Goal: Task Accomplishment & Management: Manage account settings

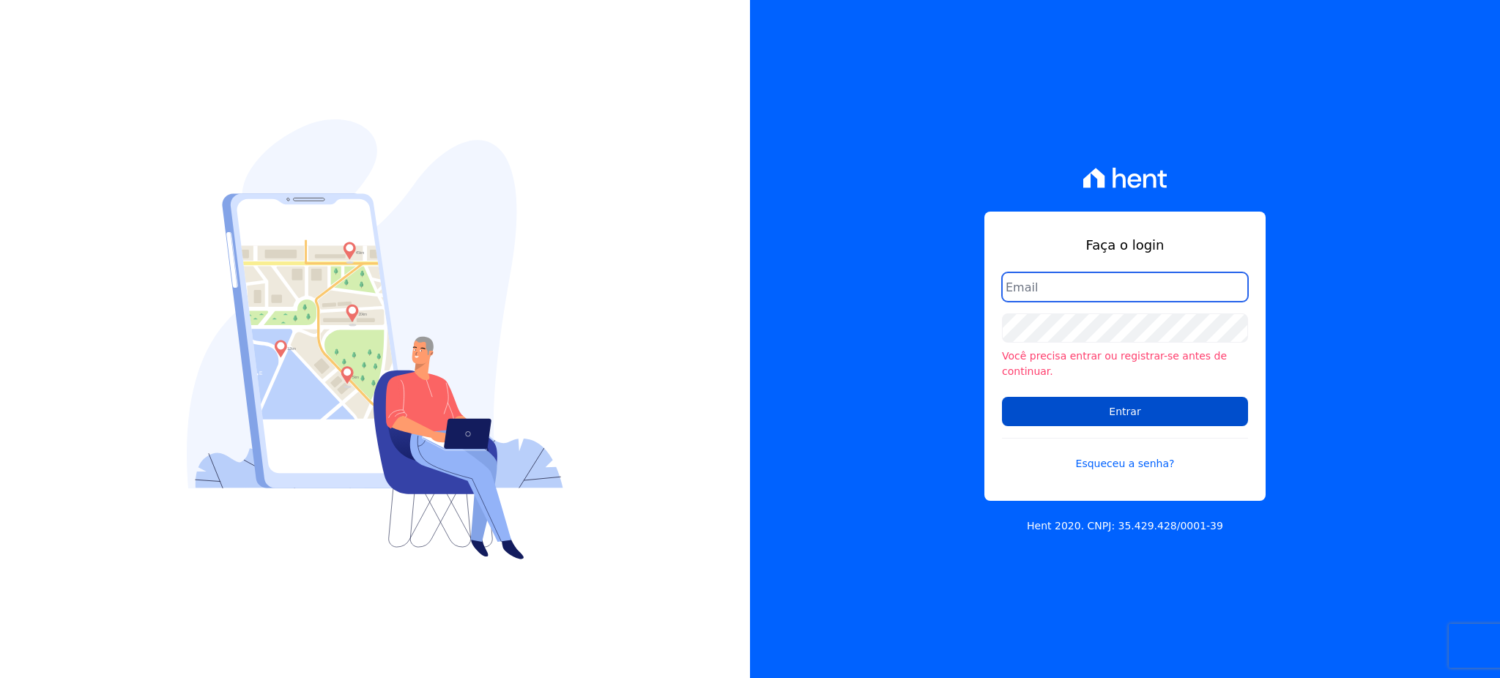
type input "gleice.santos@alcanceengenharia.com.br"
click at [1154, 400] on input "Entrar" at bounding box center [1125, 411] width 246 height 29
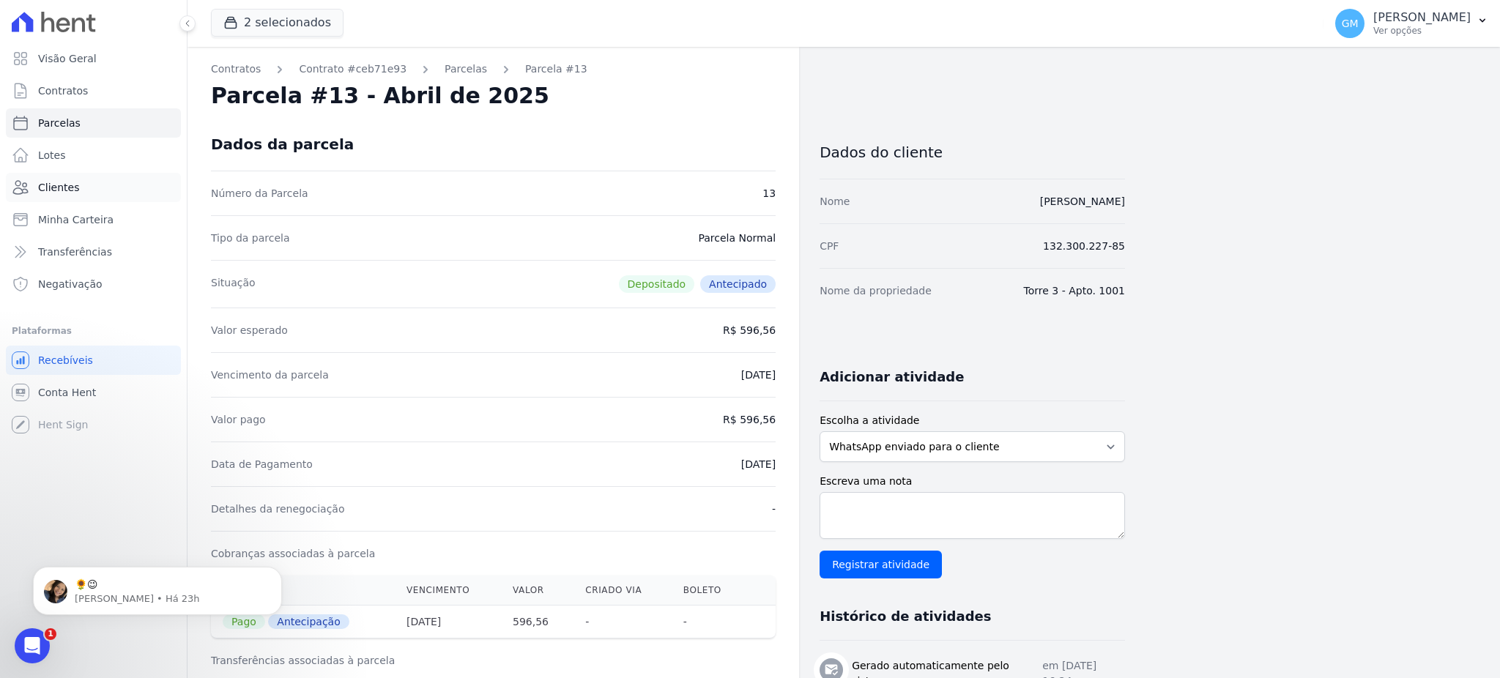
click at [94, 193] on link "Clientes" at bounding box center [93, 187] width 175 height 29
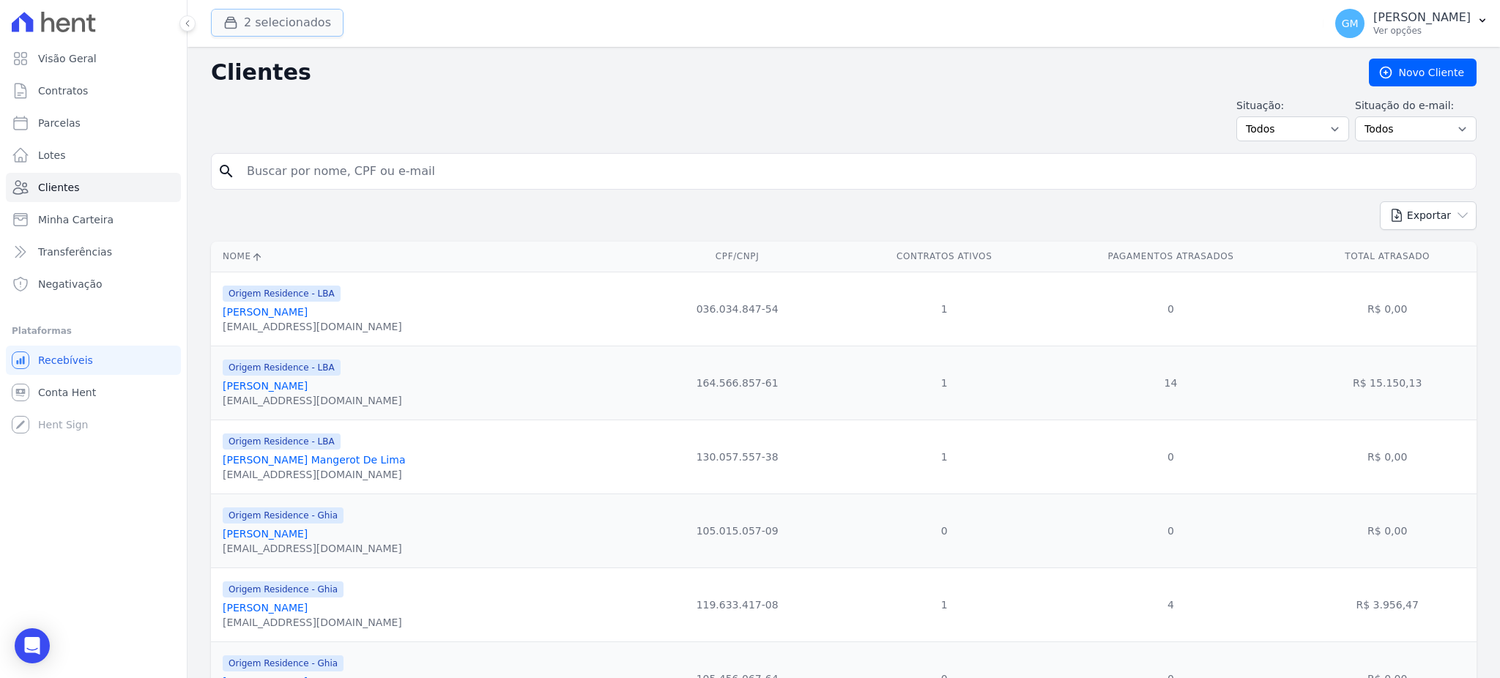
click at [246, 22] on button "2 selecionados" at bounding box center [277, 23] width 133 height 28
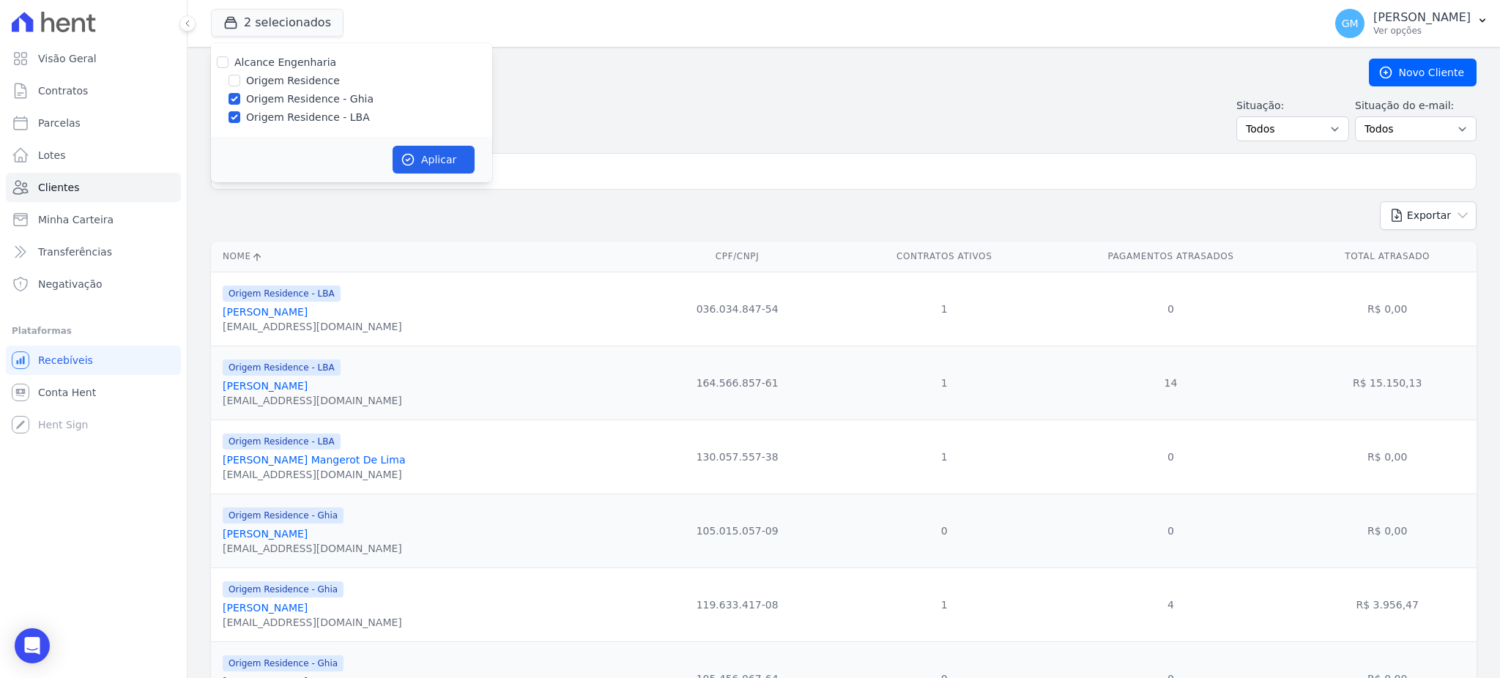
click at [239, 77] on div at bounding box center [234, 80] width 12 height 15
click at [237, 79] on input "Origem Residence" at bounding box center [234, 81] width 12 height 12
checkbox input "true"
click at [437, 149] on button "Aplicar" at bounding box center [434, 160] width 82 height 28
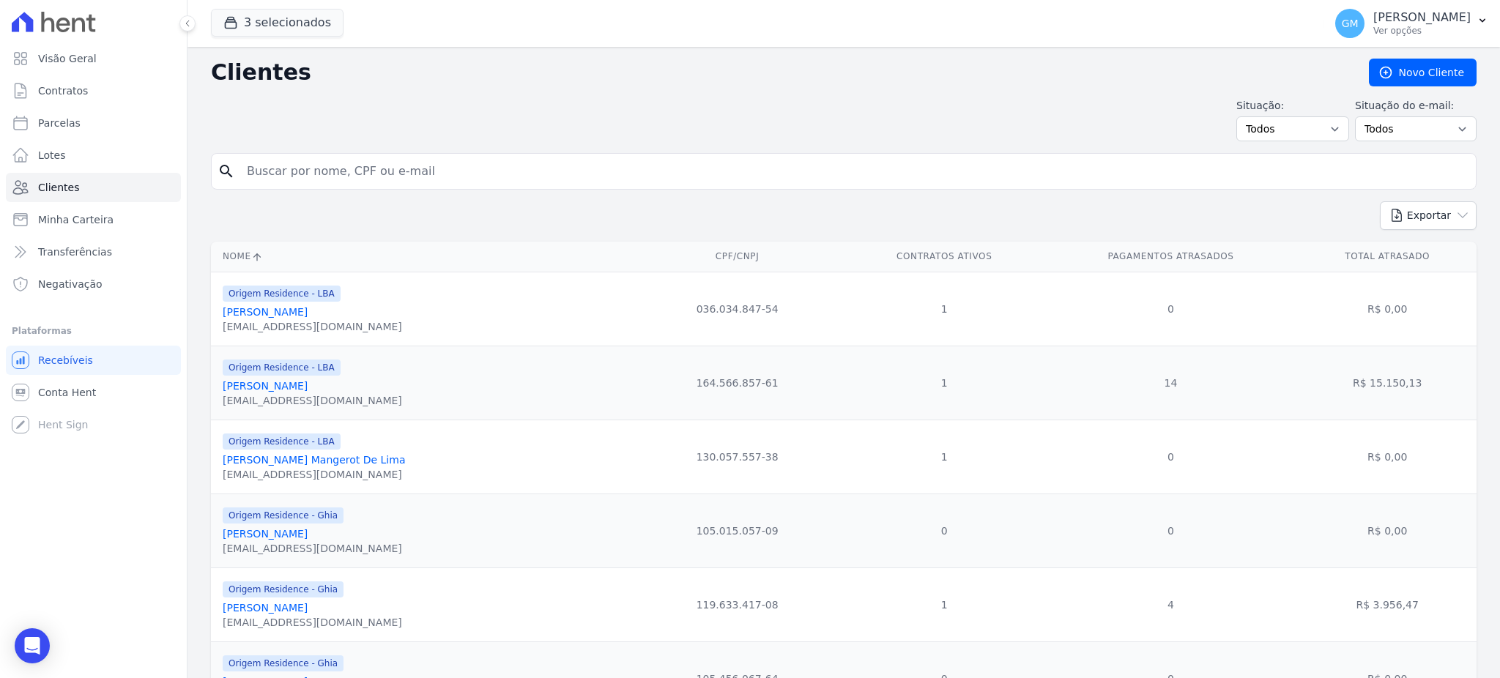
click at [437, 161] on input "search" at bounding box center [854, 171] width 1232 height 29
type input "monique"
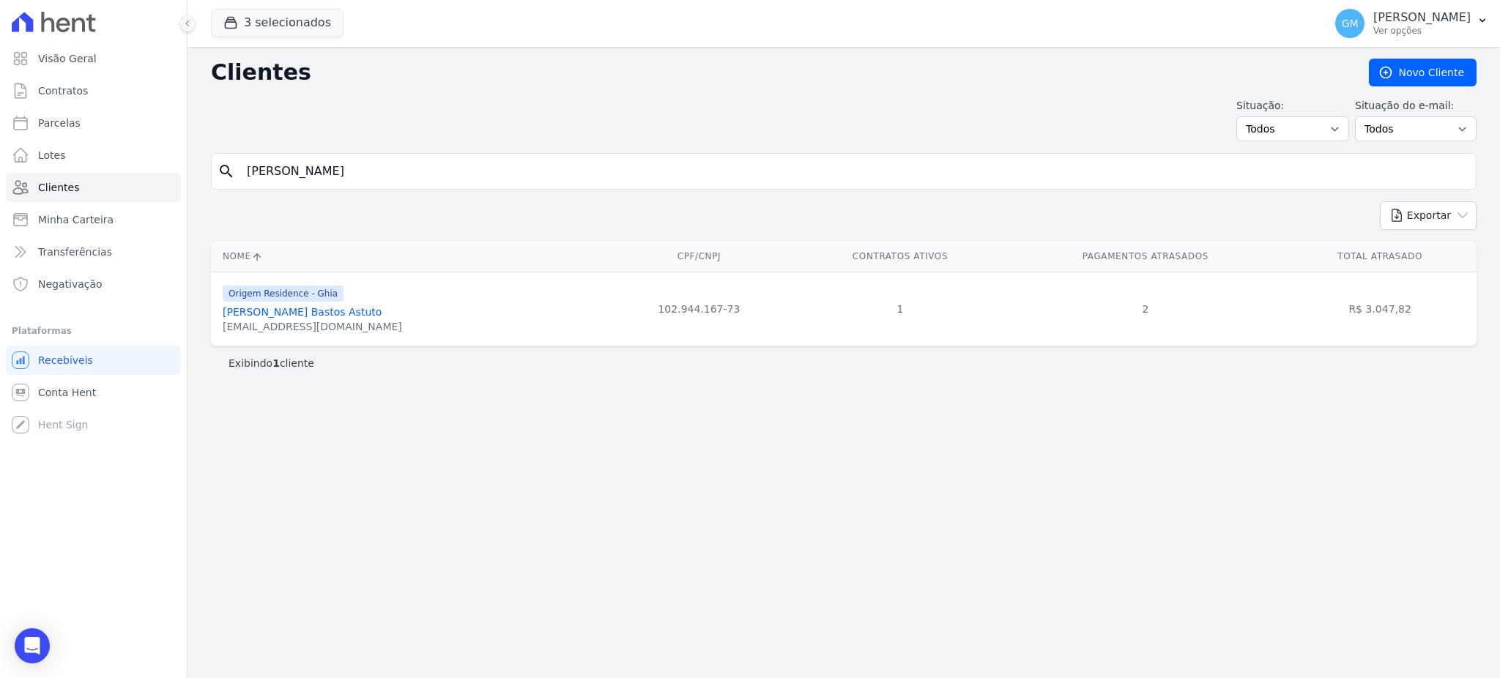
click at [348, 316] on link "Monique Aparecida Bastos Astuto" at bounding box center [302, 312] width 159 height 12
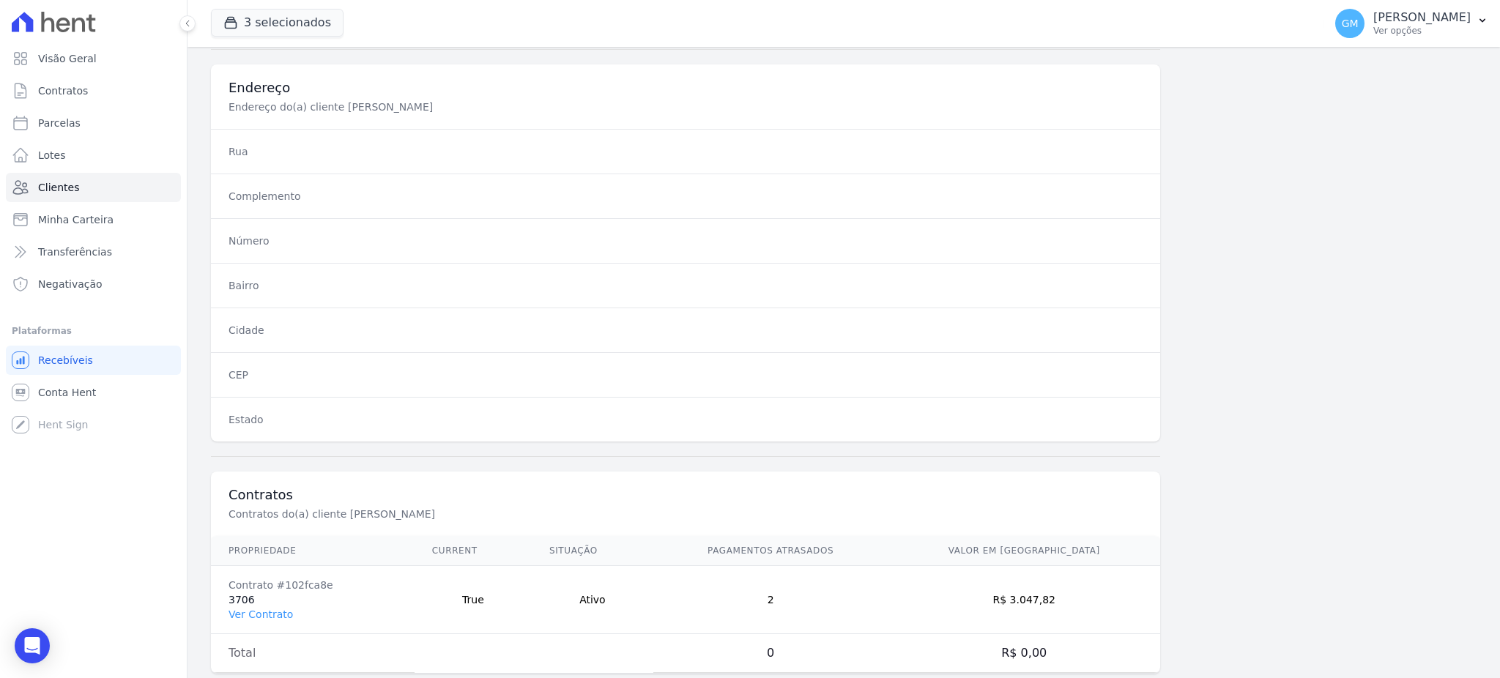
scroll to position [693, 0]
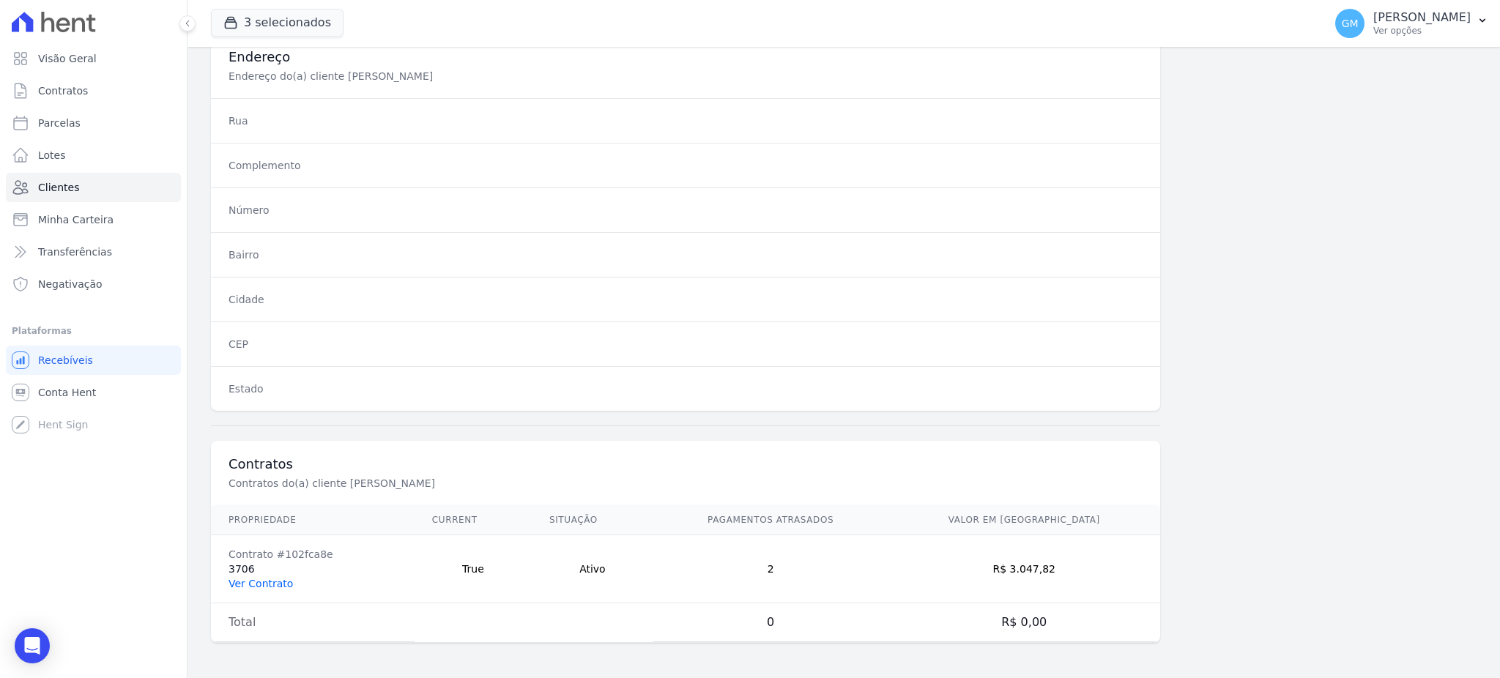
click at [284, 578] on link "Ver Contrato" at bounding box center [260, 584] width 64 height 12
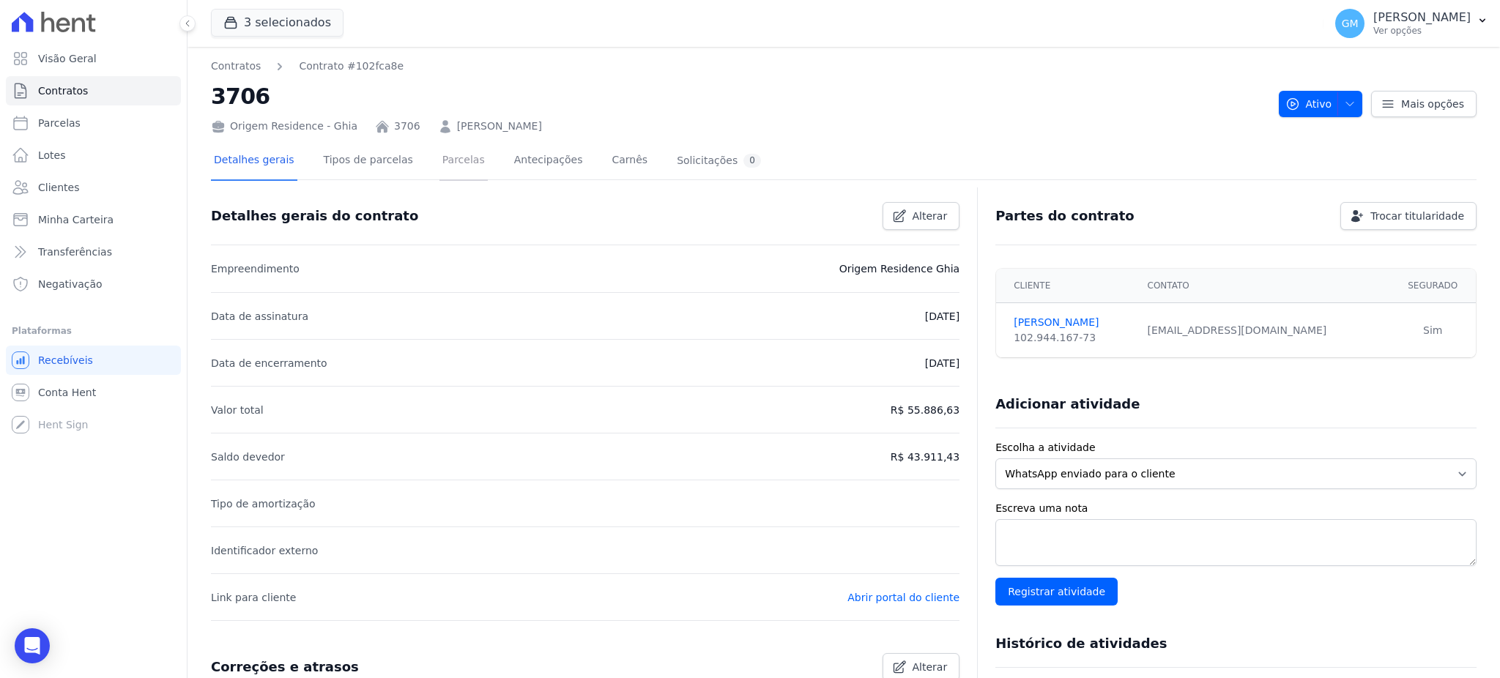
click at [442, 161] on link "Parcelas" at bounding box center [463, 161] width 48 height 39
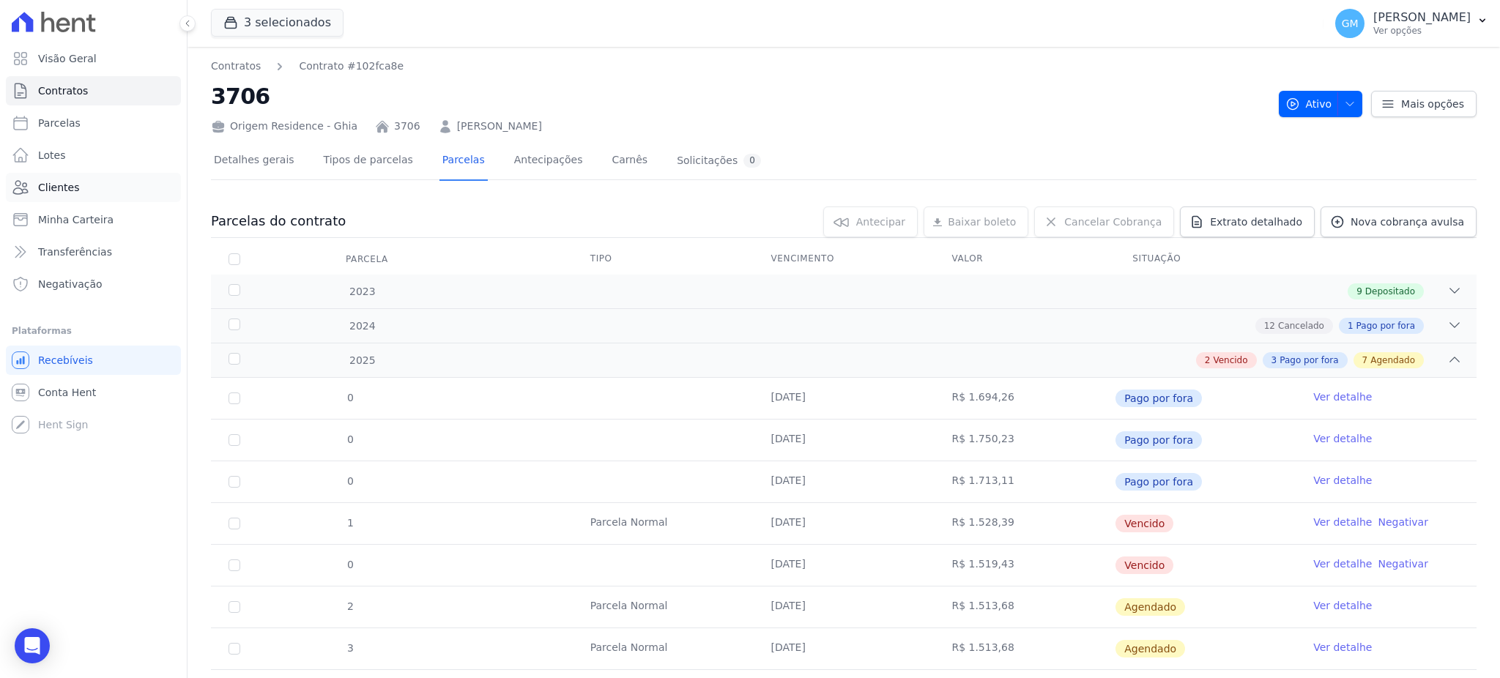
click at [92, 191] on link "Clientes" at bounding box center [93, 187] width 175 height 29
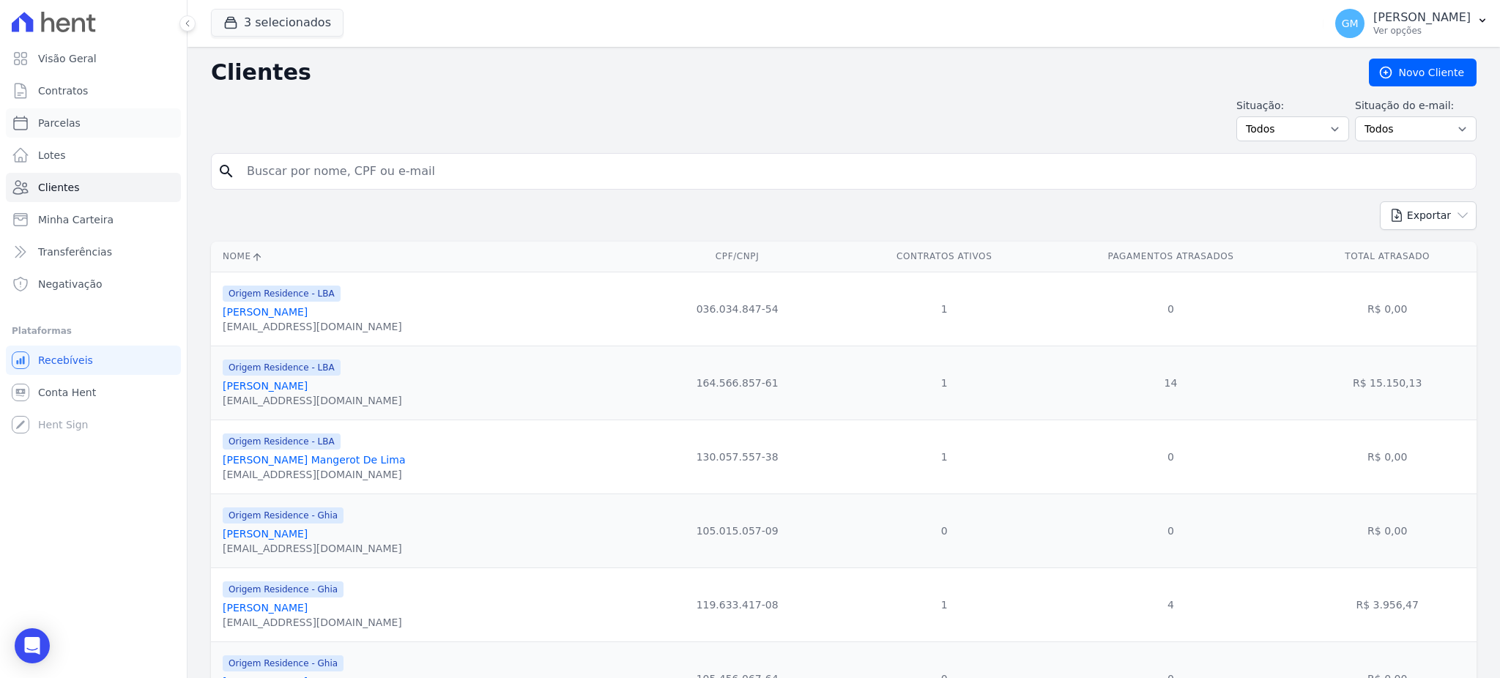
click at [62, 124] on span "Parcelas" at bounding box center [59, 123] width 42 height 15
select select
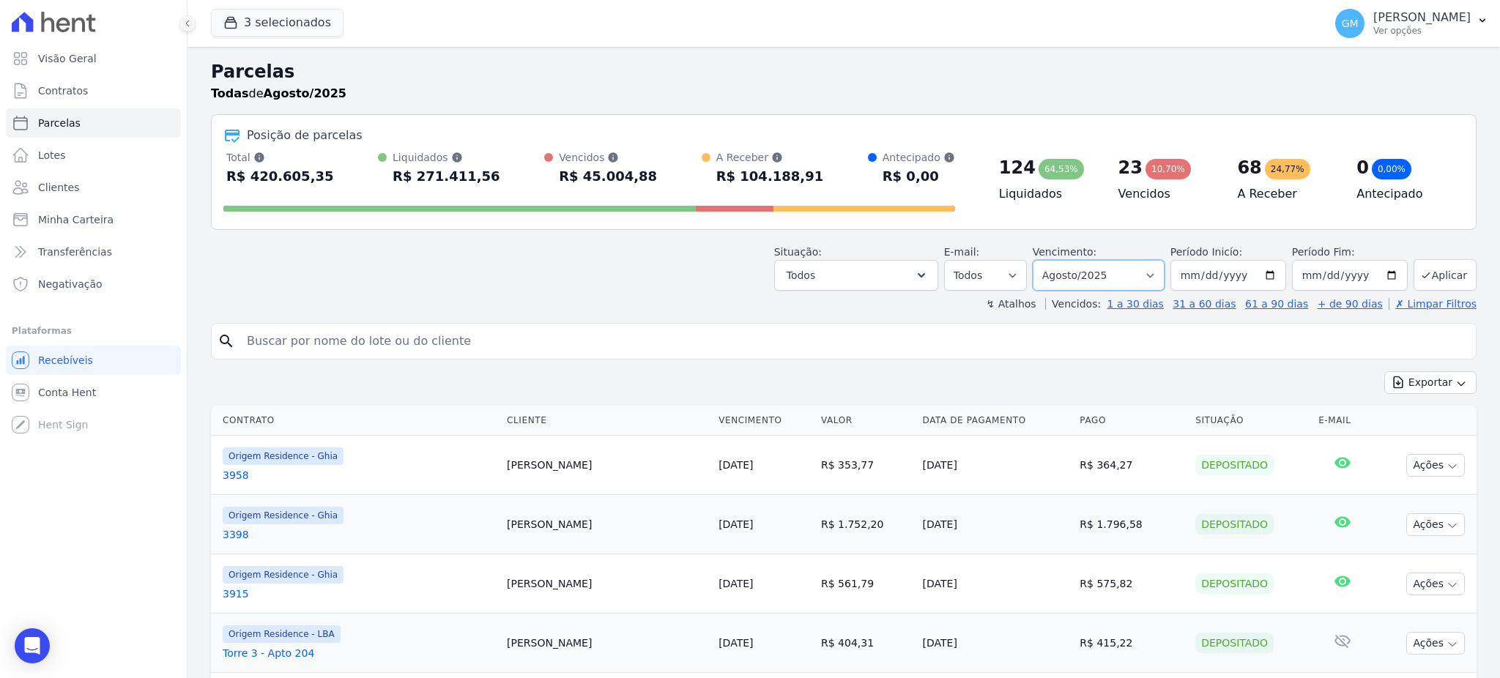
click at [1098, 270] on select "Filtrar por período ──────── Todos os meses Maio/2023 Junho/2023 Julho/2023 Ago…" at bounding box center [1099, 275] width 132 height 31
select select "all"
click at [1038, 260] on select "Filtrar por período ──────── Todos os meses Maio/2023 Junho/2023 Julho/2023 Ago…" at bounding box center [1099, 275] width 132 height 31
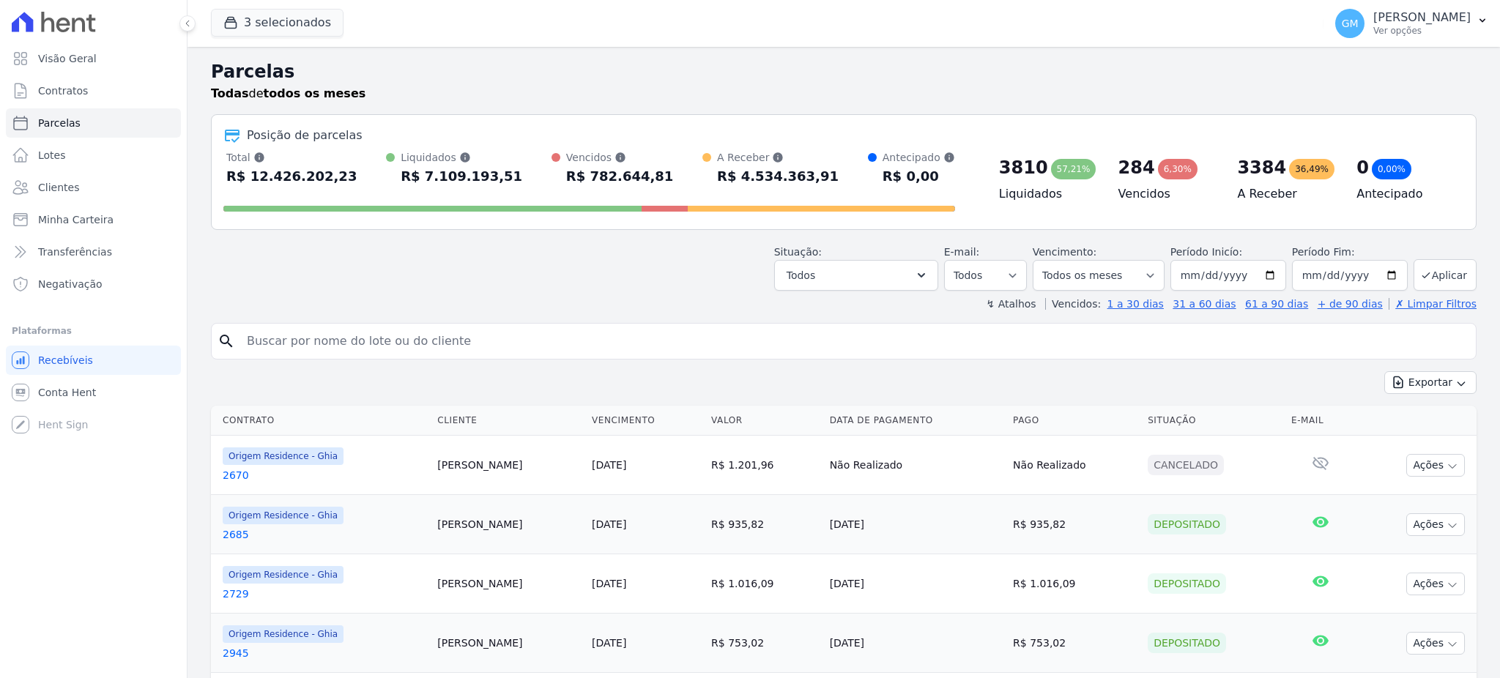
select select
click at [1435, 379] on button "Exportar" at bounding box center [1430, 382] width 92 height 23
click at [1427, 441] on span "Exportar CSV" at bounding box center [1429, 442] width 78 height 15
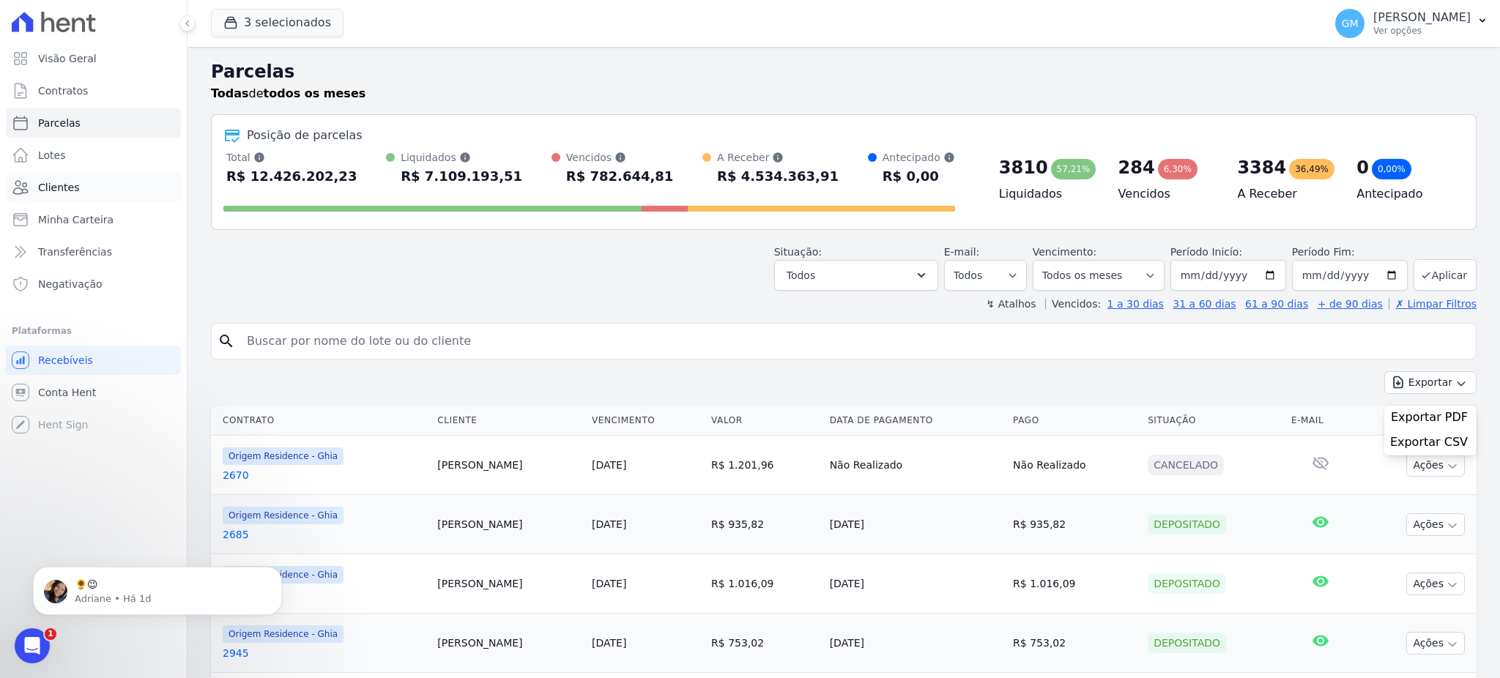
click at [86, 182] on link "Clientes" at bounding box center [93, 187] width 175 height 29
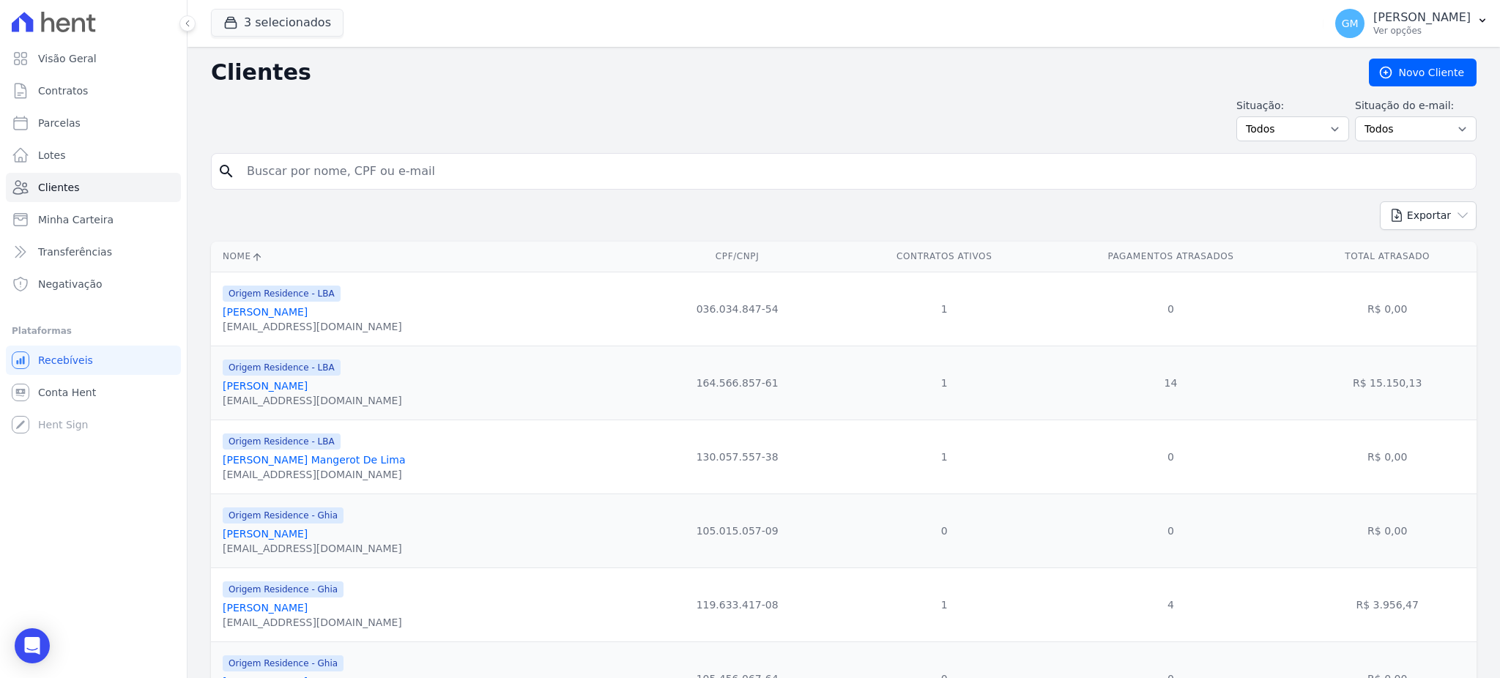
click at [376, 163] on input "search" at bounding box center [854, 171] width 1232 height 29
type input "a"
type input "janderson da silva gomes"
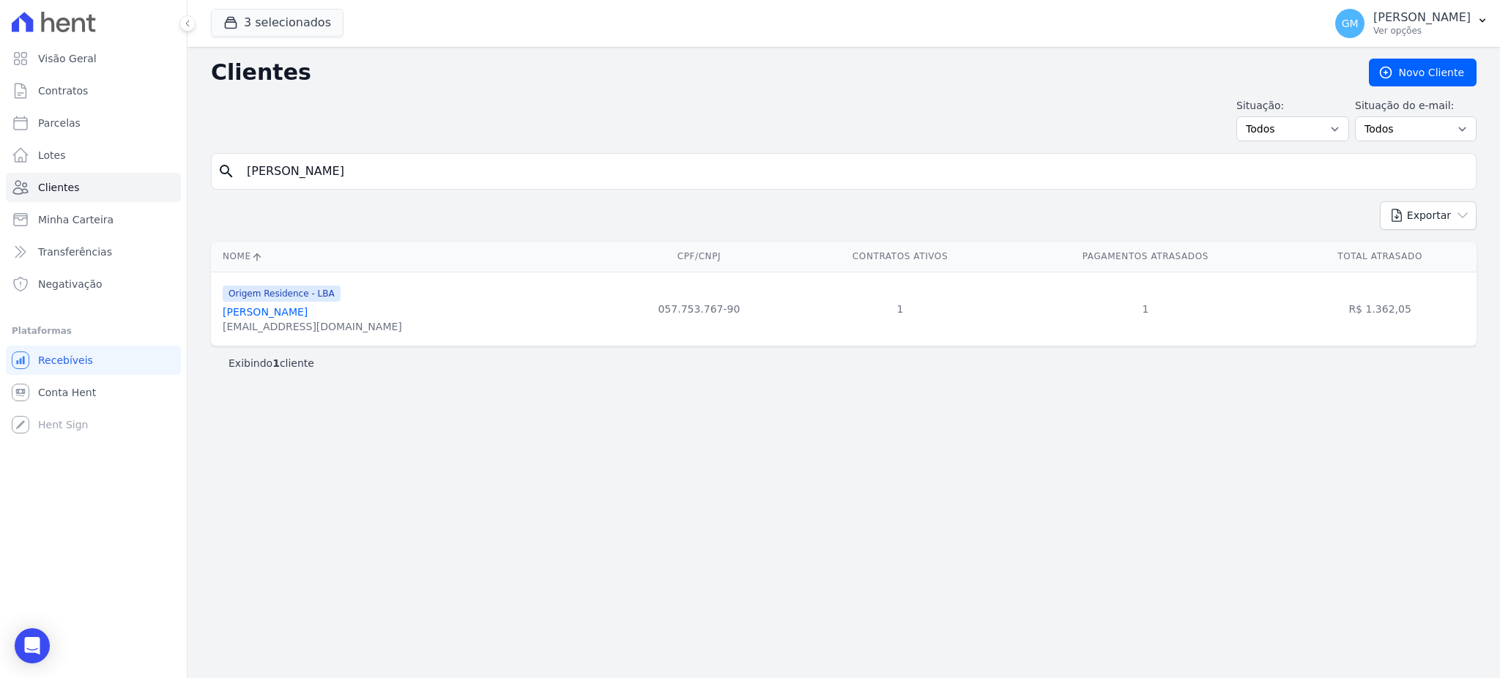
click at [308, 316] on link "[PERSON_NAME]" at bounding box center [265, 312] width 85 height 12
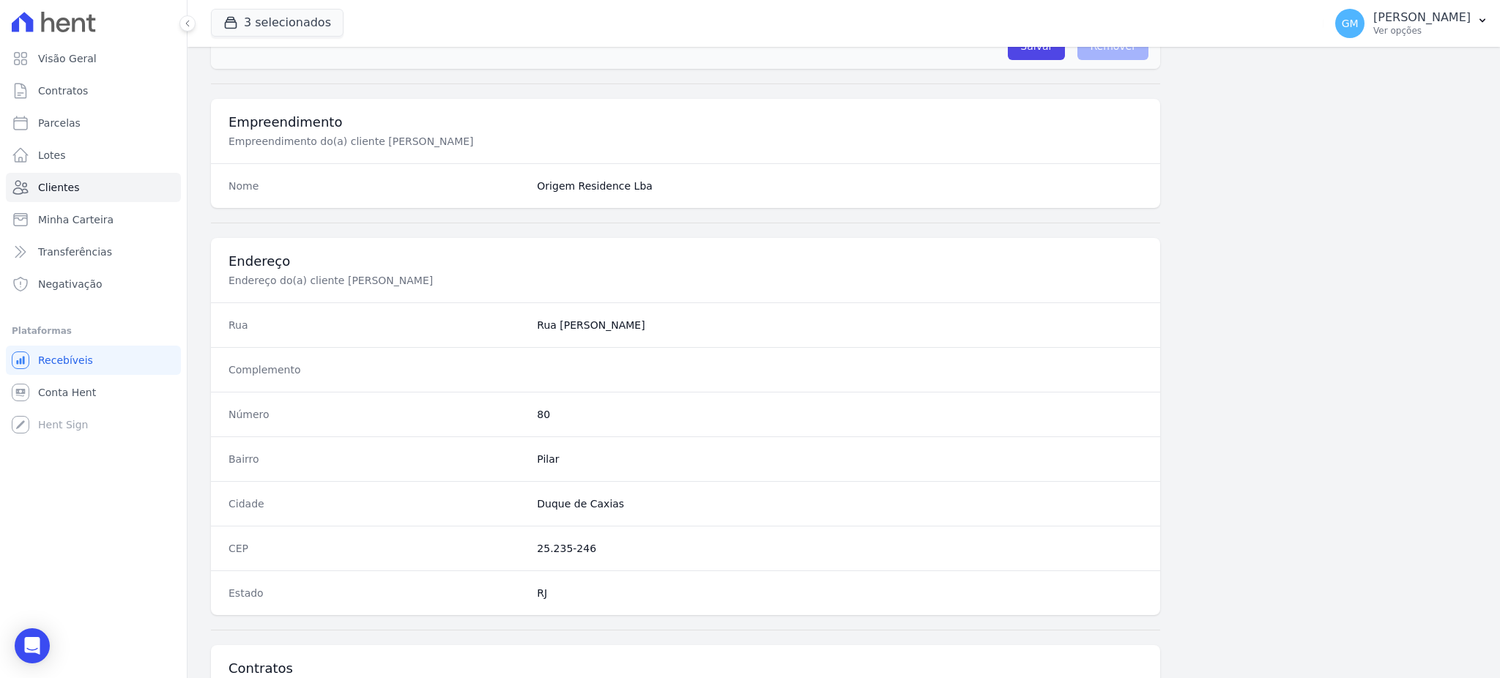
scroll to position [693, 0]
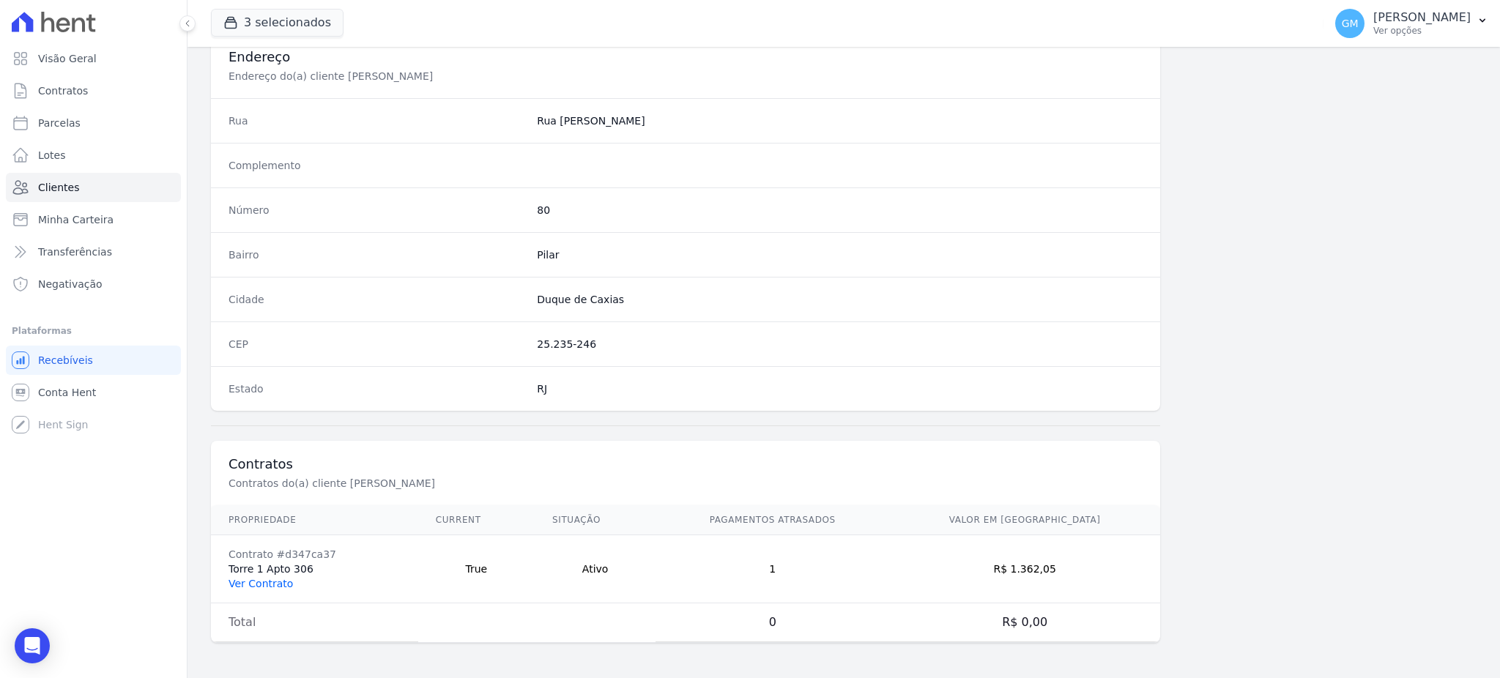
click at [265, 584] on link "Ver Contrato" at bounding box center [260, 584] width 64 height 12
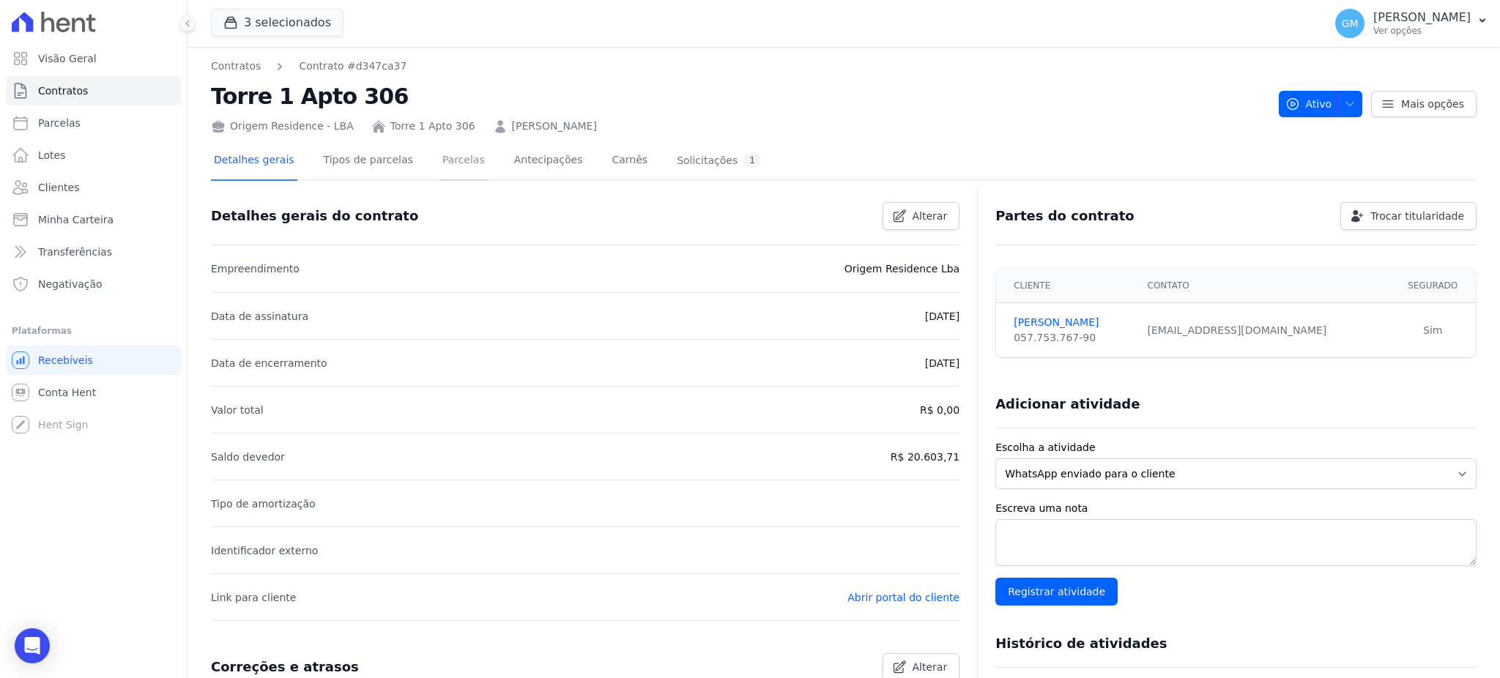
click at [439, 168] on link "Parcelas" at bounding box center [463, 161] width 48 height 39
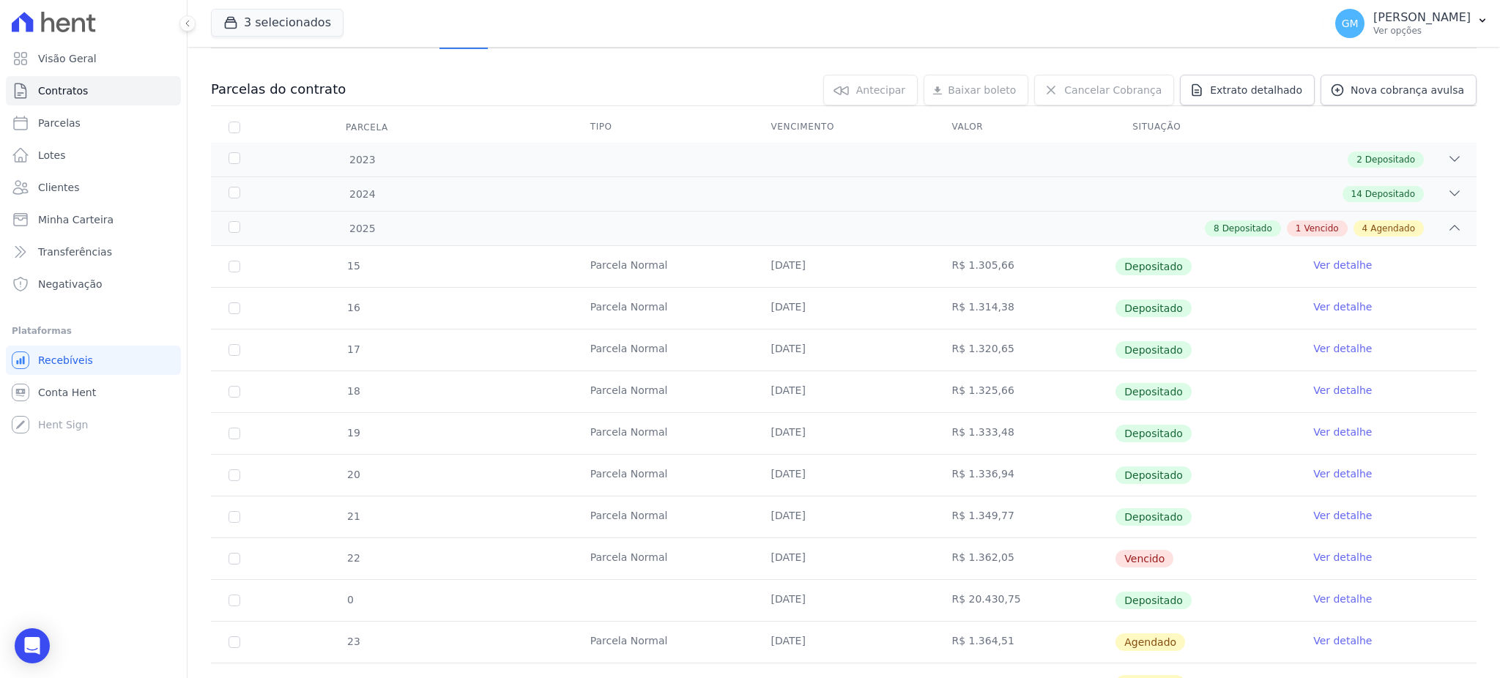
scroll to position [293, 0]
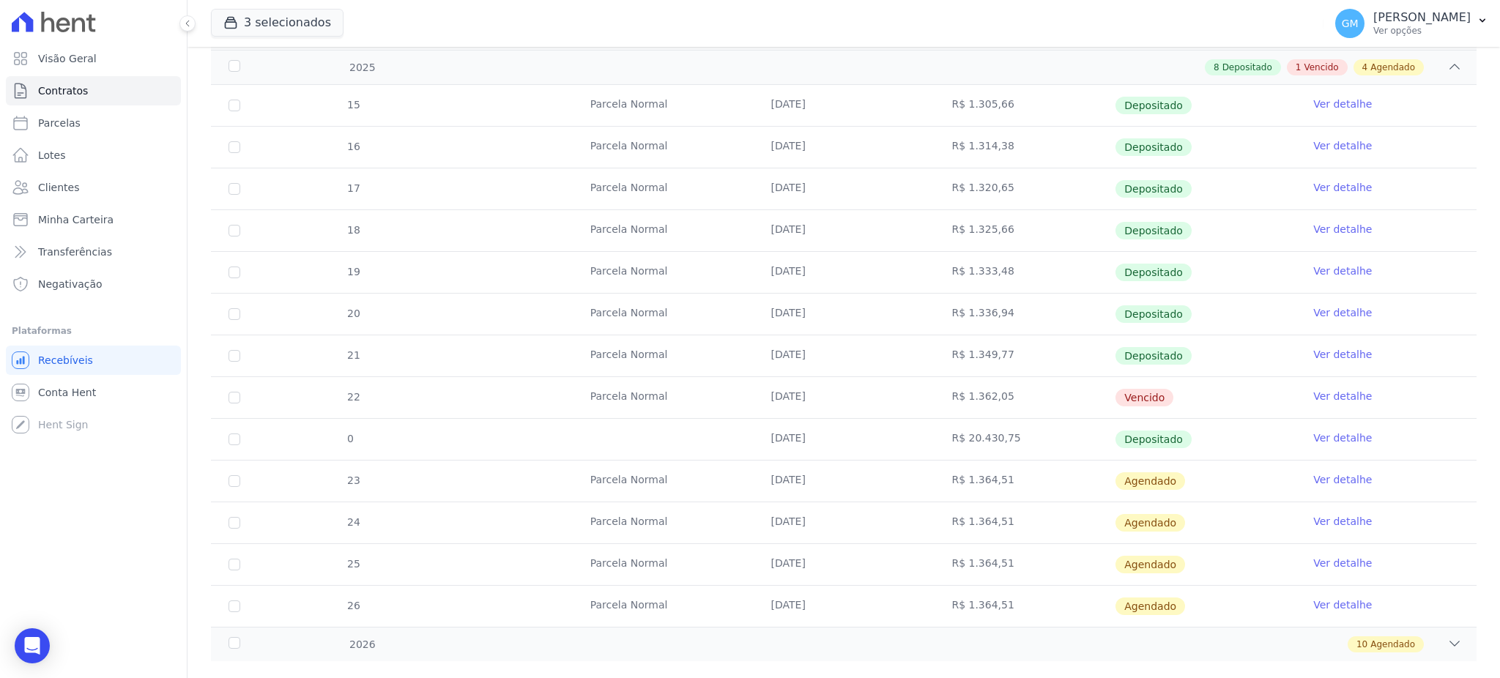
click at [1313, 434] on link "Ver detalhe" at bounding box center [1342, 438] width 59 height 15
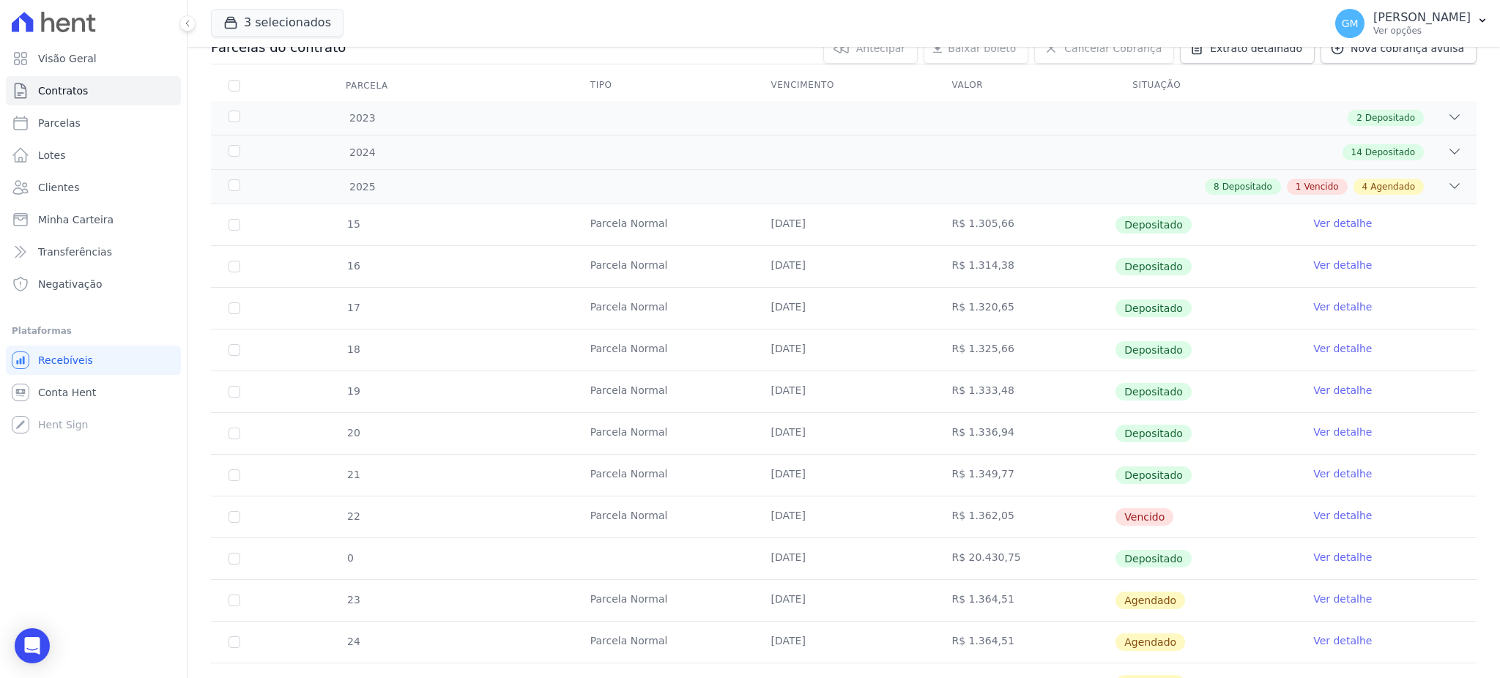
scroll to position [319, 0]
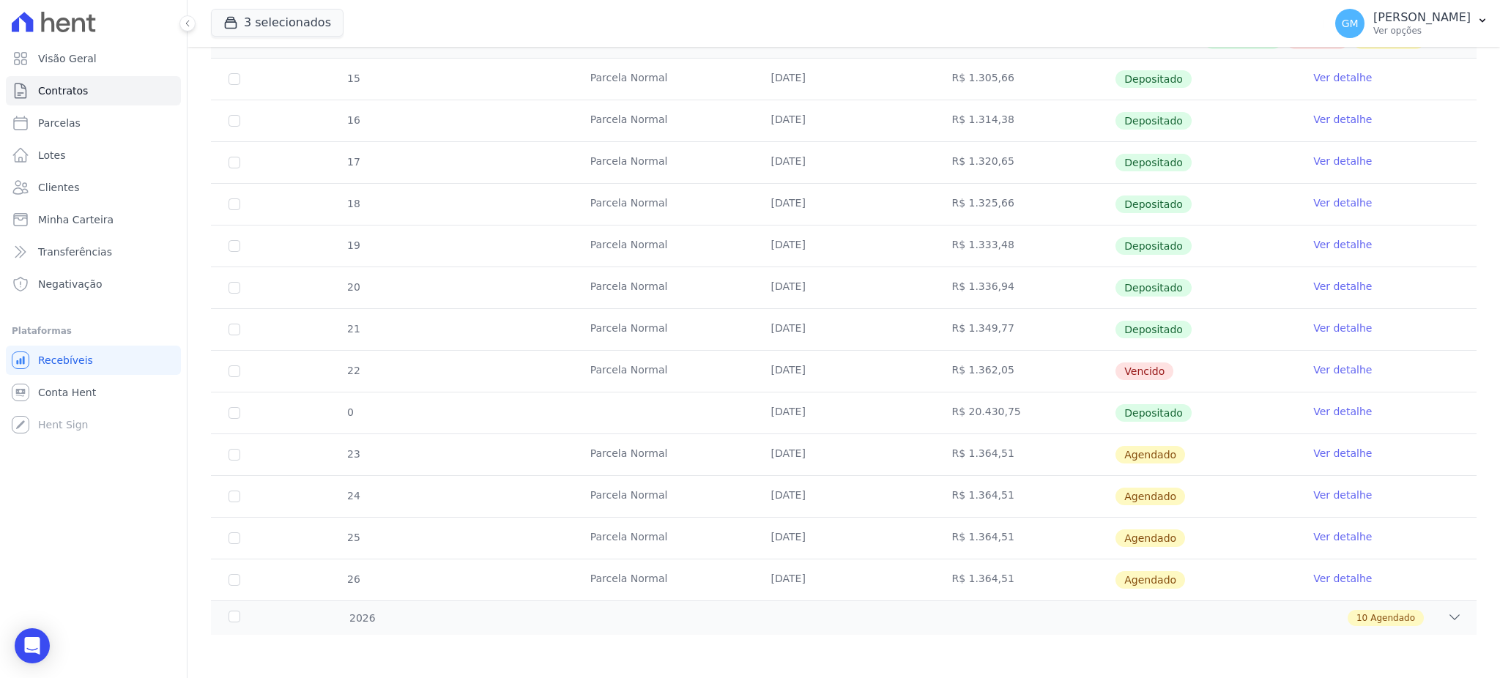
click at [1331, 330] on link "Ver detalhe" at bounding box center [1342, 328] width 59 height 15
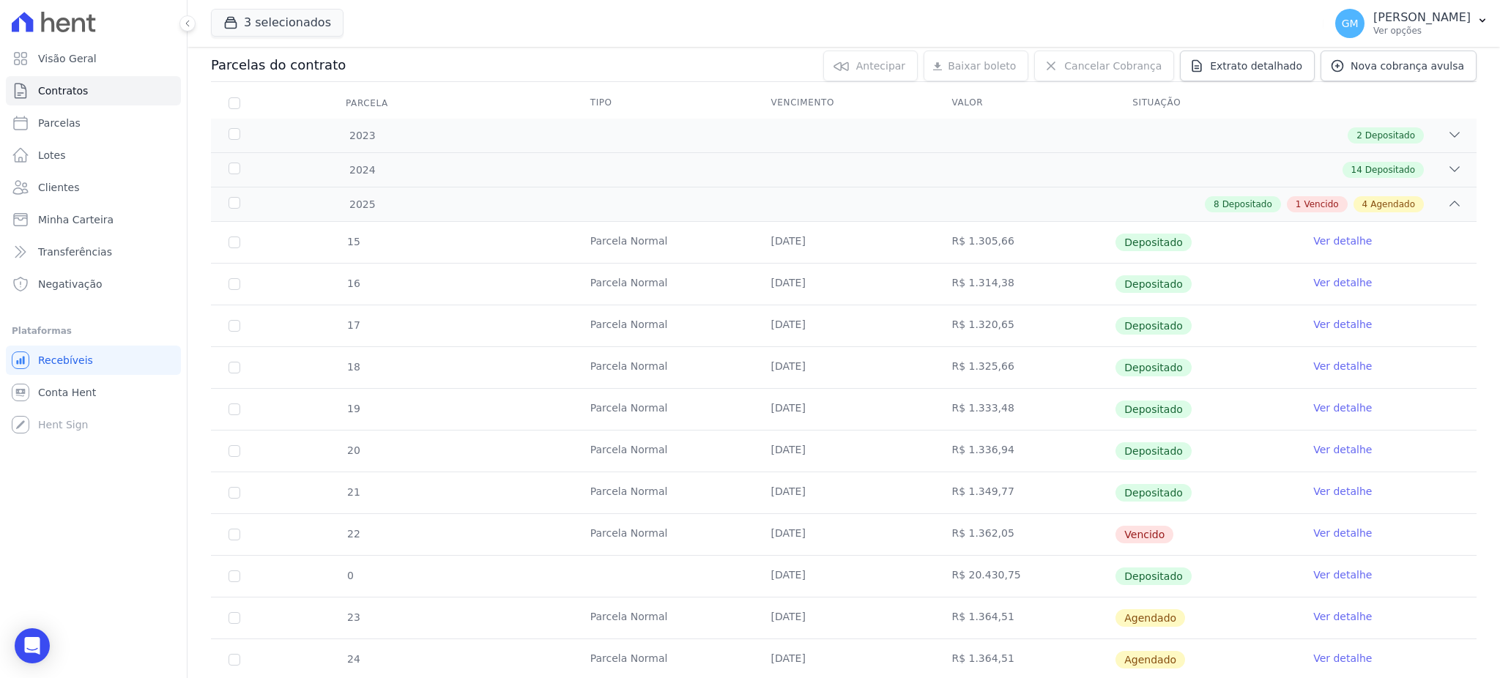
scroll to position [319, 0]
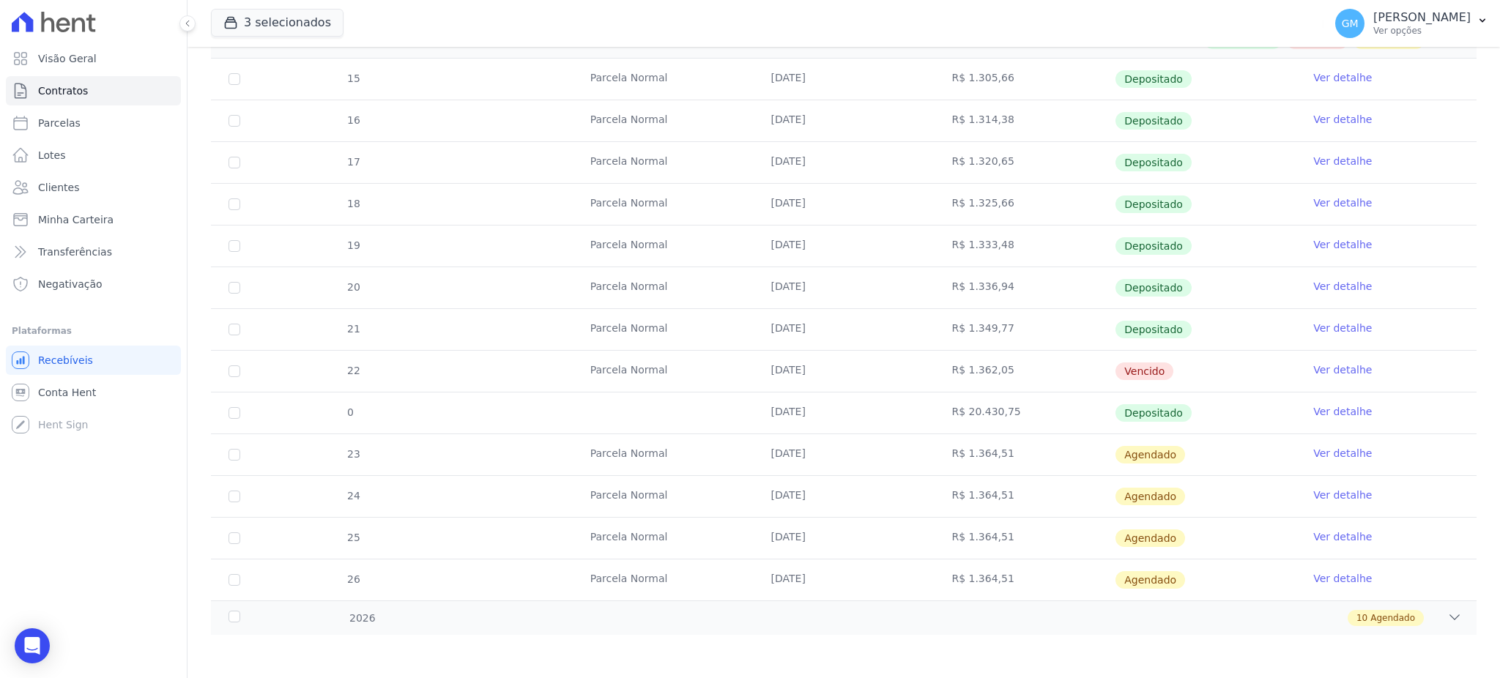
click at [1328, 322] on link "Ver detalhe" at bounding box center [1342, 328] width 59 height 15
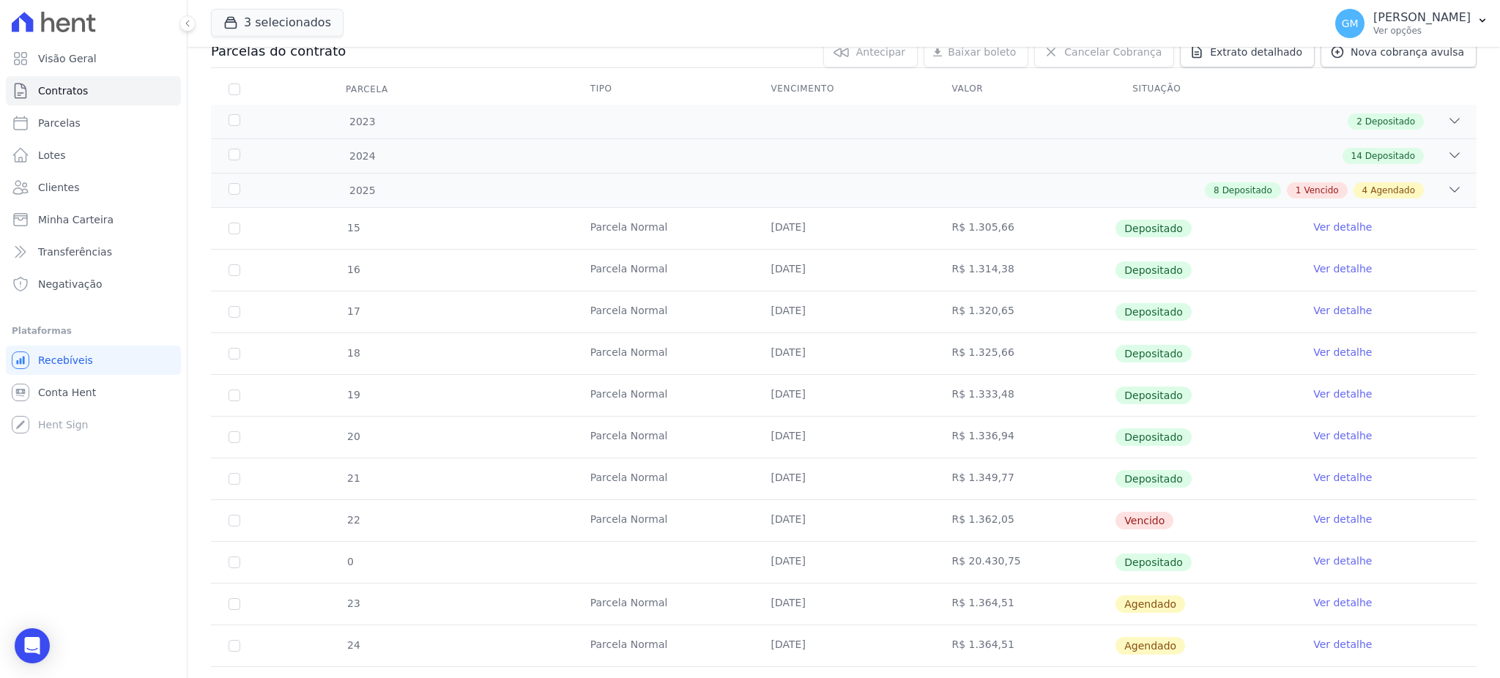
scroll to position [293, 0]
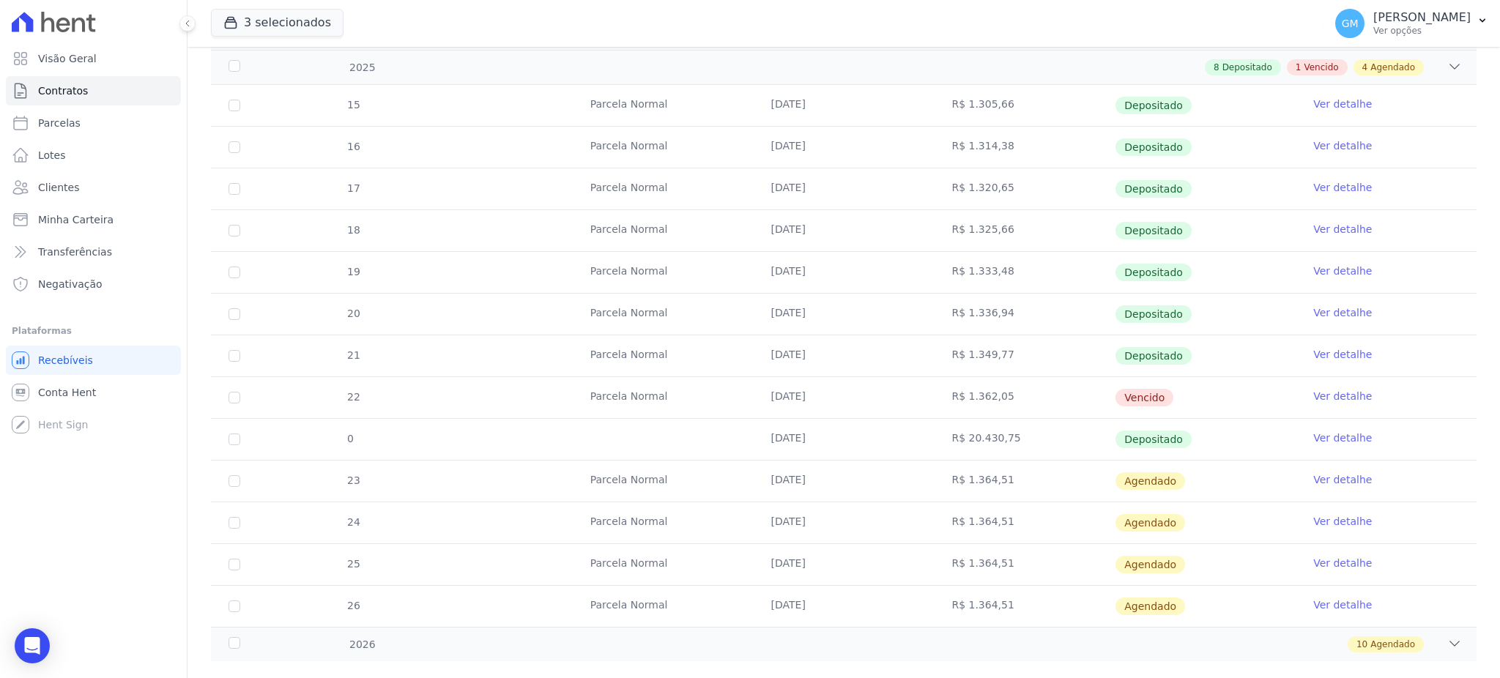
click at [1326, 440] on link "Ver detalhe" at bounding box center [1342, 438] width 59 height 15
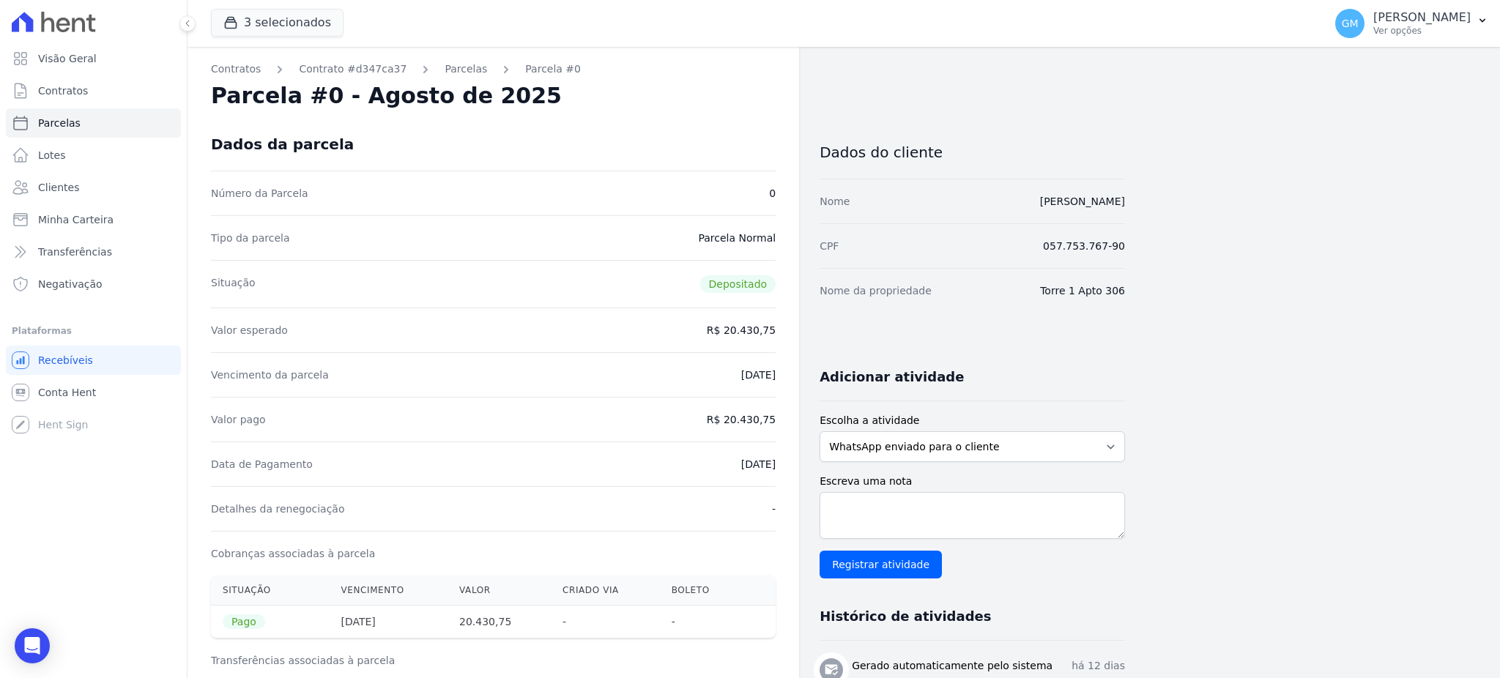
drag, startPoint x: 718, startPoint y: 463, endPoint x: 788, endPoint y: 469, distance: 70.6
click at [788, 469] on div "Contratos Contrato #d347ca37 Parcelas Parcela #0 Parcela #0 - Agosto de 2025 Da…" at bounding box center [493, 605] width 612 height 1117
copy dd "07/08/2025"
click at [729, 434] on div "Valor pago R$ 20.430,75" at bounding box center [493, 419] width 565 height 45
drag, startPoint x: 735, startPoint y: 521, endPoint x: 705, endPoint y: 477, distance: 52.8
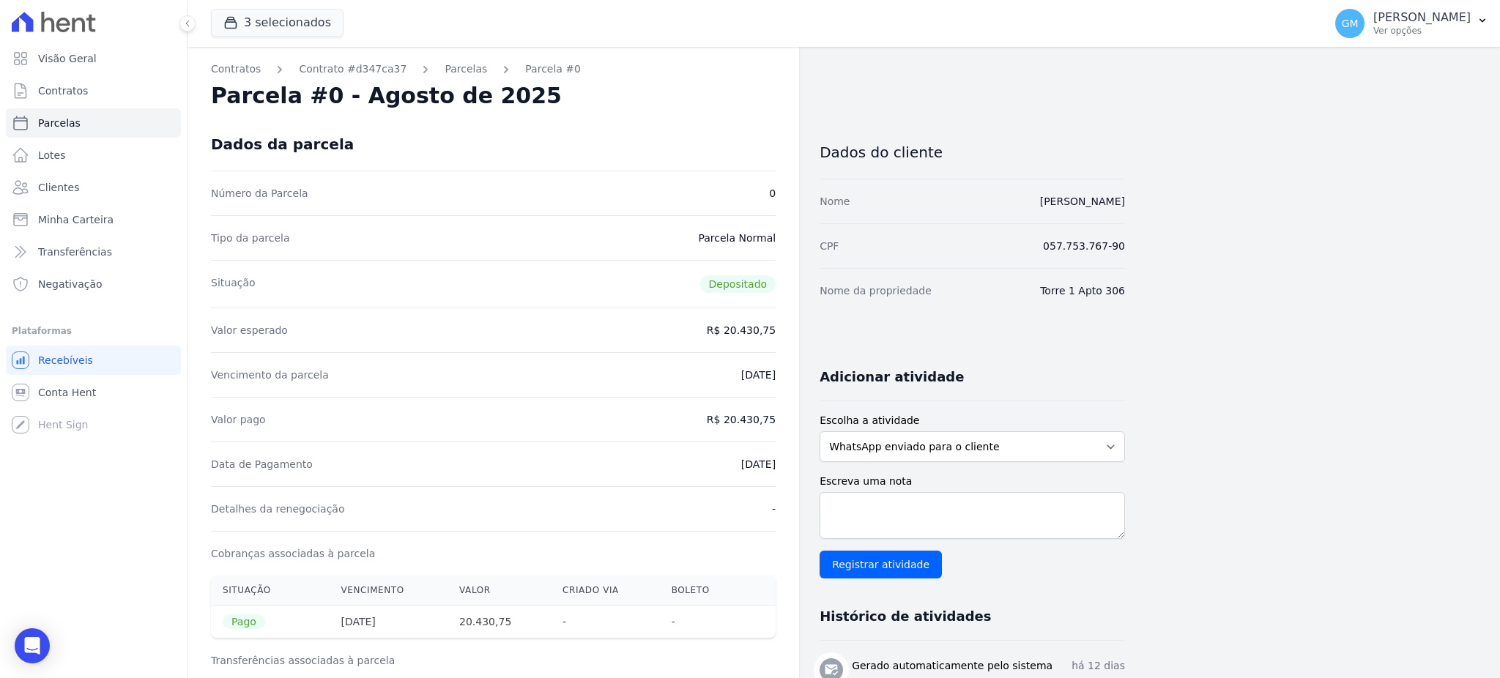
click at [732, 521] on div "Detalhes da renegociação -" at bounding box center [493, 508] width 565 height 45
drag, startPoint x: 708, startPoint y: 470, endPoint x: 788, endPoint y: 469, distance: 79.8
click at [788, 469] on div "Contratos Contrato #d347ca37 Parcelas Parcela #0 Parcela #0 - Agosto de 2025 Da…" at bounding box center [493, 605] width 612 height 1117
copy dd "07/08/2025"
click at [40, 639] on div "Open Intercom Messenger" at bounding box center [32, 646] width 39 height 39
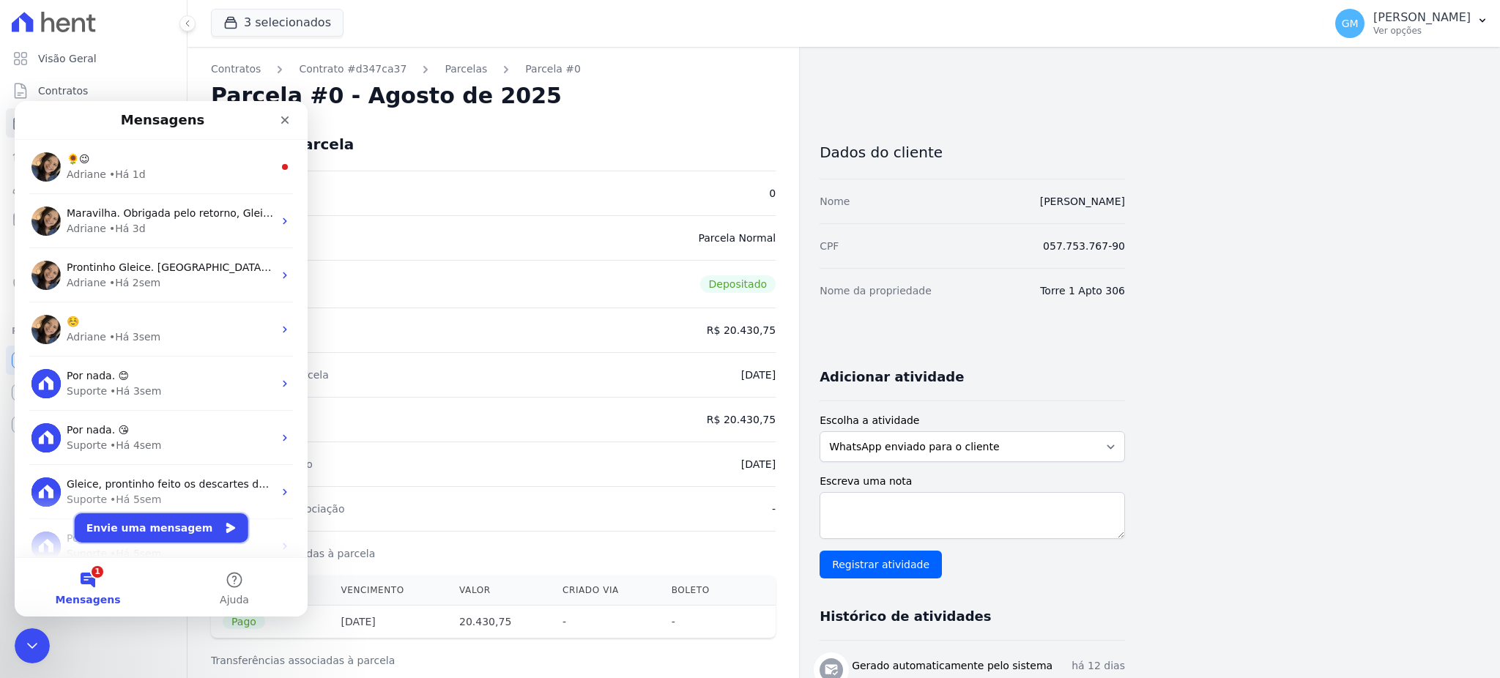
click at [174, 513] on button "Envie uma mensagem" at bounding box center [162, 527] width 174 height 29
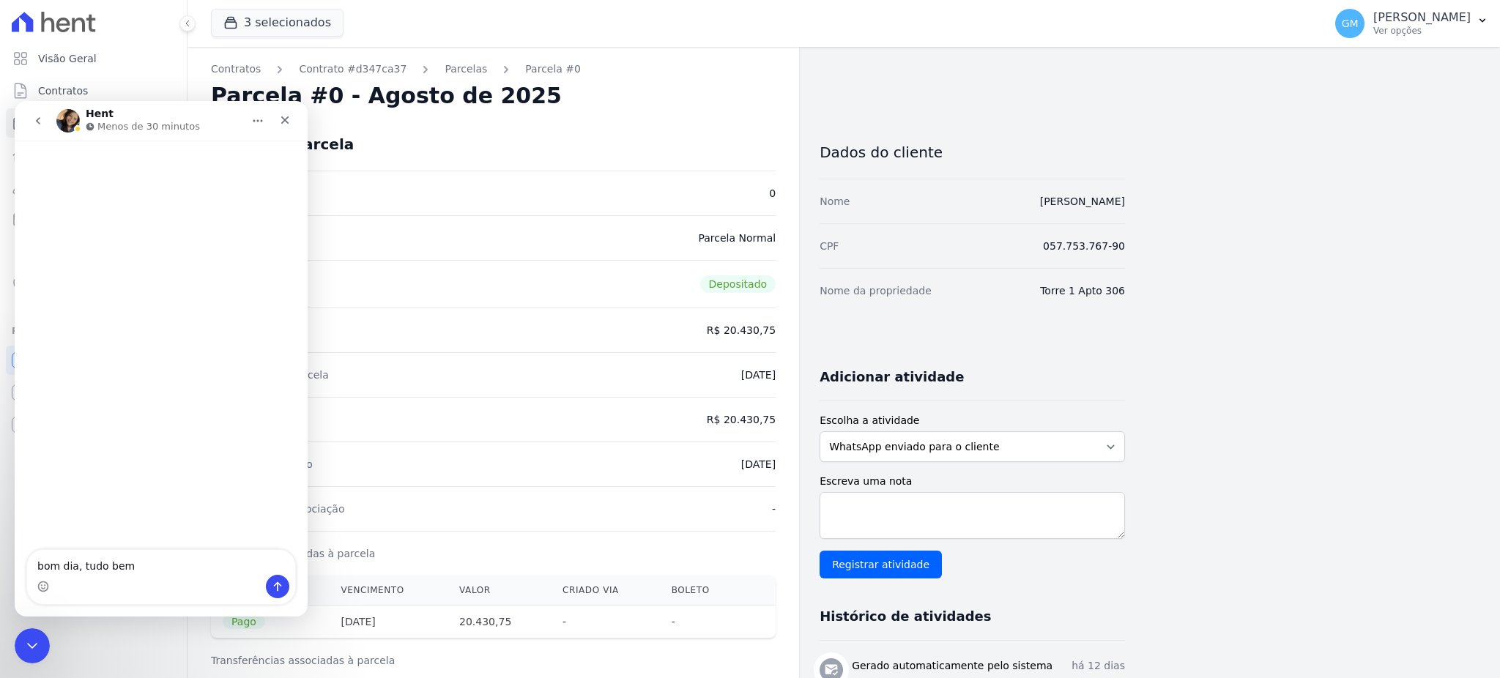
type textarea "bom dia, tudo bem?"
type textarea "Por favor"
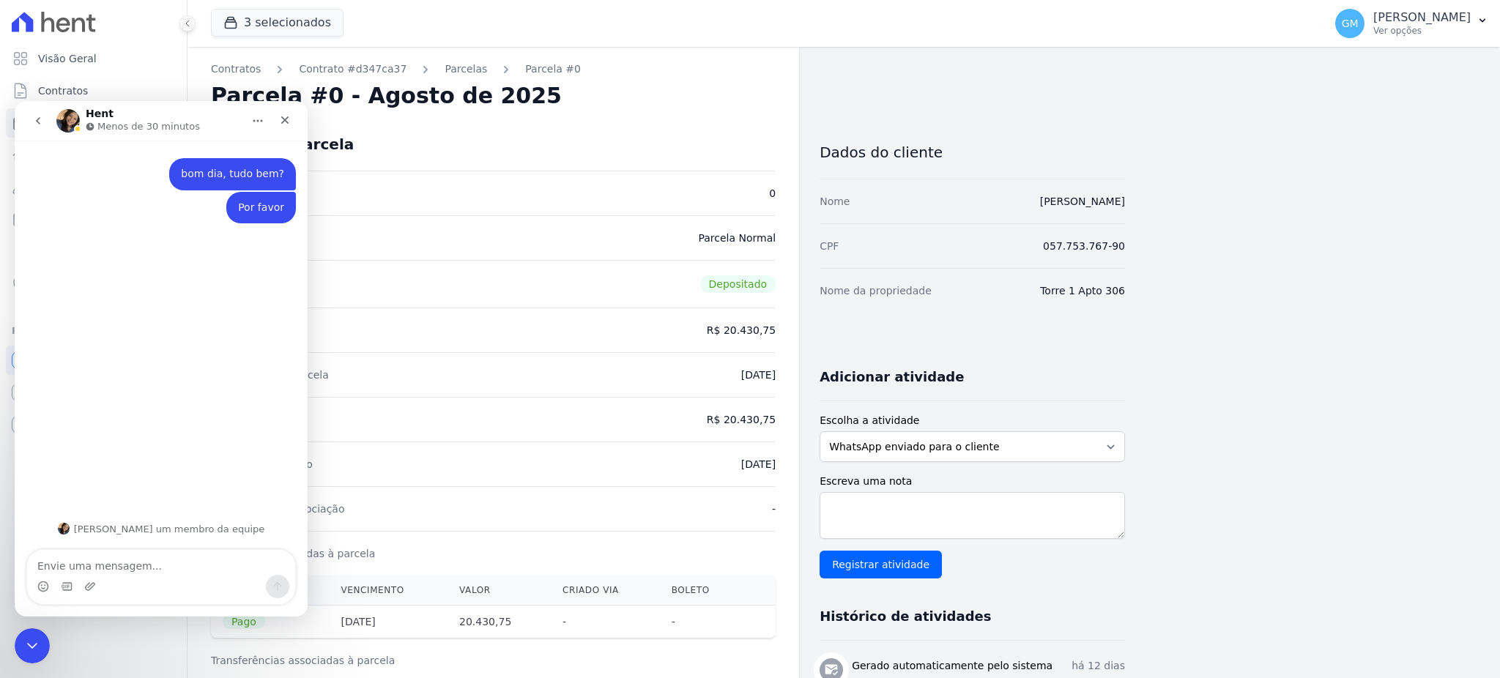
drag, startPoint x: 1153, startPoint y: 205, endPoint x: 990, endPoint y: 212, distance: 162.7
click at [990, 212] on div "Contratos Contrato #d347ca37 Parcelas Parcela #0 Parcela #0 - Agosto de 2025 Da…" at bounding box center [831, 605] width 1289 height 1117
copy link "[PERSON_NAME]"
click at [137, 567] on textarea "Envie uma mensagem..." at bounding box center [161, 562] width 268 height 25
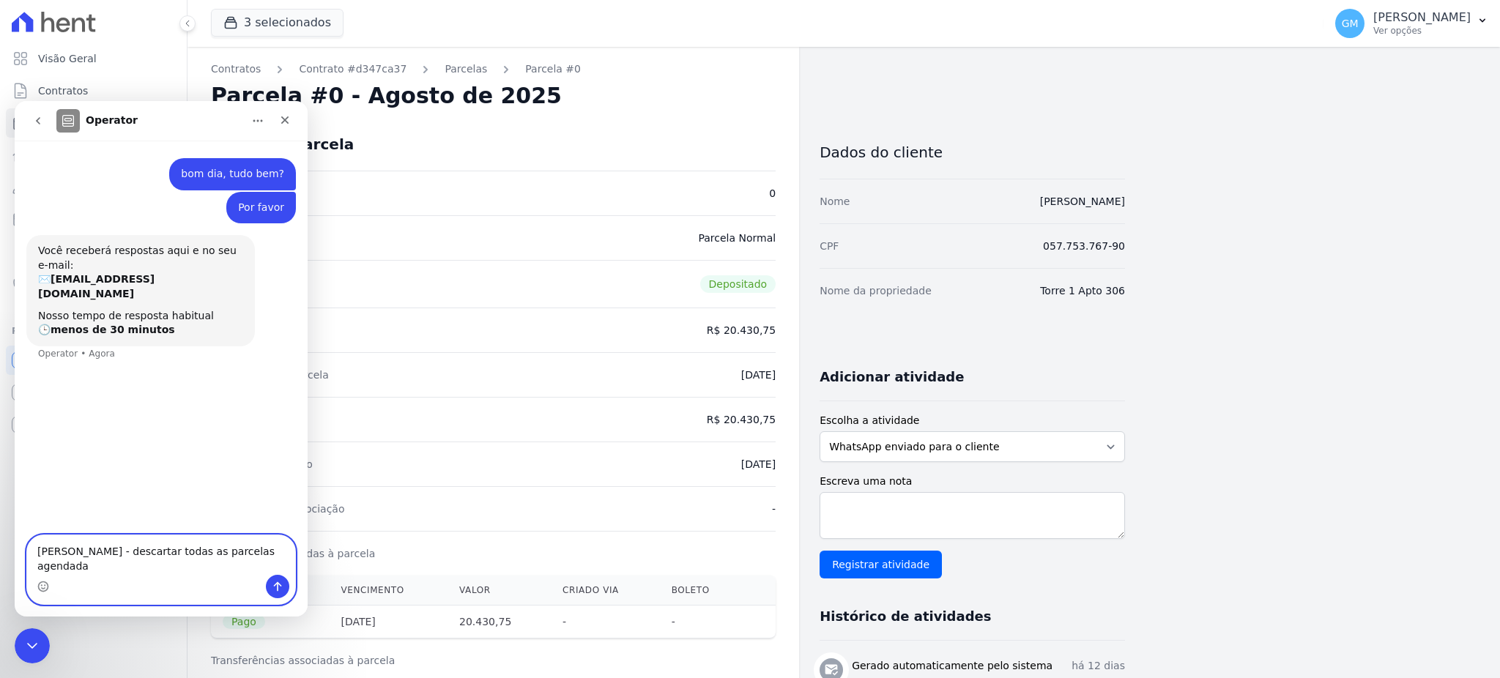
type textarea "[PERSON_NAME] - descartar todas as parcelas agendadas"
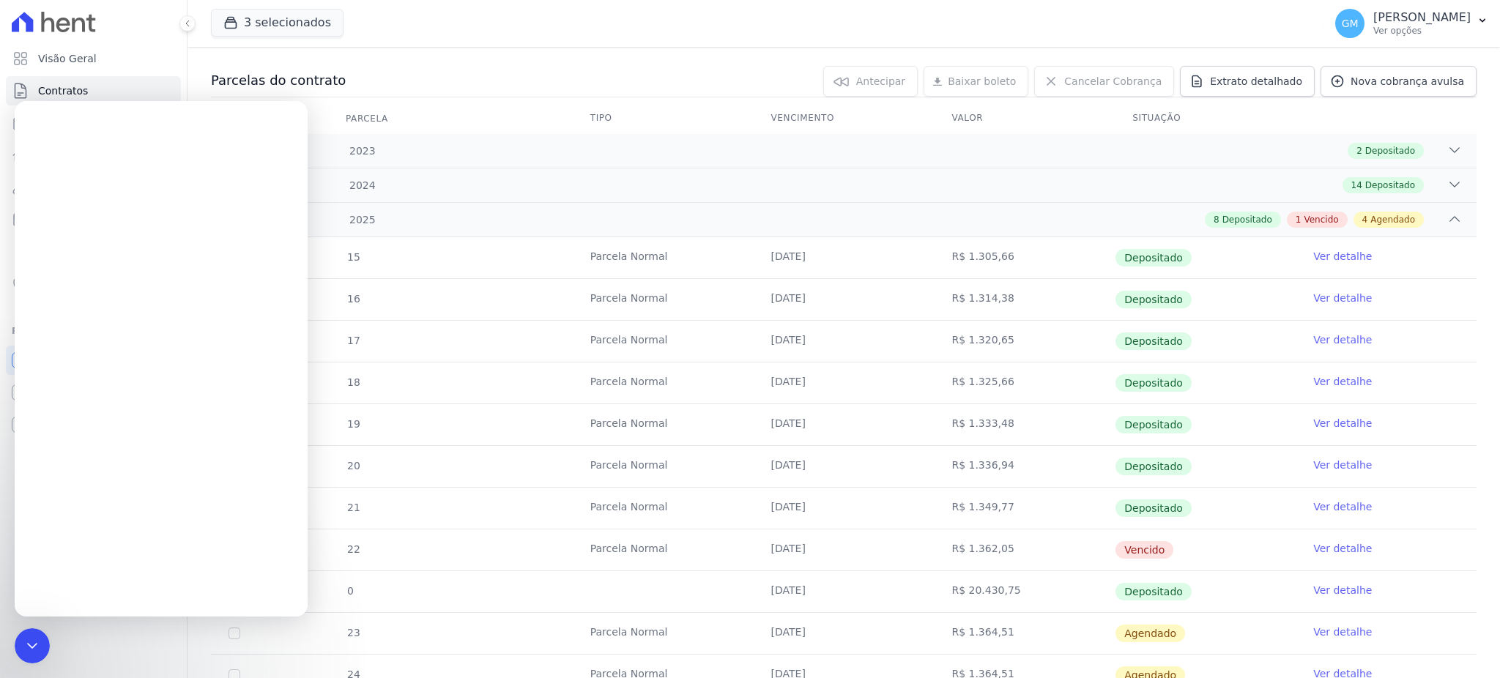
scroll to position [319, 0]
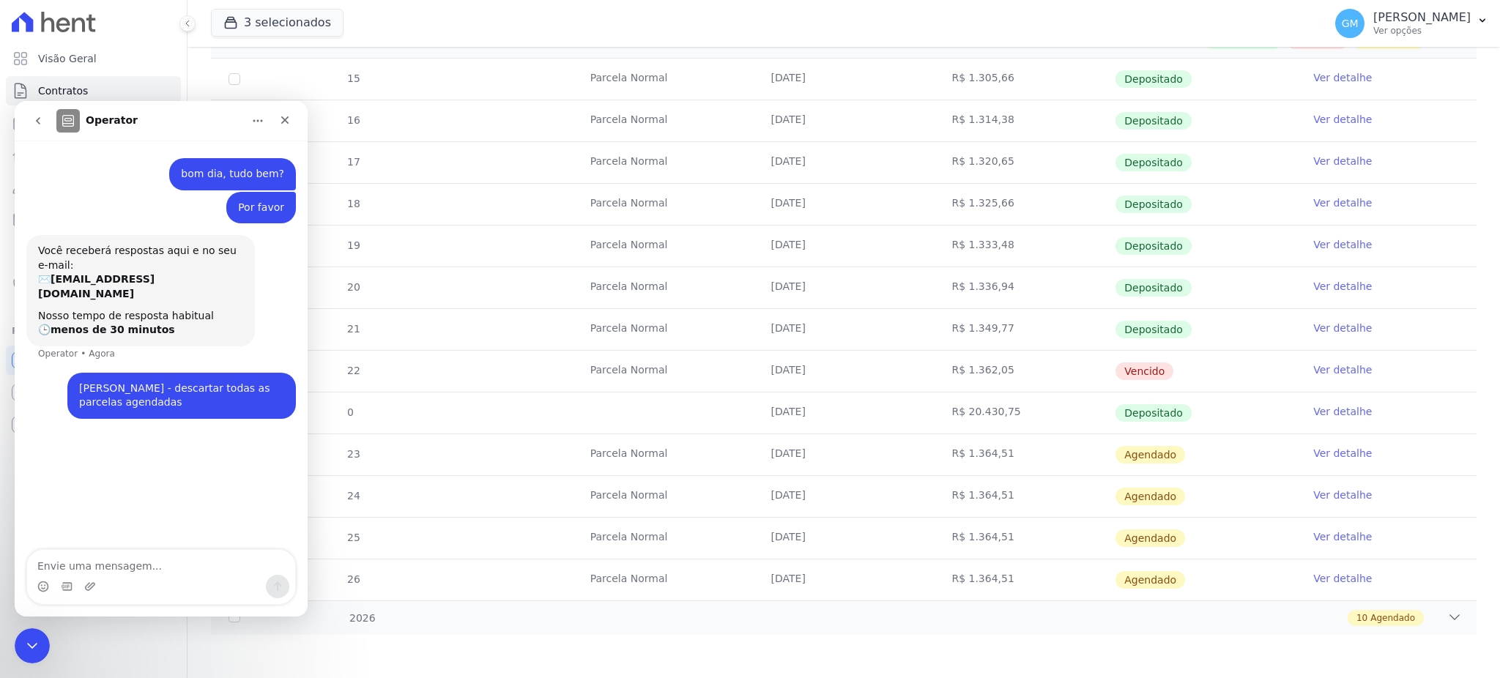
drag, startPoint x: 771, startPoint y: 366, endPoint x: 1164, endPoint y: 374, distance: 392.6
click at [1164, 374] on tr "22 Parcela Normal 15/08/2025 R$ 1.362,05 Vencido Ver detalhe" at bounding box center [844, 371] width 1266 height 42
copy tr "15/08/2025 R$ 1.362,05 Vencido"
click at [207, 565] on textarea "Envie uma mensagem..." at bounding box center [161, 562] width 268 height 25
type textarea "15/08/2025 R$ 1.362,05 Vencido e essa"
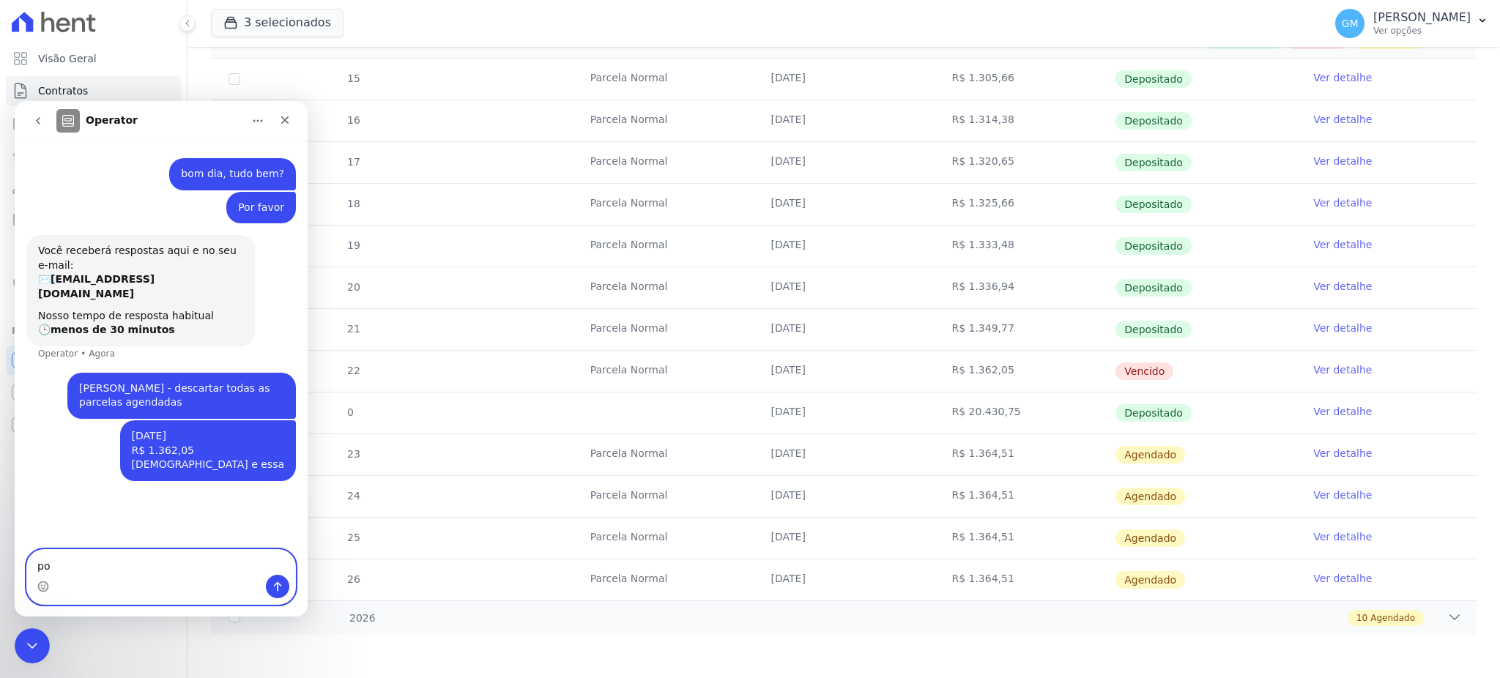
type textarea "p"
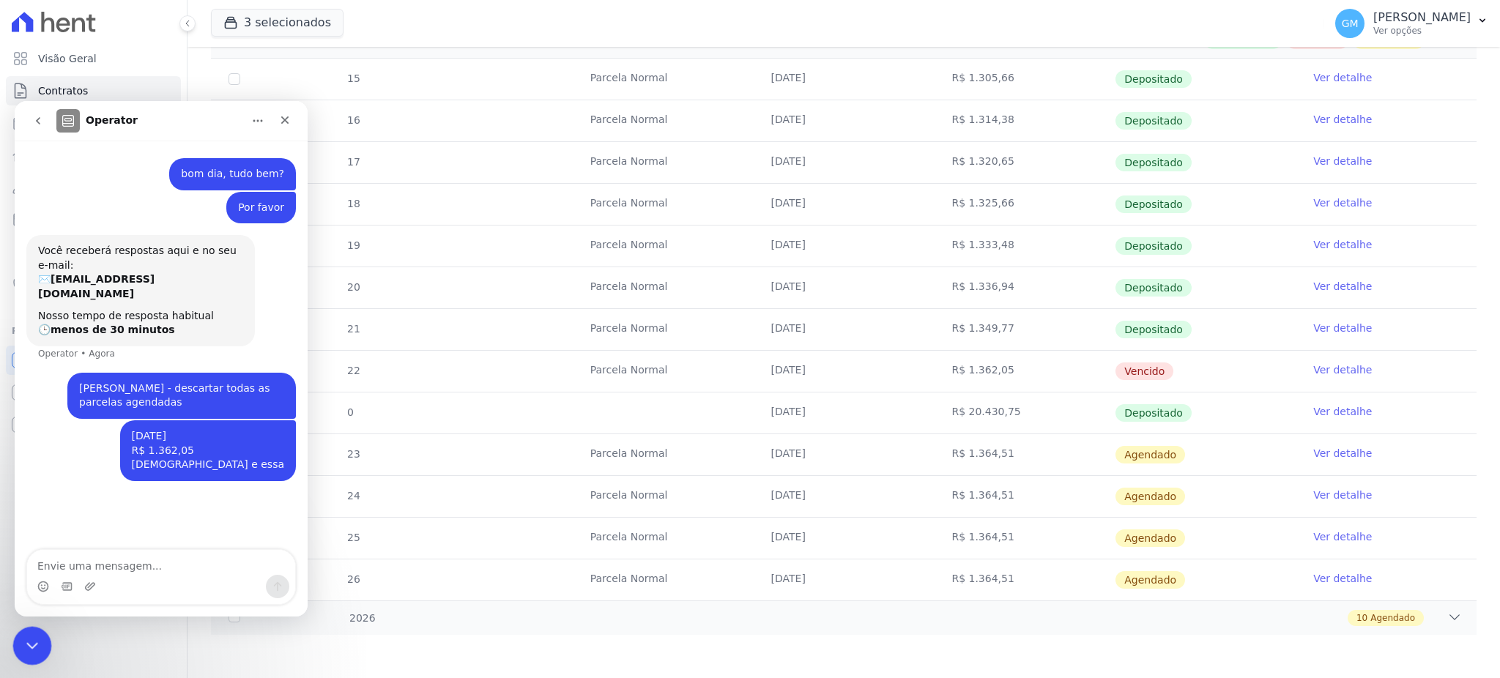
click at [30, 630] on div "Encerramento do Messenger da Intercom" at bounding box center [29, 643] width 35 height 35
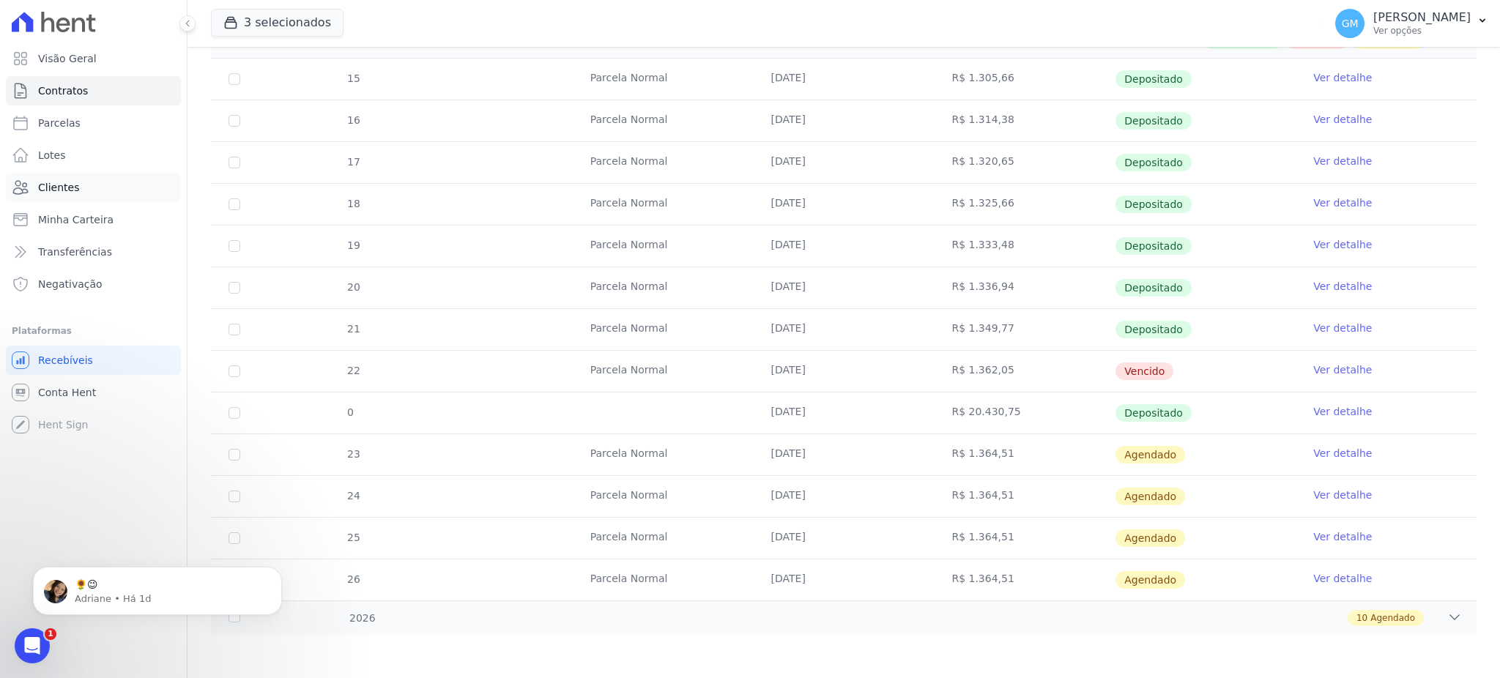
click at [51, 180] on span "Clientes" at bounding box center [58, 187] width 41 height 15
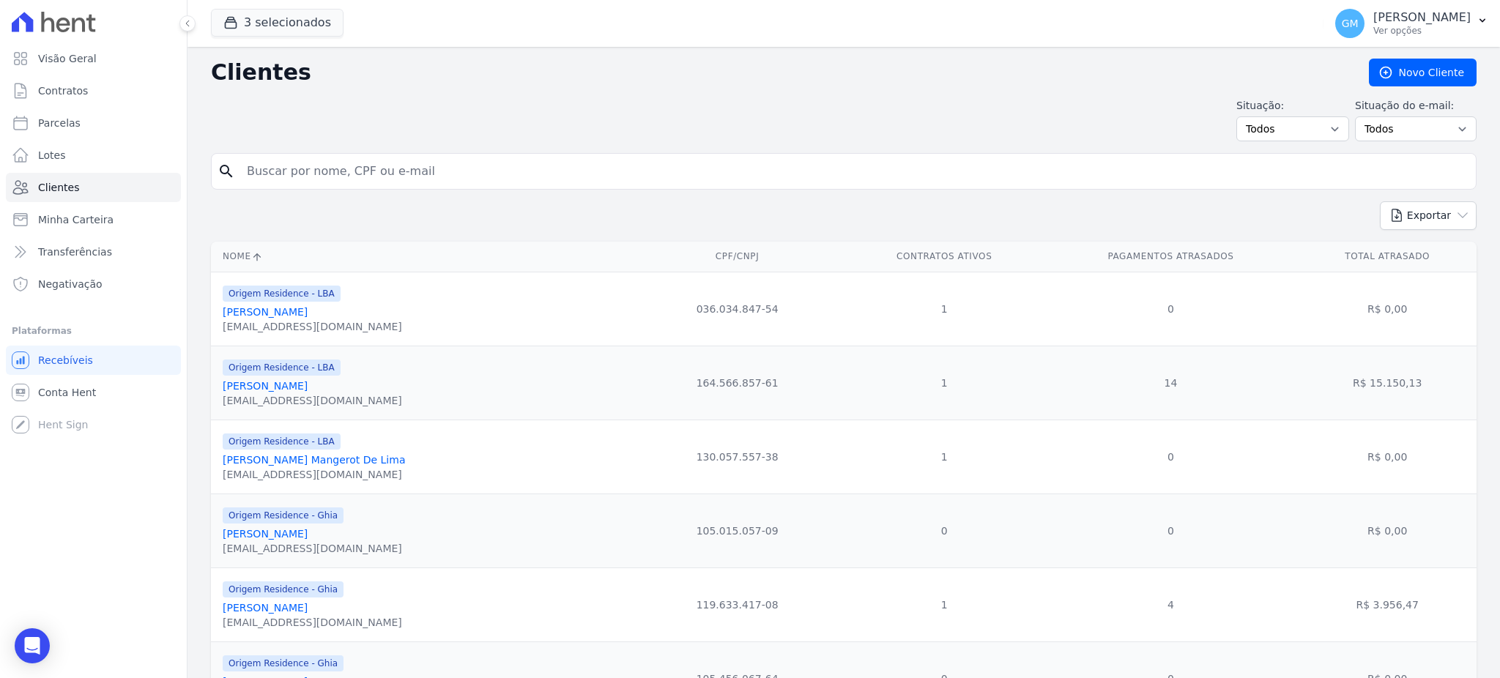
click at [249, 177] on input "search" at bounding box center [854, 171] width 1232 height 29
paste input "Tailand Oliveira De Amorim Campos"
type input "Tailand Oliveira De Amorim Campos"
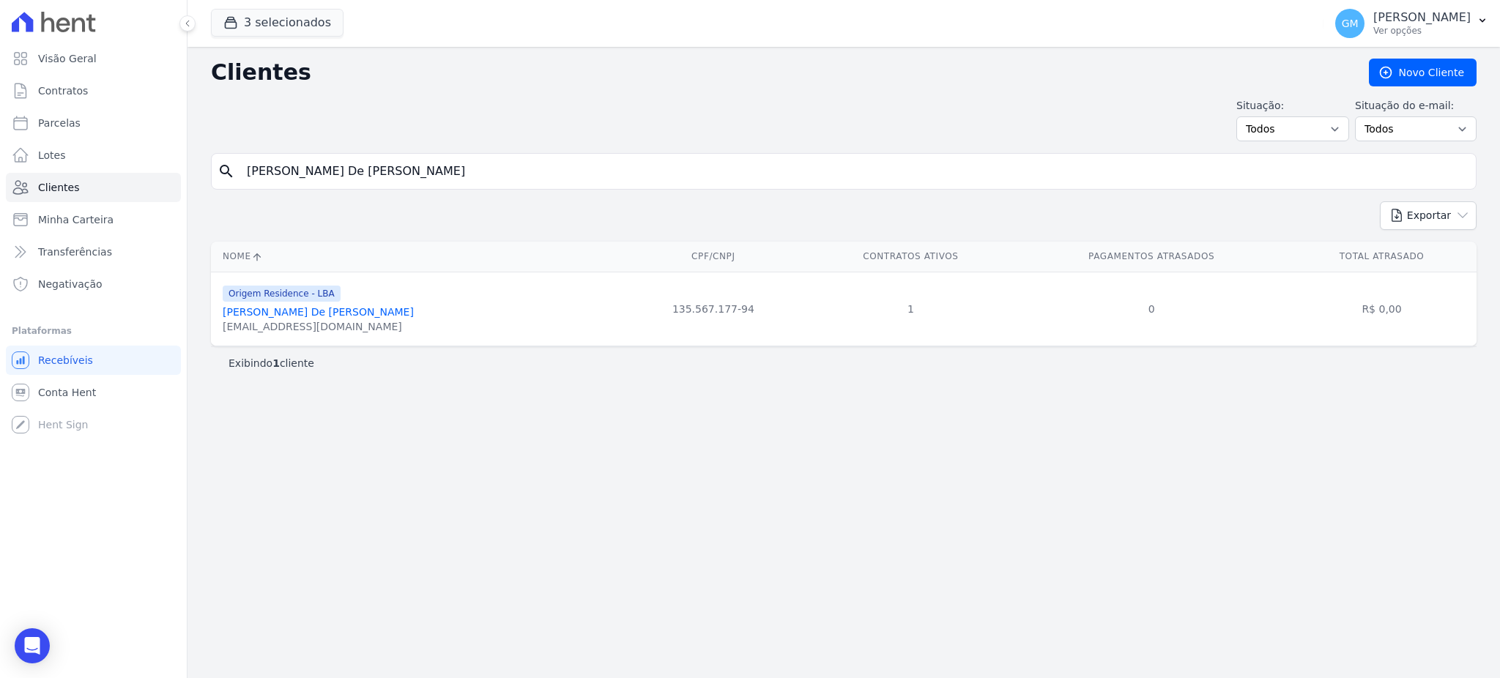
click at [341, 314] on link "Tailand Oliveira De Amorim Campos" at bounding box center [318, 312] width 191 height 12
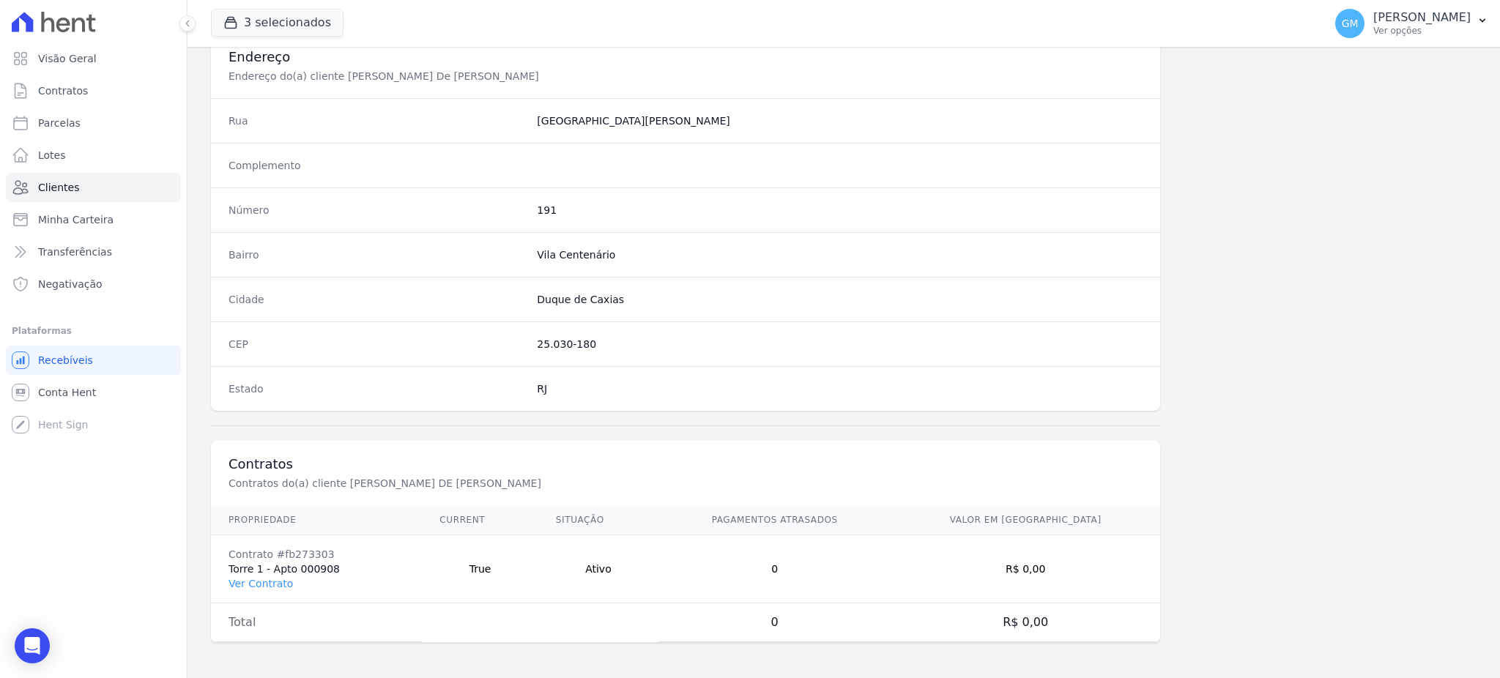
scroll to position [693, 0]
click at [283, 581] on link "Ver Contrato" at bounding box center [260, 584] width 64 height 12
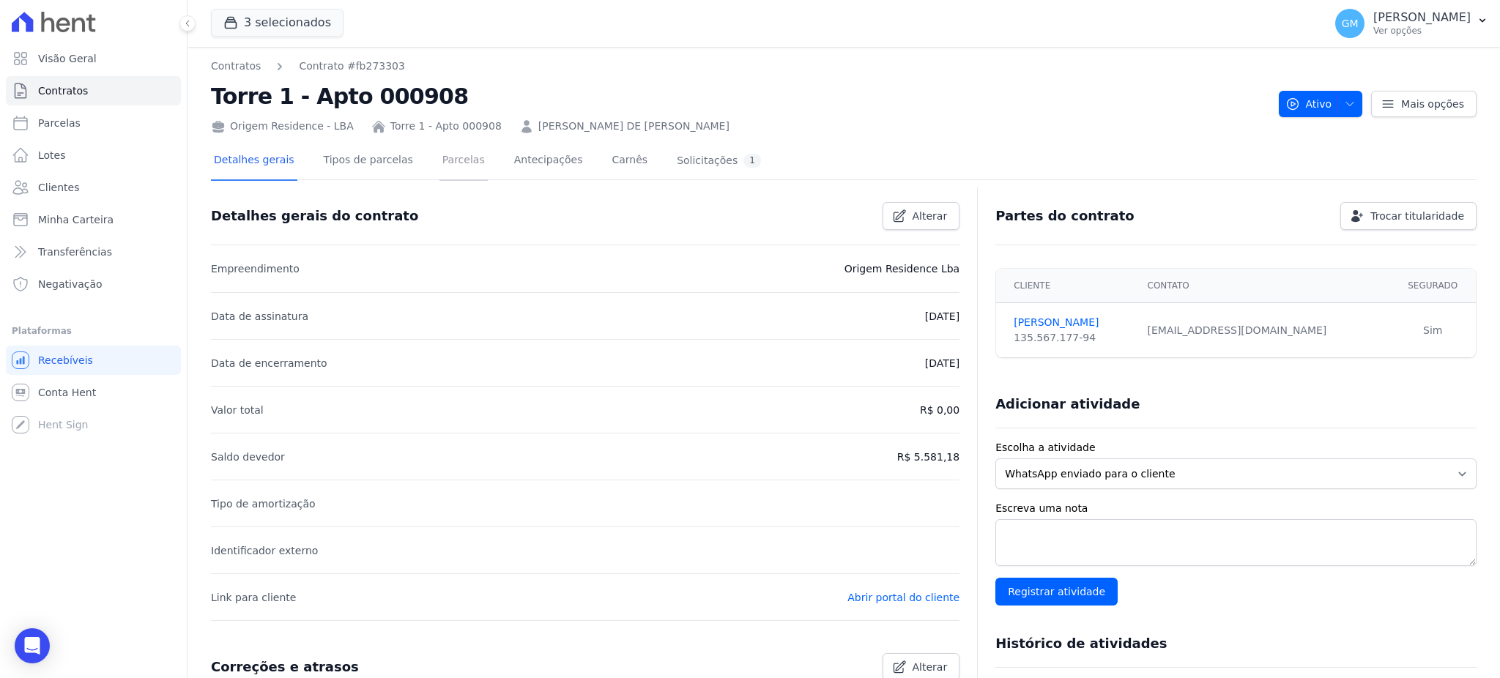
click at [441, 155] on link "Parcelas" at bounding box center [463, 161] width 48 height 39
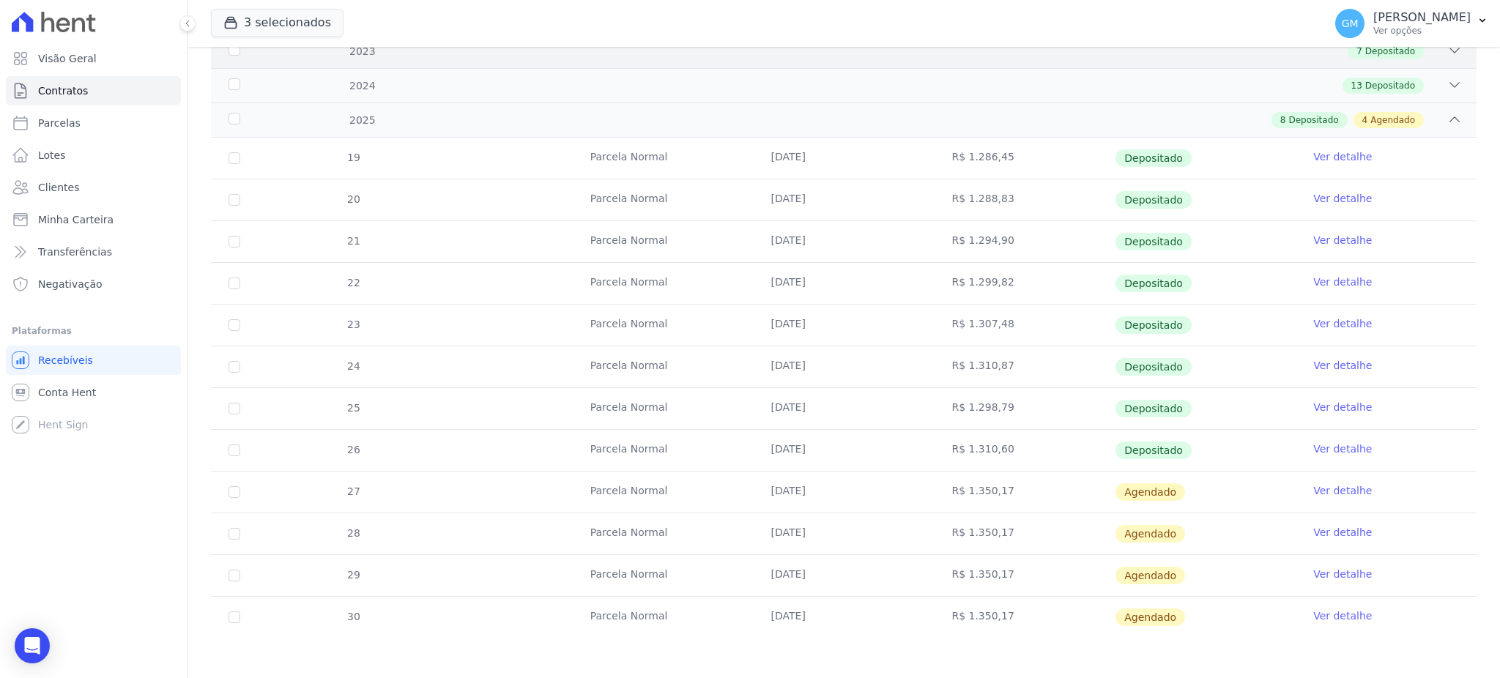
scroll to position [243, 0]
click at [1313, 442] on link "Ver detalhe" at bounding box center [1342, 446] width 59 height 15
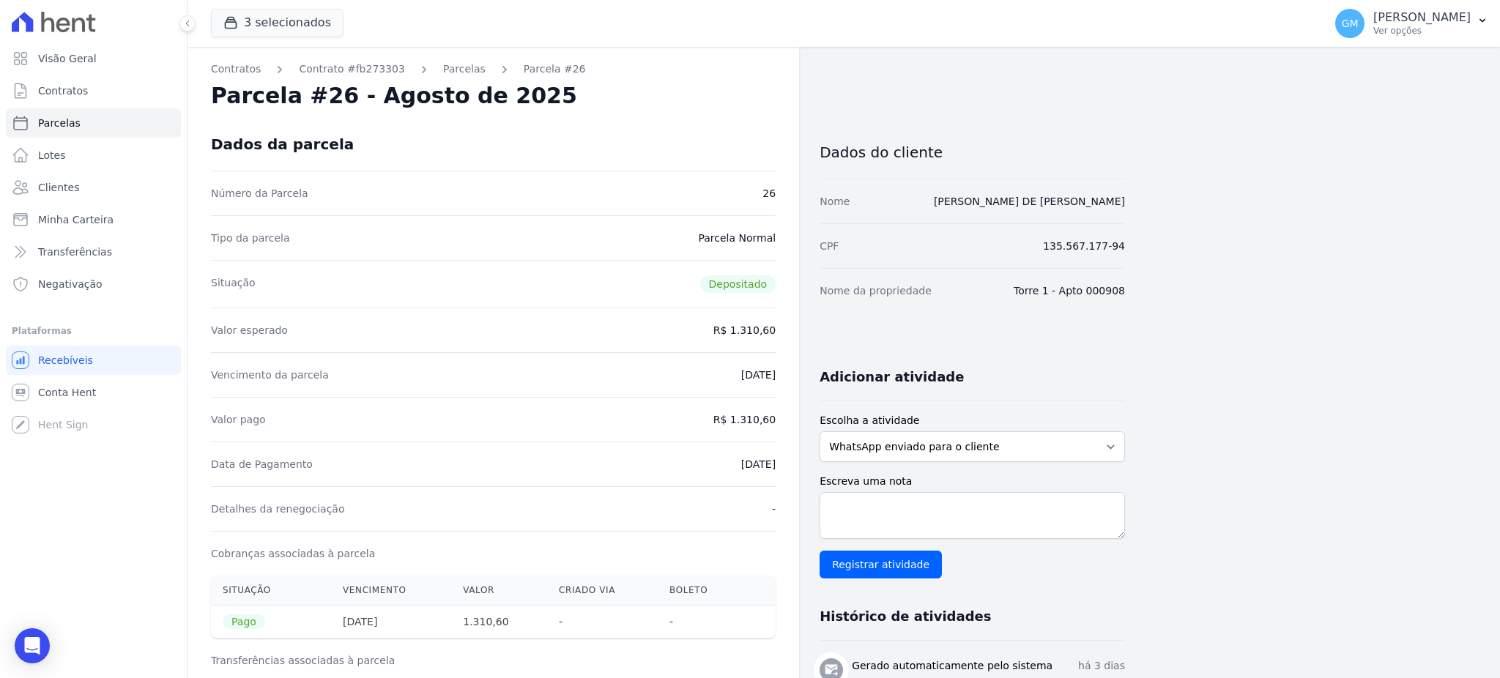
drag, startPoint x: 710, startPoint y: 464, endPoint x: 779, endPoint y: 466, distance: 68.9
copy dd "18/08/2025"
drag, startPoint x: 735, startPoint y: 421, endPoint x: 774, endPoint y: 421, distance: 38.8
click at [774, 421] on dd "R$ 1.310,60" at bounding box center [744, 419] width 62 height 15
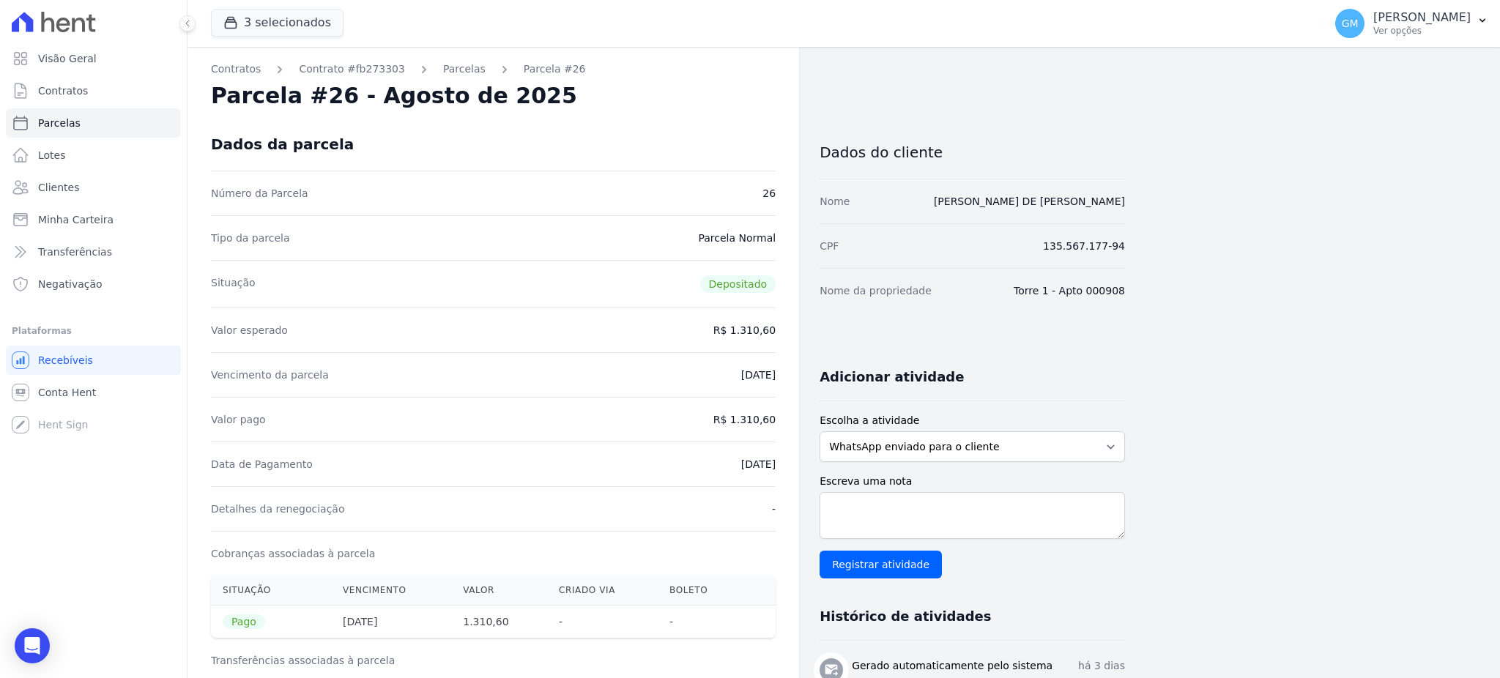
copy dd "1.310,60"
drag, startPoint x: 746, startPoint y: 468, endPoint x: 790, endPoint y: 465, distance: 44.8
copy dd "18/08/2025"
click at [71, 182] on span "Clientes" at bounding box center [58, 187] width 41 height 15
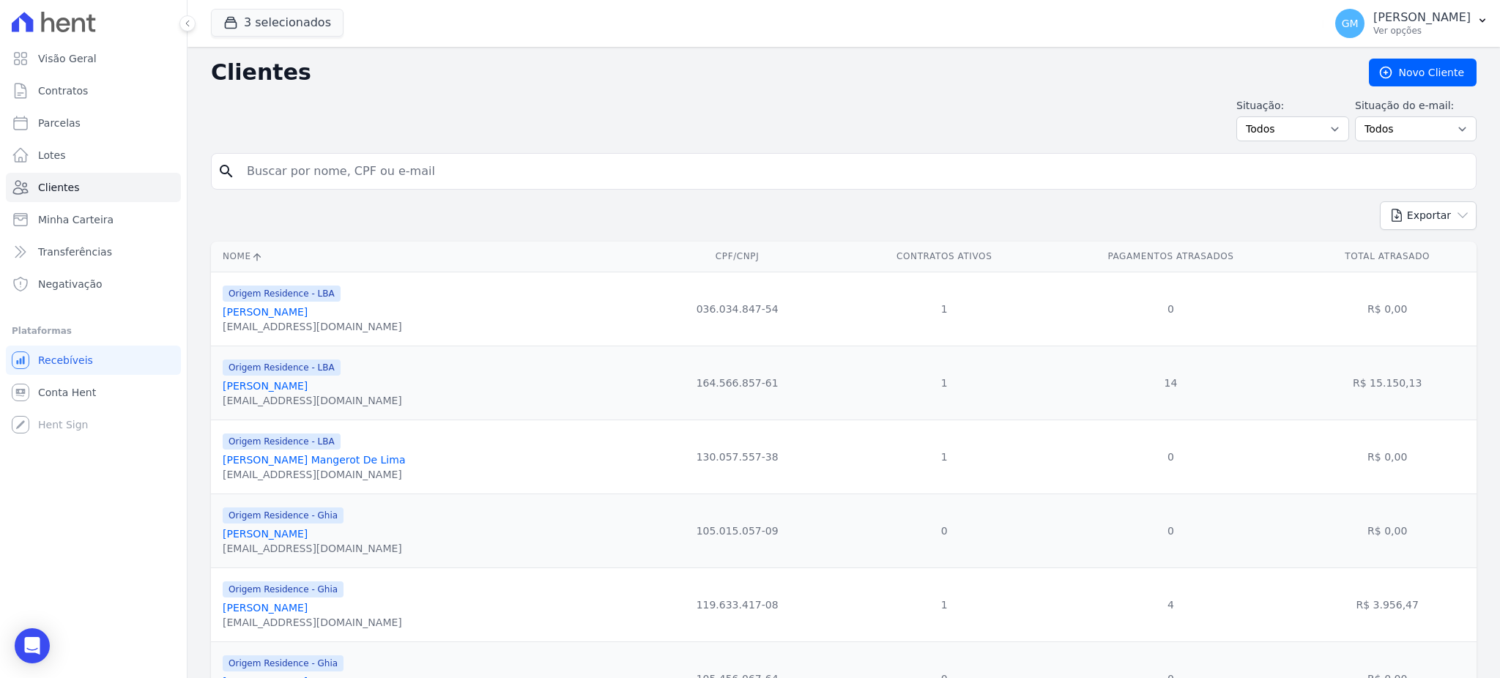
click at [353, 166] on input "search" at bounding box center [854, 171] width 1232 height 29
paste input "Millena Marinho Dos Reis"
type input "Millena Marinho Dos Reis"
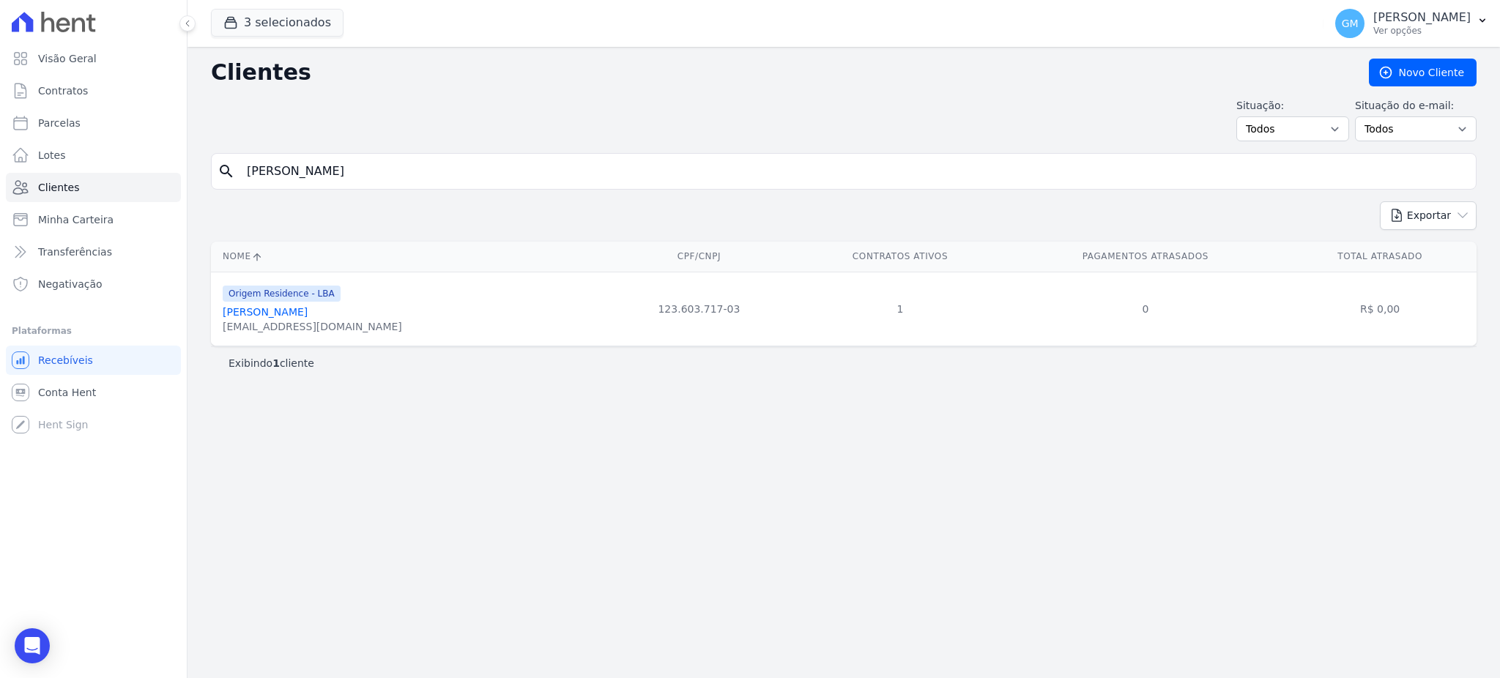
click at [308, 316] on link "Millena Marinho Dos Reis" at bounding box center [265, 312] width 85 height 12
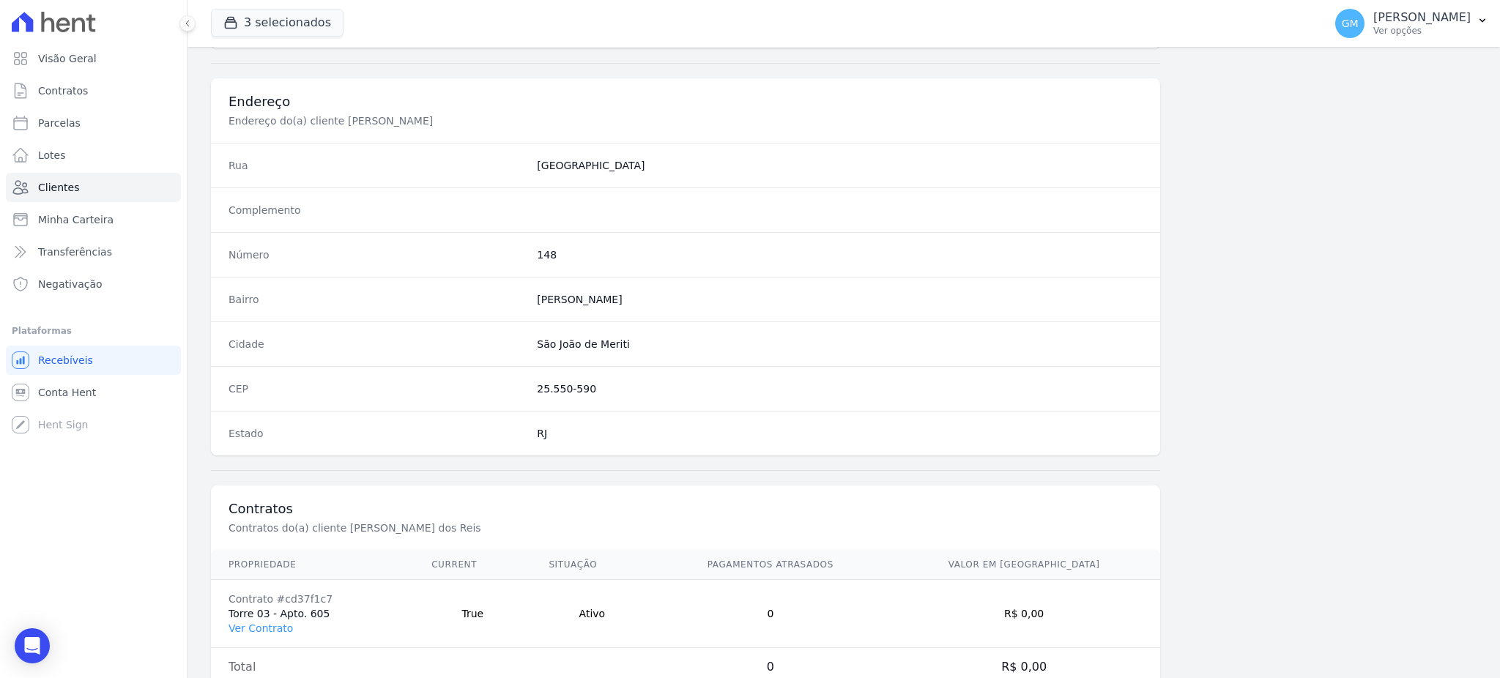
scroll to position [693, 0]
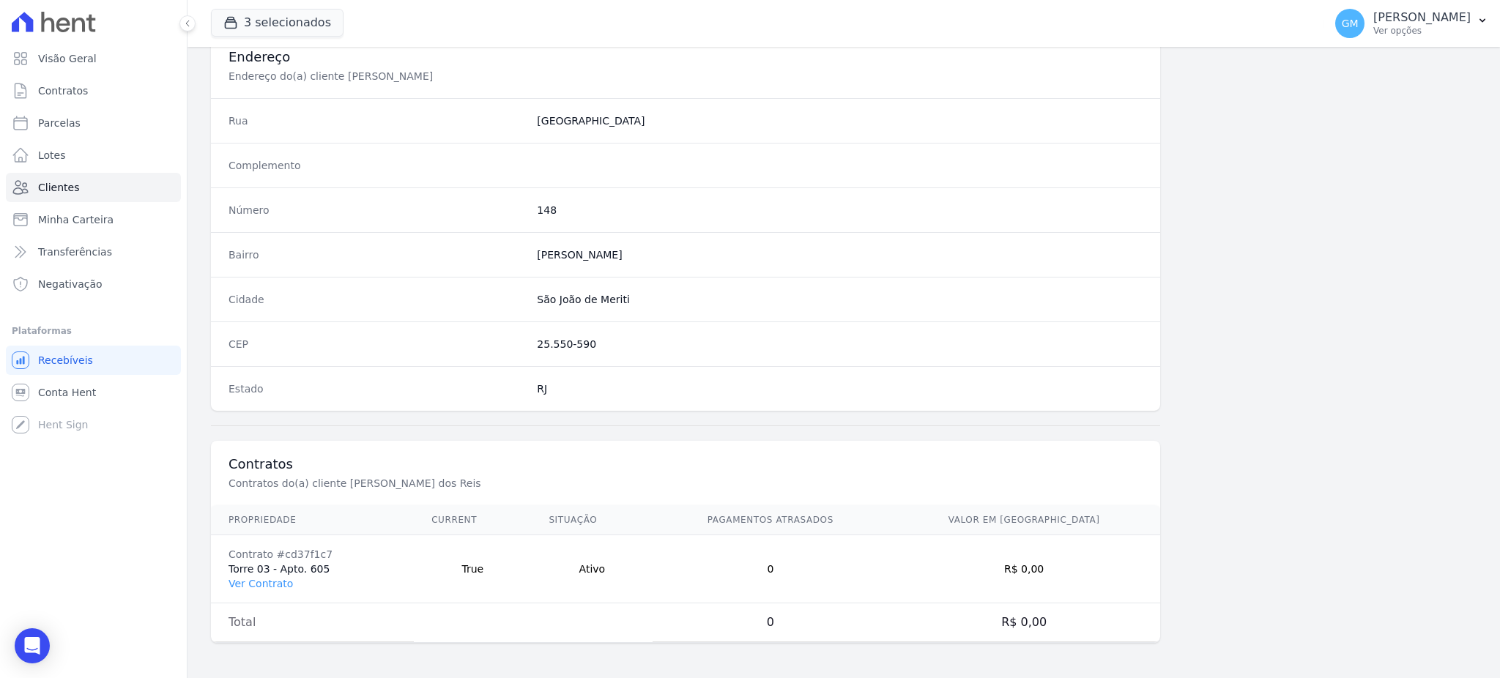
click at [259, 598] on td "Contrato #cd37f1c7 Torre 03 - Apto. 605 Ver Contrato" at bounding box center [312, 569] width 203 height 68
click at [261, 583] on link "Ver Contrato" at bounding box center [260, 584] width 64 height 12
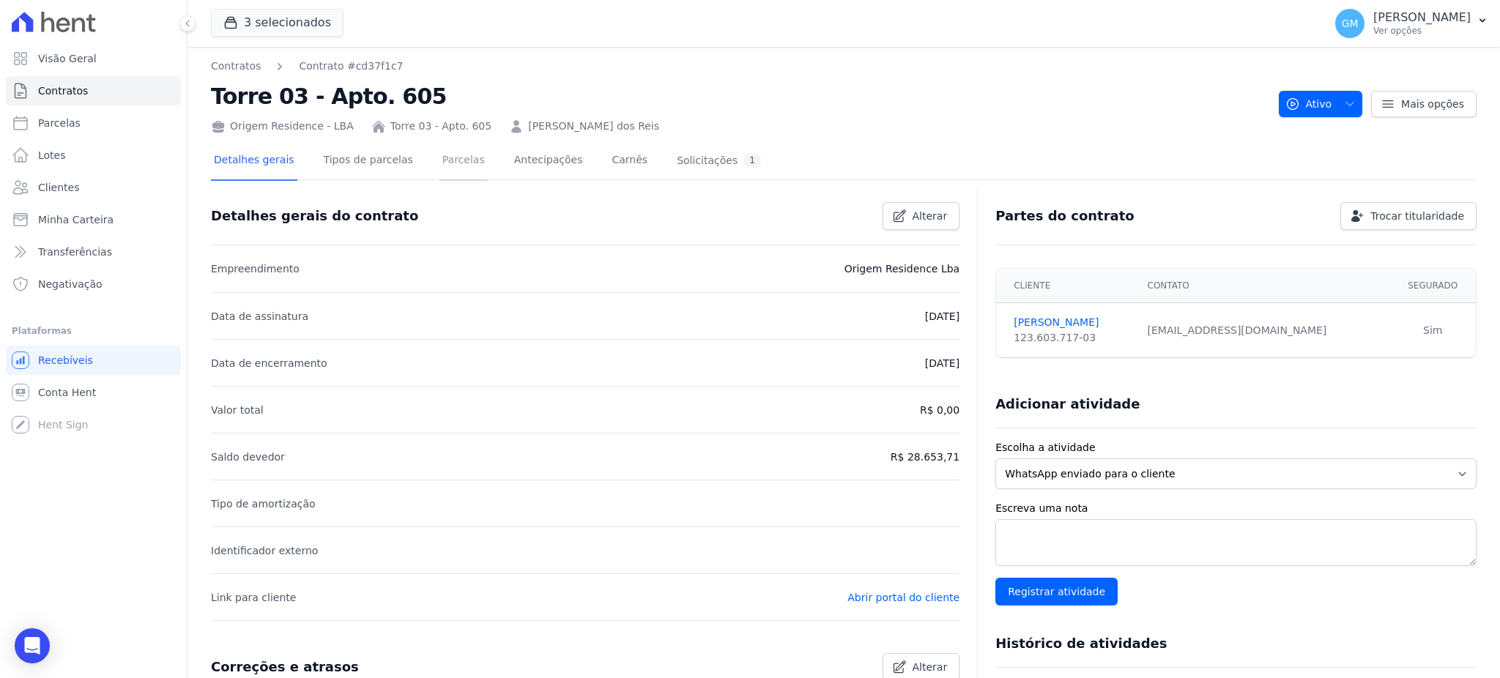
click at [439, 157] on link "Parcelas" at bounding box center [463, 161] width 48 height 39
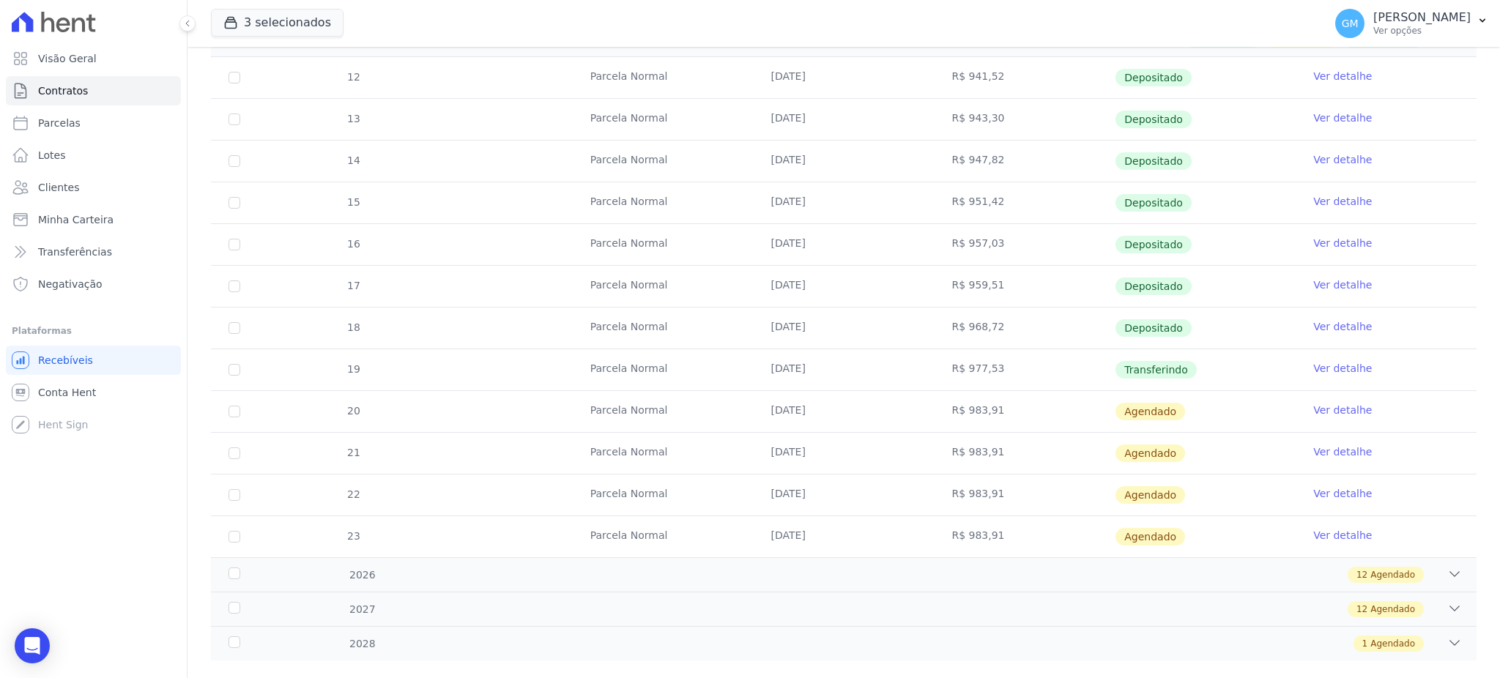
scroll to position [293, 0]
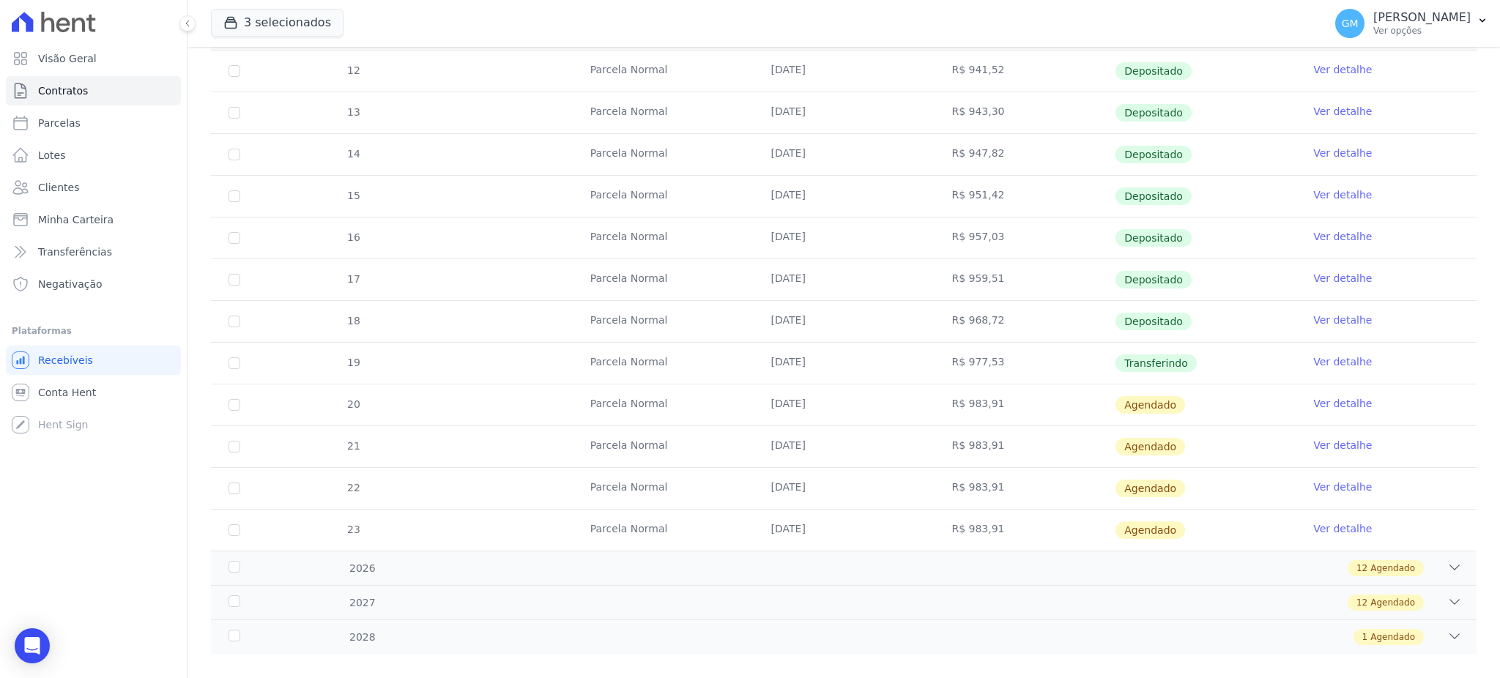
click at [1324, 360] on link "Ver detalhe" at bounding box center [1342, 361] width 59 height 15
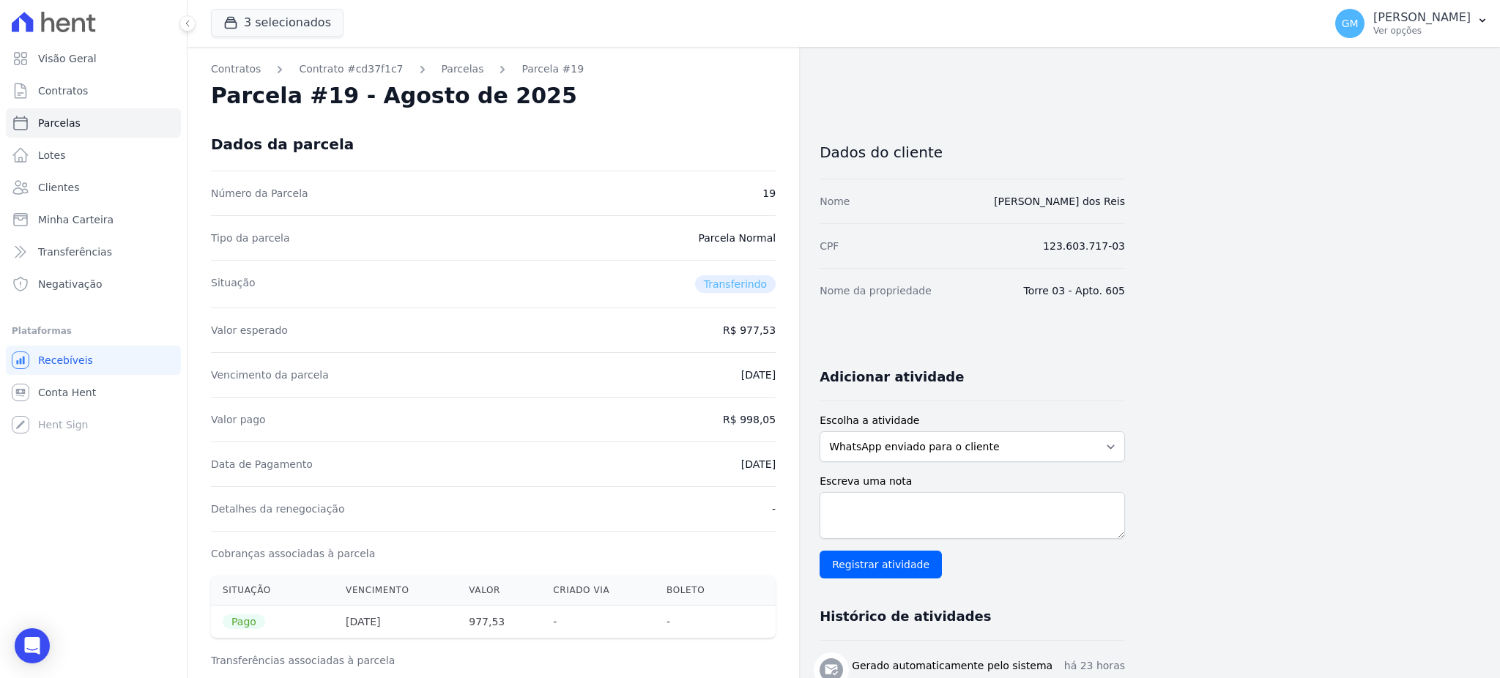
drag, startPoint x: 711, startPoint y: 463, endPoint x: 787, endPoint y: 469, distance: 76.4
copy dd "18/08/2025"
drag, startPoint x: 746, startPoint y: 419, endPoint x: 781, endPoint y: 415, distance: 35.4
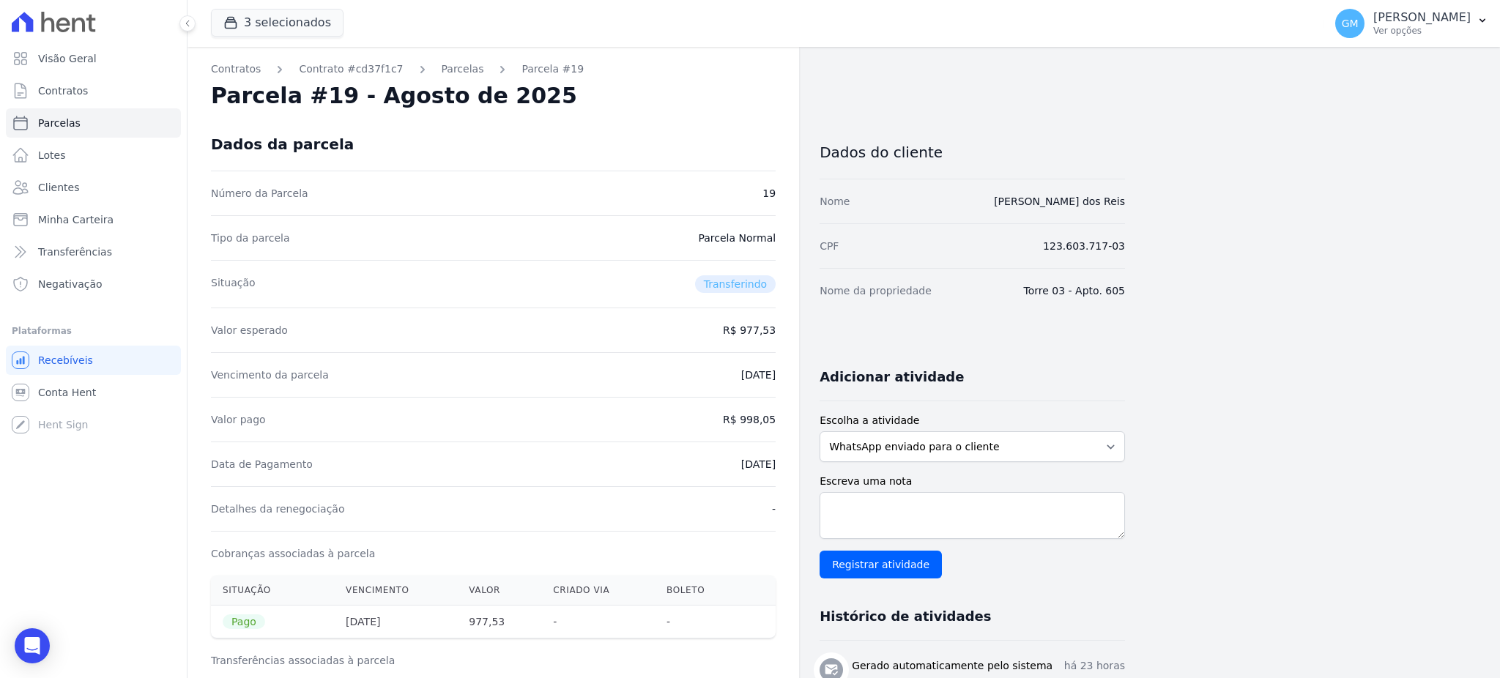
copy dd "998,05"
drag, startPoint x: 689, startPoint y: 468, endPoint x: 788, endPoint y: 474, distance: 99.0
copy dd "18/08/2025"
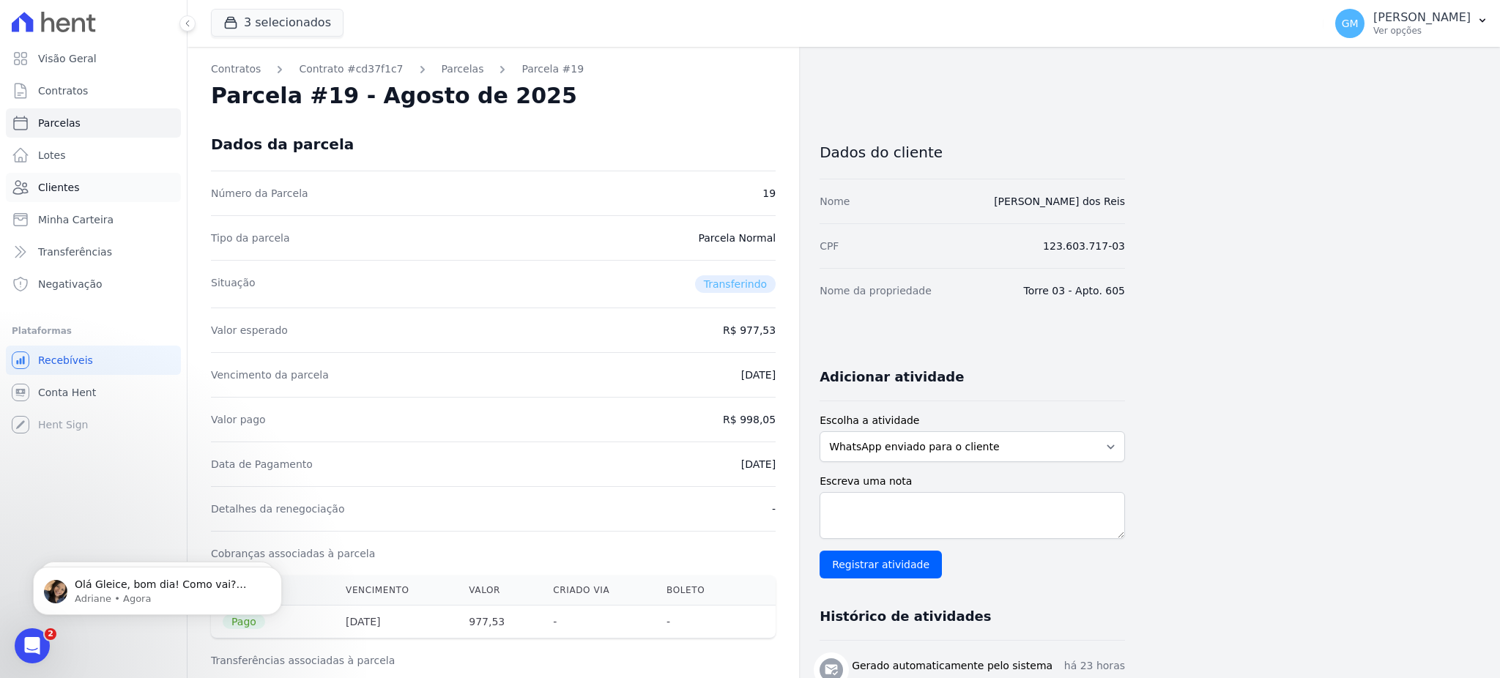
click at [101, 196] on link "Clientes" at bounding box center [93, 187] width 175 height 29
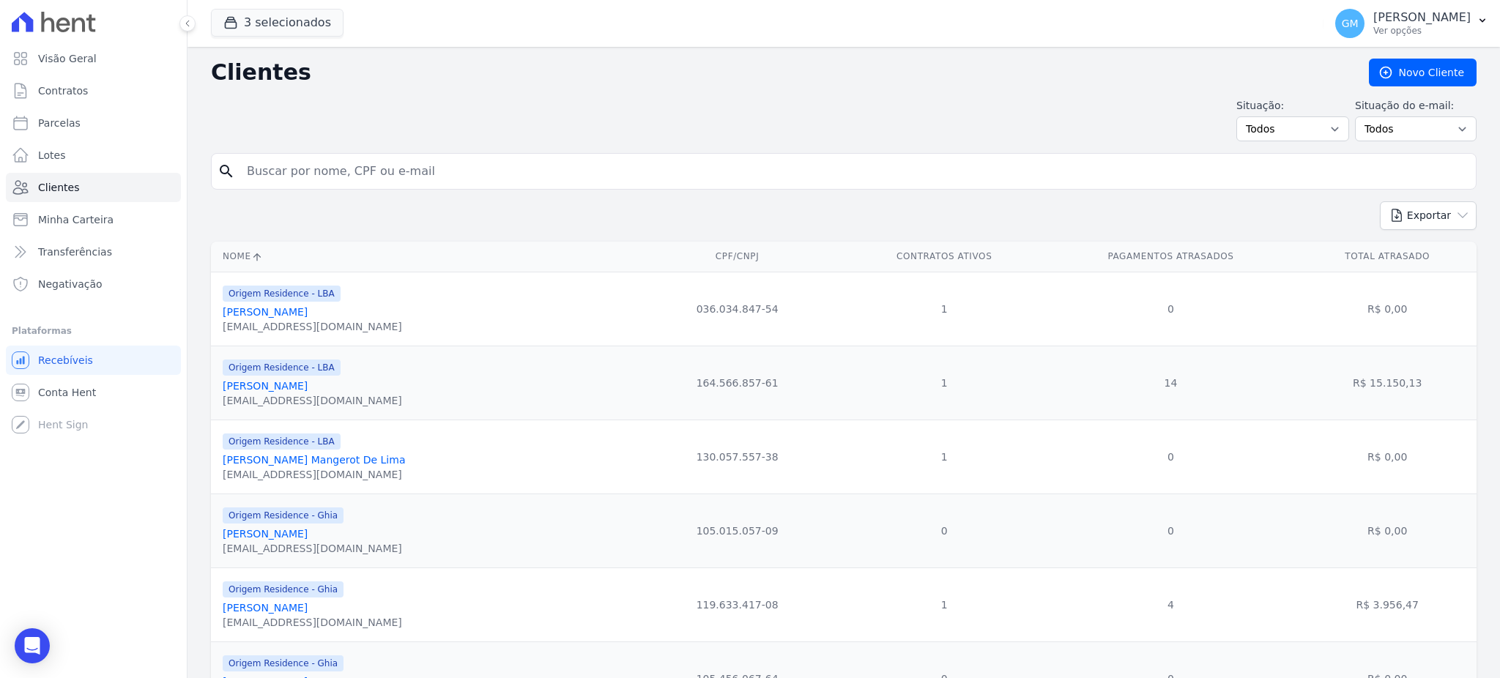
click at [270, 183] on input "search" at bounding box center [854, 171] width 1232 height 29
paste input "Quiarlei Daniel Da Silva"
type input "Quiarlei Daniel Da Silva"
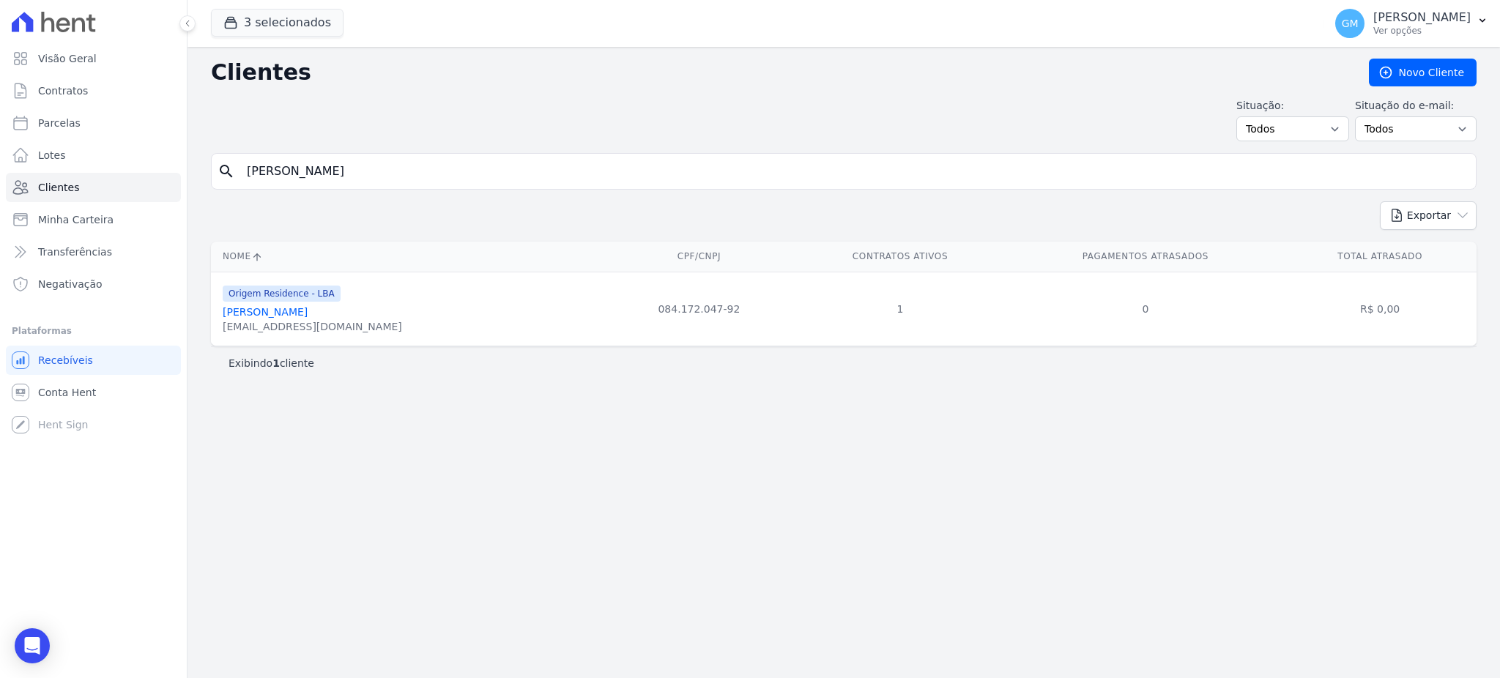
click at [308, 310] on link "Quiarlei Daniel Da Silva" at bounding box center [265, 312] width 85 height 12
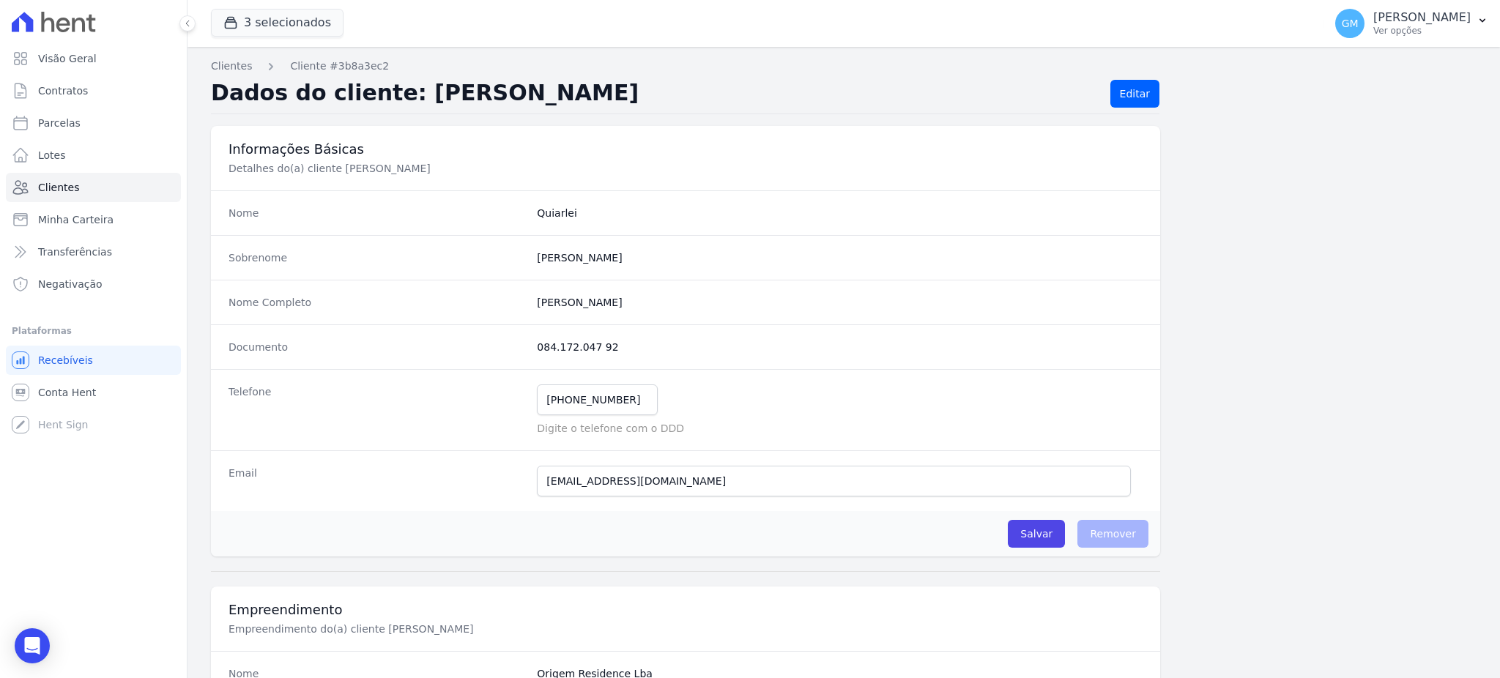
click at [719, 340] on dd "084.172.047 92" at bounding box center [840, 347] width 606 height 15
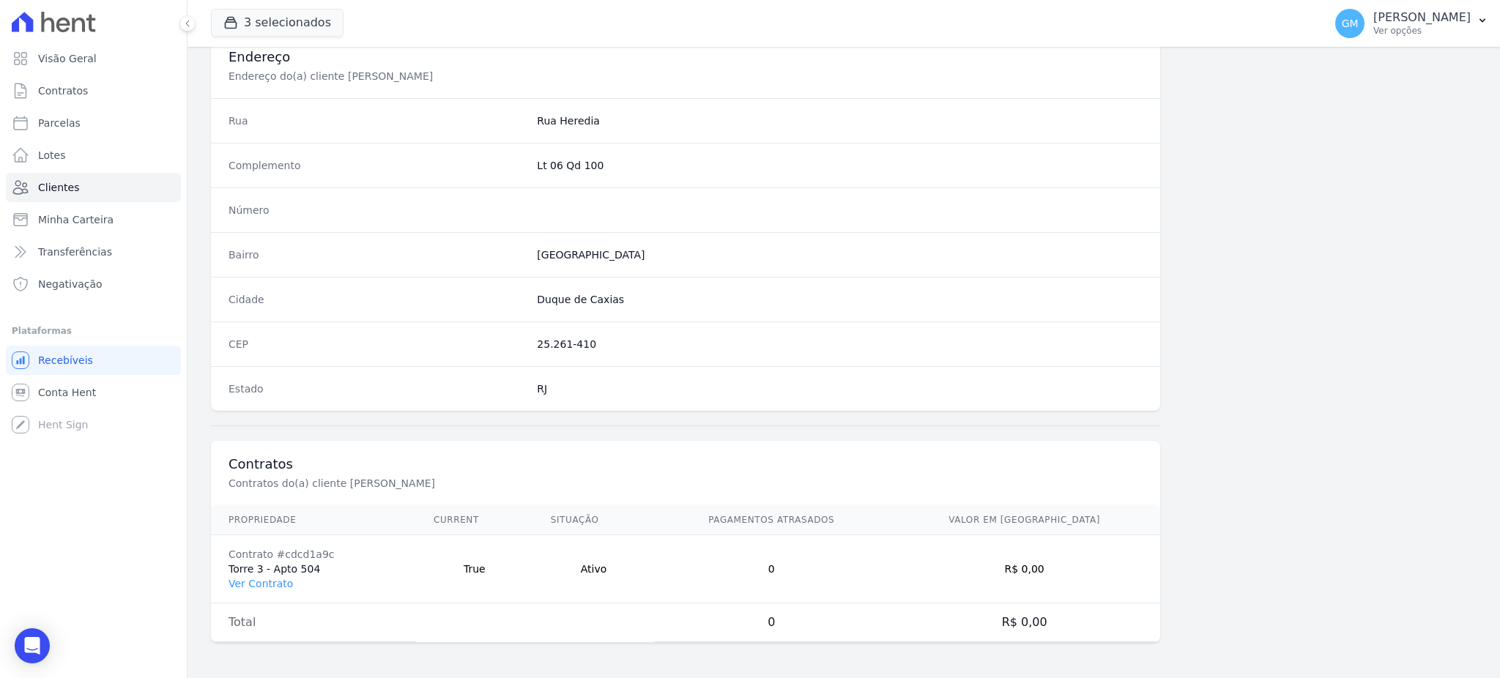
scroll to position [693, 0]
click at [270, 580] on link "Ver Contrato" at bounding box center [260, 584] width 64 height 12
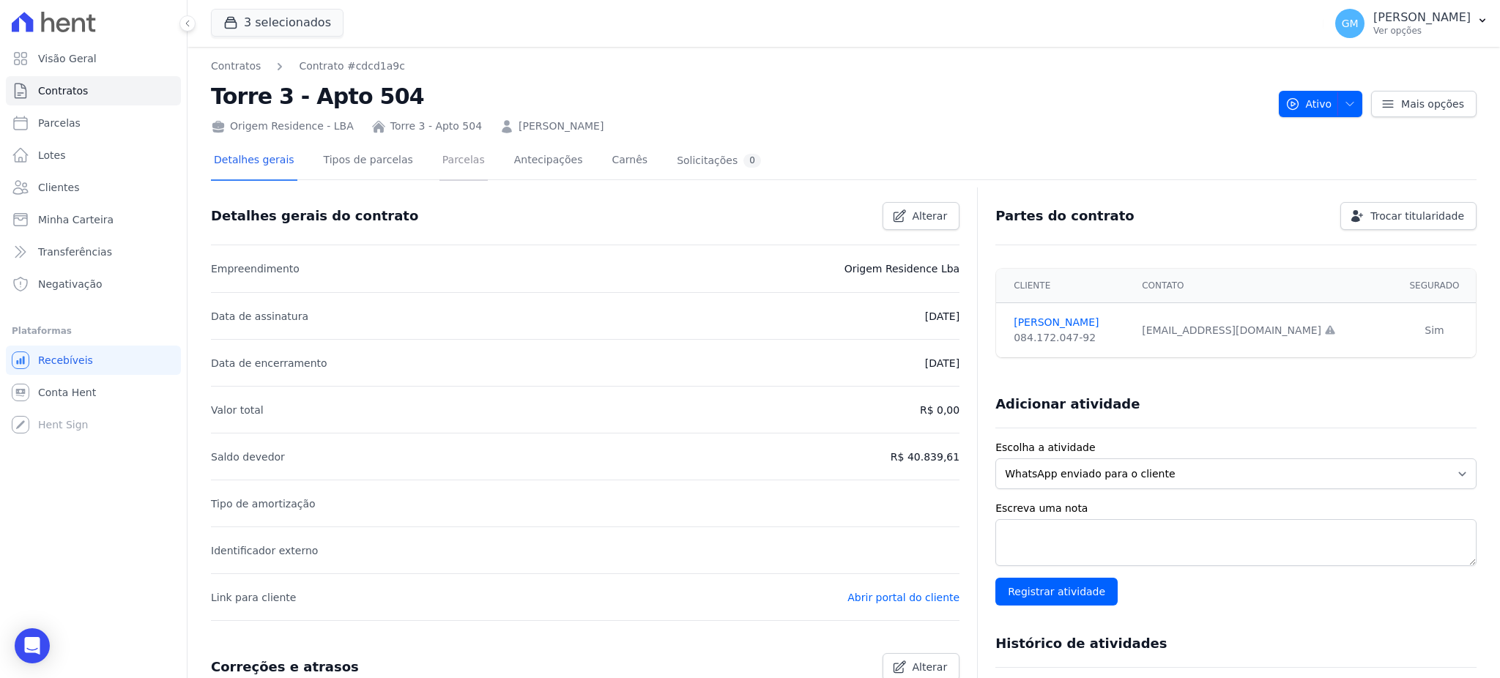
click at [448, 159] on link "Parcelas" at bounding box center [463, 161] width 48 height 39
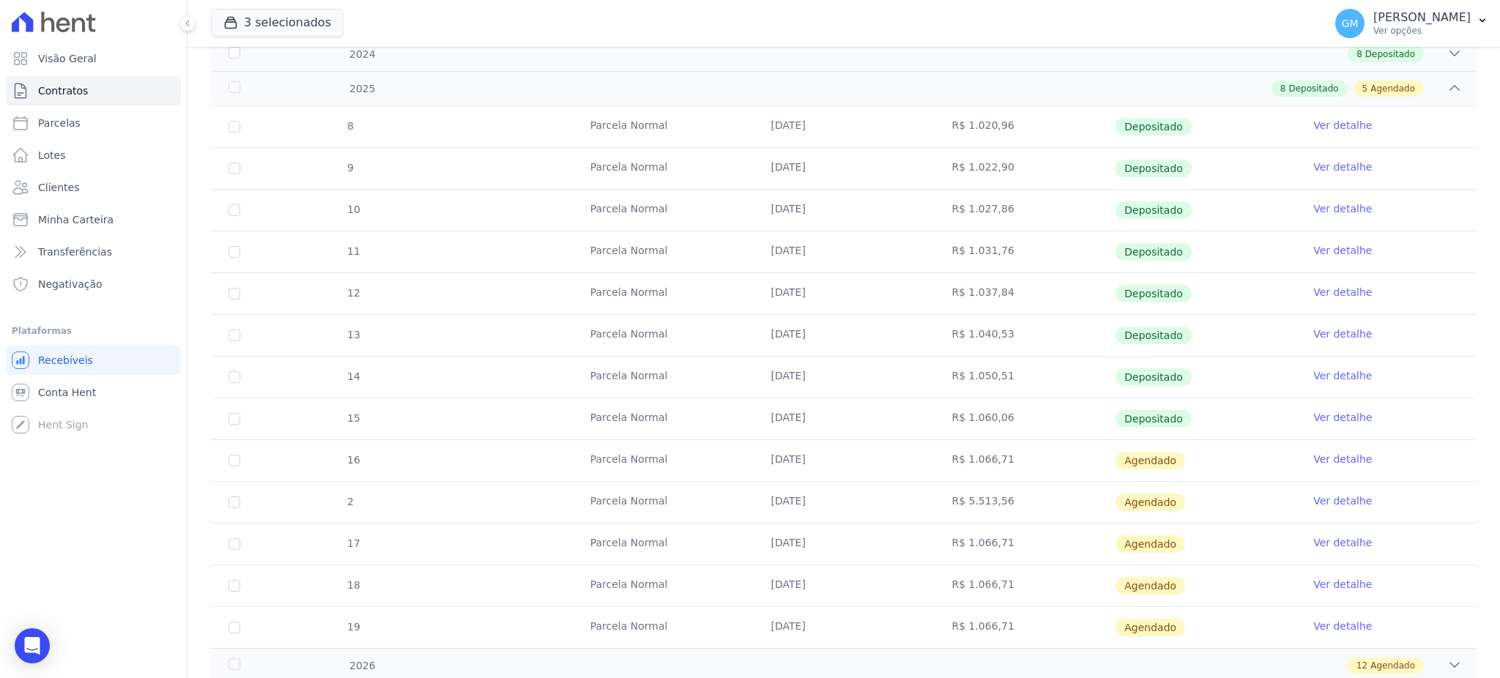
scroll to position [293, 0]
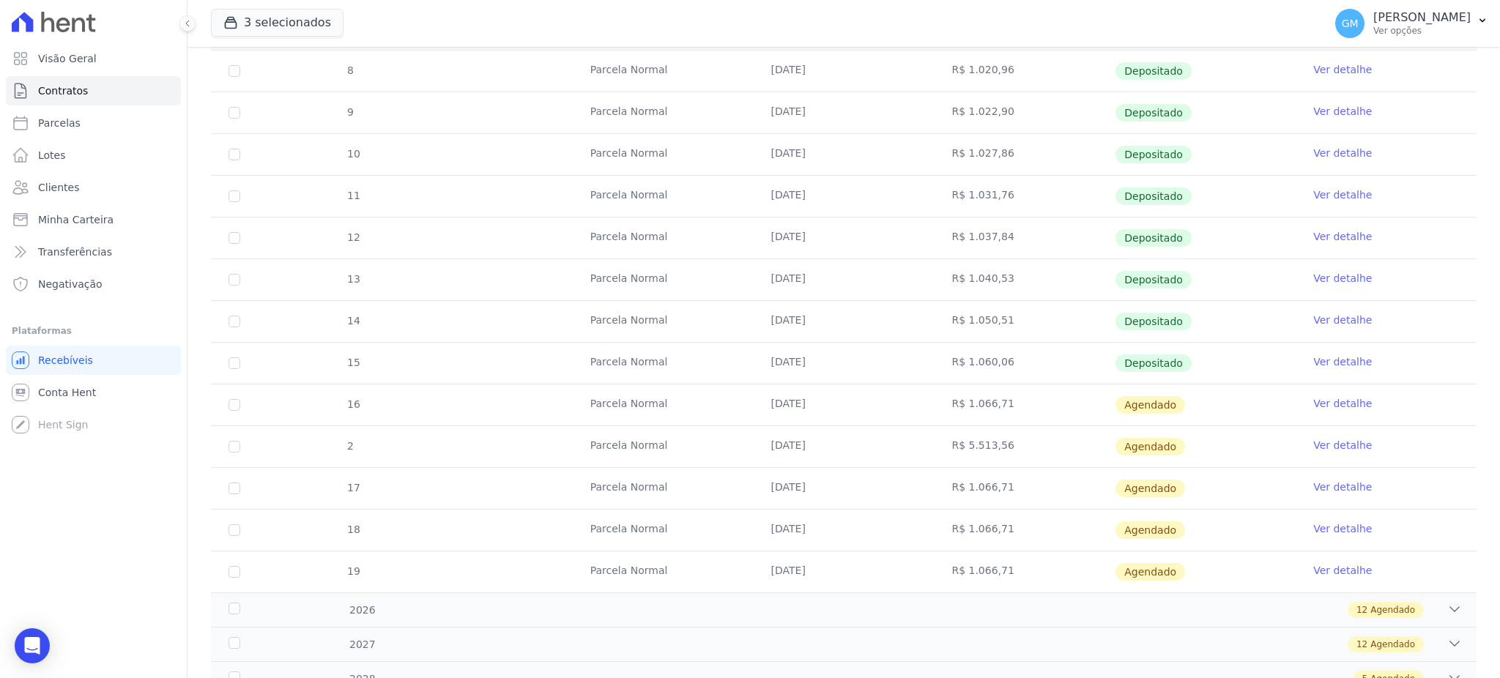
click at [1313, 362] on link "Ver detalhe" at bounding box center [1342, 361] width 59 height 15
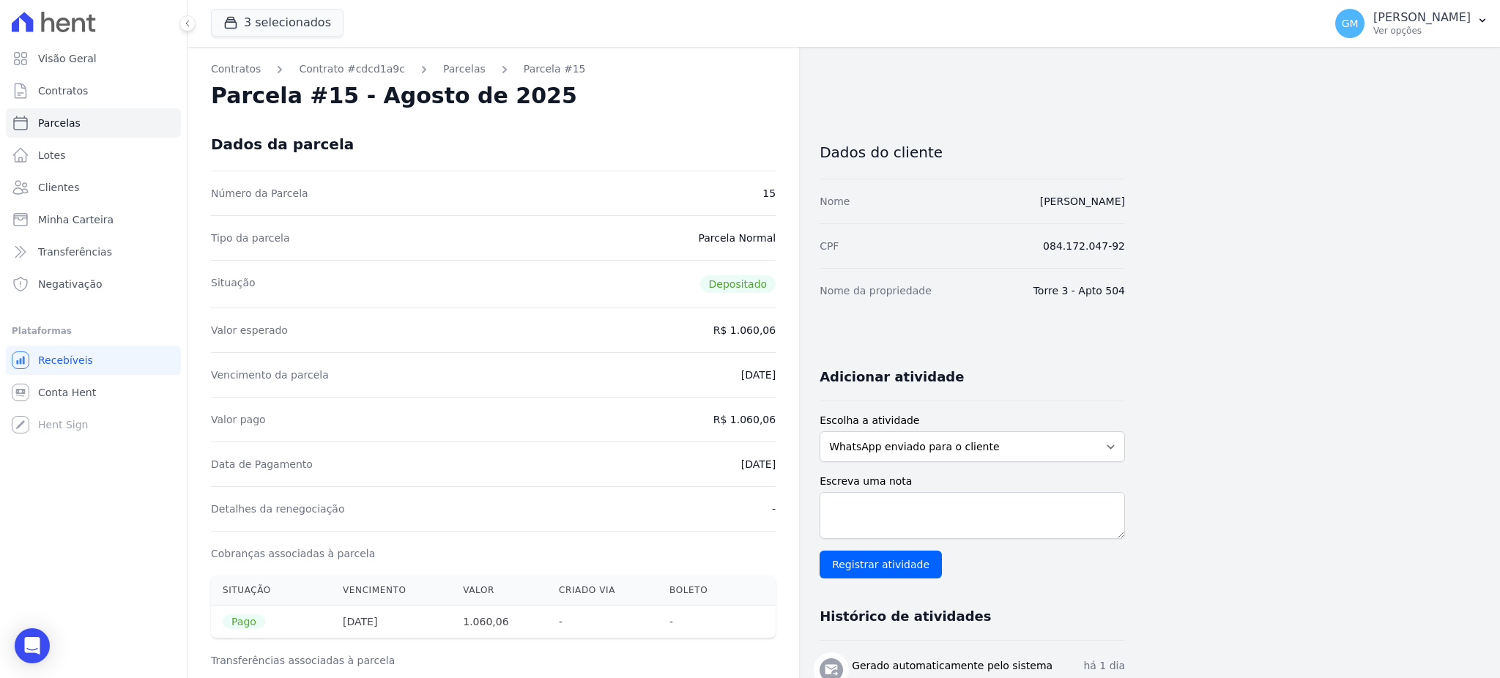
drag, startPoint x: 716, startPoint y: 465, endPoint x: 777, endPoint y: 462, distance: 61.6
click at [733, 439] on div "Valor pago R$ 1.060,06" at bounding box center [493, 419] width 565 height 45
drag, startPoint x: 733, startPoint y: 420, endPoint x: 789, endPoint y: 419, distance: 56.4
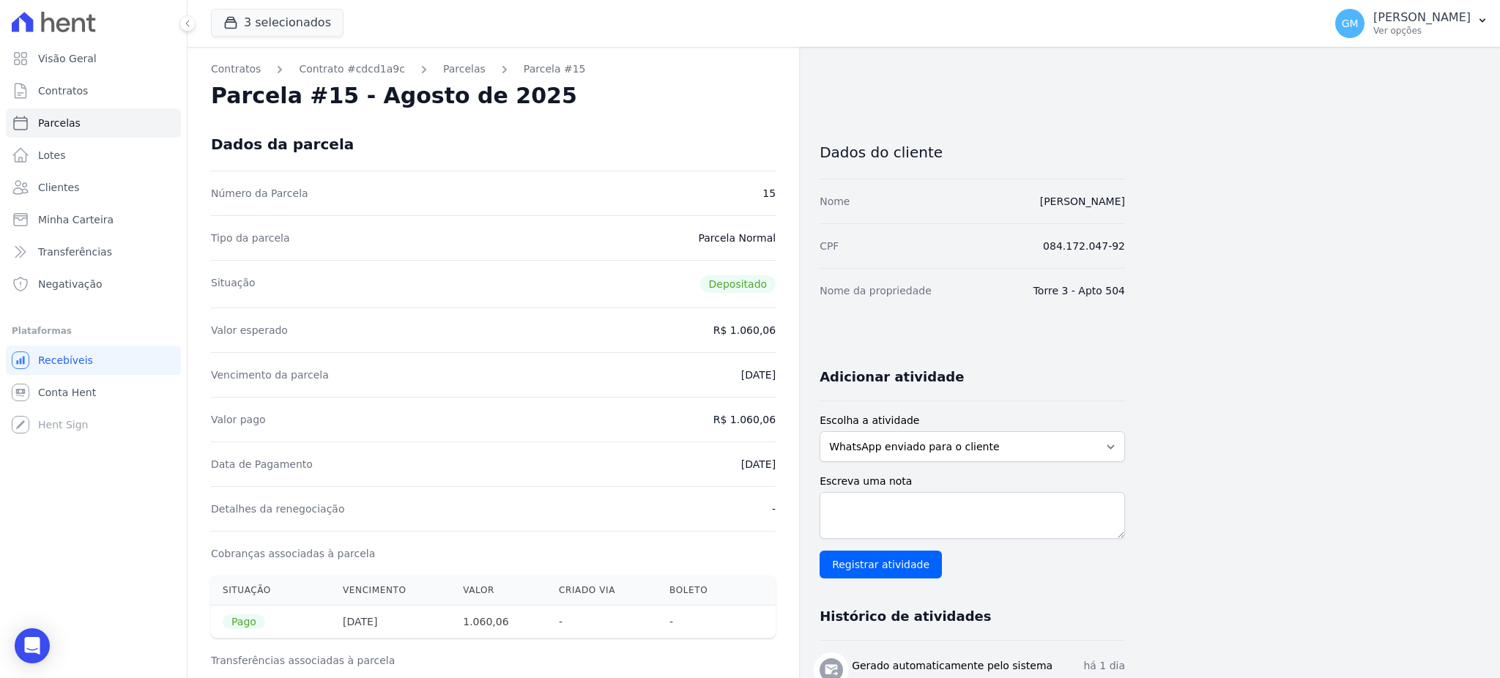
drag, startPoint x: 705, startPoint y: 458, endPoint x: 773, endPoint y: 458, distance: 68.1
click at [773, 458] on div "Data de Pagamento 18/08/2025" at bounding box center [493, 464] width 565 height 45
click at [52, 182] on span "Clientes" at bounding box center [58, 187] width 41 height 15
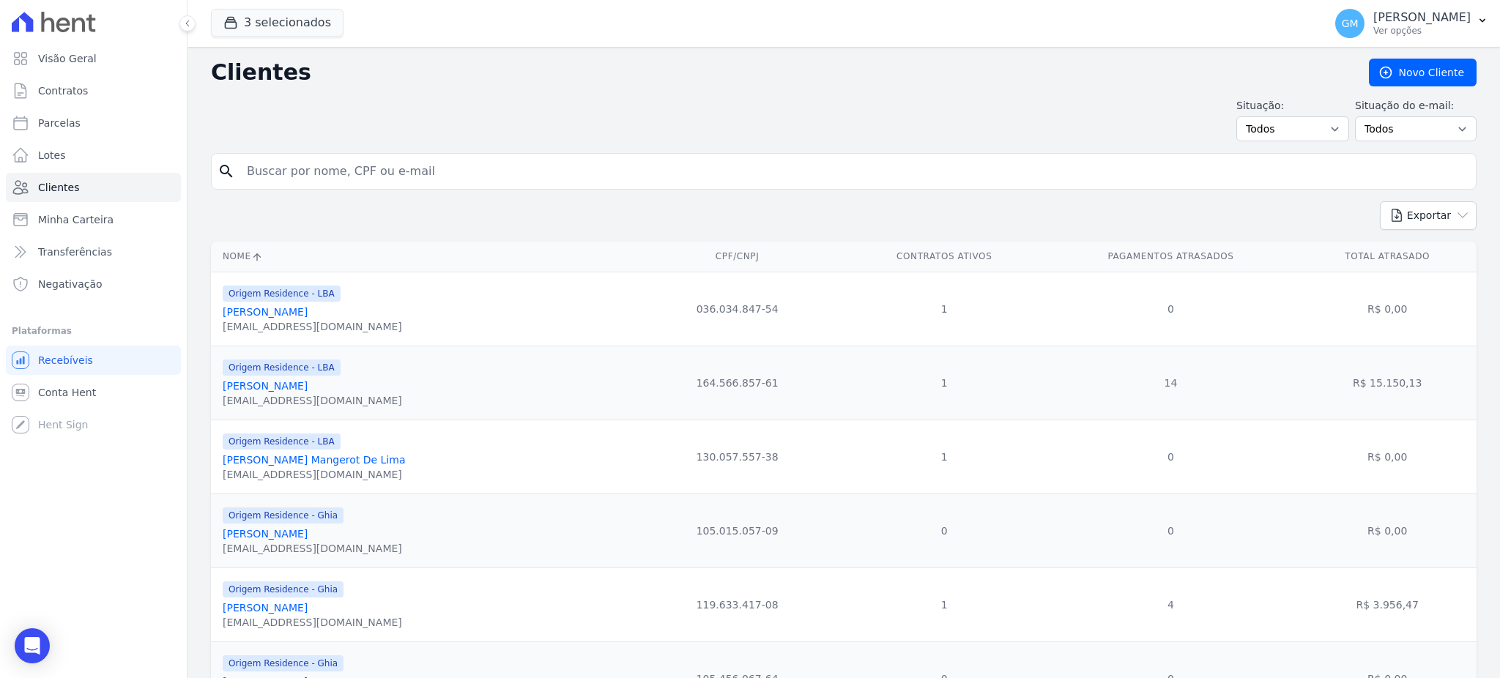
click at [288, 176] on input "search" at bounding box center [854, 171] width 1232 height 29
paste input "Guilherme Moraes Belo De Noronha"
type input "Guilherme Moraes Belo De Noronha"
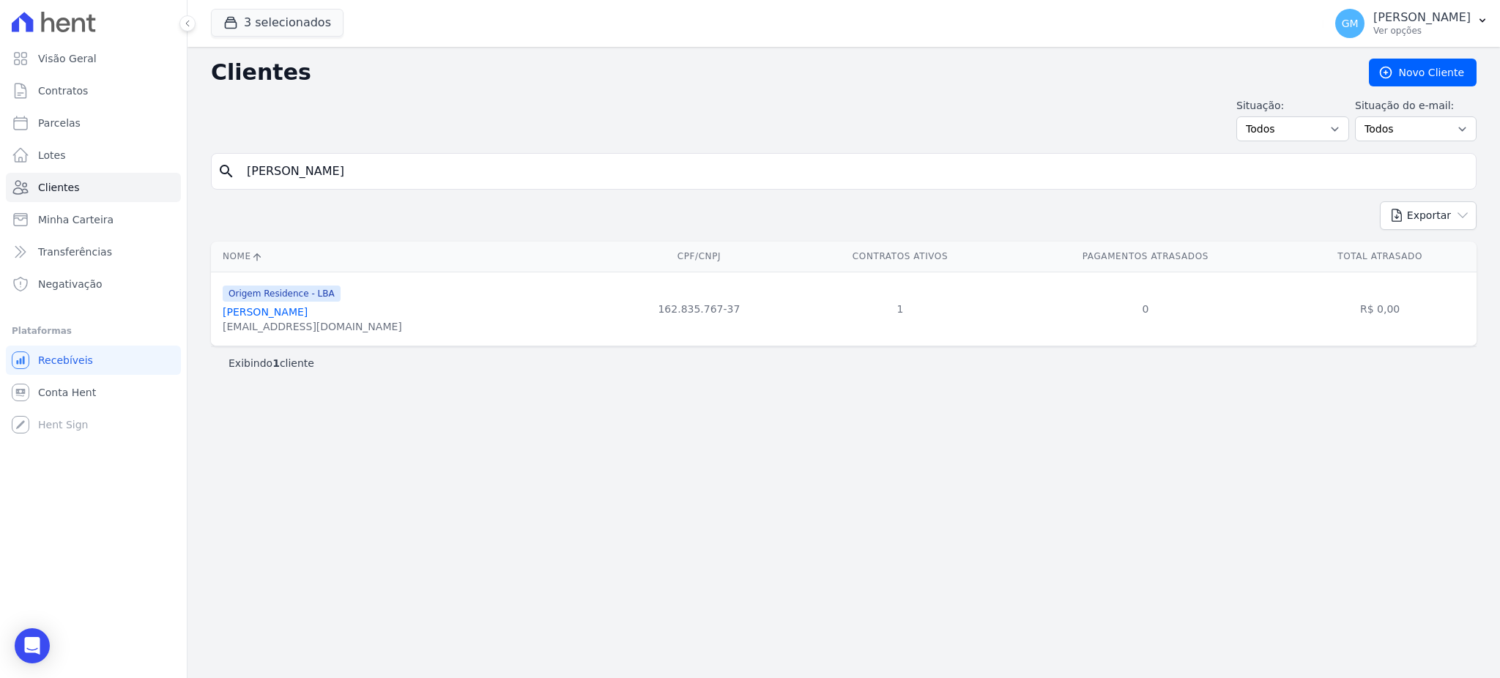
click at [340, 305] on div "Origem Residence - LBA Guilherme Moraes Belo De Noronha contanoronha3@gmail.com" at bounding box center [312, 309] width 179 height 50
click at [308, 313] on link "Guilherme Moraes Belo De Noronha" at bounding box center [265, 312] width 85 height 12
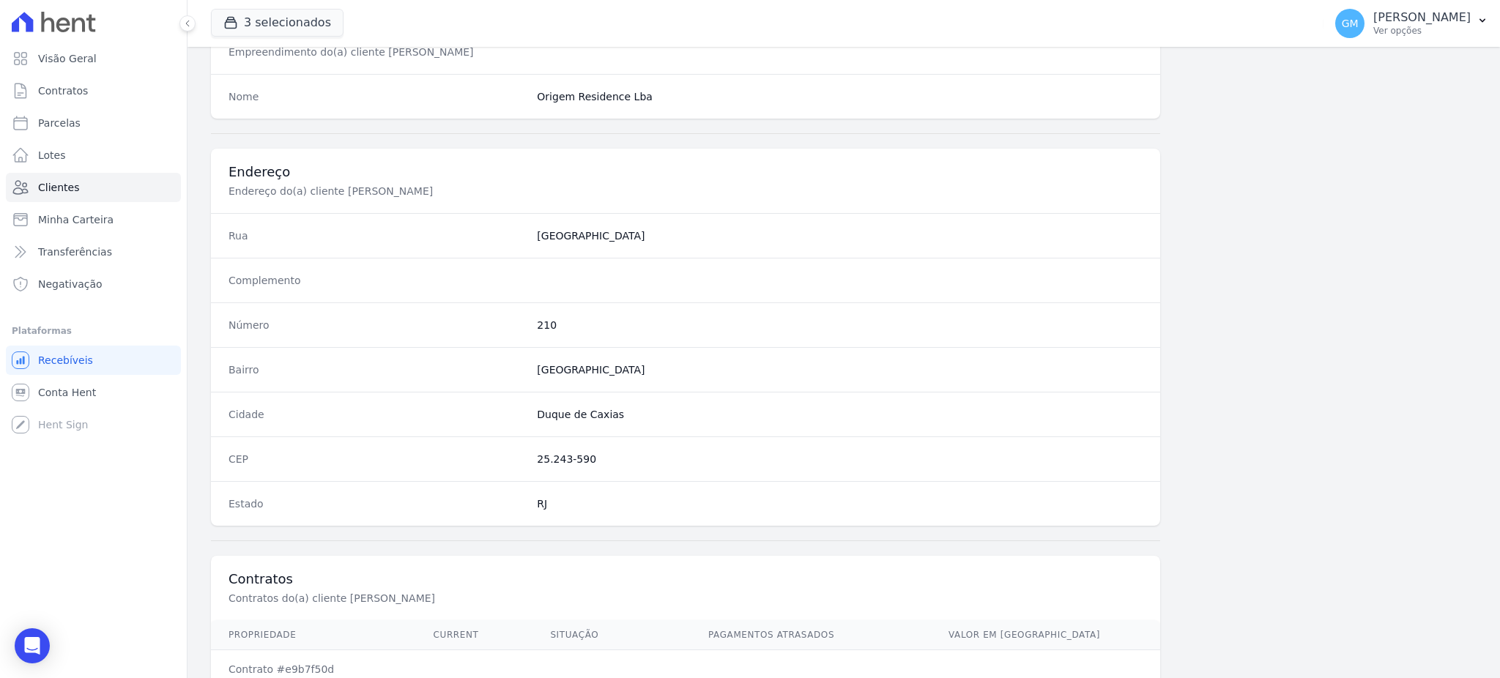
scroll to position [693, 0]
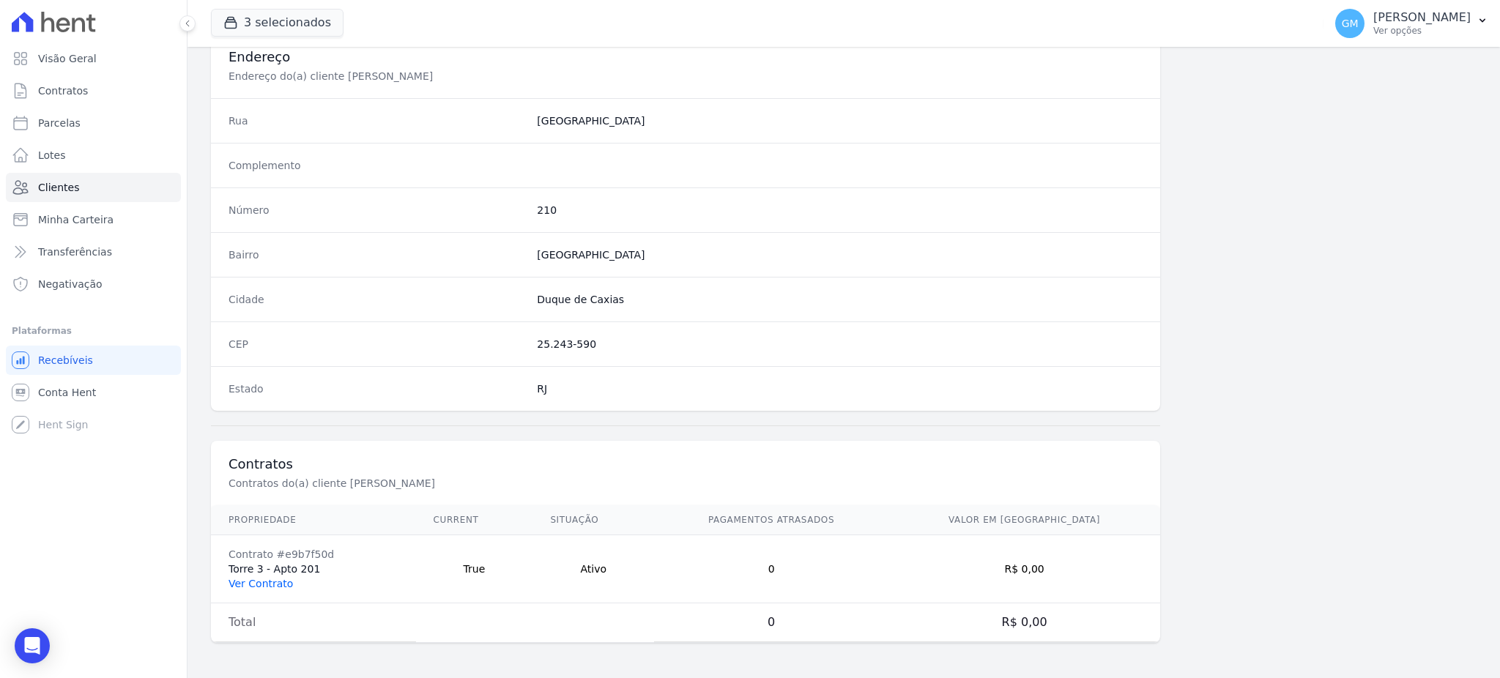
click at [286, 579] on link "Ver Contrato" at bounding box center [260, 584] width 64 height 12
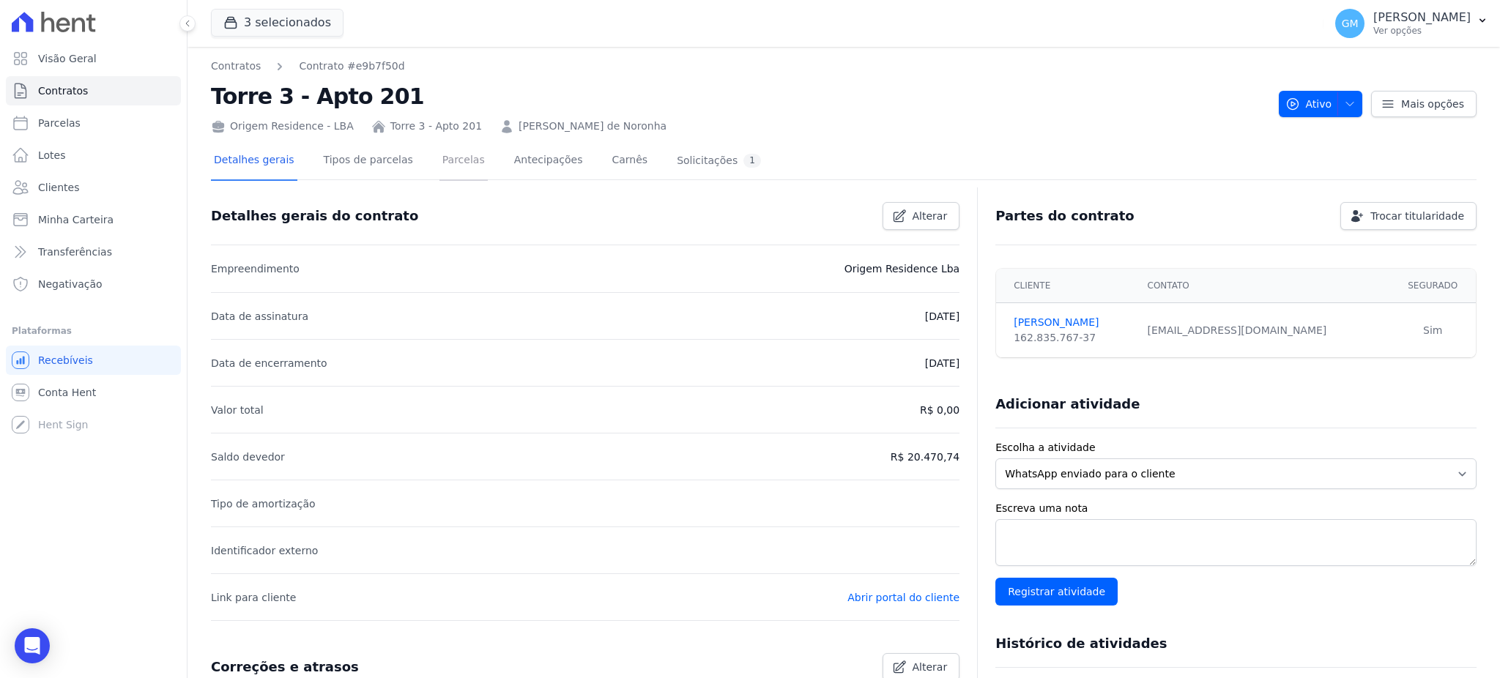
click at [443, 166] on link "Parcelas" at bounding box center [463, 161] width 48 height 39
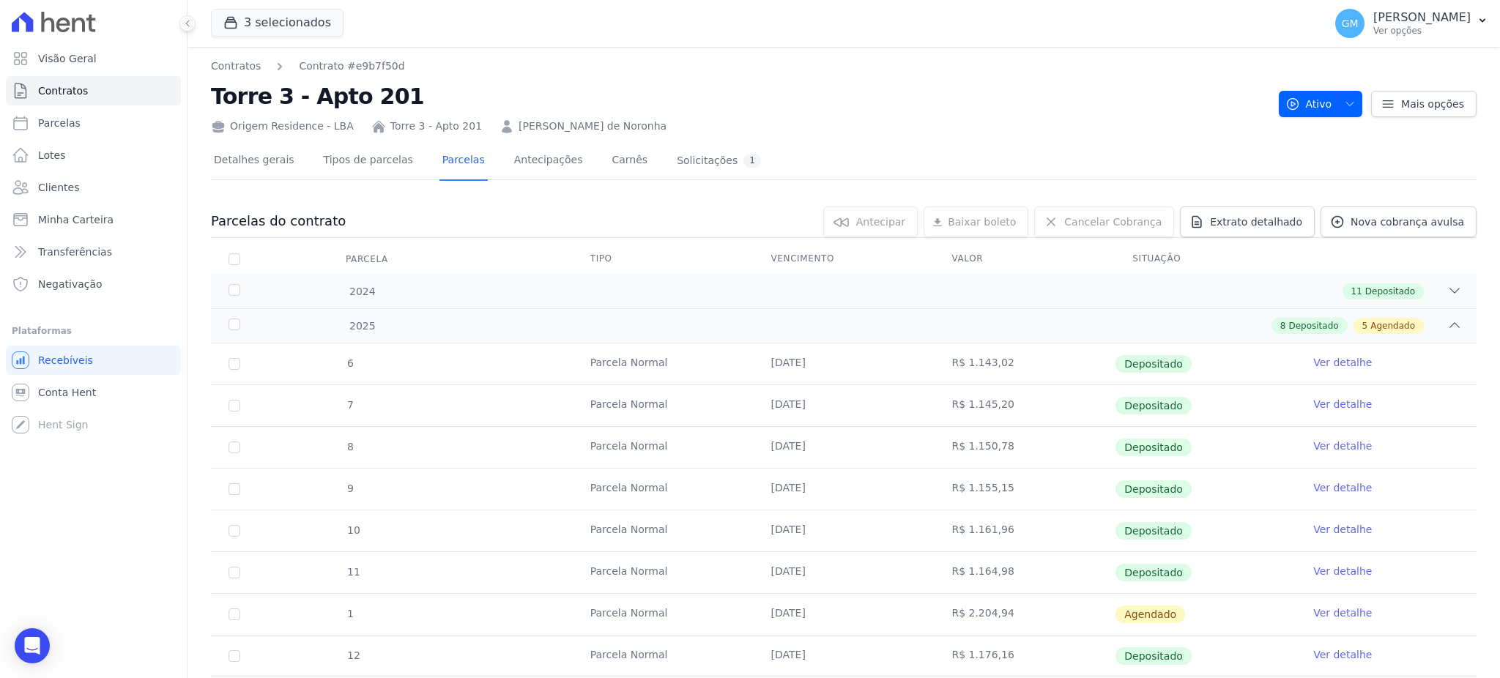
scroll to position [285, 0]
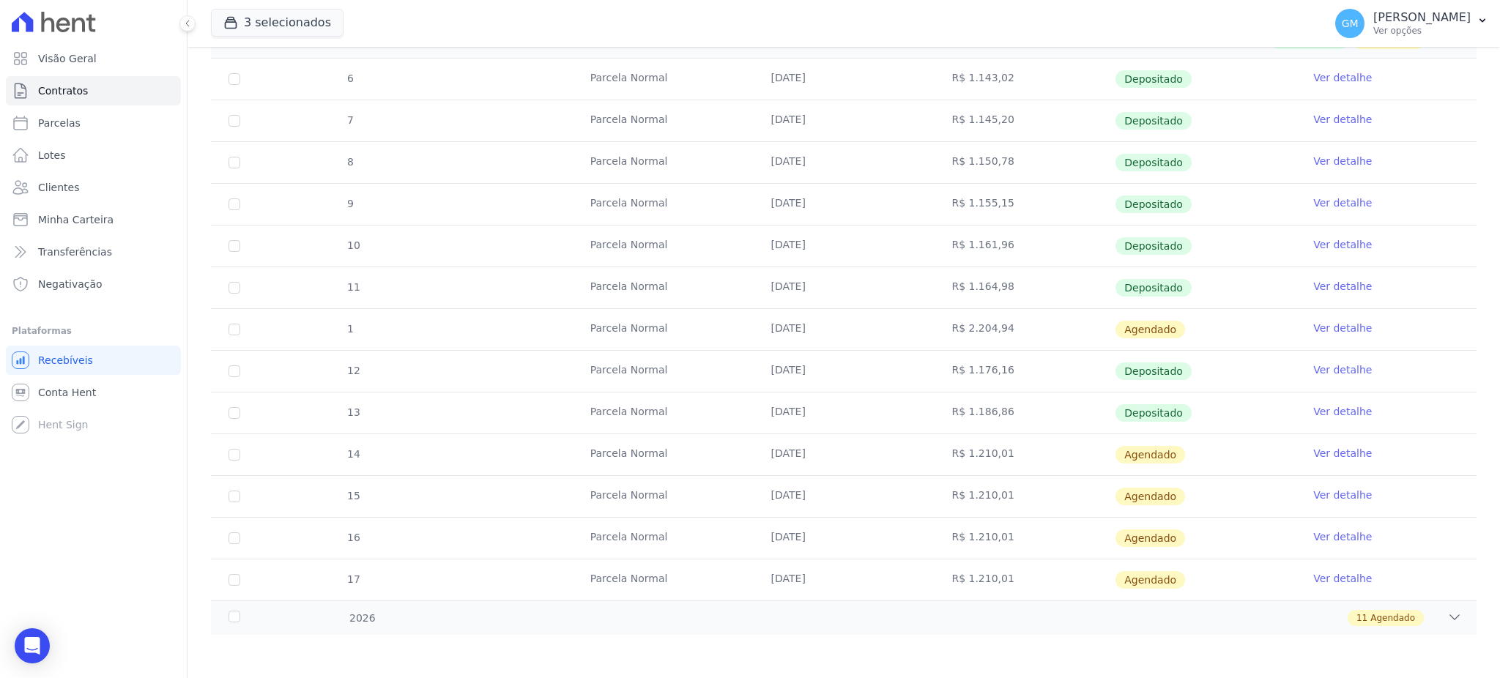
click at [1318, 408] on link "Ver detalhe" at bounding box center [1342, 411] width 59 height 15
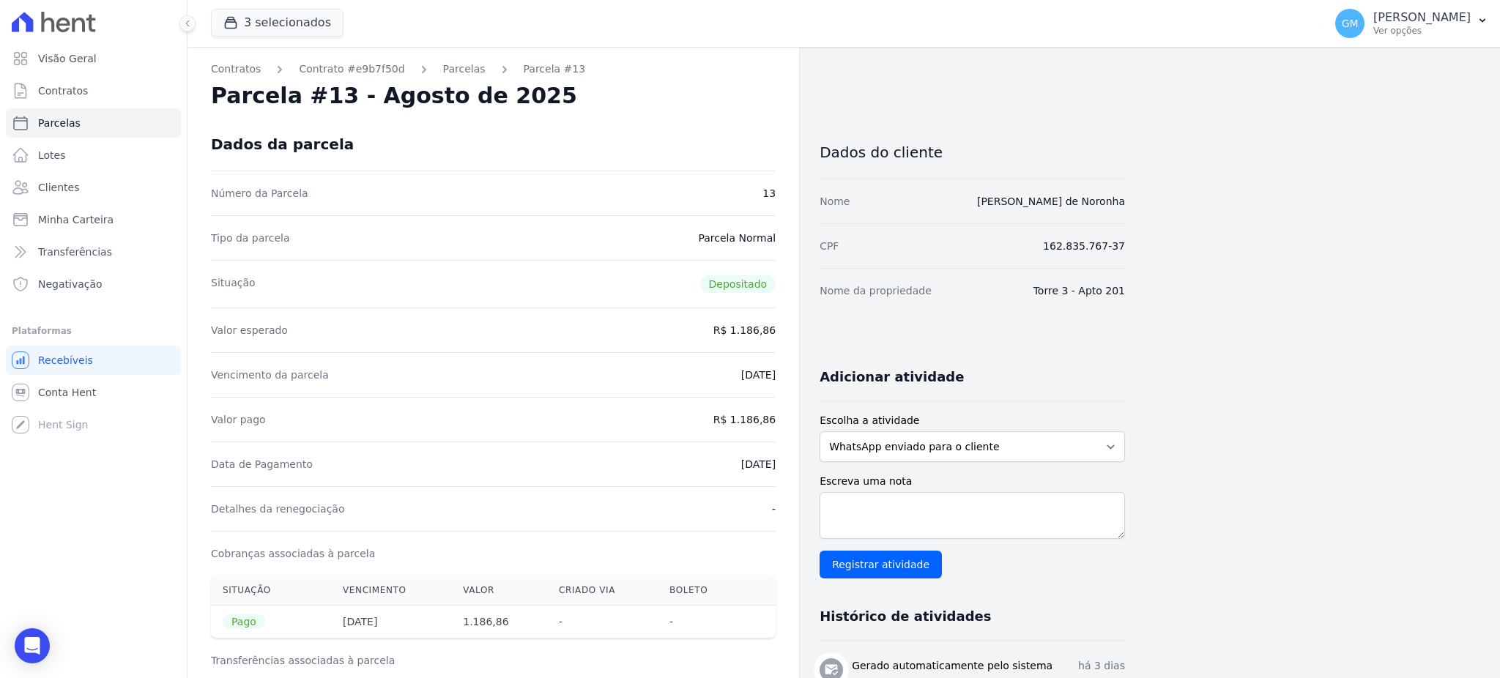
drag, startPoint x: 671, startPoint y: 453, endPoint x: 792, endPoint y: 456, distance: 121.6
click at [792, 456] on div "Contratos Contrato #e9b7f50d Parcelas Parcela #13 Parcela #13 - Agosto de 2025 …" at bounding box center [493, 605] width 612 height 1117
drag, startPoint x: 737, startPoint y: 419, endPoint x: 788, endPoint y: 425, distance: 51.7
click at [788, 425] on div "Contratos Contrato #e9b7f50d Parcelas Parcela #13 Parcela #13 - Agosto de 2025 …" at bounding box center [493, 605] width 612 height 1117
drag, startPoint x: 631, startPoint y: 486, endPoint x: 666, endPoint y: 469, distance: 38.3
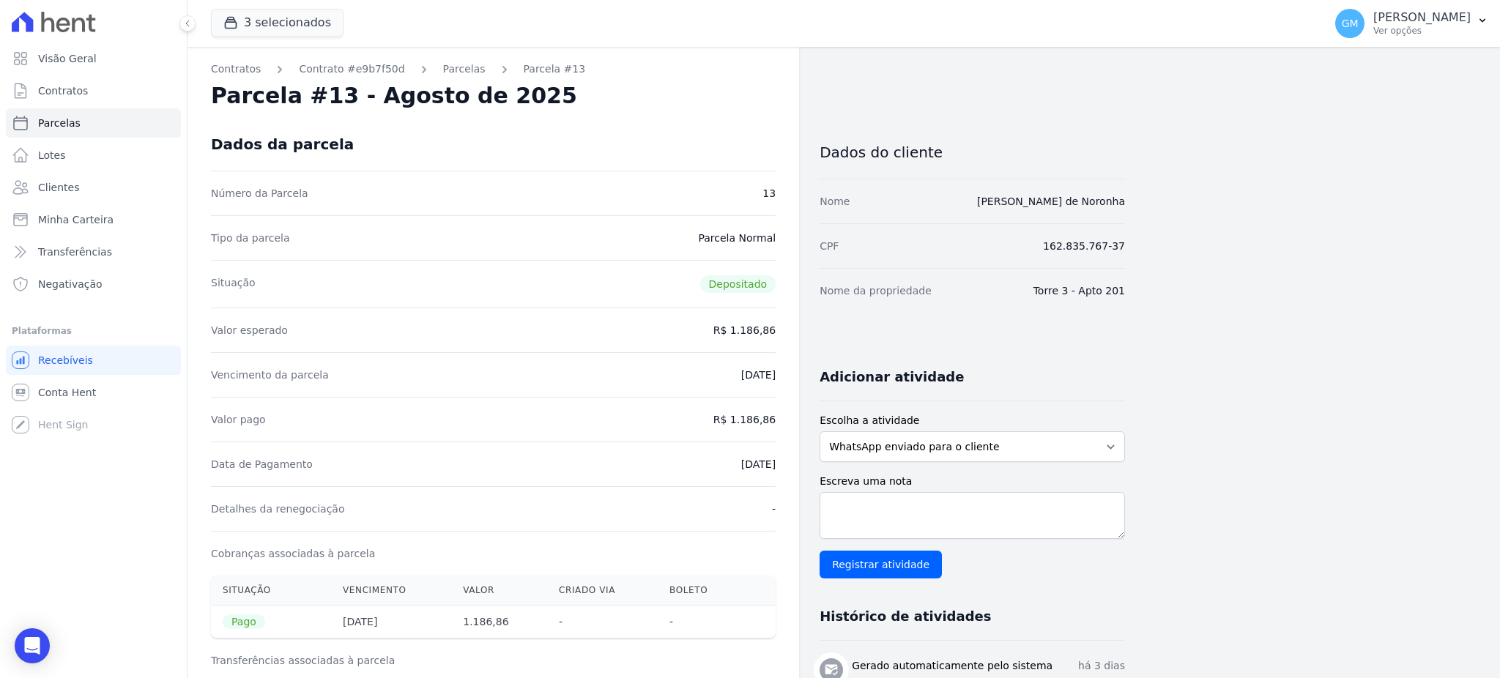
click at [633, 486] on dl "Número da Parcela 13 Tipo da parcela Parcela Normal Situação Depositado Valor e…" at bounding box center [493, 405] width 565 height 468
click at [696, 475] on div "Data de Pagamento 18/08/2025" at bounding box center [493, 464] width 565 height 45
drag, startPoint x: 708, startPoint y: 464, endPoint x: 785, endPoint y: 467, distance: 76.9
click at [785, 467] on div "Contratos Contrato #e9b7f50d Parcelas Parcela #13 Parcela #13 - Agosto de 2025 …" at bounding box center [493, 605] width 612 height 1117
click at [95, 185] on link "Clientes" at bounding box center [93, 187] width 175 height 29
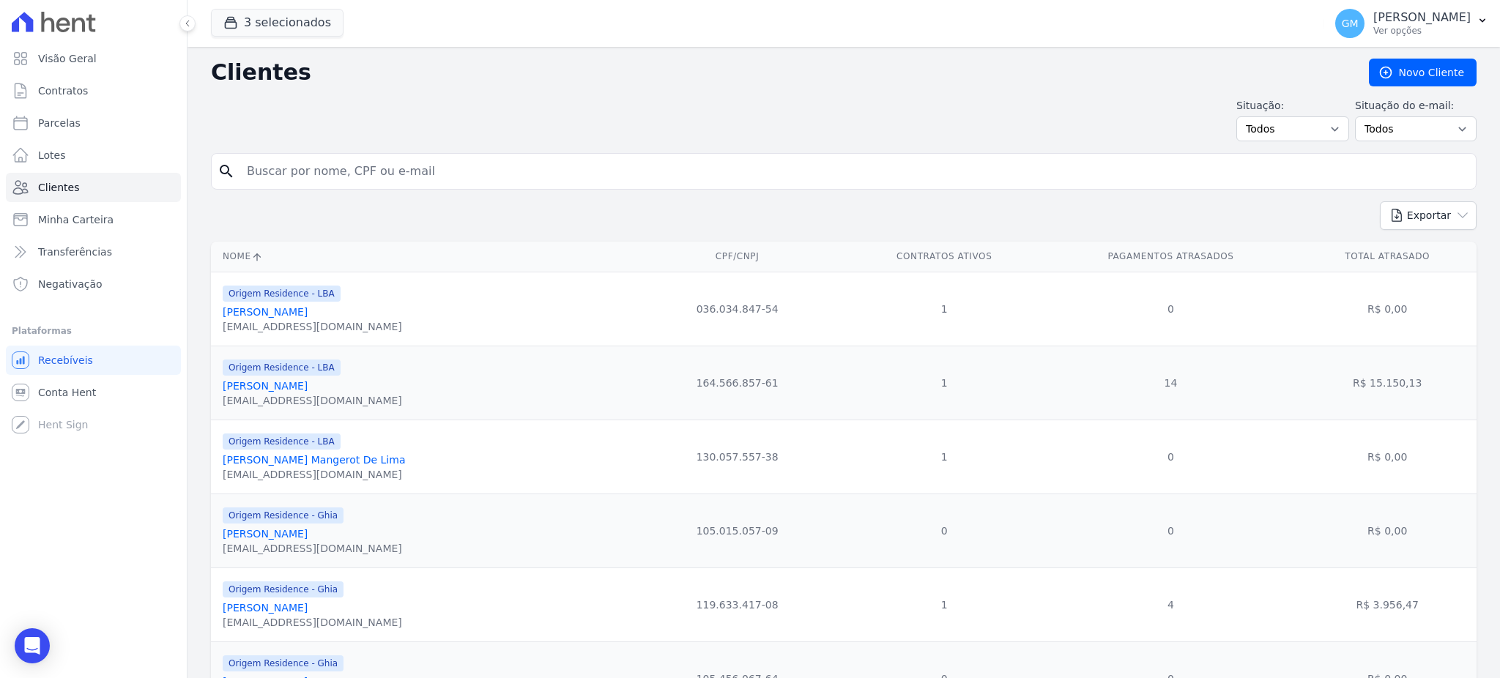
click at [327, 177] on input "search" at bounding box center [854, 171] width 1232 height 29
paste input "Bruno Almeida Da Silva"
click at [327, 177] on input "Bruno Almeida Da Silva" at bounding box center [854, 171] width 1232 height 29
type input "Bruno Almeida Da Silva"
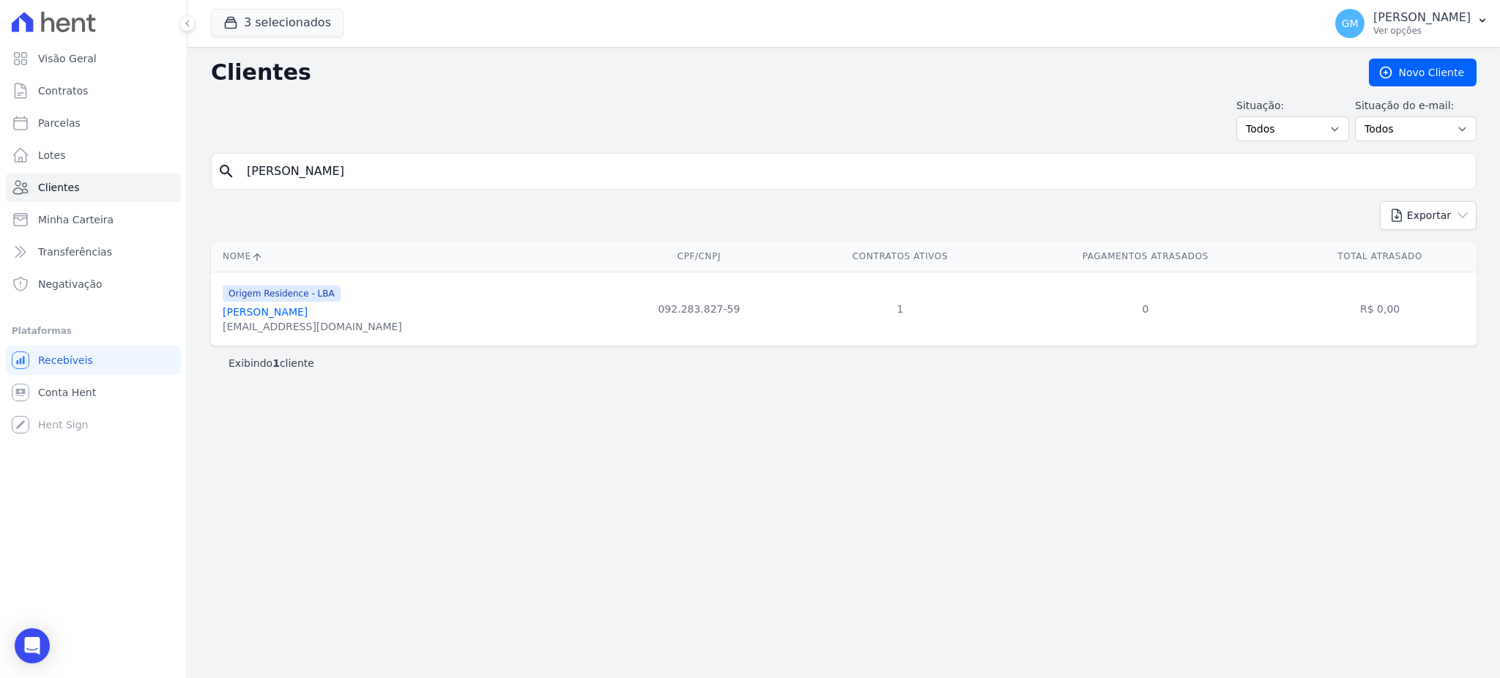
click at [308, 315] on link "Bruno Almeida Da Silva" at bounding box center [265, 312] width 85 height 12
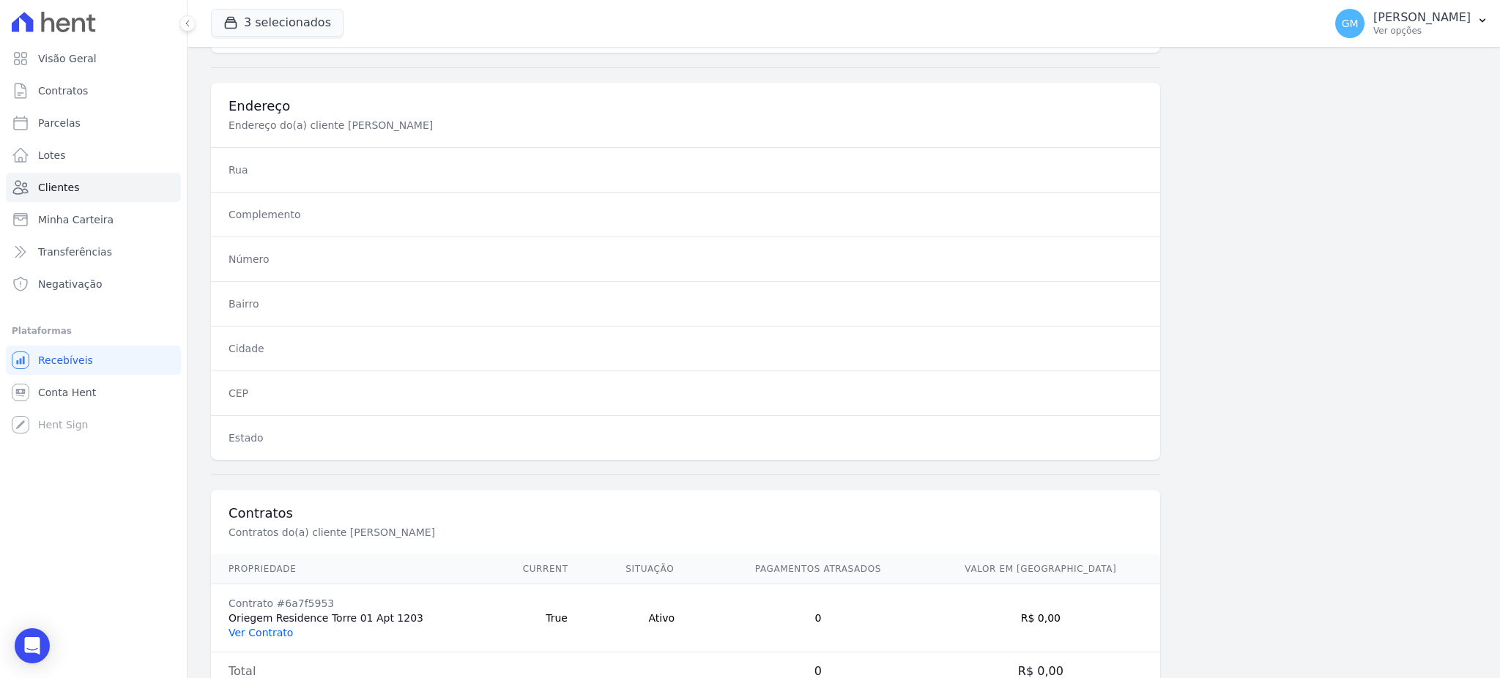
scroll to position [693, 0]
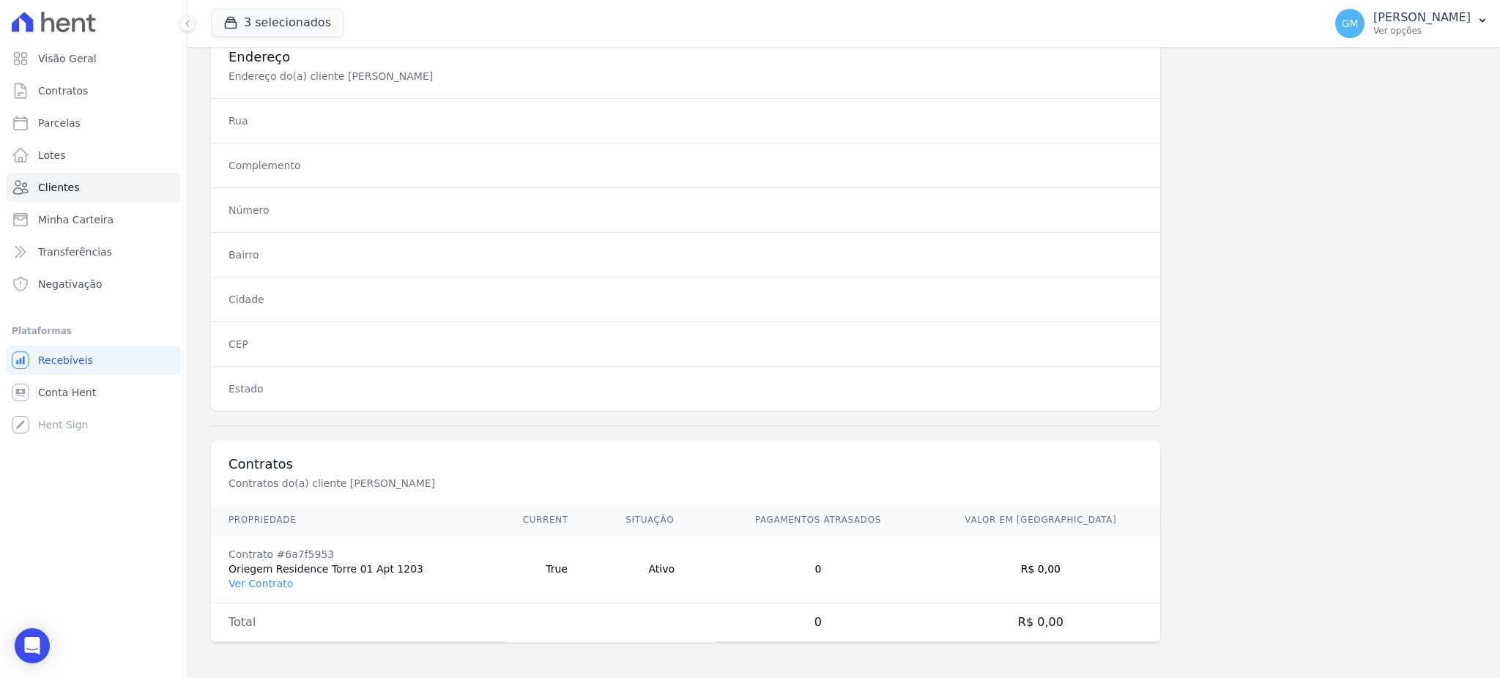
drag, startPoint x: 263, startPoint y: 581, endPoint x: 303, endPoint y: 580, distance: 40.3
click at [263, 581] on link "Ver Contrato" at bounding box center [260, 584] width 64 height 12
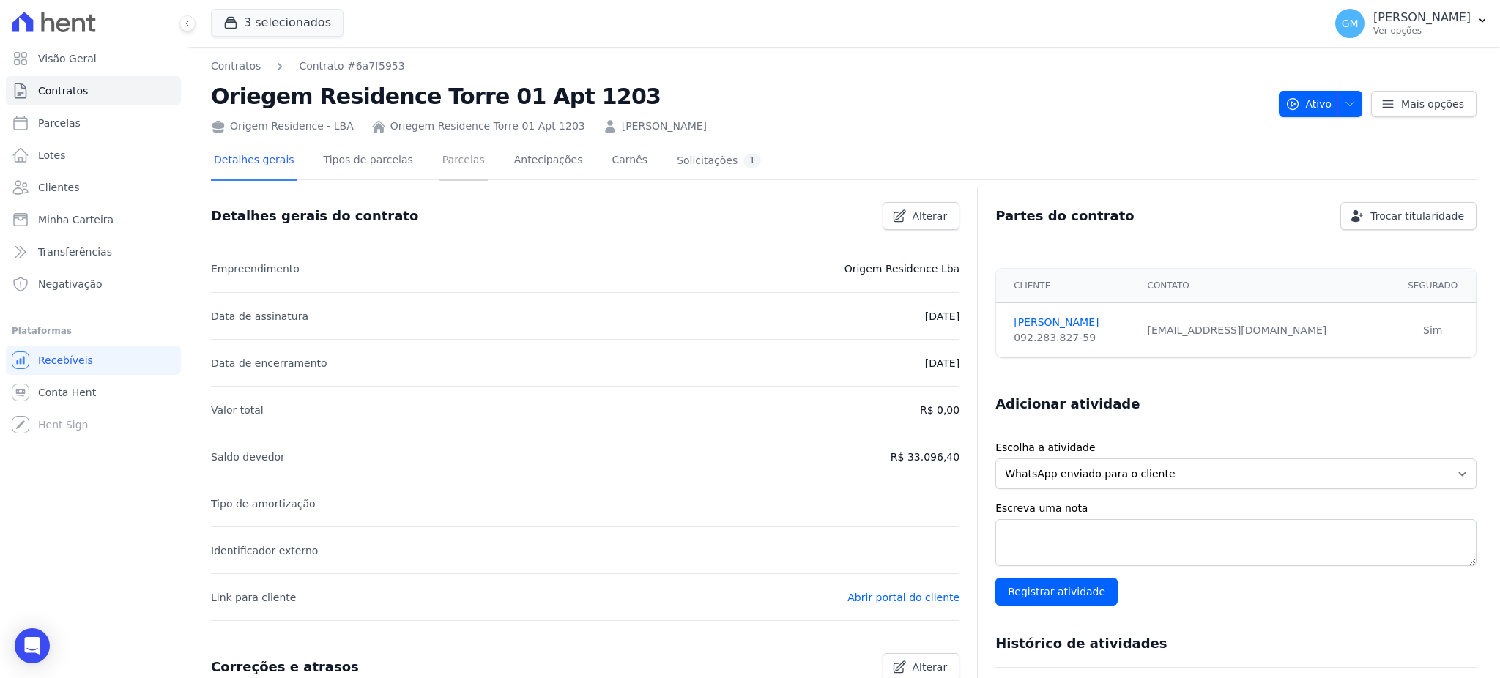
click at [442, 150] on link "Parcelas" at bounding box center [463, 161] width 48 height 39
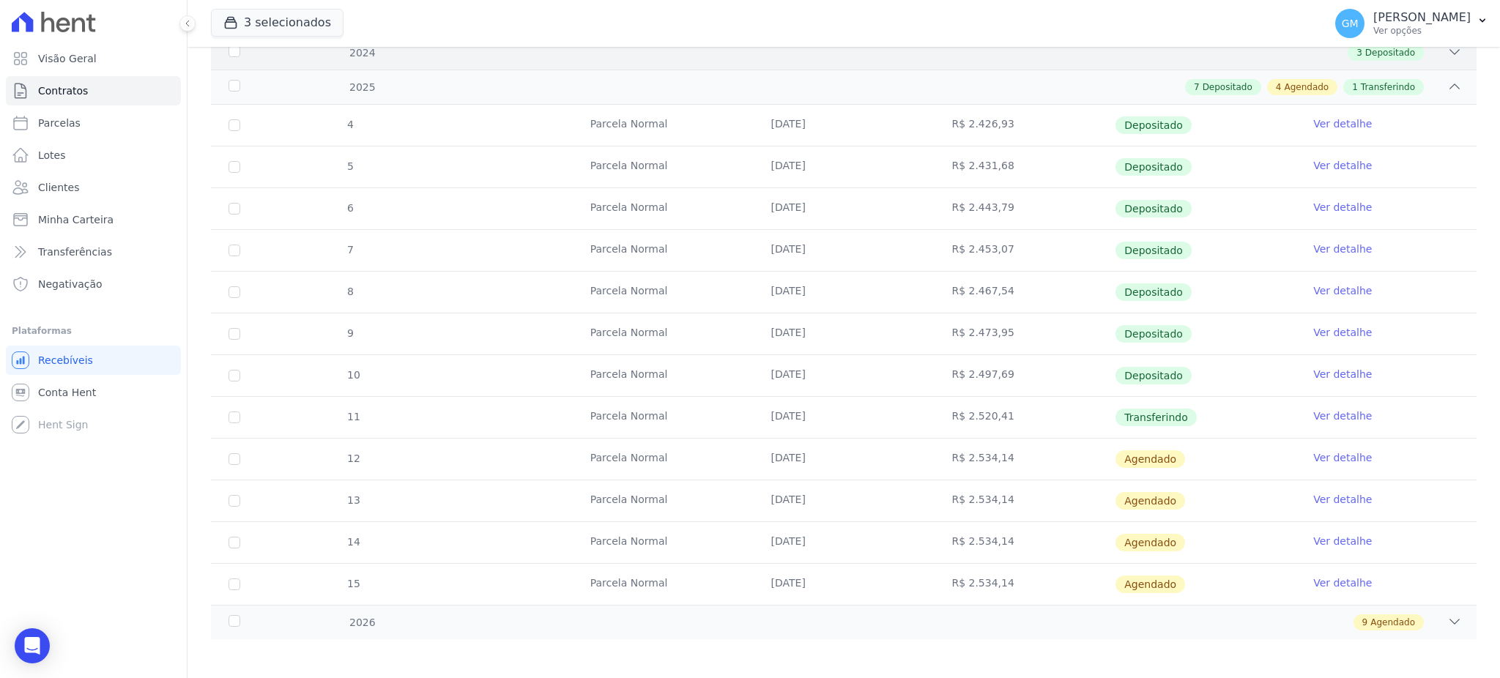
scroll to position [243, 0]
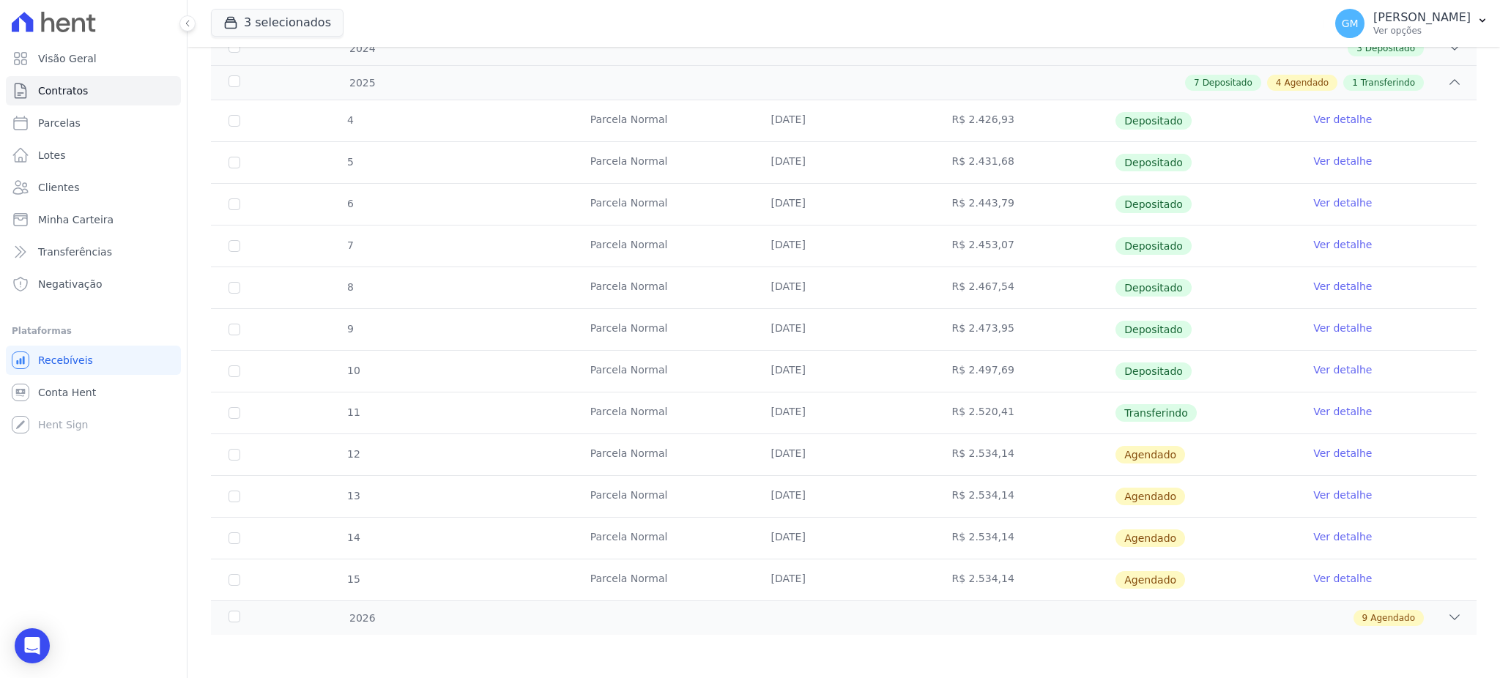
click at [1318, 411] on link "Ver detalhe" at bounding box center [1342, 411] width 59 height 15
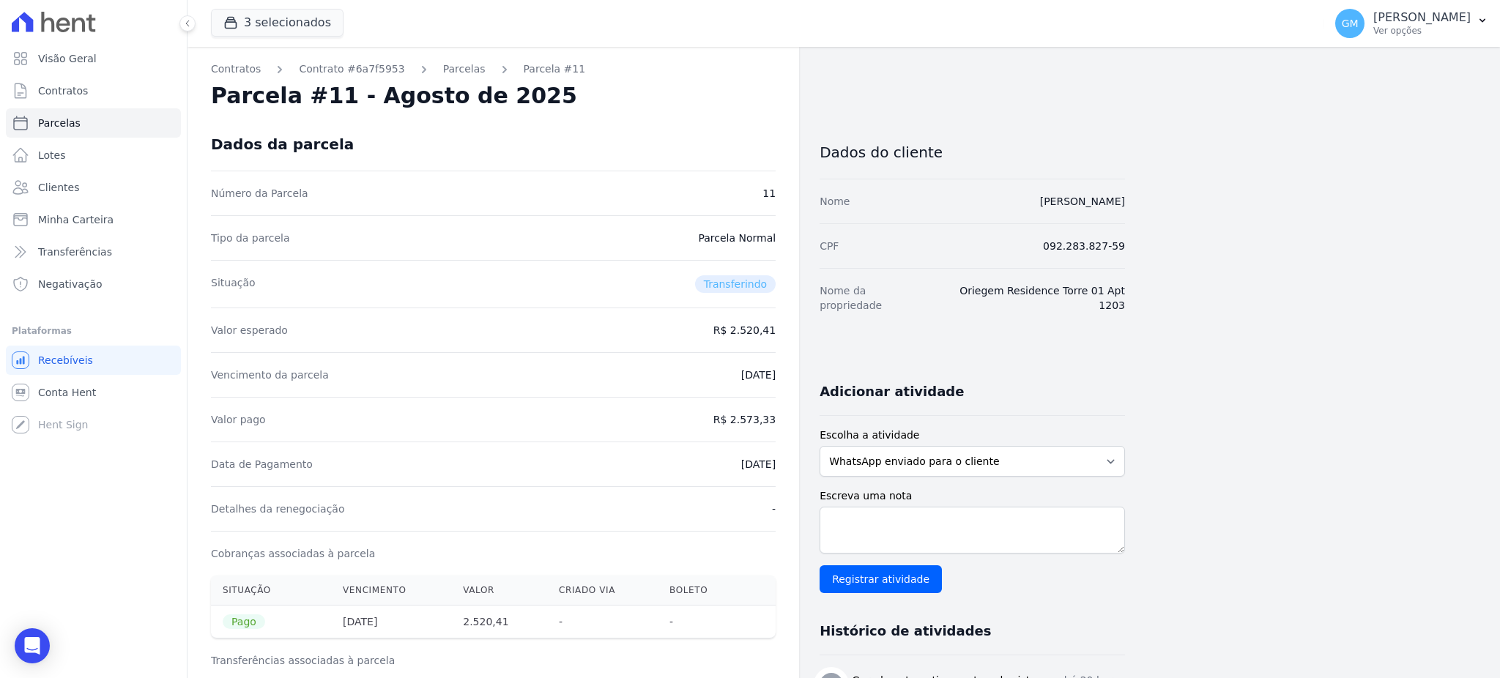
click at [677, 435] on div "Valor pago R$ 2.573,33" at bounding box center [493, 419] width 565 height 45
drag, startPoint x: 706, startPoint y: 463, endPoint x: 798, endPoint y: 470, distance: 92.6
drag, startPoint x: 735, startPoint y: 416, endPoint x: 785, endPoint y: 419, distance: 49.9
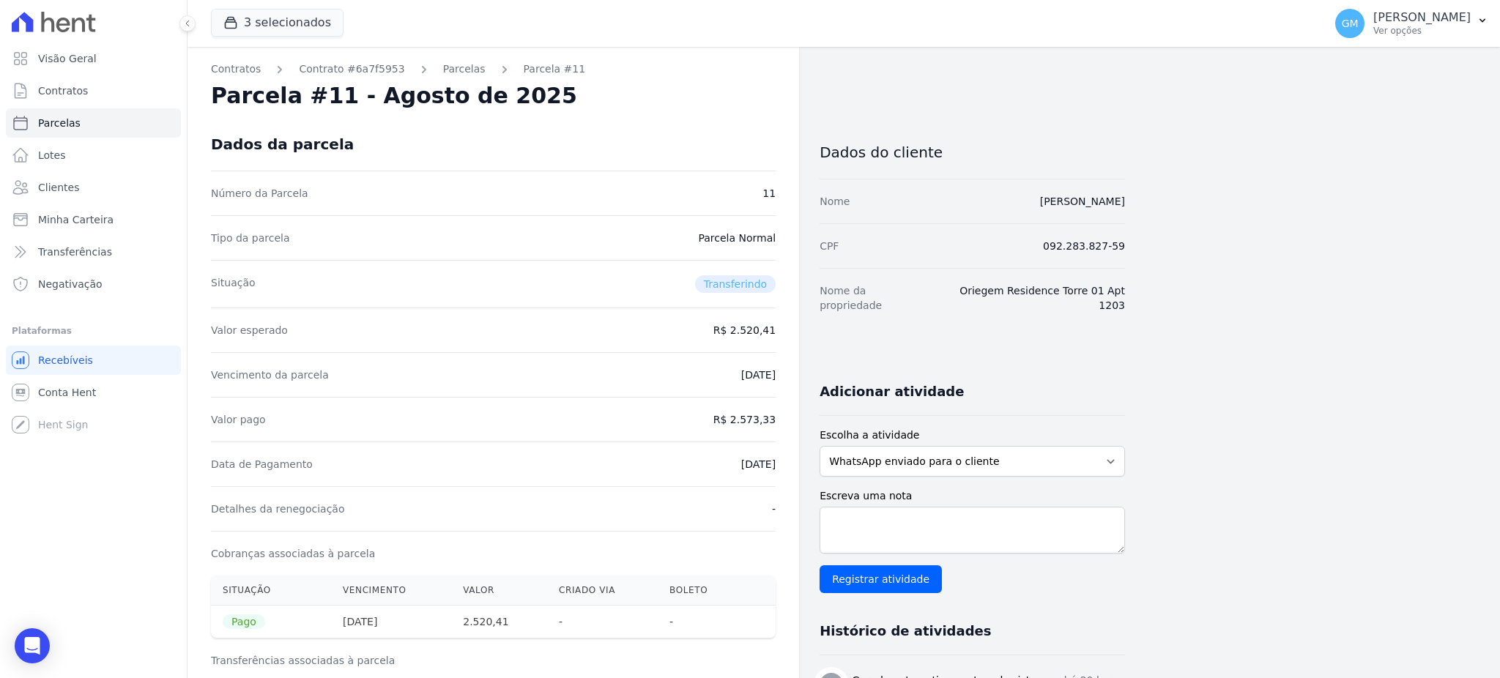
click at [695, 445] on div "Data de Pagamento 18/08/2025" at bounding box center [493, 464] width 565 height 45
drag, startPoint x: 708, startPoint y: 466, endPoint x: 778, endPoint y: 467, distance: 70.3
click at [99, 196] on link "Clientes" at bounding box center [93, 187] width 175 height 29
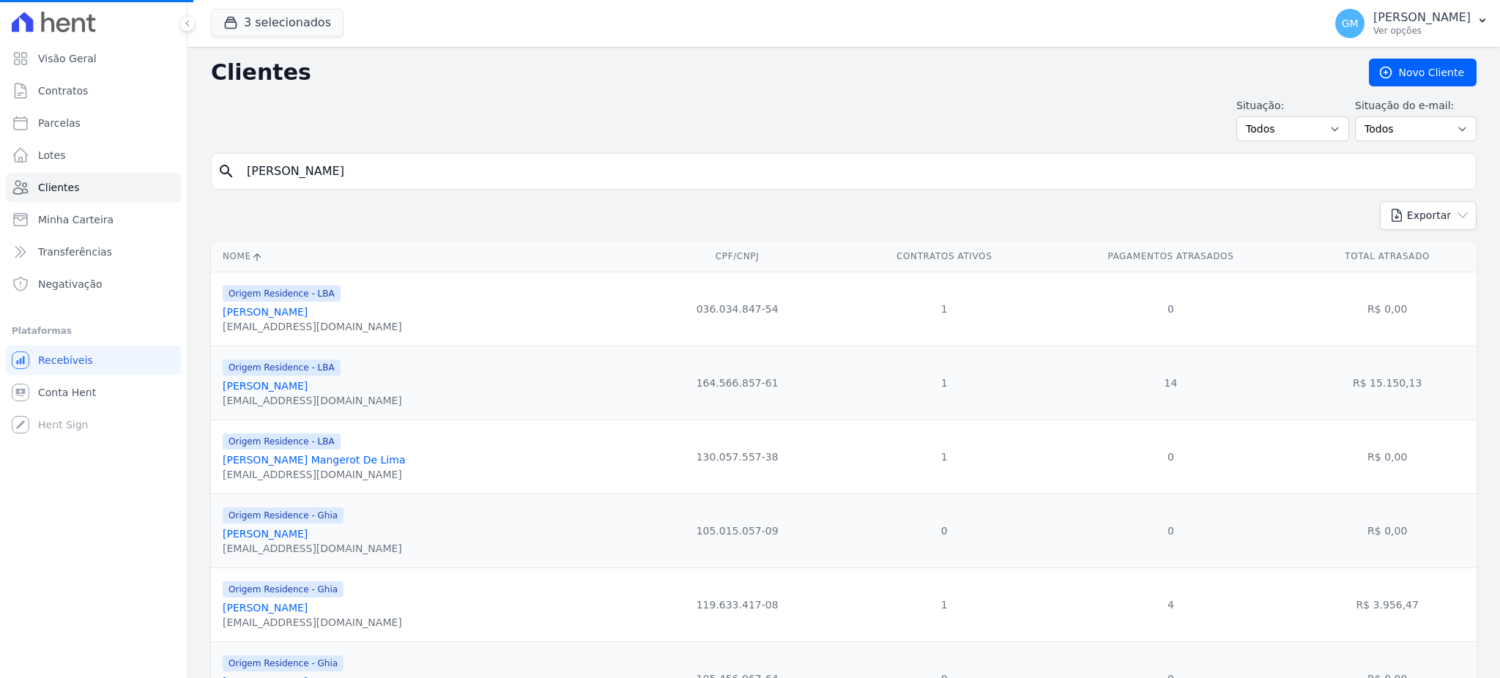
click at [281, 170] on input "Bruno Almeida Da Silva" at bounding box center [854, 171] width 1232 height 29
drag, startPoint x: 347, startPoint y: 173, endPoint x: 356, endPoint y: 173, distance: 8.8
click at [347, 173] on input "Bruno Almeida Da Silva" at bounding box center [854, 171] width 1232 height 29
drag, startPoint x: 385, startPoint y: 168, endPoint x: 353, endPoint y: 168, distance: 32.2
click at [353, 168] on input "search" at bounding box center [854, 171] width 1232 height 29
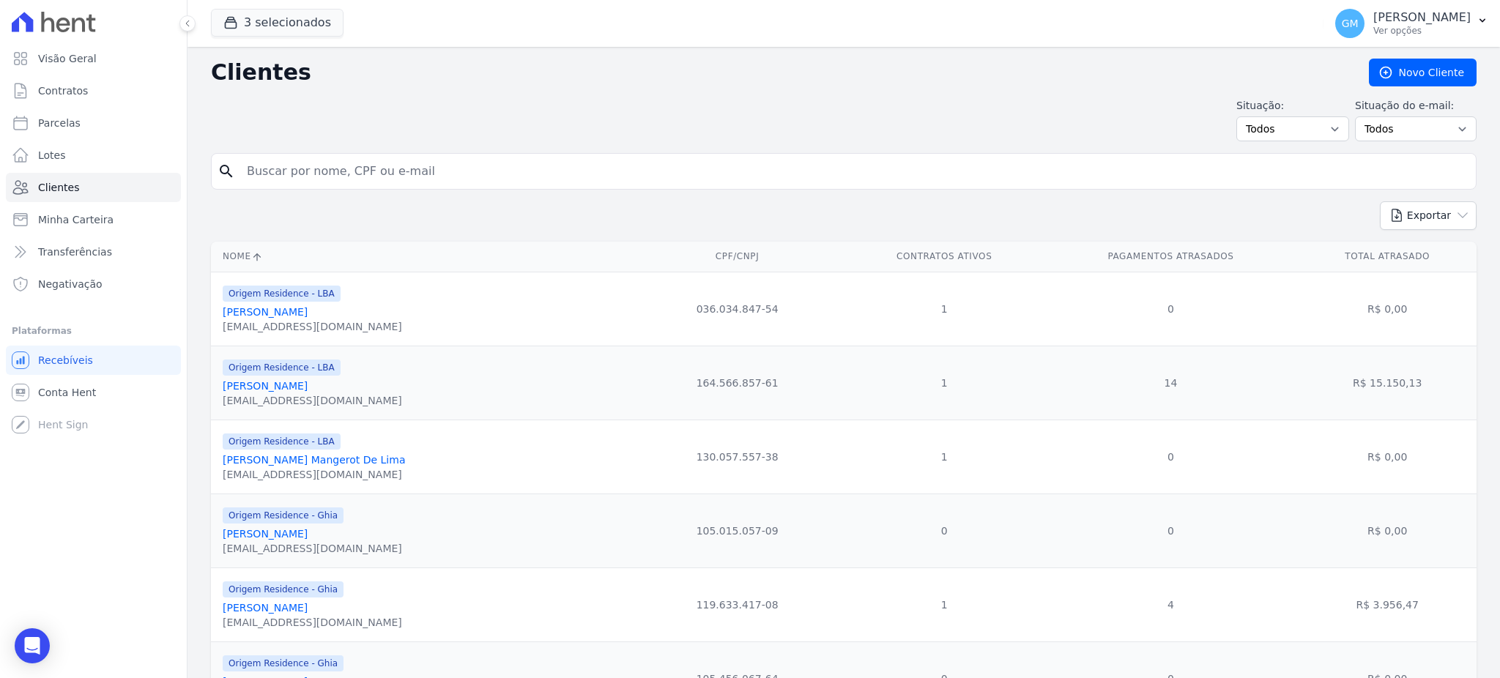
paste input "Oberdan Pereira Manoel Junior"
type input "Oberdan Pereira Manoel Junior"
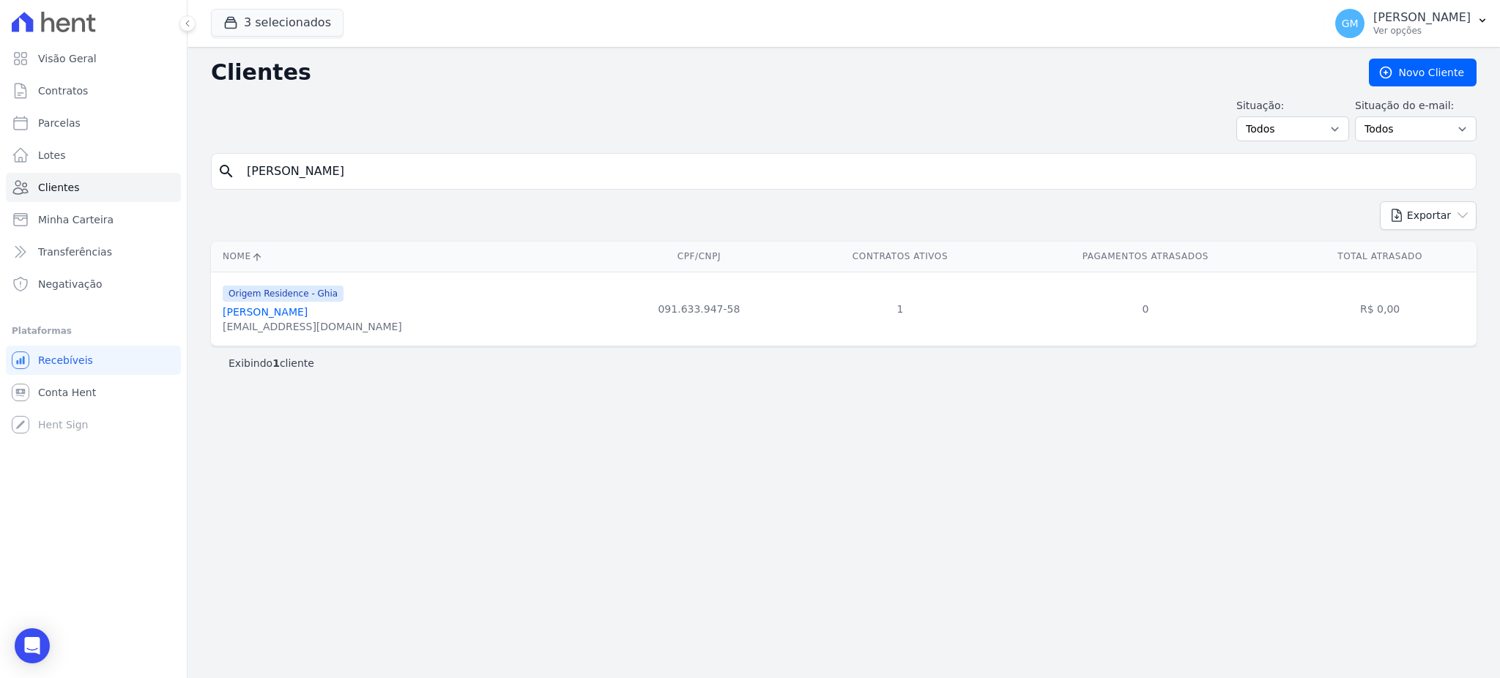
click at [308, 312] on link "Oberdan Pereira Manoel Junior" at bounding box center [265, 312] width 85 height 12
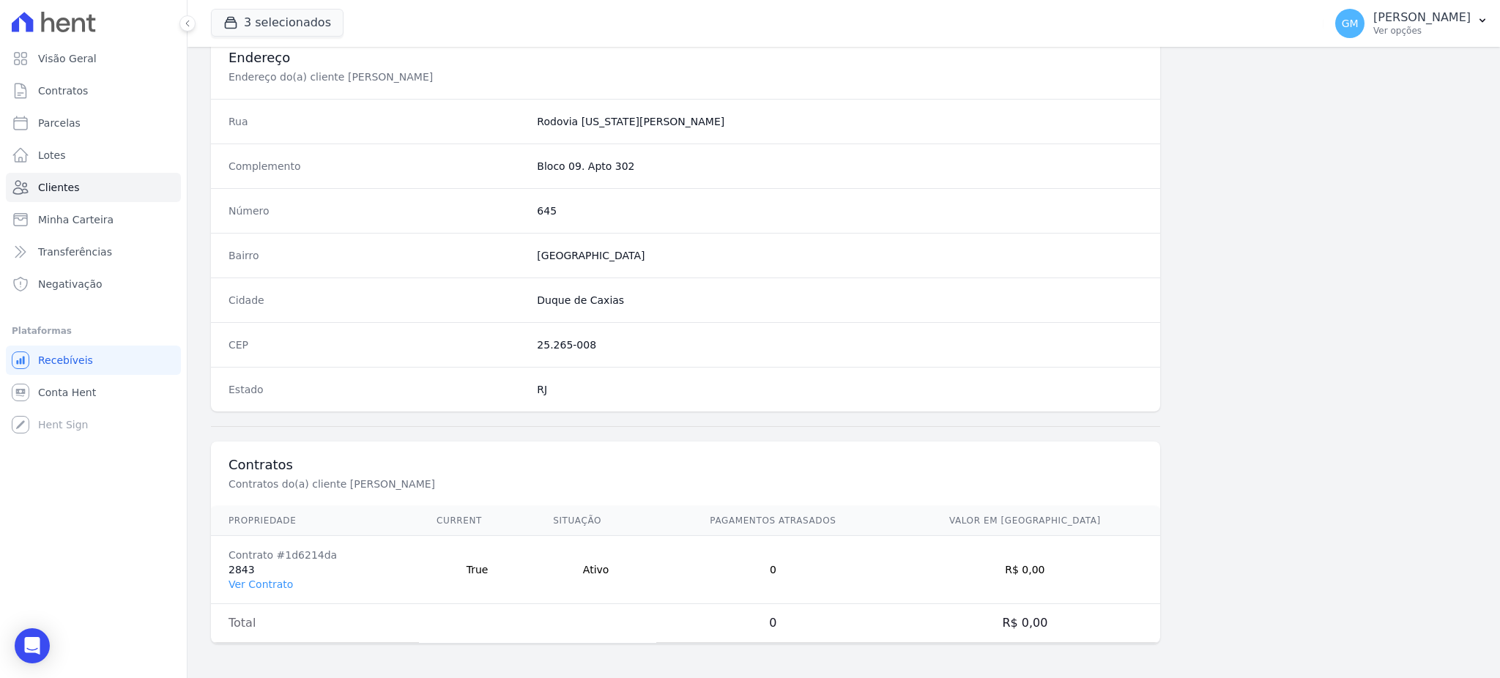
scroll to position [693, 0]
click at [275, 587] on link "Ver Contrato" at bounding box center [260, 584] width 64 height 12
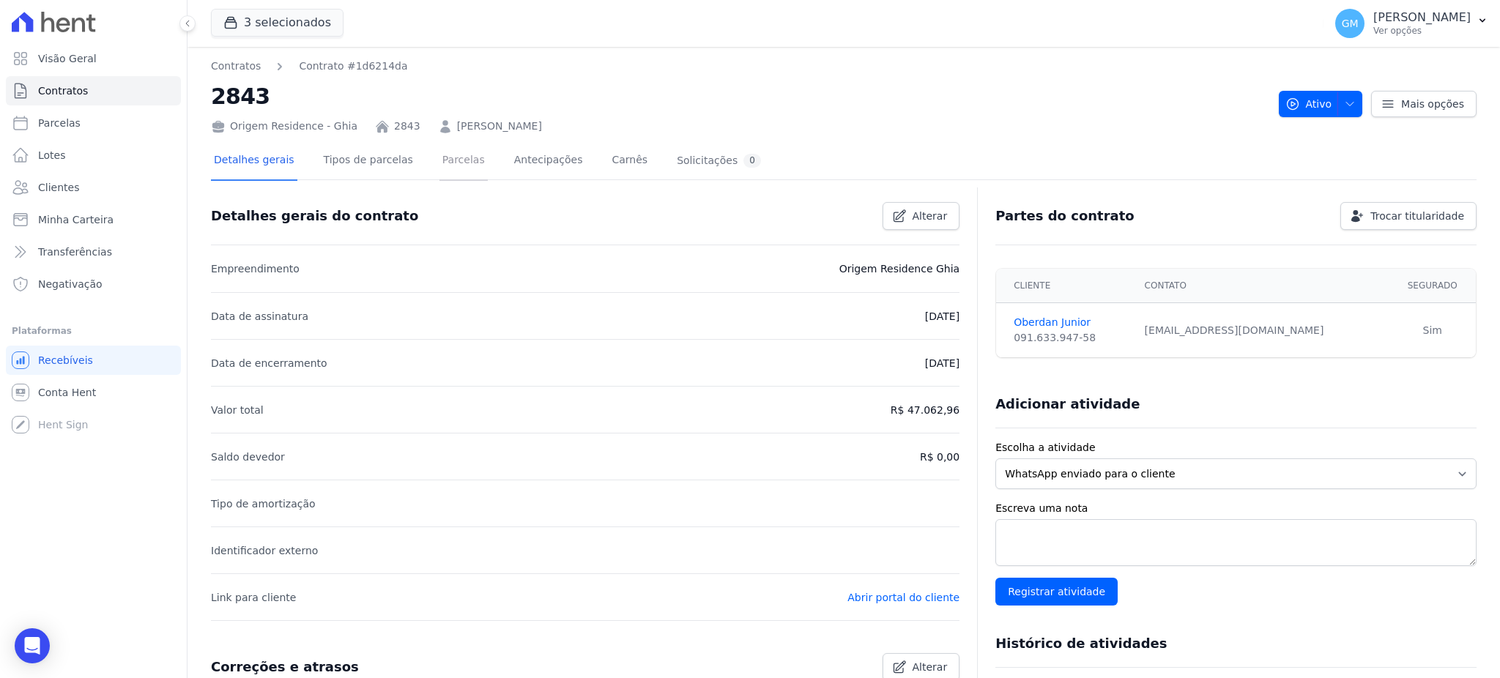
click at [458, 154] on link "Parcelas" at bounding box center [463, 161] width 48 height 39
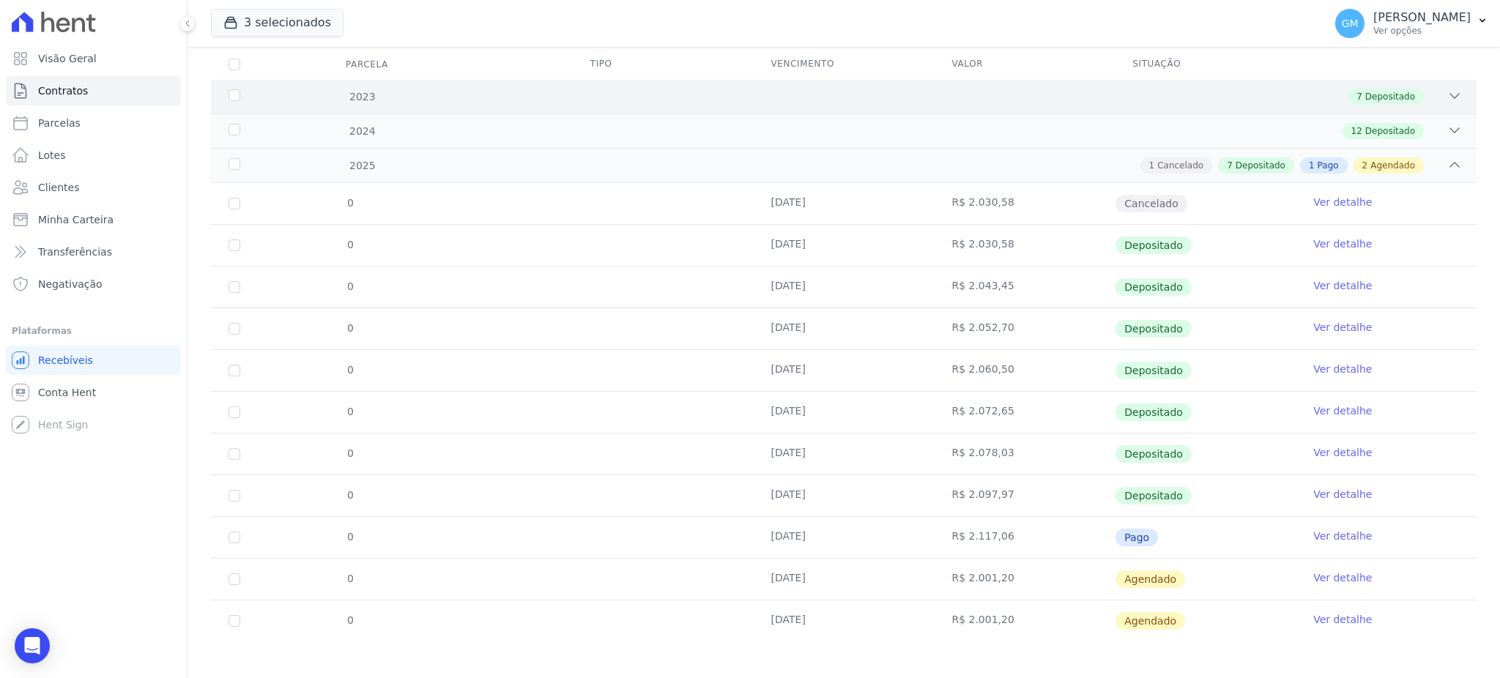
scroll to position [201, 0]
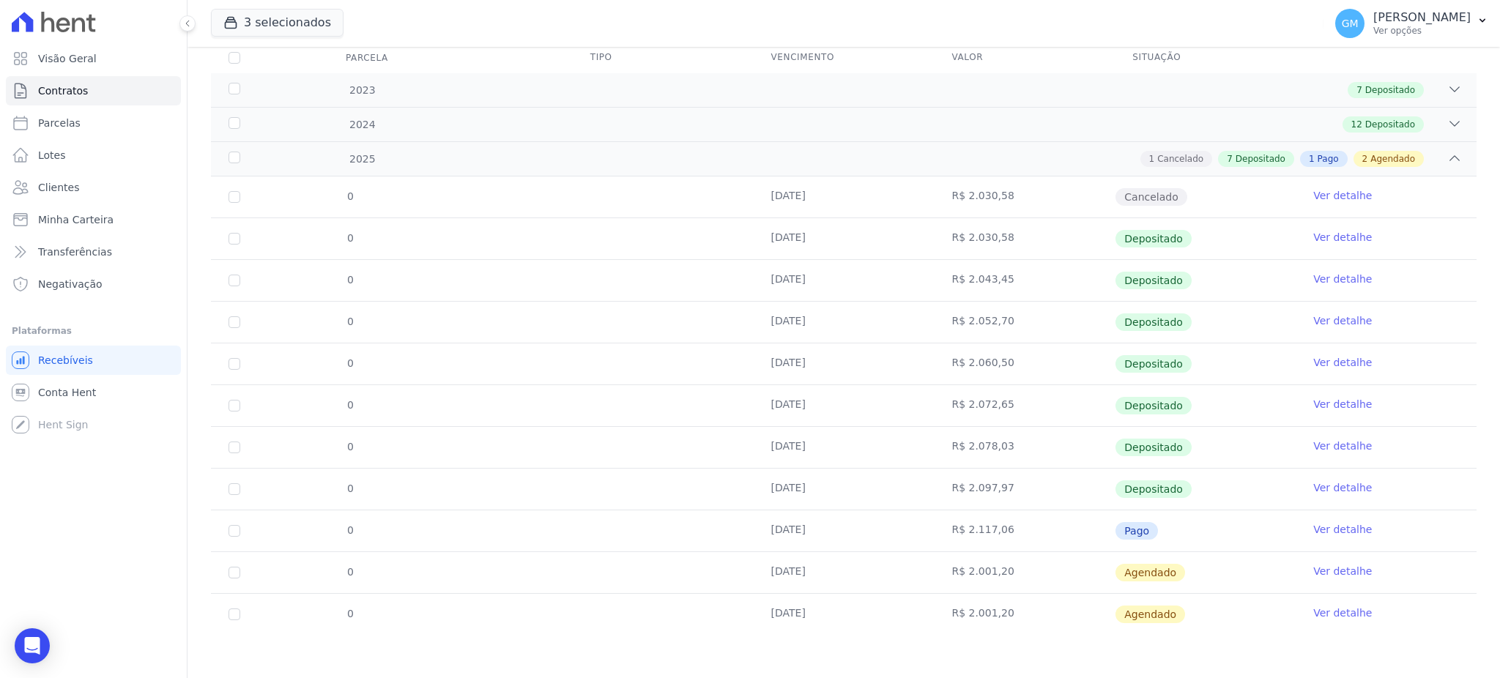
click at [1342, 527] on link "Ver detalhe" at bounding box center [1342, 529] width 59 height 15
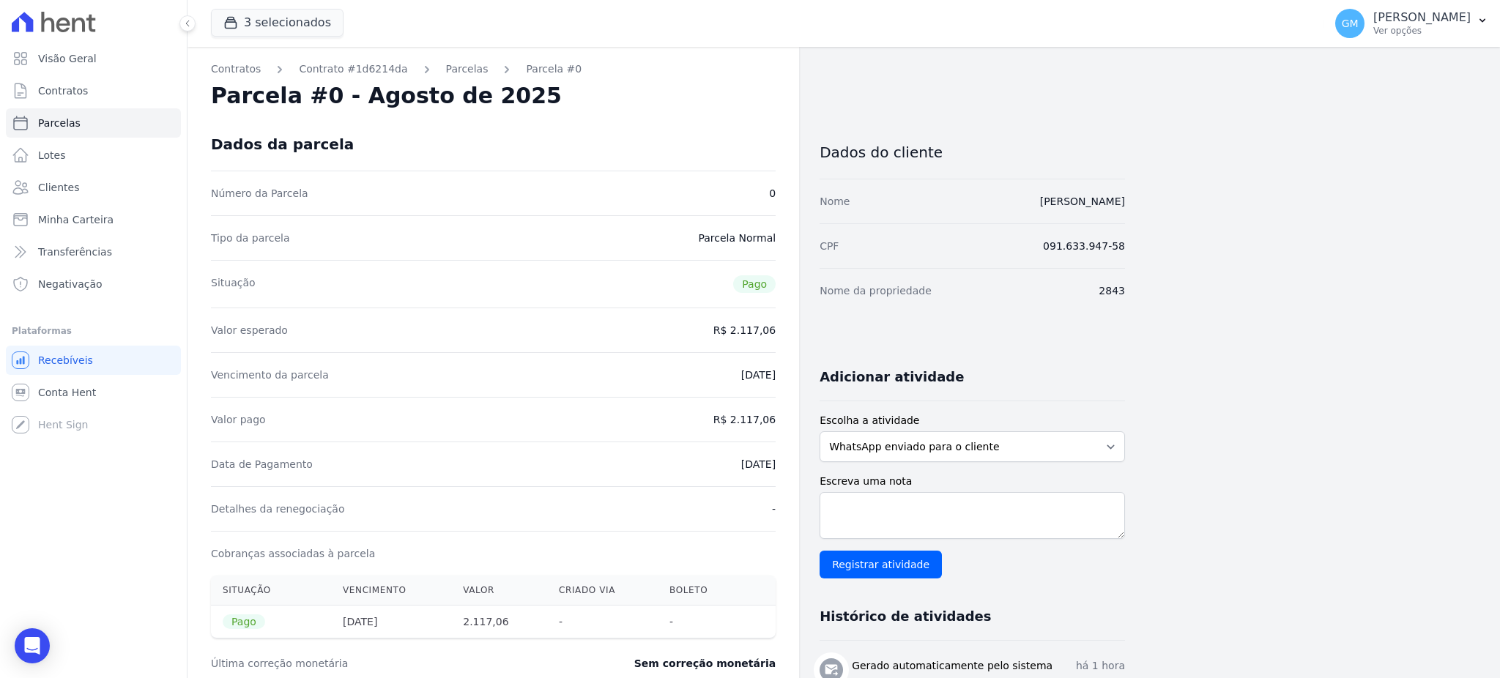
drag, startPoint x: 753, startPoint y: 469, endPoint x: 779, endPoint y: 470, distance: 26.4
click at [779, 470] on div "Contratos Contrato #1d6214da Parcelas Parcela #0 Parcela #0 - Agosto de 2025 Da…" at bounding box center [493, 618] width 612 height 1143
click at [694, 418] on div "Valor pago R$ 2.117,06" at bounding box center [493, 419] width 565 height 45
drag, startPoint x: 737, startPoint y: 418, endPoint x: 800, endPoint y: 414, distance: 63.9
click at [800, 414] on div "Contratos Contrato #1d6214da Parcelas Parcela #0 Parcela #0 - Agosto de 2025 Da…" at bounding box center [655, 618] width 937 height 1143
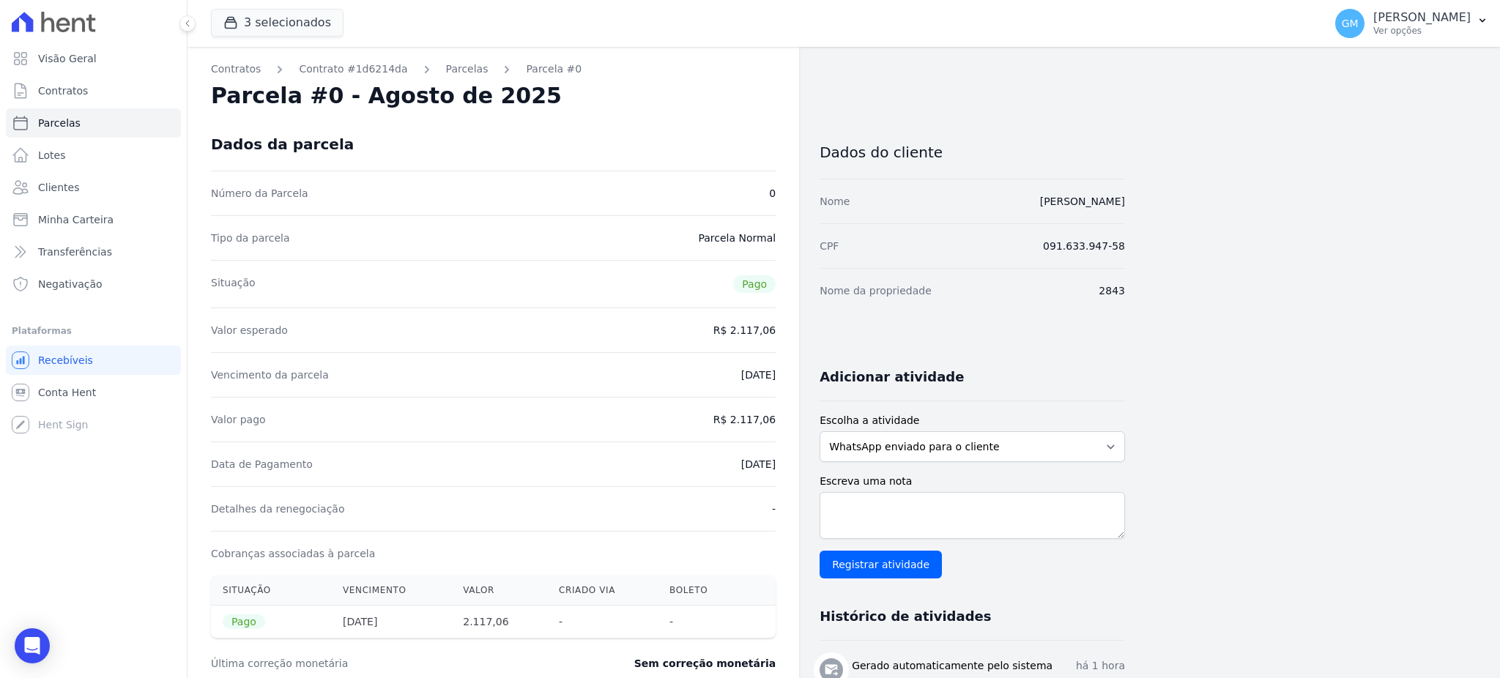
click at [674, 481] on div "Data de Pagamento 19/08/2025" at bounding box center [493, 464] width 565 height 45
drag, startPoint x: 707, startPoint y: 464, endPoint x: 779, endPoint y: 460, distance: 71.9
click at [779, 460] on div "Contratos Contrato #1d6214da Parcelas Parcela #0 Parcela #0 - Agosto de 2025 Da…" at bounding box center [493, 618] width 612 height 1143
click at [80, 176] on link "Clientes" at bounding box center [93, 187] width 175 height 29
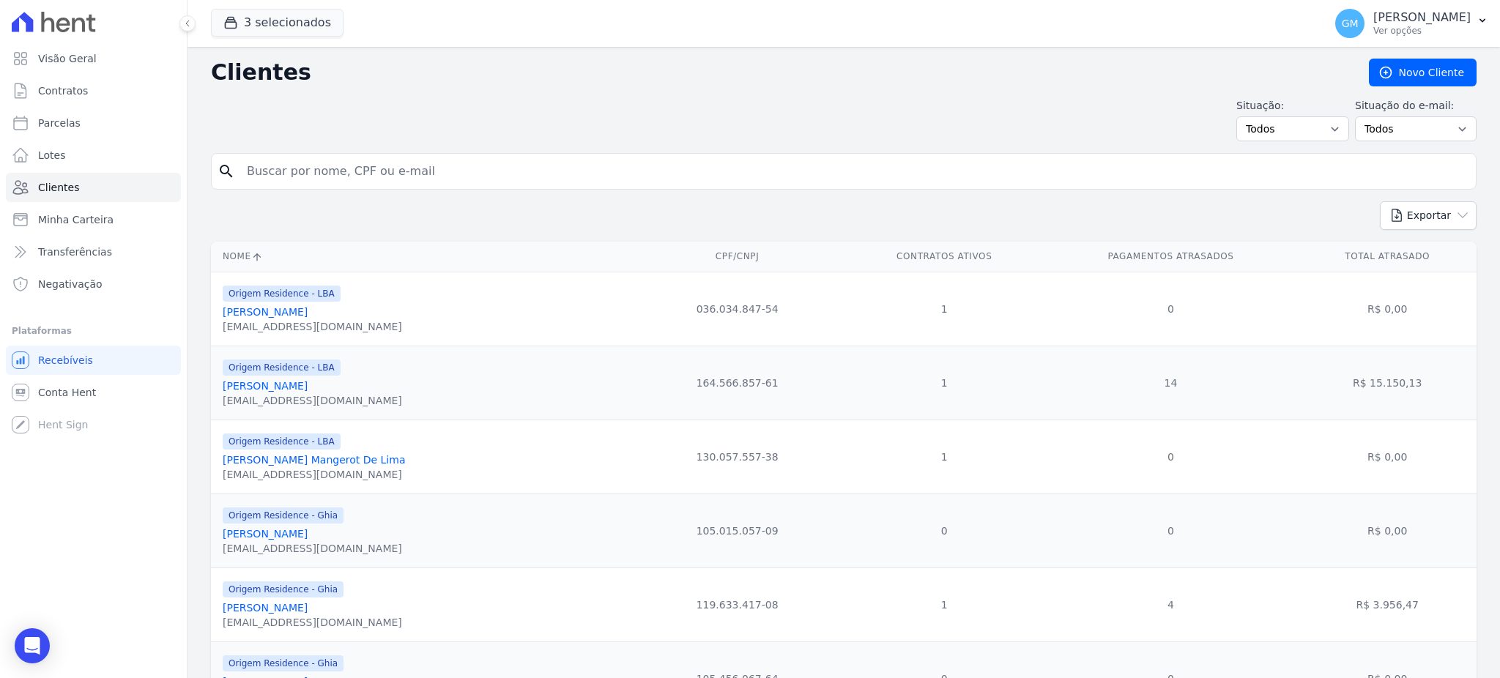
click at [275, 167] on input "search" at bounding box center [854, 171] width 1232 height 29
paste input "Paulo Willian Alves De Lima"
type input "Paulo Willian Alves De Lima"
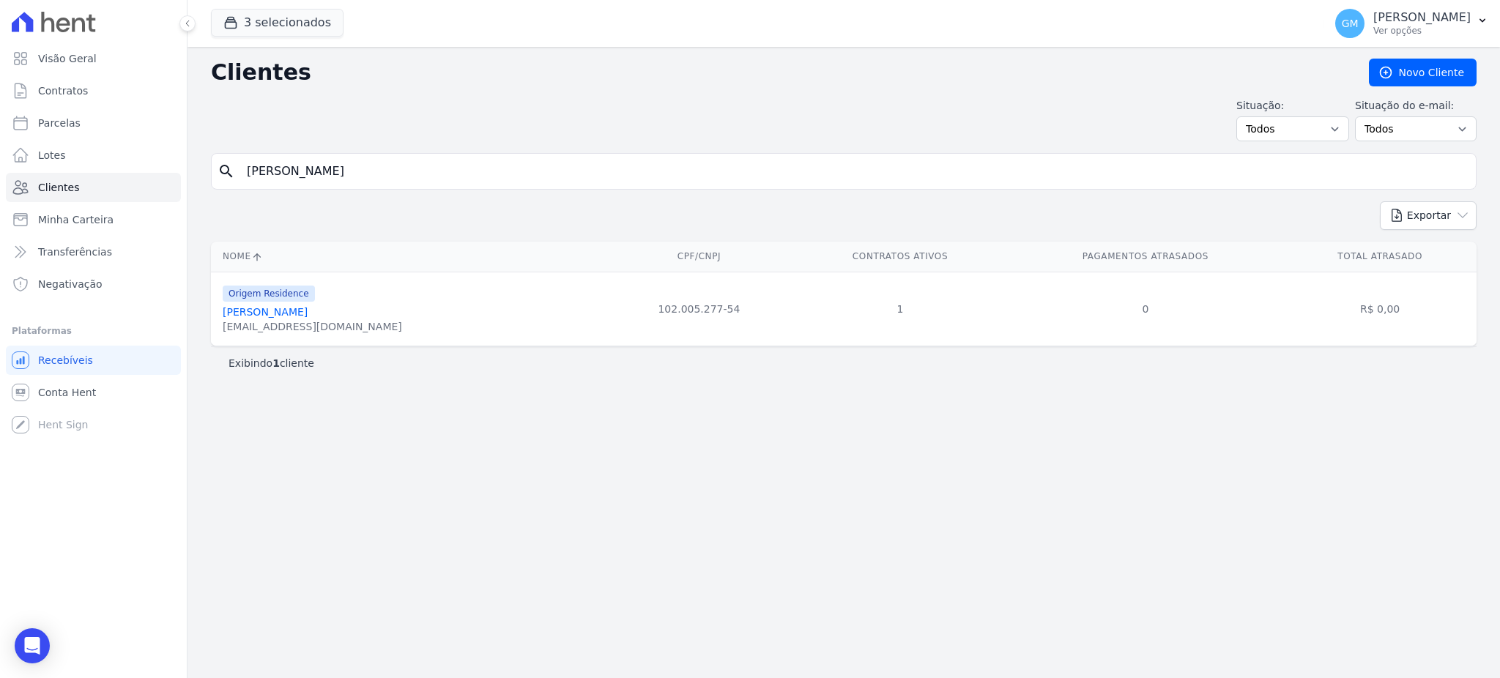
click at [322, 323] on div "plwillian82@gmail.com" at bounding box center [312, 326] width 179 height 15
click at [308, 316] on link "Paulo Willian Alves De Lima" at bounding box center [265, 312] width 85 height 12
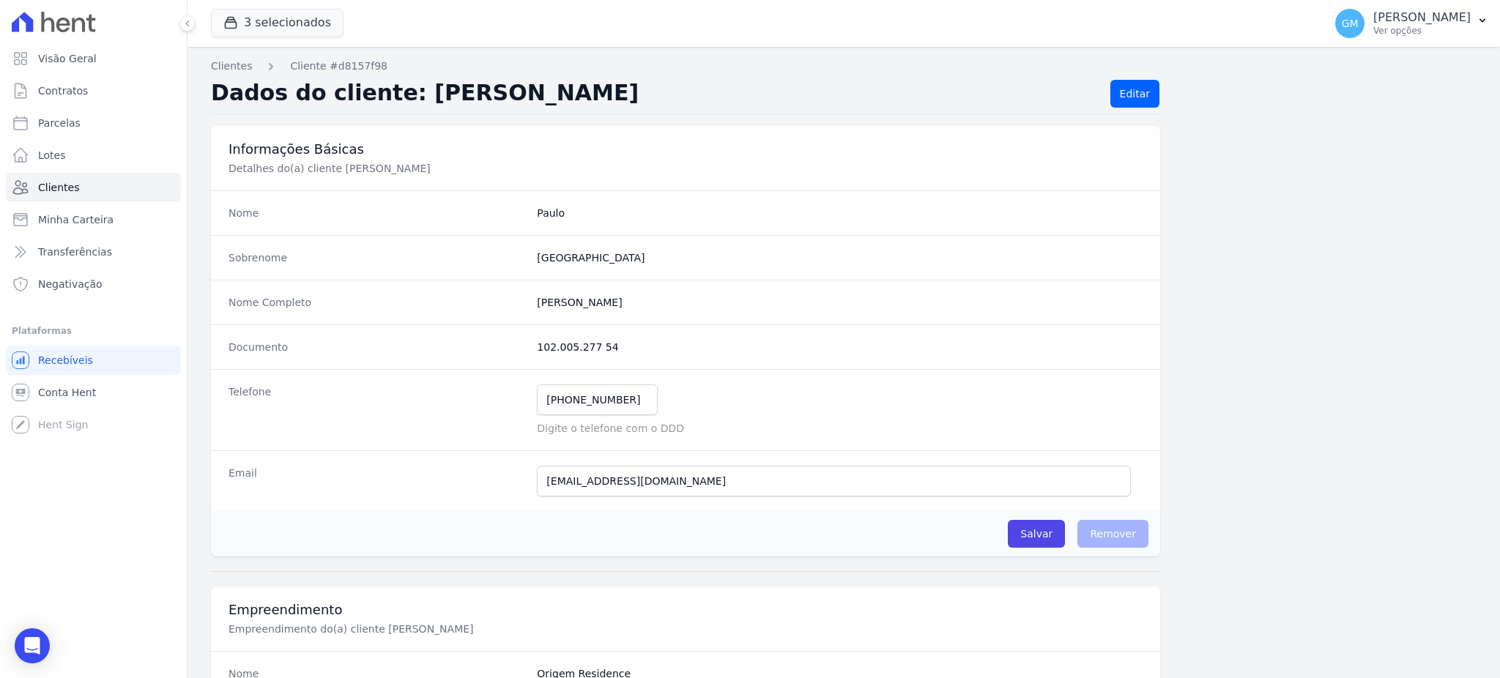
scroll to position [693, 0]
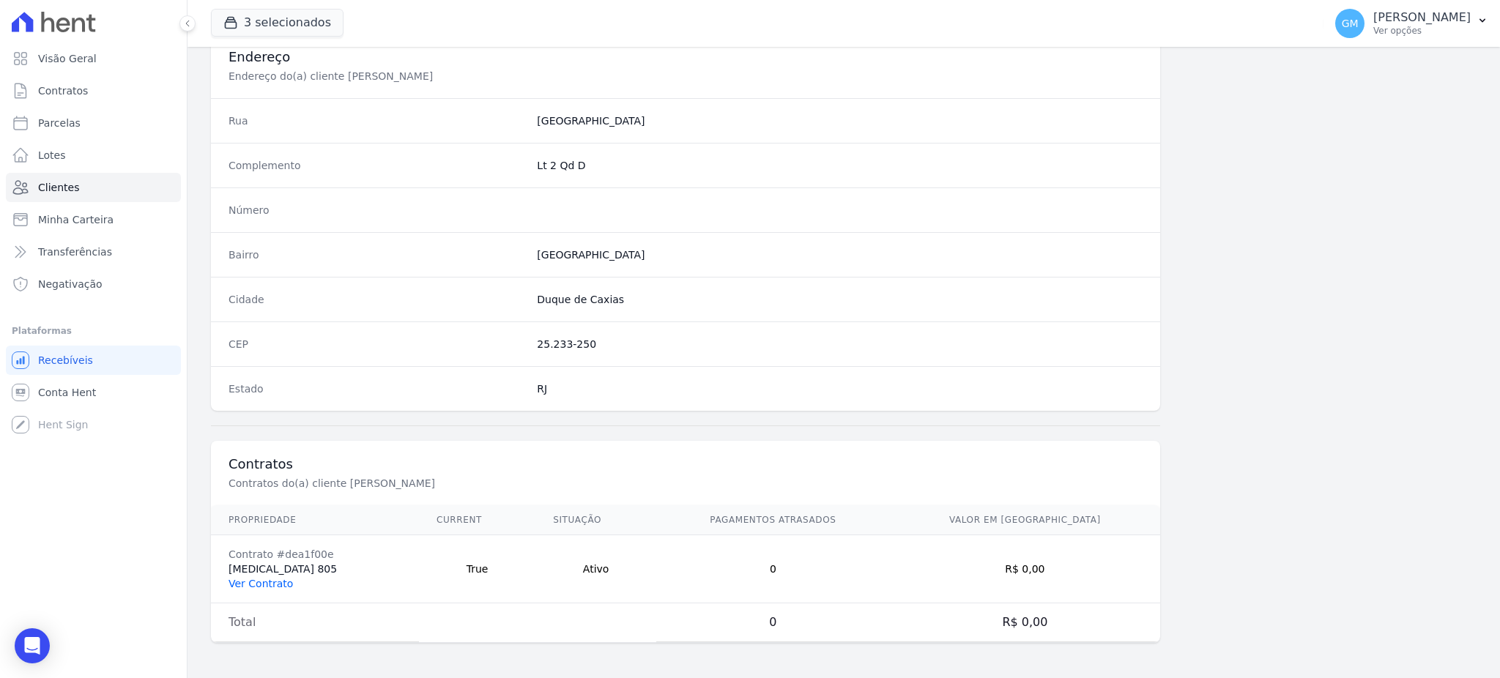
click at [285, 587] on link "Ver Contrato" at bounding box center [260, 584] width 64 height 12
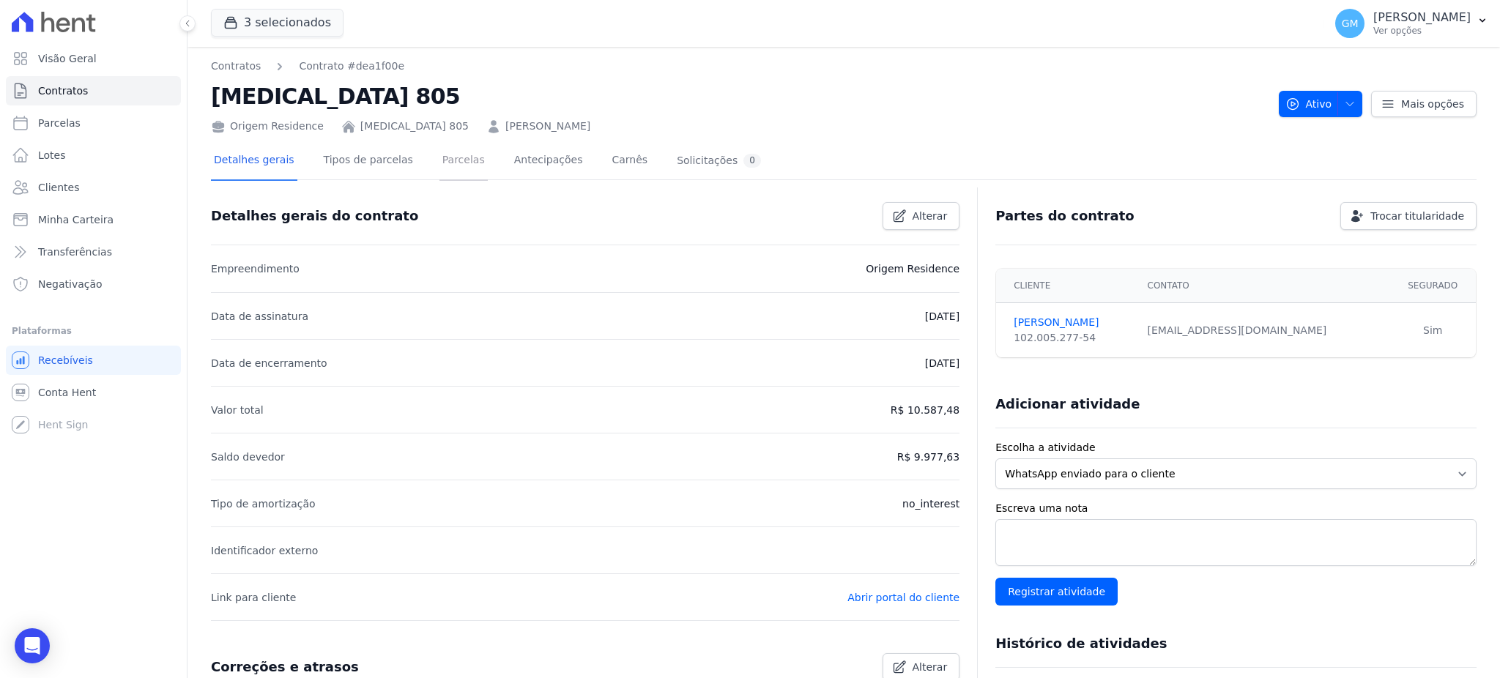
click at [448, 175] on link "Parcelas" at bounding box center [463, 161] width 48 height 39
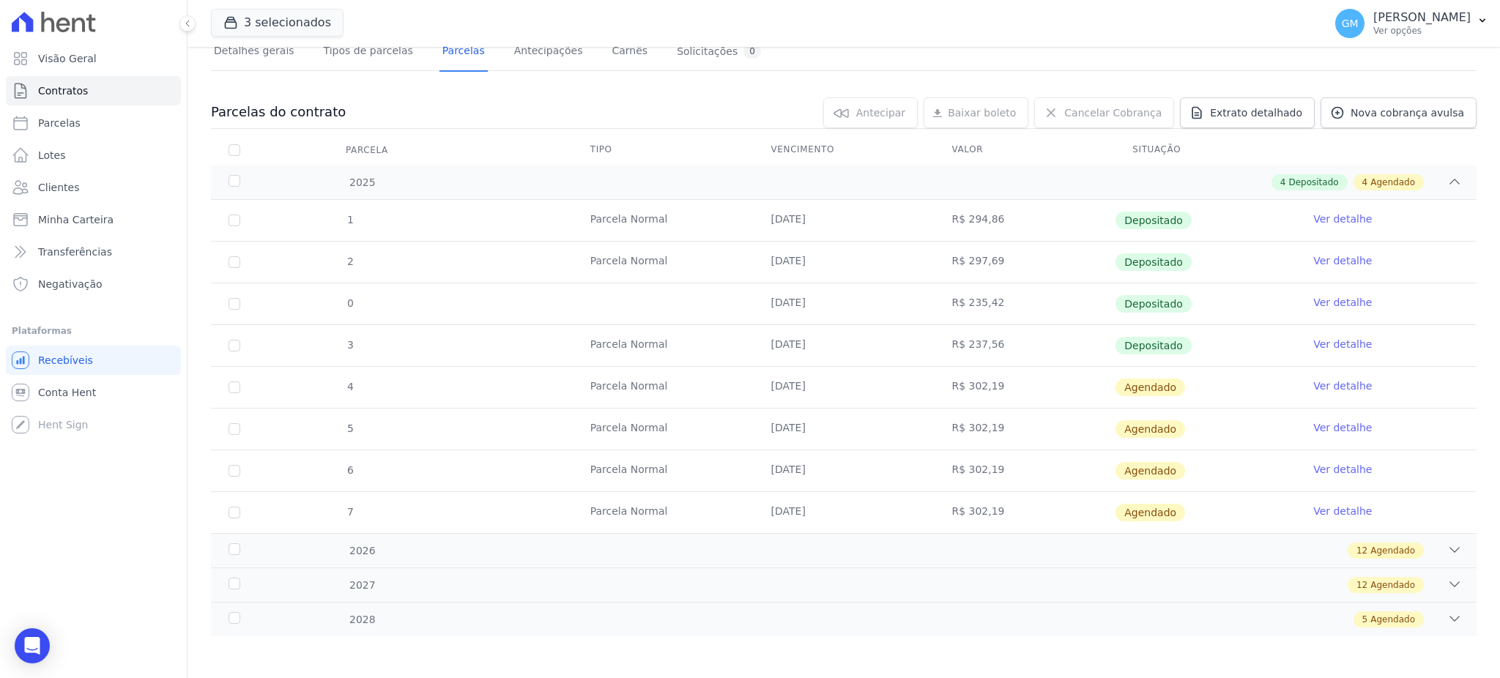
scroll to position [111, 0]
click at [1318, 338] on link "Ver detalhe" at bounding box center [1342, 342] width 59 height 15
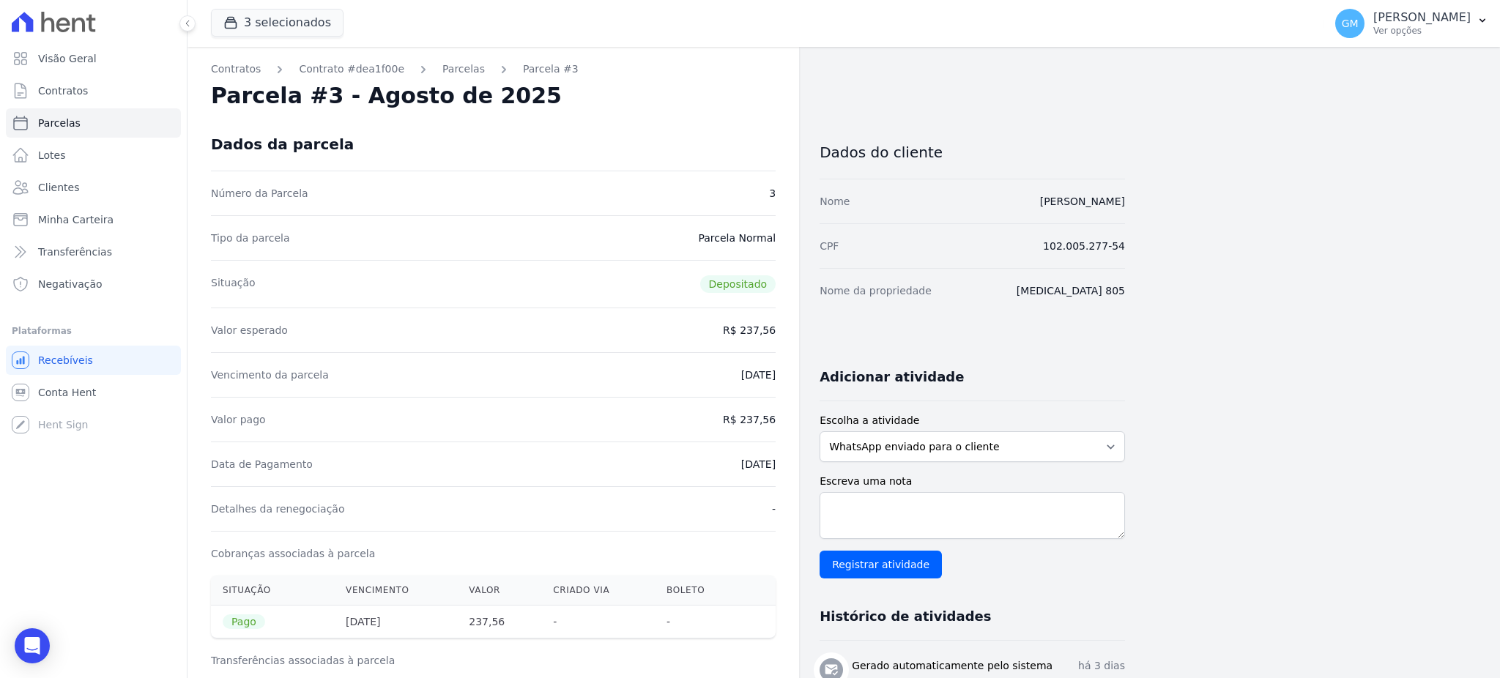
drag, startPoint x: 724, startPoint y: 467, endPoint x: 778, endPoint y: 468, distance: 54.2
click at [778, 468] on div "Contratos Contrato #dea1f00e Parcelas Parcela #3 Parcela #3 - Agosto de 2025 Da…" at bounding box center [493, 605] width 612 height 1117
drag, startPoint x: 745, startPoint y: 422, endPoint x: 787, endPoint y: 419, distance: 41.8
click at [787, 419] on div "Contratos Contrato #dea1f00e Parcelas Parcela #3 Parcela #3 - Agosto de 2025 Da…" at bounding box center [493, 605] width 612 height 1117
drag, startPoint x: 713, startPoint y: 450, endPoint x: 780, endPoint y: 464, distance: 68.7
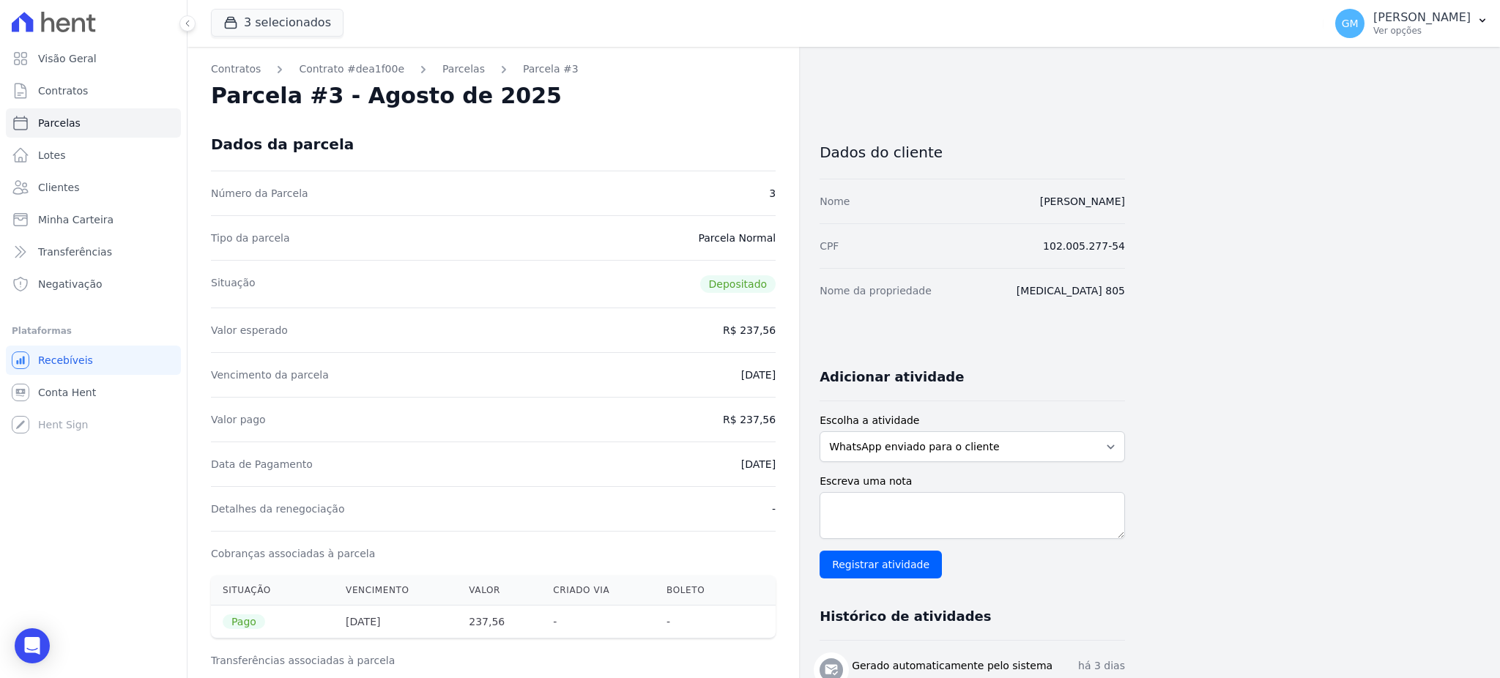
click at [780, 464] on div "Contratos Contrato #dea1f00e Parcelas Parcela #3 Parcela #3 - Agosto de 2025 Da…" at bounding box center [493, 605] width 612 height 1117
click at [45, 192] on span "Clientes" at bounding box center [58, 187] width 41 height 15
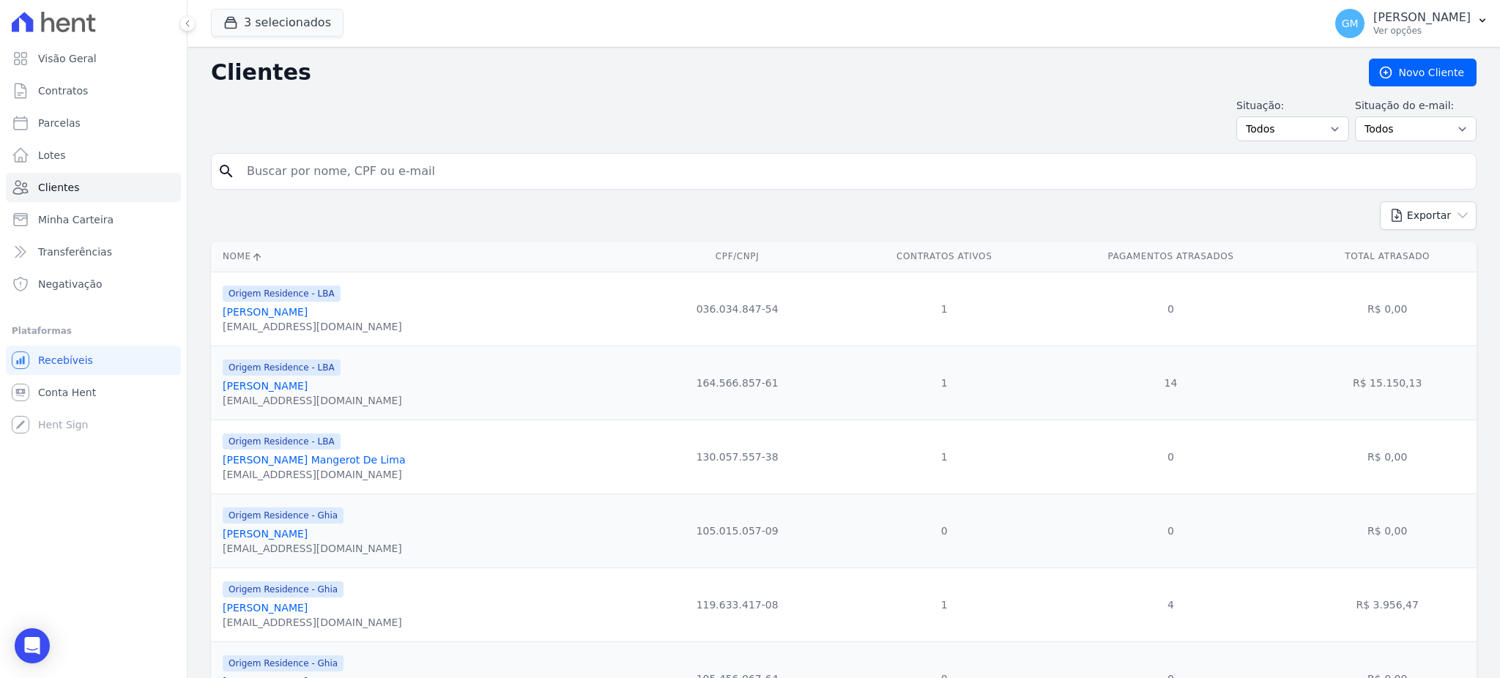
click at [330, 168] on input "search" at bounding box center [854, 171] width 1232 height 29
click at [331, 168] on input "search" at bounding box center [854, 171] width 1232 height 29
type input "Caio Moura Santos"
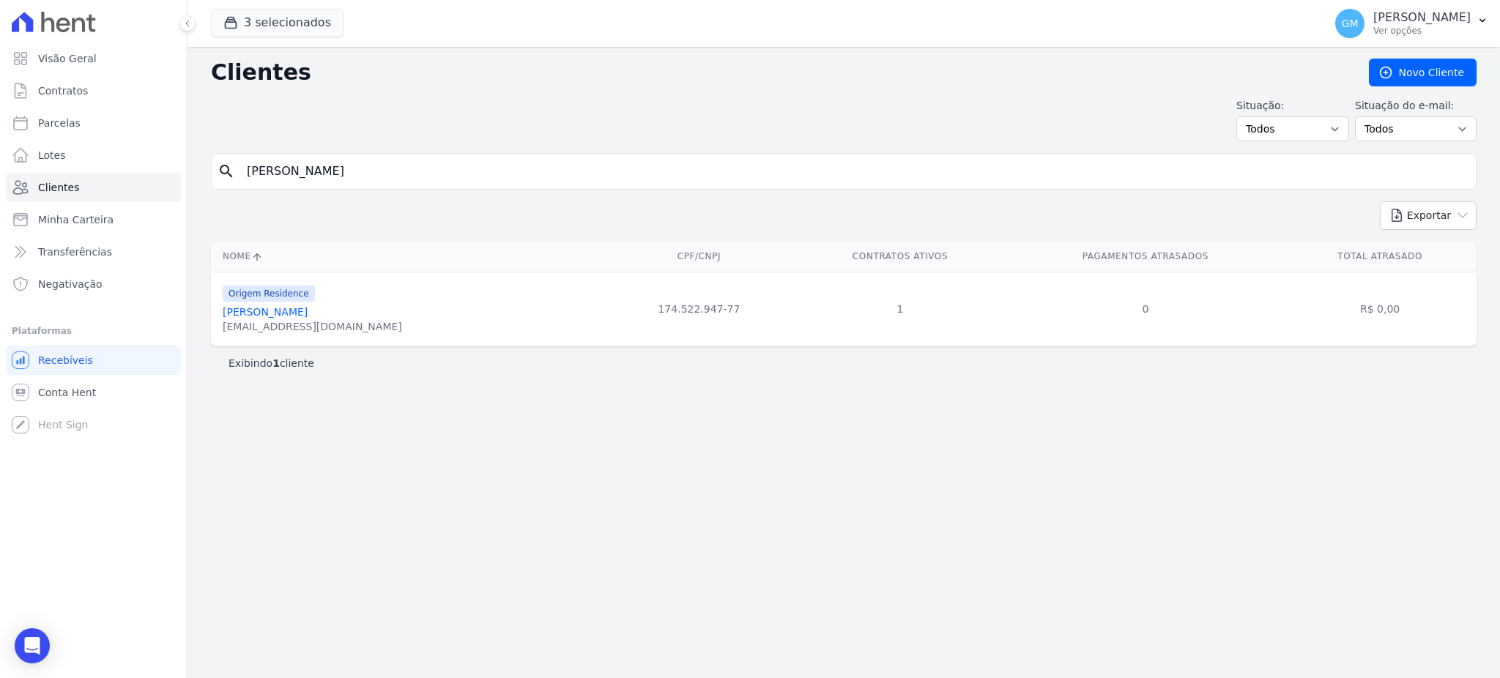
click at [296, 314] on link "Caio Moura Santos" at bounding box center [265, 312] width 85 height 12
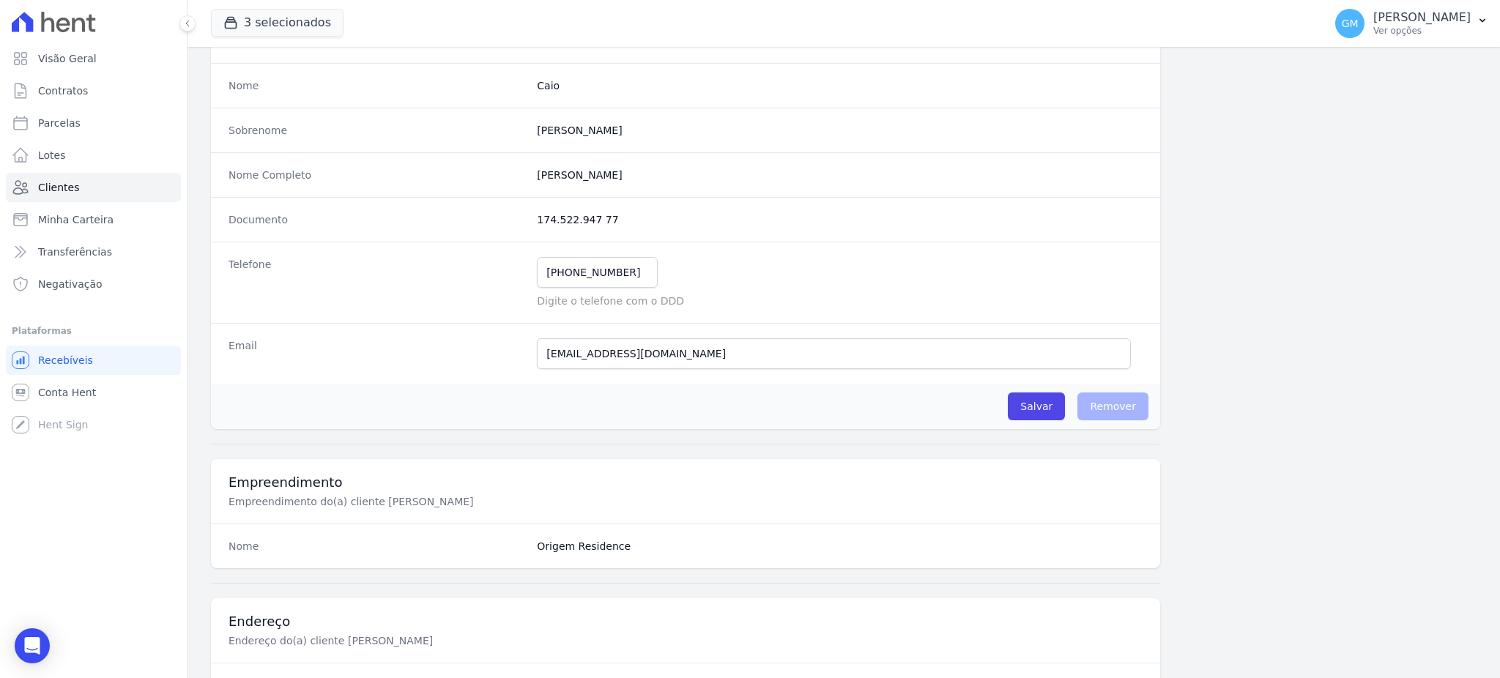
scroll to position [693, 0]
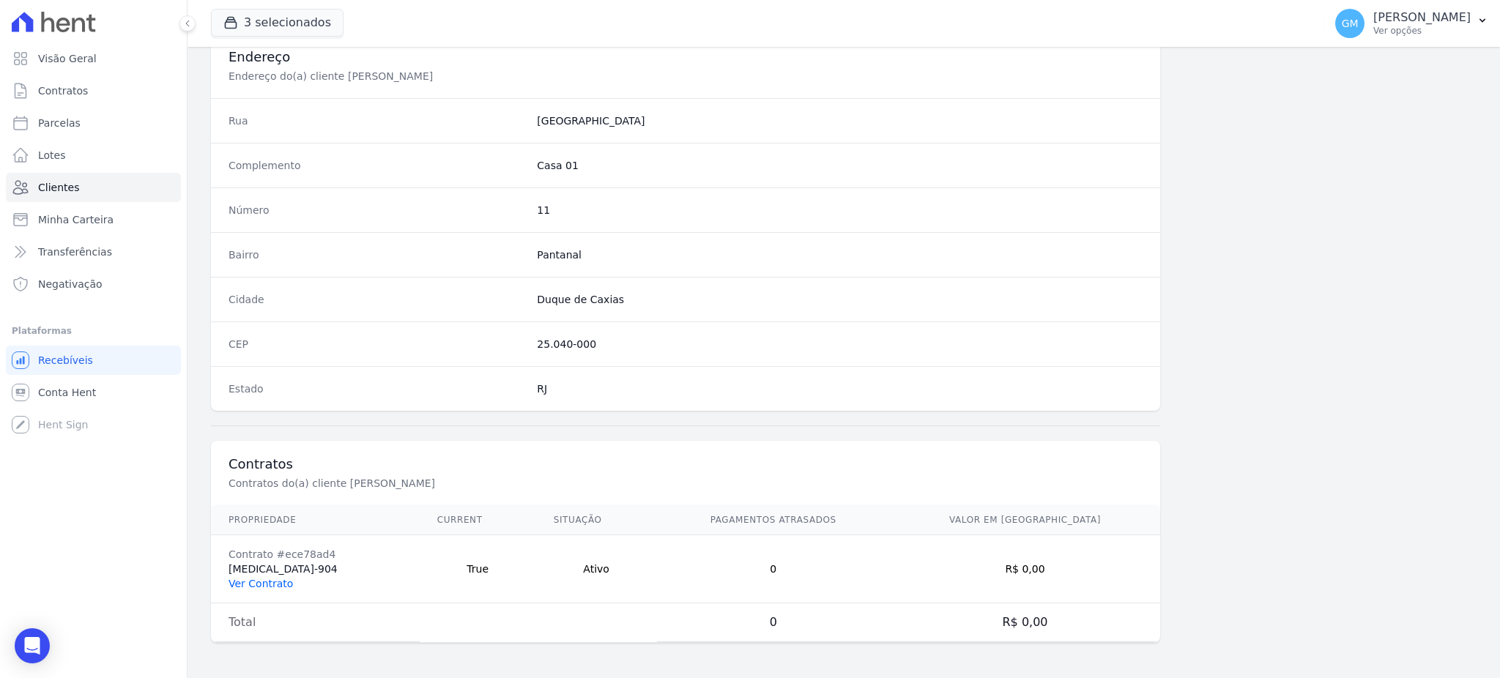
click at [281, 578] on link "Ver Contrato" at bounding box center [260, 584] width 64 height 12
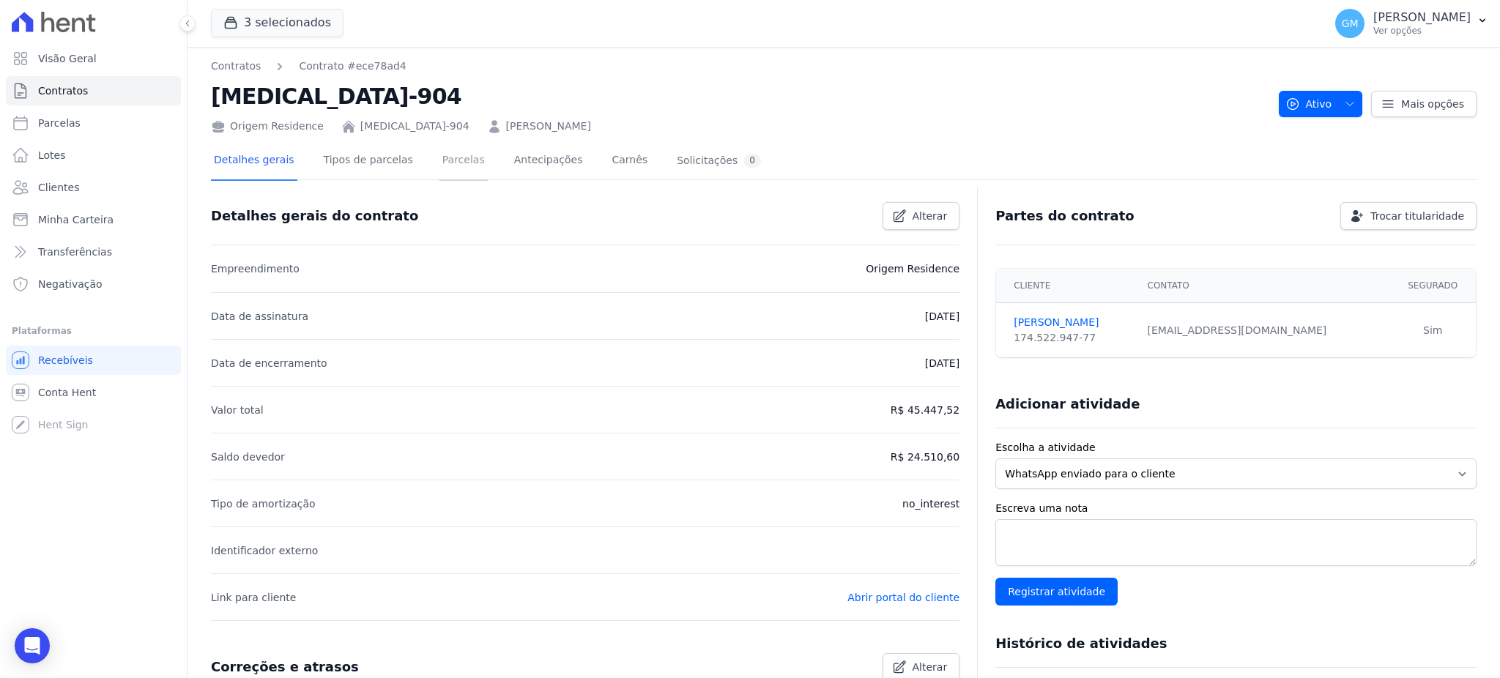
click at [441, 163] on link "Parcelas" at bounding box center [463, 161] width 48 height 39
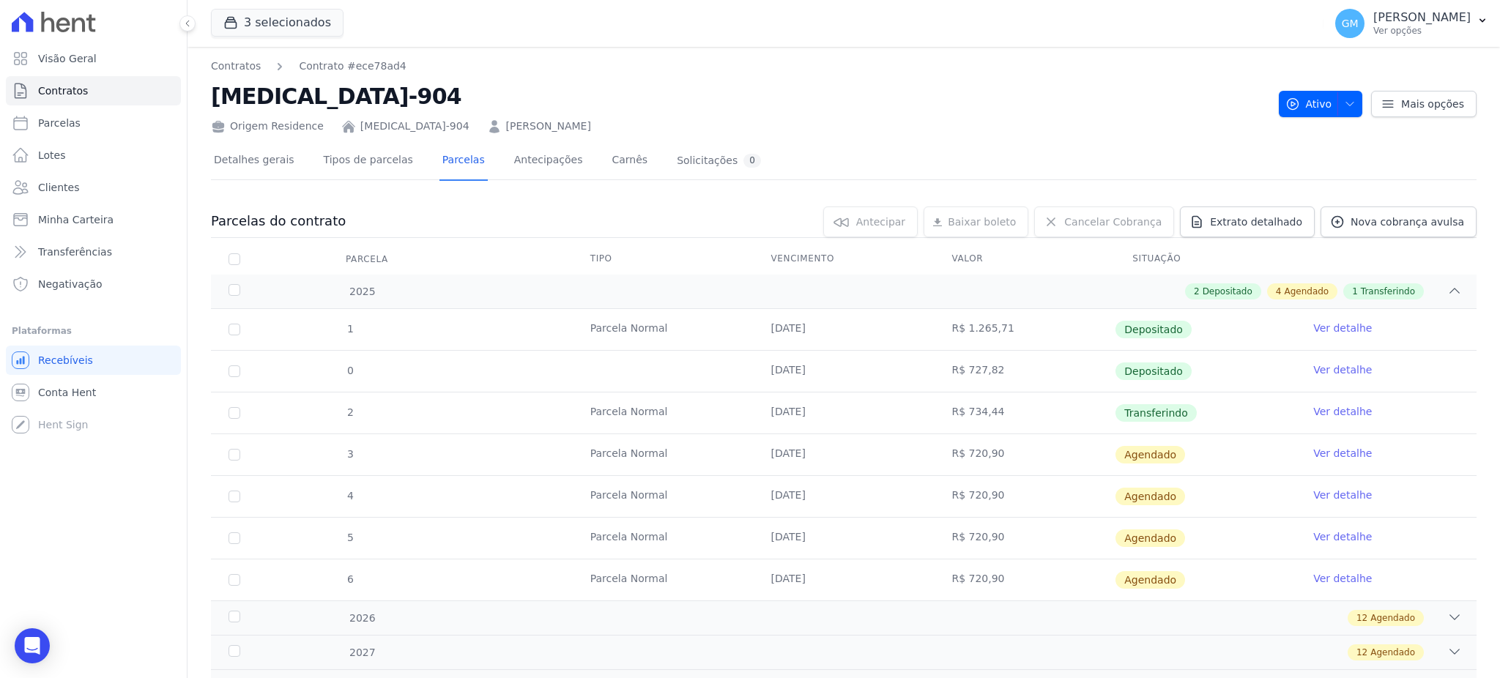
click at [1334, 410] on link "Ver detalhe" at bounding box center [1342, 411] width 59 height 15
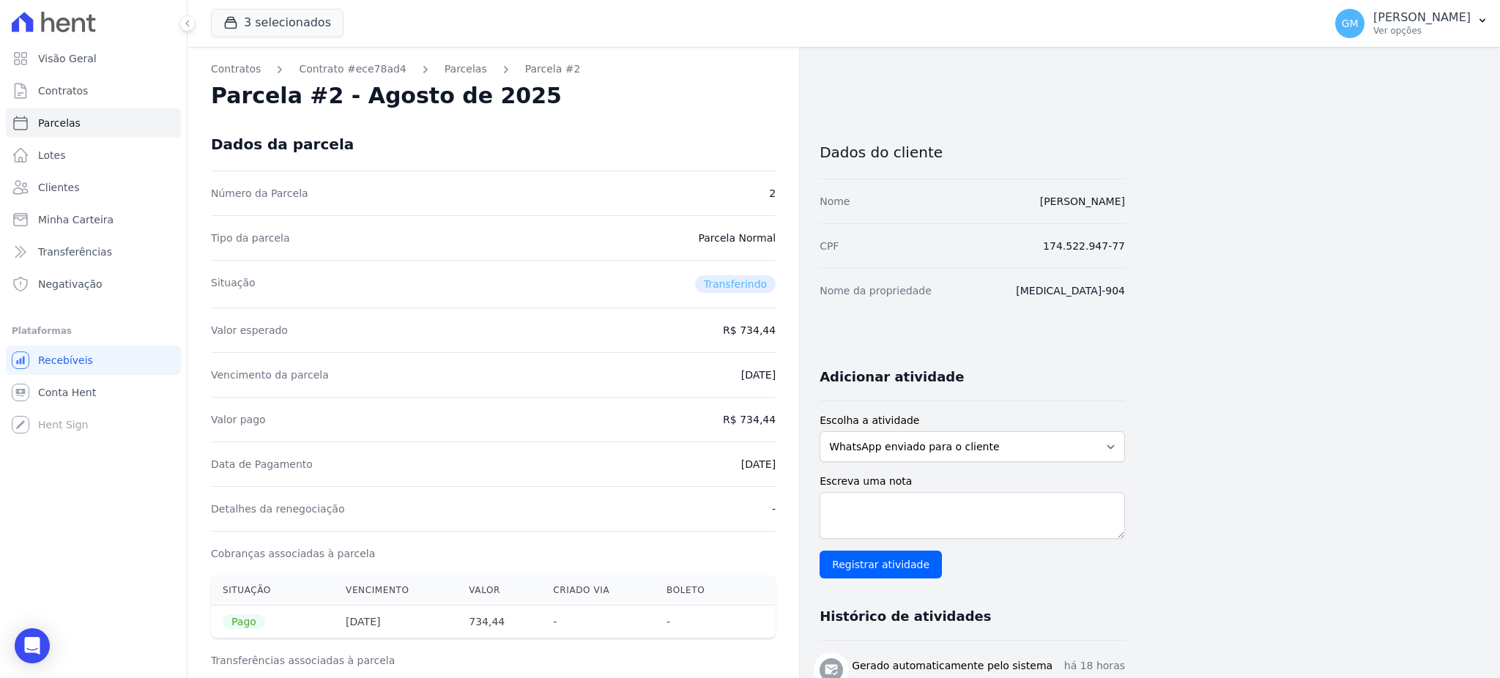
drag, startPoint x: 717, startPoint y: 464, endPoint x: 797, endPoint y: 464, distance: 79.8
click at [797, 464] on div "Contratos Contrato #ece78ad4 Parcelas Parcela #2 Parcela #2 - Agosto de 2025 Da…" at bounding box center [493, 586] width 612 height 1079
click at [687, 379] on div "Vencimento da parcela 20/08/2025" at bounding box center [493, 374] width 565 height 45
drag, startPoint x: 718, startPoint y: 461, endPoint x: 781, endPoint y: 461, distance: 63.0
click at [781, 461] on div "Contratos Contrato #ece78ad4 Parcelas Parcela #2 Parcela #2 - Agosto de 2025 Da…" at bounding box center [493, 586] width 612 height 1079
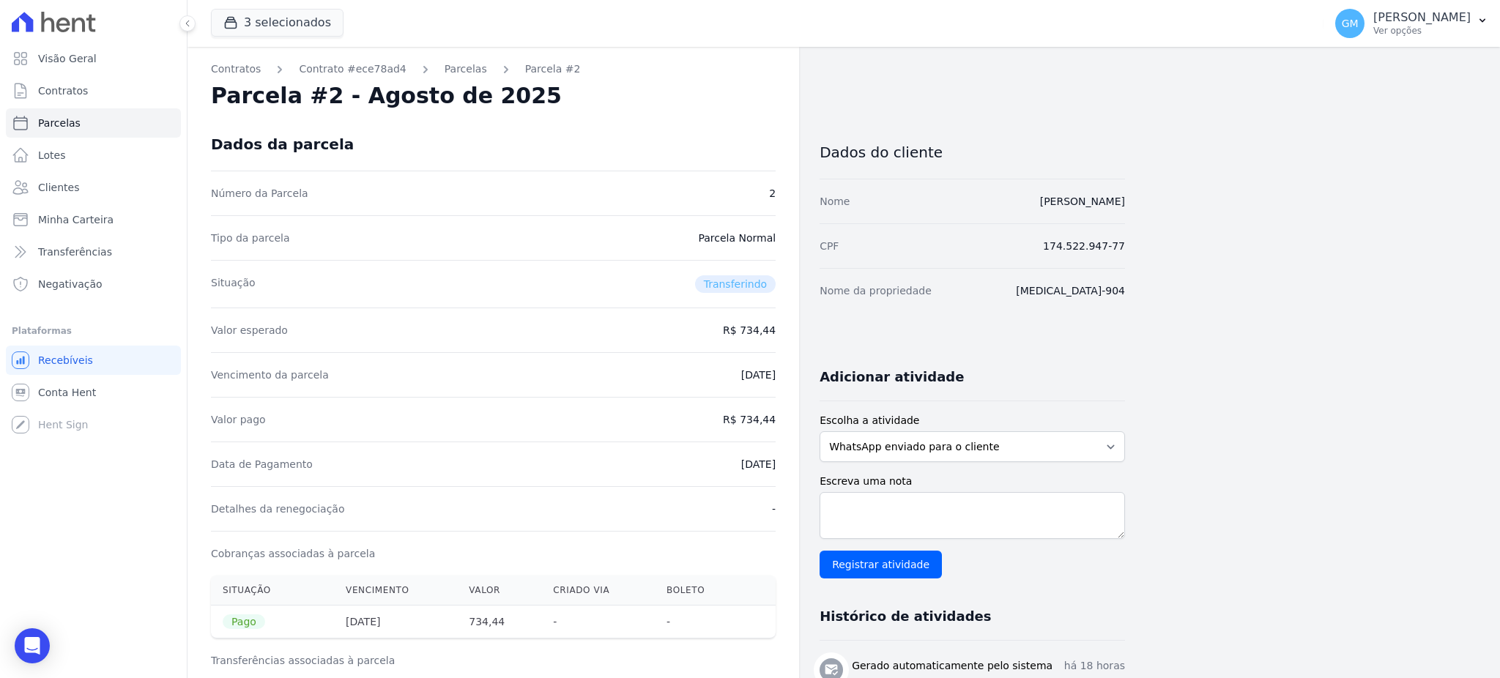
click at [658, 469] on div "Data de Pagamento 18/08/2025" at bounding box center [493, 464] width 565 height 45
drag, startPoint x: 697, startPoint y: 468, endPoint x: 779, endPoint y: 466, distance: 82.1
click at [779, 466] on div "Contratos Contrato #ece78ad4 Parcelas Parcela #2 Parcela #2 - Agosto de 2025 Da…" at bounding box center [493, 586] width 612 height 1079
click at [748, 414] on div "Valor pago R$ 734,44" at bounding box center [493, 419] width 565 height 45
click at [781, 443] on div "Contratos Contrato #ece78ad4 Parcelas Parcela #2 Parcela #2 - Agosto de 2025 Da…" at bounding box center [493, 586] width 612 height 1079
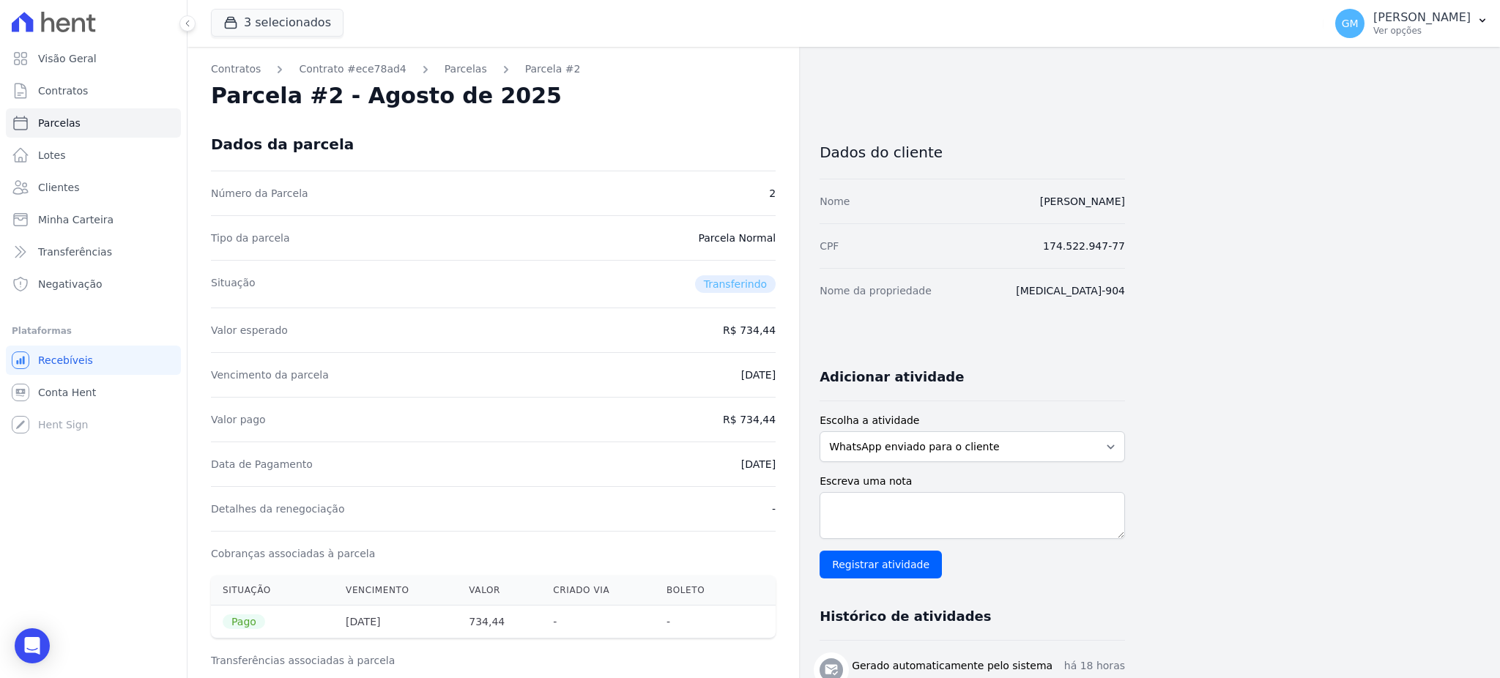
drag, startPoint x: 743, startPoint y: 418, endPoint x: 787, endPoint y: 416, distance: 44.0
click at [787, 416] on div "Contratos Contrato #ece78ad4 Parcelas Parcela #2 Parcela #2 - Agosto de 2025 Da…" at bounding box center [493, 586] width 612 height 1079
drag, startPoint x: 713, startPoint y: 474, endPoint x: 790, endPoint y: 472, distance: 76.9
click at [790, 472] on div "Contratos Contrato #ece78ad4 Parcelas Parcela #2 Parcela #2 - Agosto de 2025 Da…" at bounding box center [493, 586] width 612 height 1079
click at [67, 185] on span "Clientes" at bounding box center [58, 187] width 41 height 15
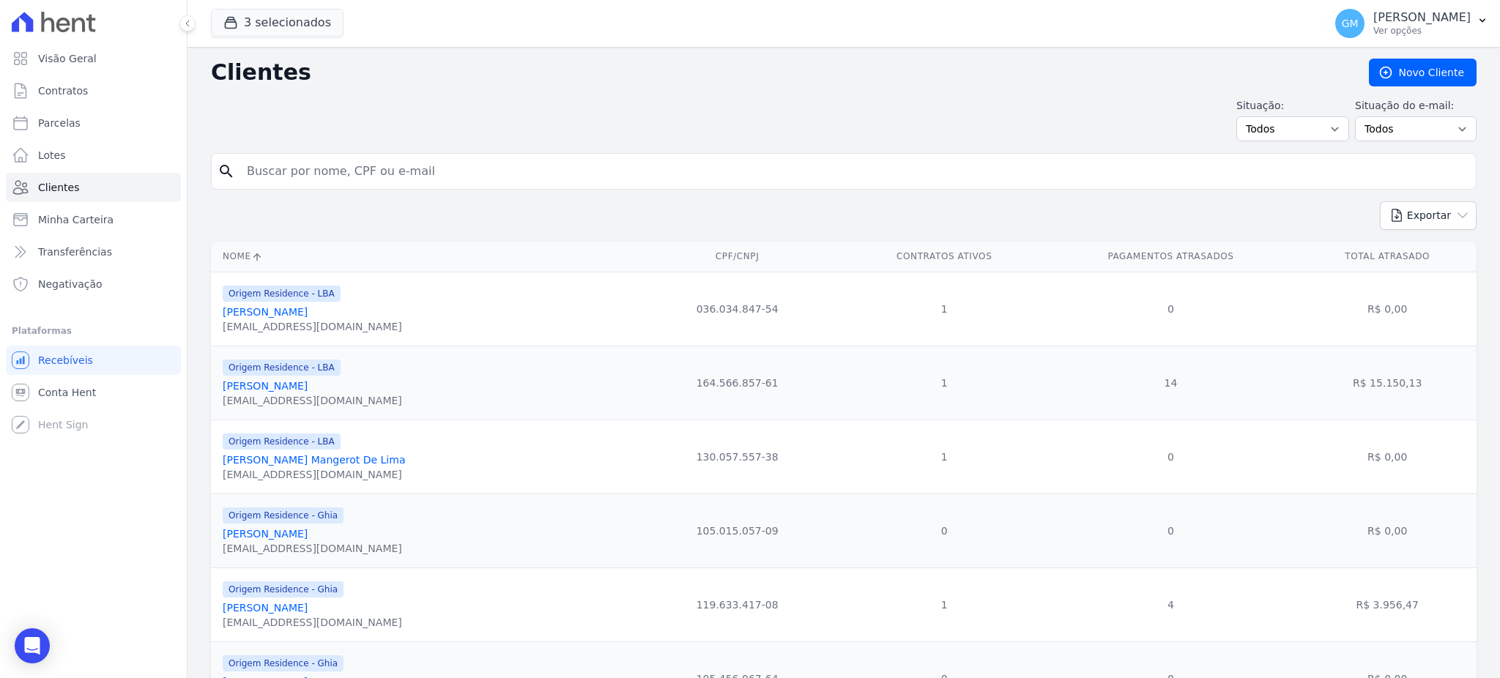
click at [387, 175] on input "search" at bounding box center [854, 171] width 1232 height 29
paste input "Leandro Elias Rodrigues"
type input "Leandro Elias Rodrigues"
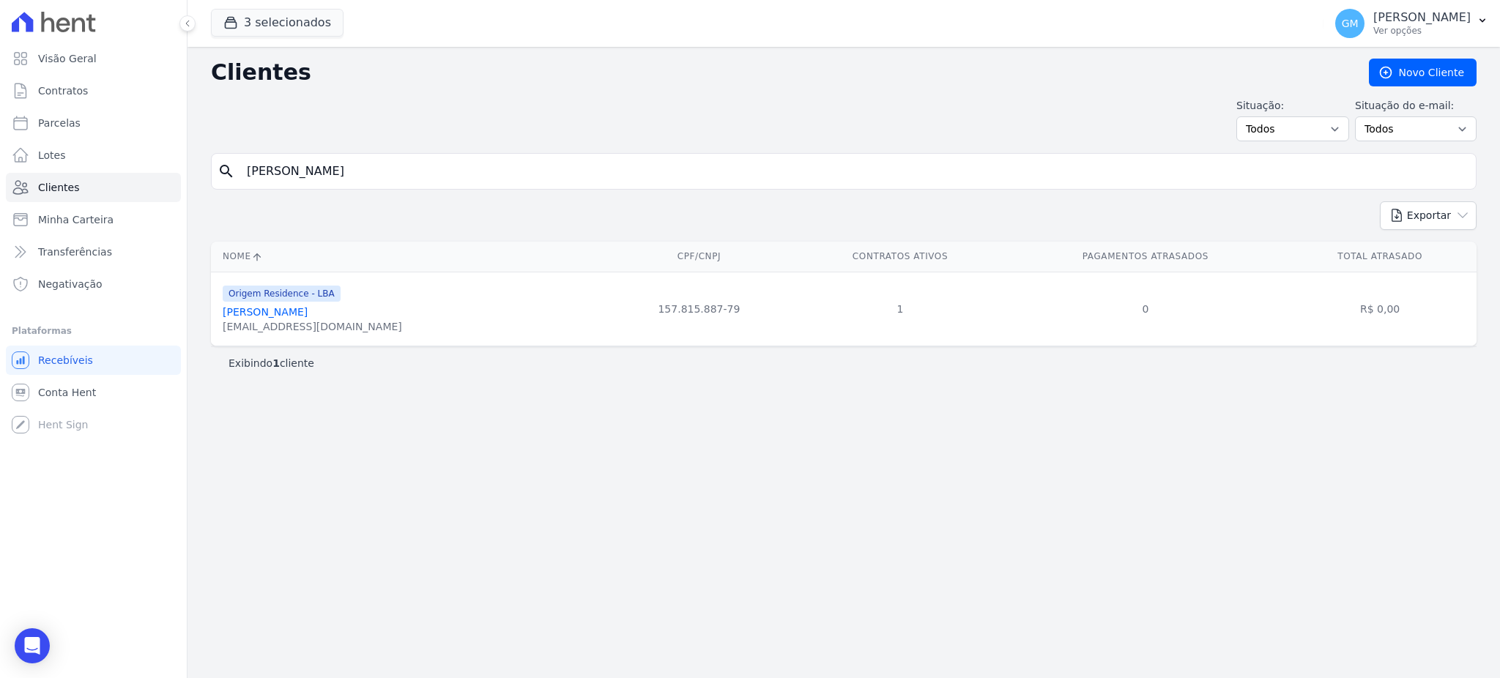
click at [286, 321] on div "leandrorodrigues7469@gmail.com" at bounding box center [312, 326] width 179 height 15
click at [286, 316] on link "Leandro Elias Rodrigues" at bounding box center [265, 312] width 85 height 12
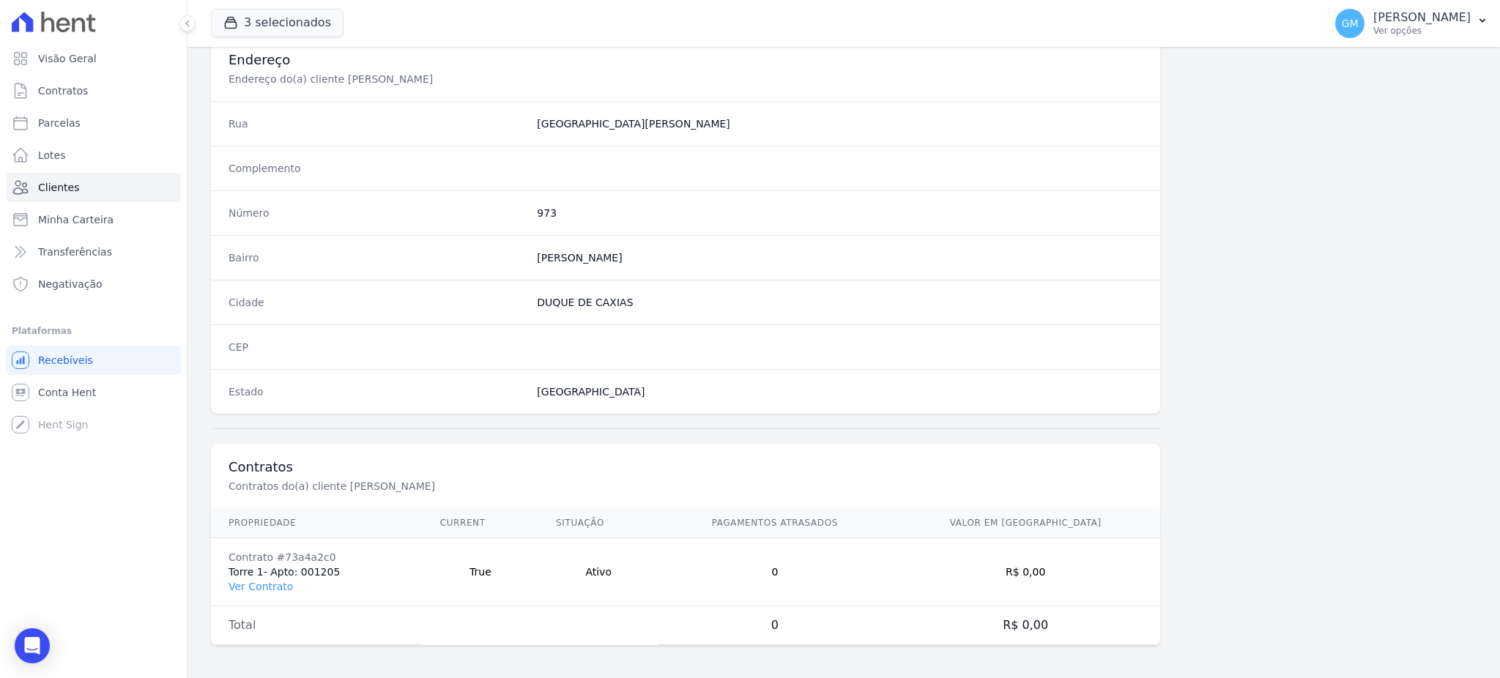
scroll to position [693, 0]
click at [278, 573] on td "Contrato #73a4a2c0 Torre 1- Apto: 001205 Ver Contrato" at bounding box center [317, 569] width 212 height 68
click at [271, 581] on link "Ver Contrato" at bounding box center [260, 584] width 64 height 12
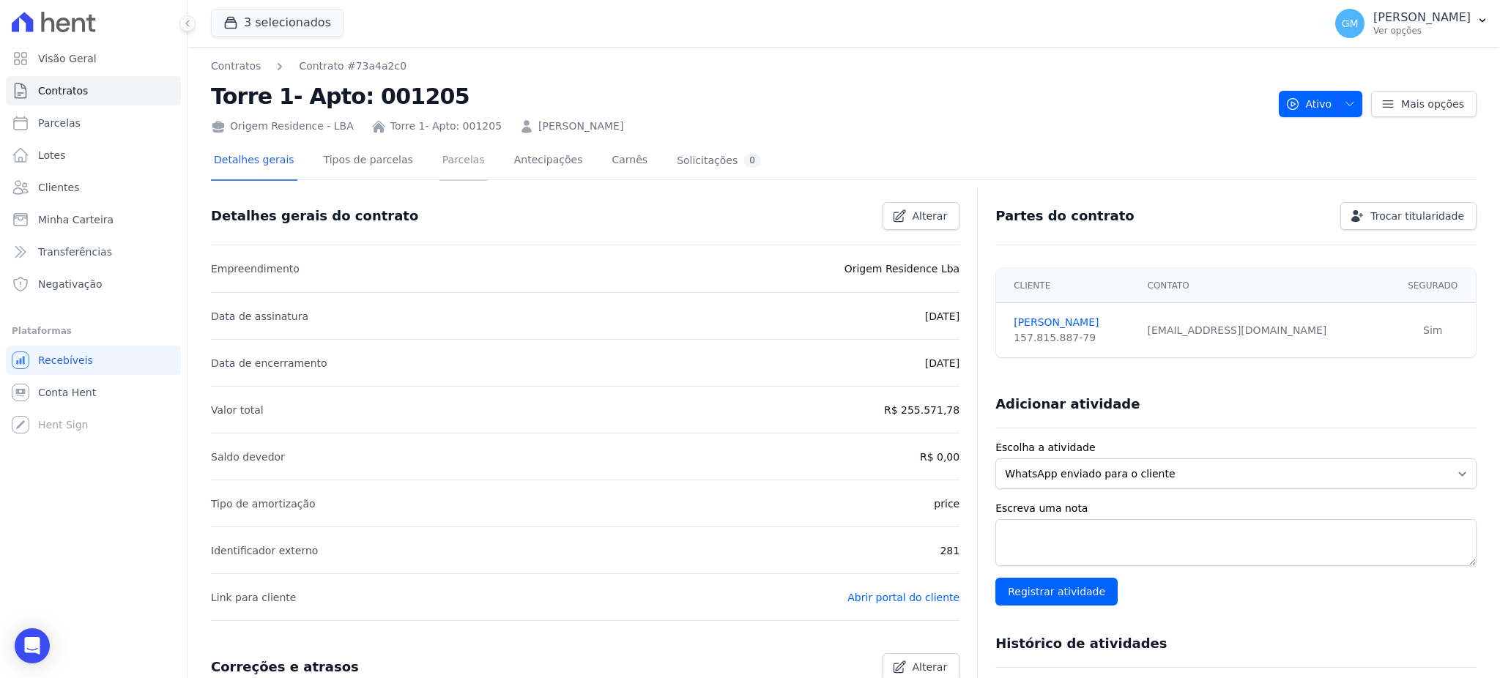
click at [439, 159] on link "Parcelas" at bounding box center [463, 161] width 48 height 39
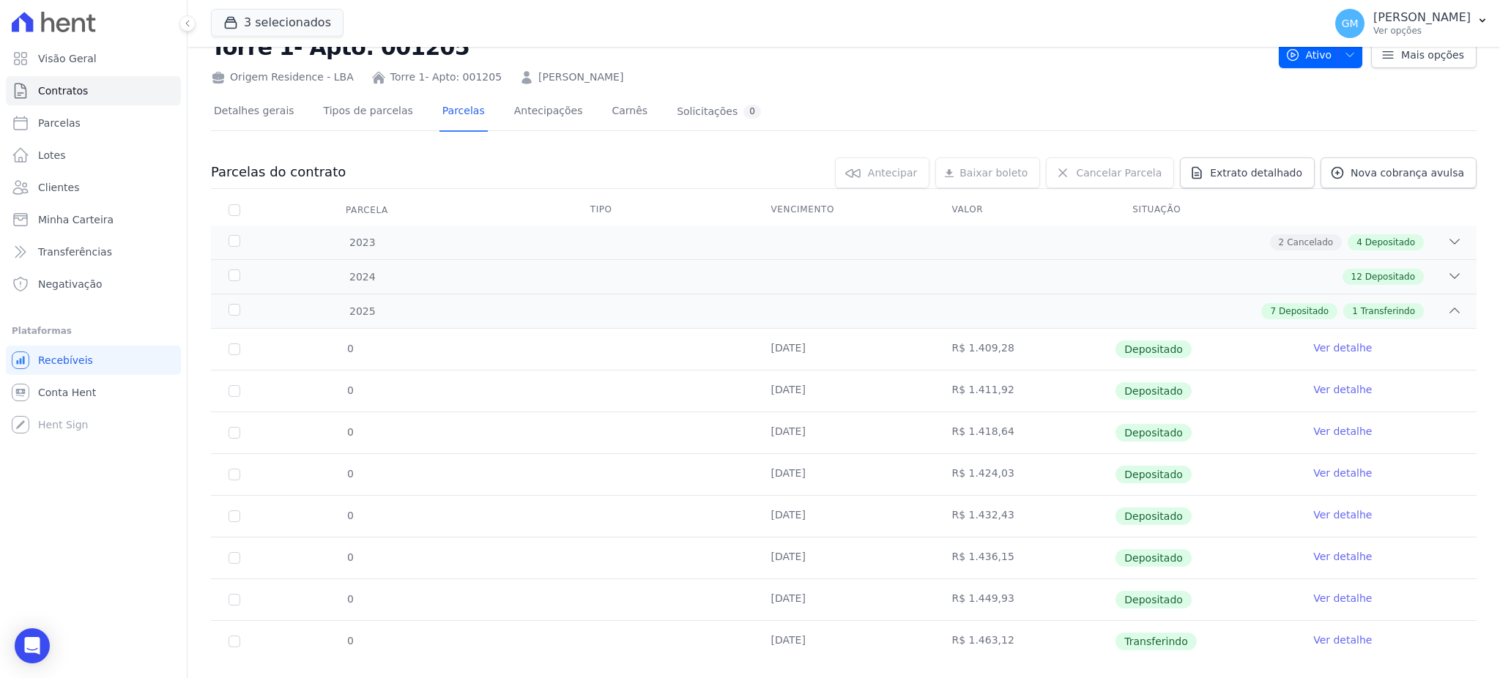
scroll to position [76, 0]
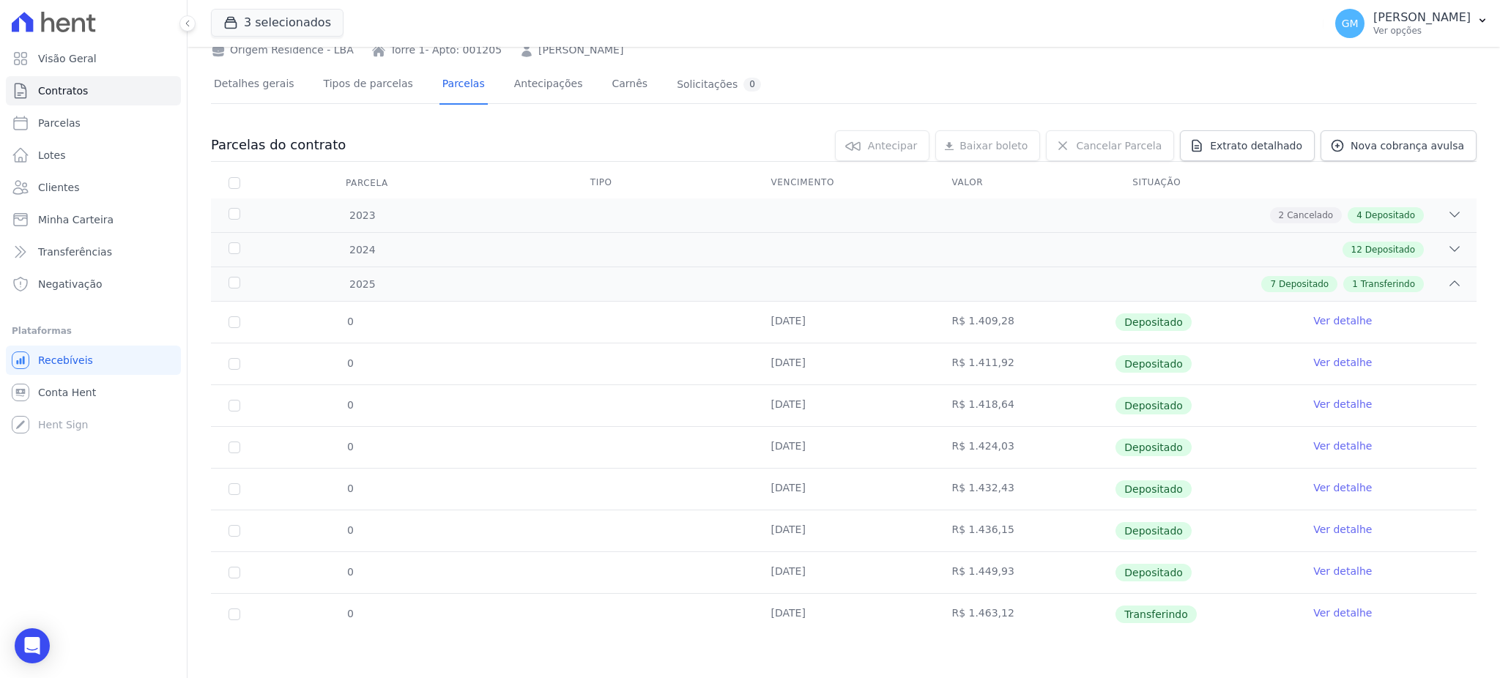
click at [1339, 609] on link "Ver detalhe" at bounding box center [1342, 613] width 59 height 15
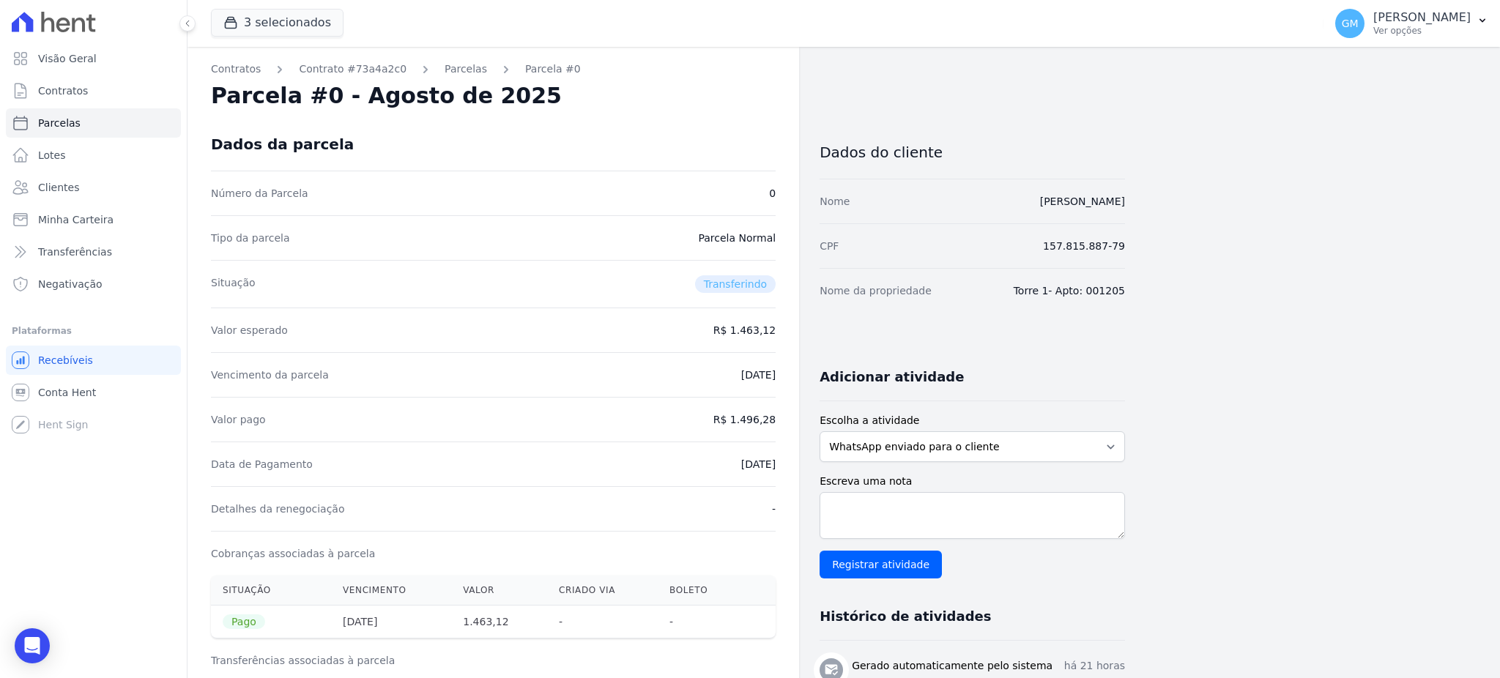
drag, startPoint x: 705, startPoint y: 460, endPoint x: 795, endPoint y: 466, distance: 91.0
click at [795, 466] on div "Contratos Contrato #73a4a2c0 Parcelas Parcela #0 Parcela #0 - Agosto de 2025 Da…" at bounding box center [493, 641] width 612 height 1189
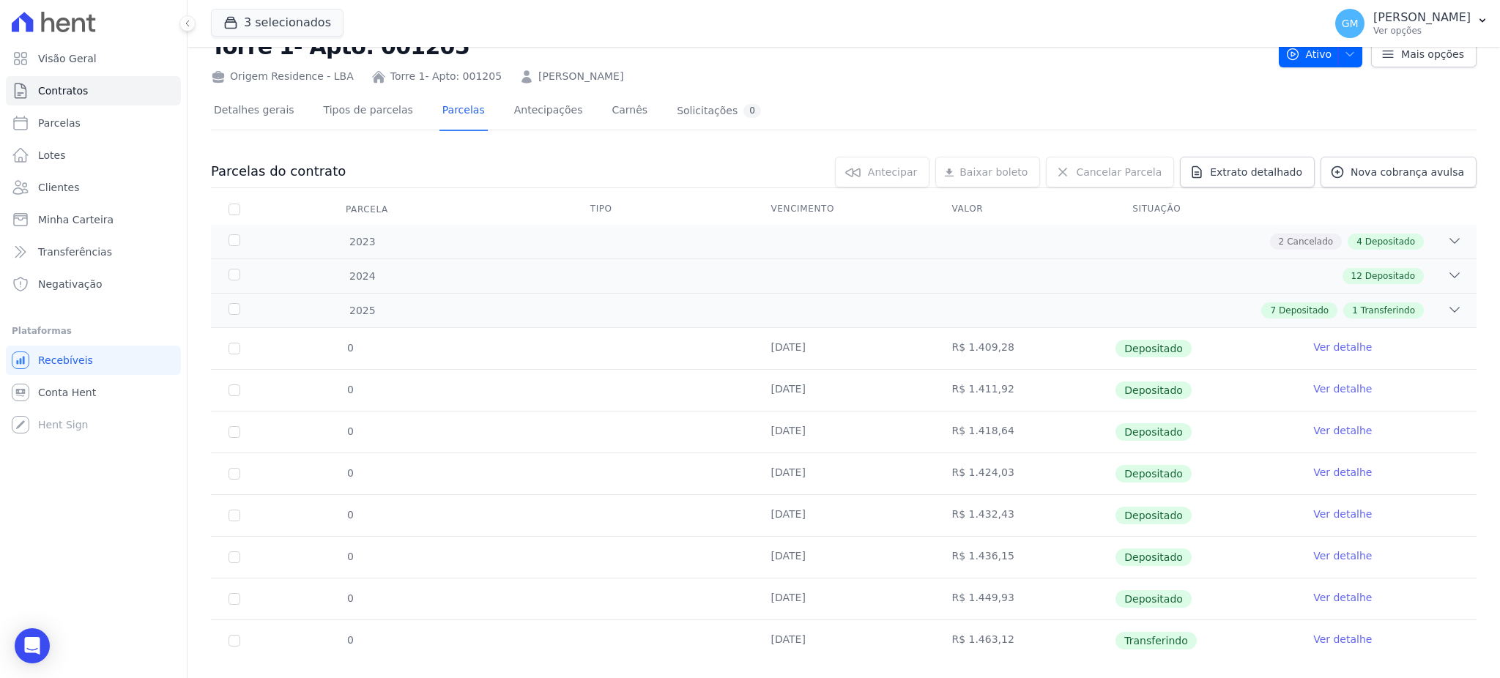
scroll to position [76, 0]
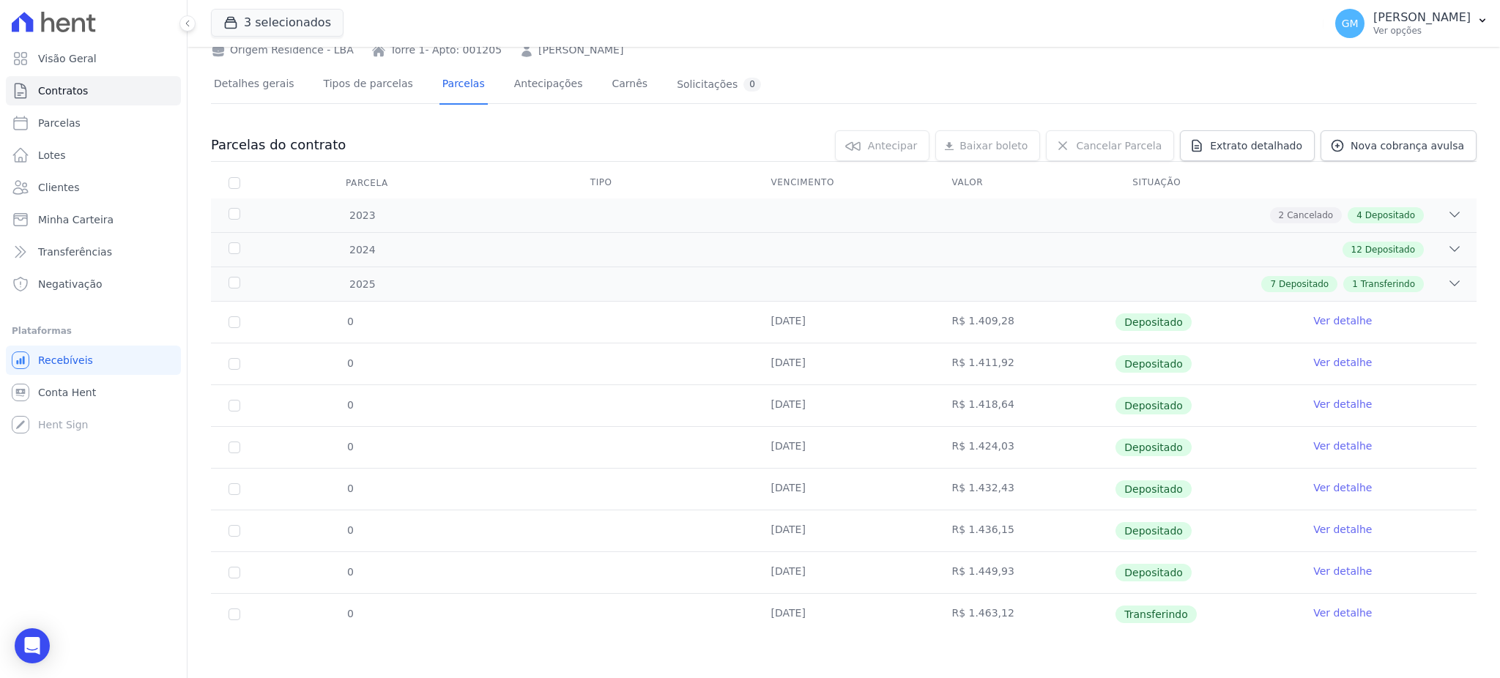
click at [1320, 612] on link "Ver detalhe" at bounding box center [1342, 613] width 59 height 15
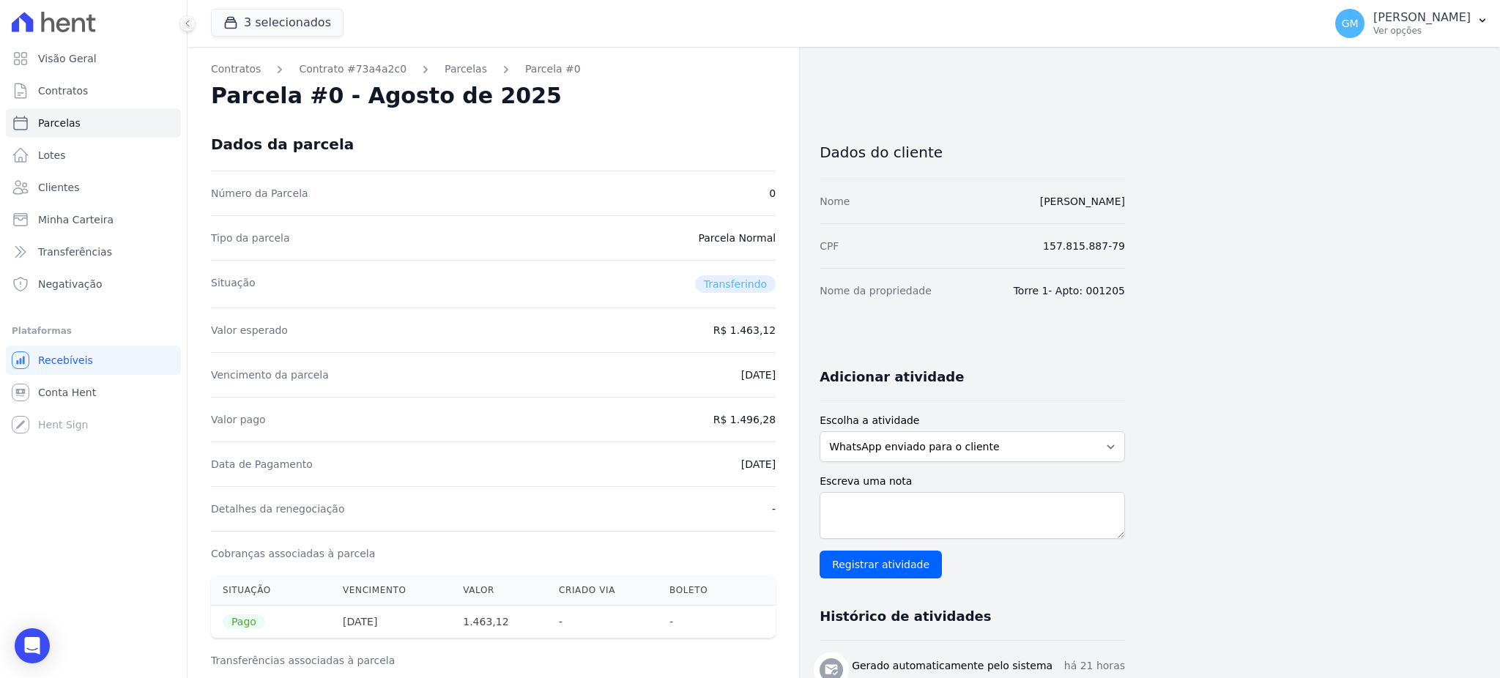
drag, startPoint x: 718, startPoint y: 468, endPoint x: 785, endPoint y: 472, distance: 66.7
click at [617, 439] on div "Valor pago R$ 1.496,28" at bounding box center [493, 419] width 565 height 45
drag, startPoint x: 715, startPoint y: 463, endPoint x: 785, endPoint y: 468, distance: 70.5
click at [785, 468] on div "Contratos Contrato #73a4a2c0 Parcelas Parcela #0 Parcela #0 - Agosto de 2025 Da…" at bounding box center [493, 641] width 612 height 1189
drag, startPoint x: 740, startPoint y: 415, endPoint x: 804, endPoint y: 413, distance: 64.5
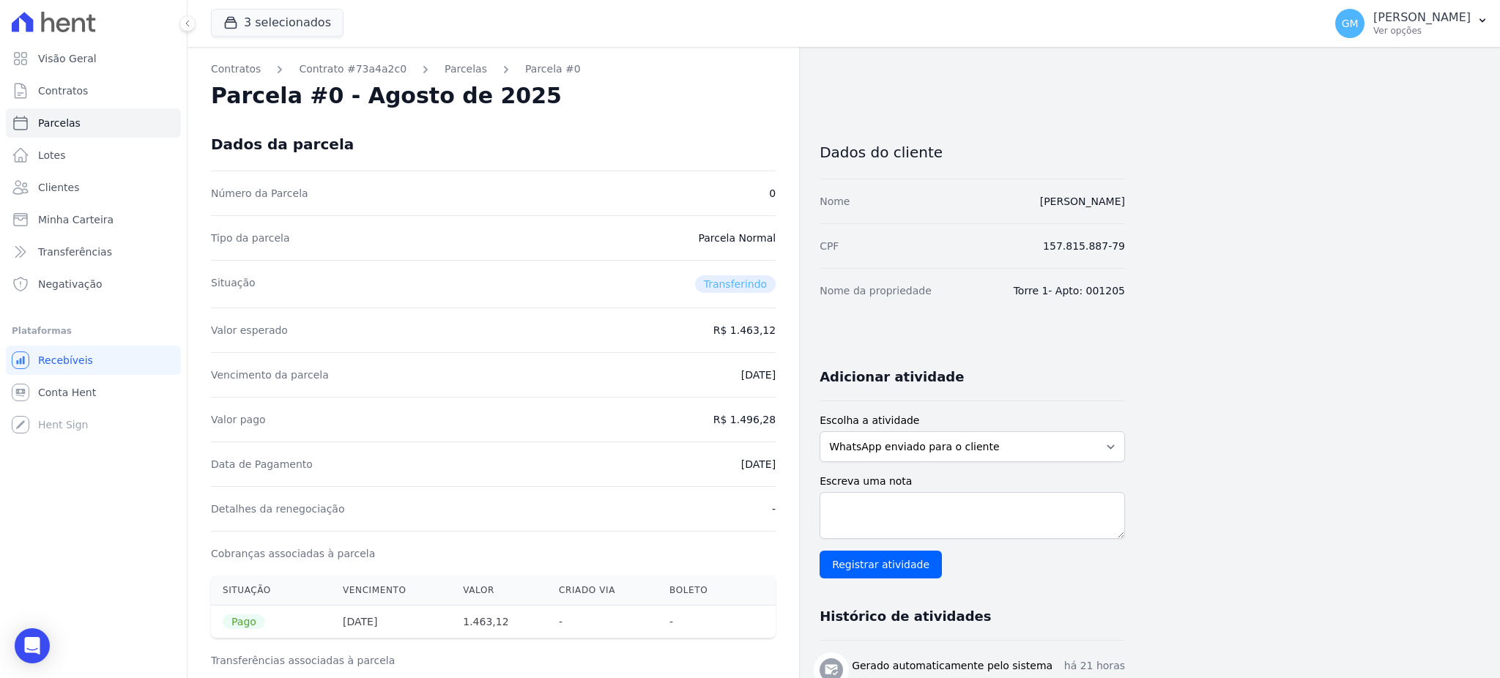
click at [804, 413] on div "Contratos Contrato #73a4a2c0 Parcelas Parcela #0 Parcela #0 - Agosto de 2025 Da…" at bounding box center [655, 641] width 937 height 1189
drag, startPoint x: 726, startPoint y: 472, endPoint x: 718, endPoint y: 464, distance: 11.4
click at [724, 472] on div "Data de Pagamento 18/08/2025" at bounding box center [493, 464] width 565 height 45
click at [788, 451] on div "Contratos Contrato #73a4a2c0 Parcelas Parcela #0 Parcela #0 - Agosto de 2025 Da…" at bounding box center [493, 641] width 612 height 1189
drag, startPoint x: 712, startPoint y: 460, endPoint x: 792, endPoint y: 469, distance: 81.0
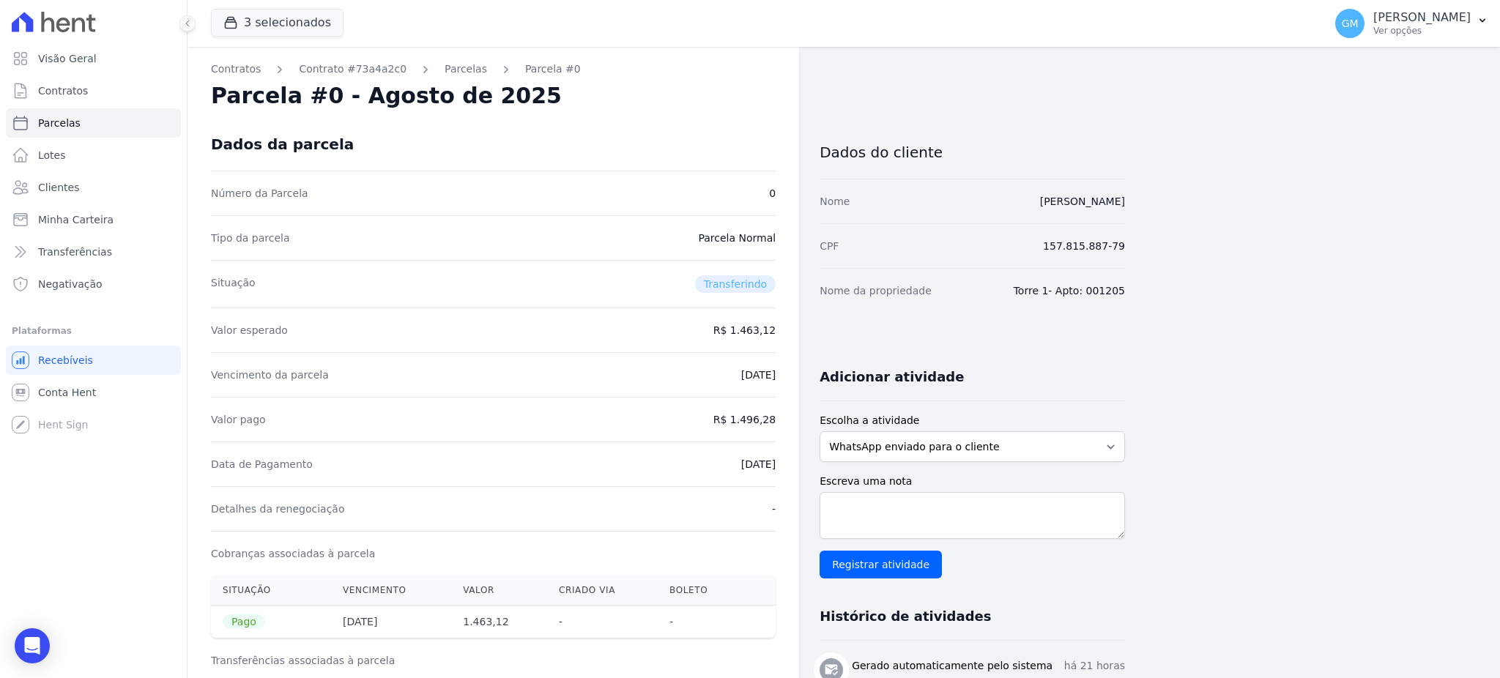
click at [792, 469] on div "Contratos Contrato #73a4a2c0 Parcelas Parcela #0 Parcela #0 - Agosto de 2025 Da…" at bounding box center [493, 641] width 612 height 1189
click at [65, 181] on span "Clientes" at bounding box center [58, 187] width 41 height 15
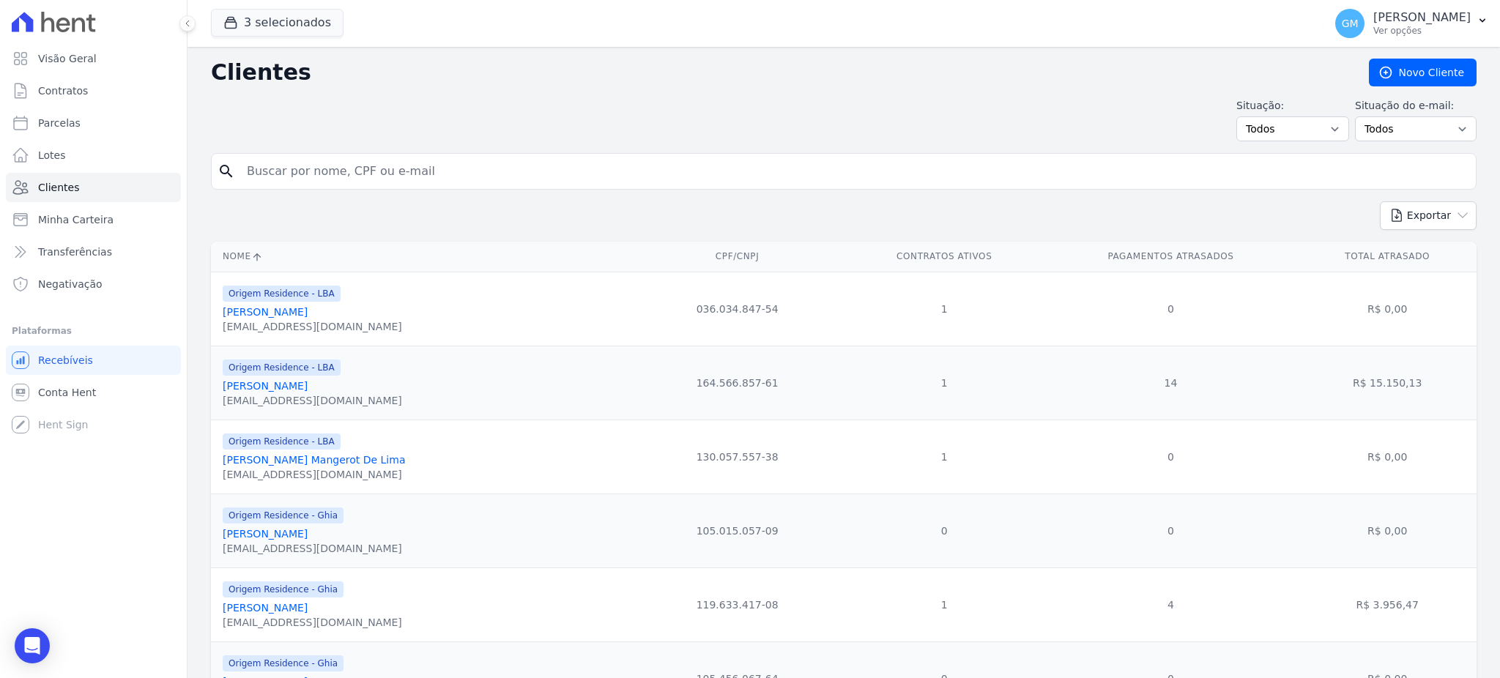
click at [287, 169] on input "search" at bounding box center [854, 171] width 1232 height 29
paste input "Jones TenÃ³rio Dos Santos"
type input "Jones Ten"
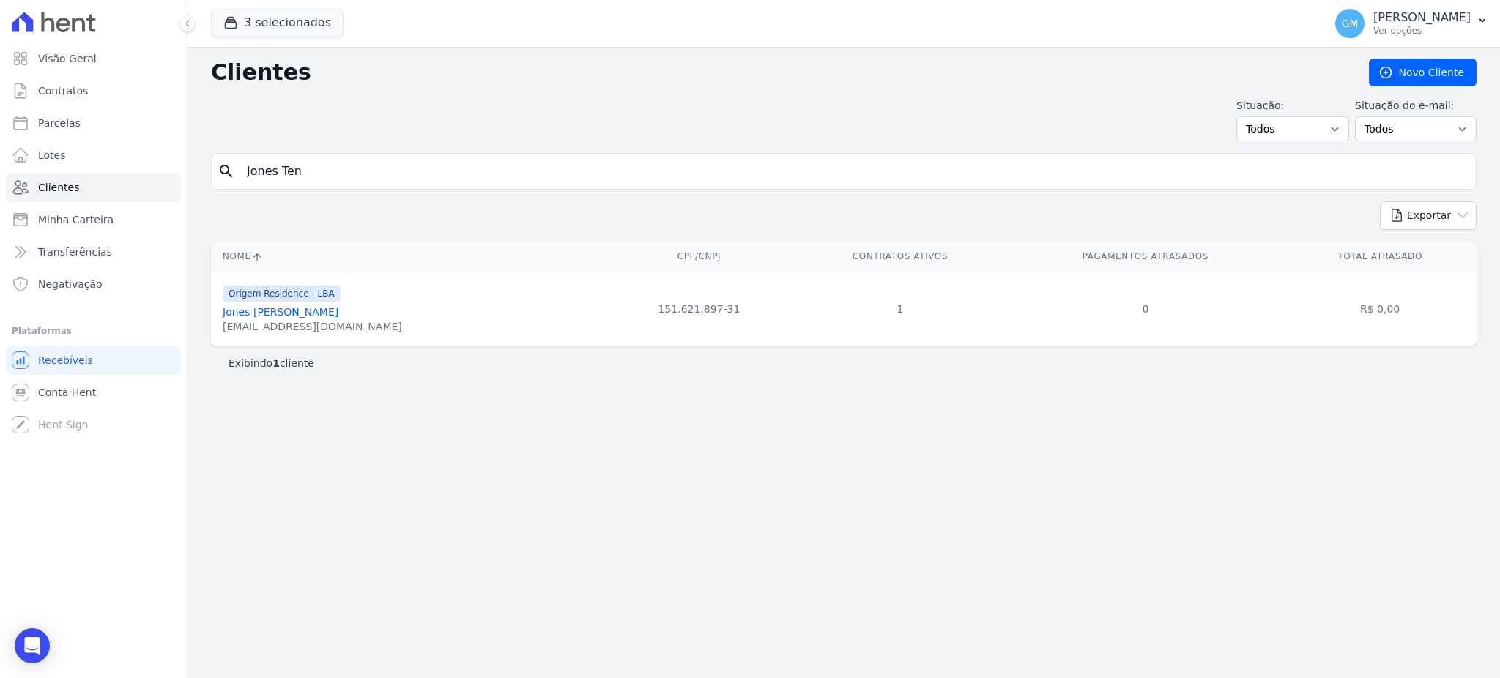
click at [286, 316] on link "Jones Tenório Dos Santos" at bounding box center [281, 312] width 116 height 12
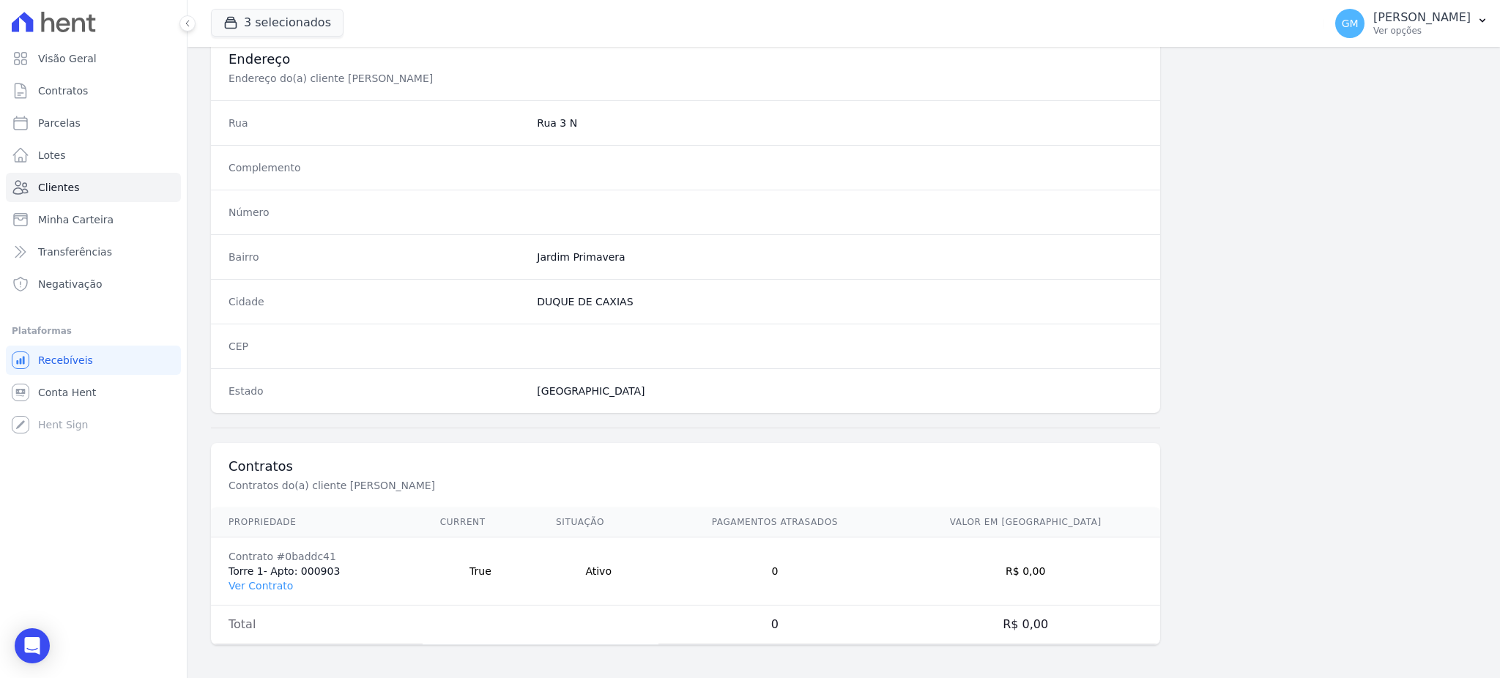
scroll to position [693, 0]
click at [232, 581] on link "Ver Contrato" at bounding box center [260, 584] width 64 height 12
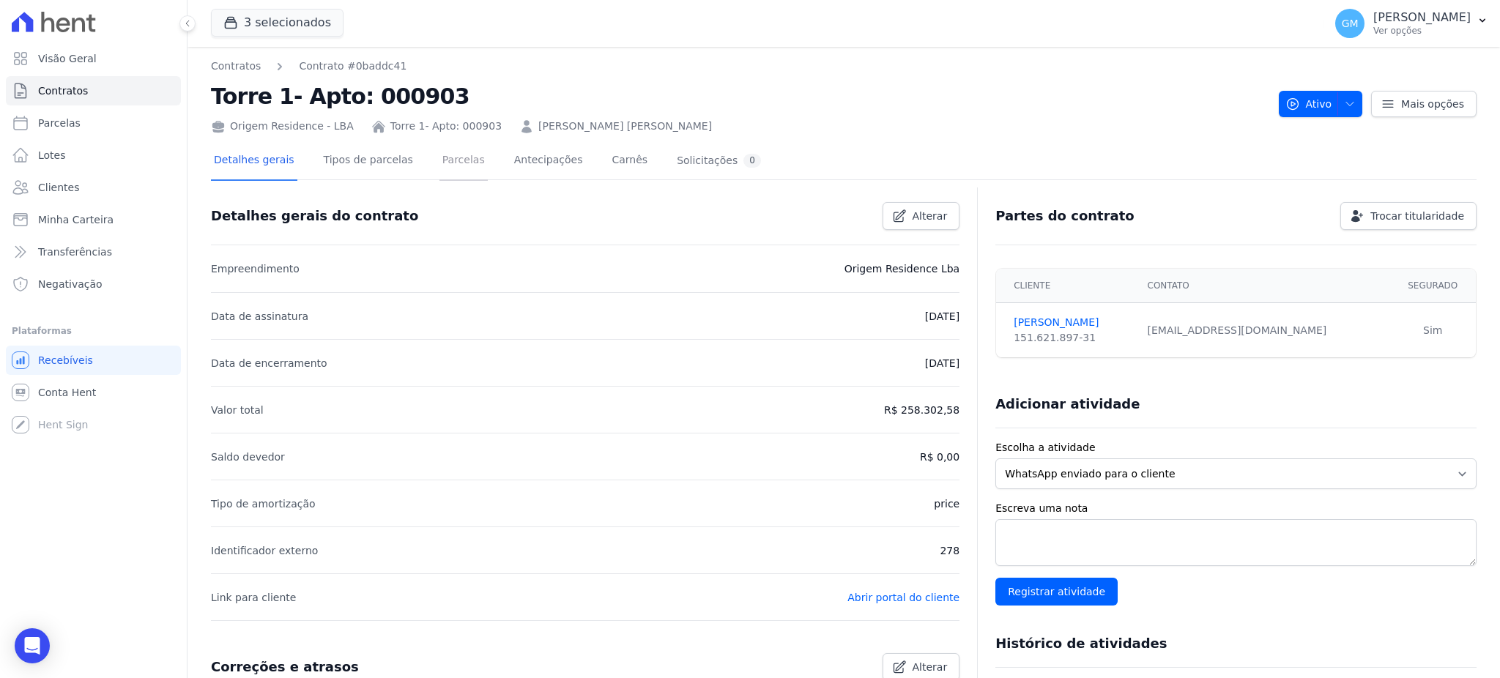
click at [439, 146] on link "Parcelas" at bounding box center [463, 161] width 48 height 39
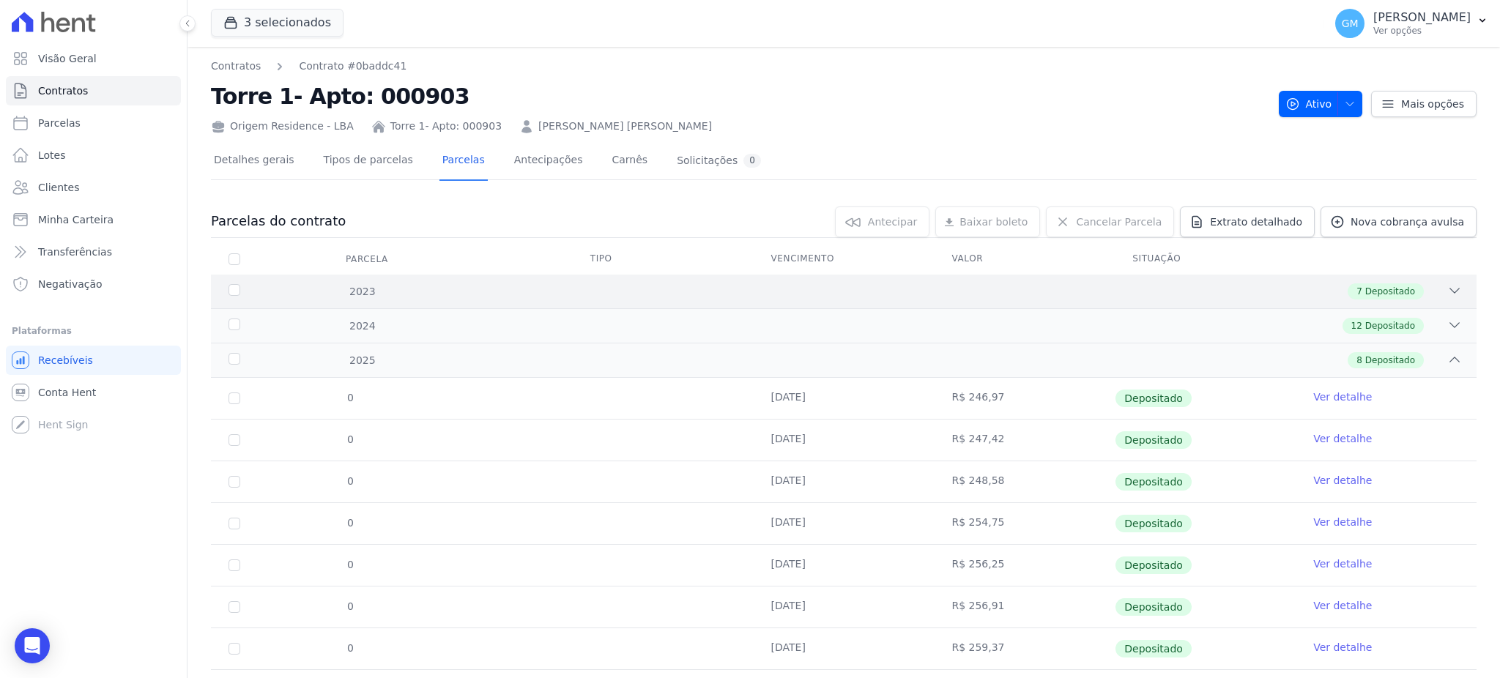
scroll to position [76, 0]
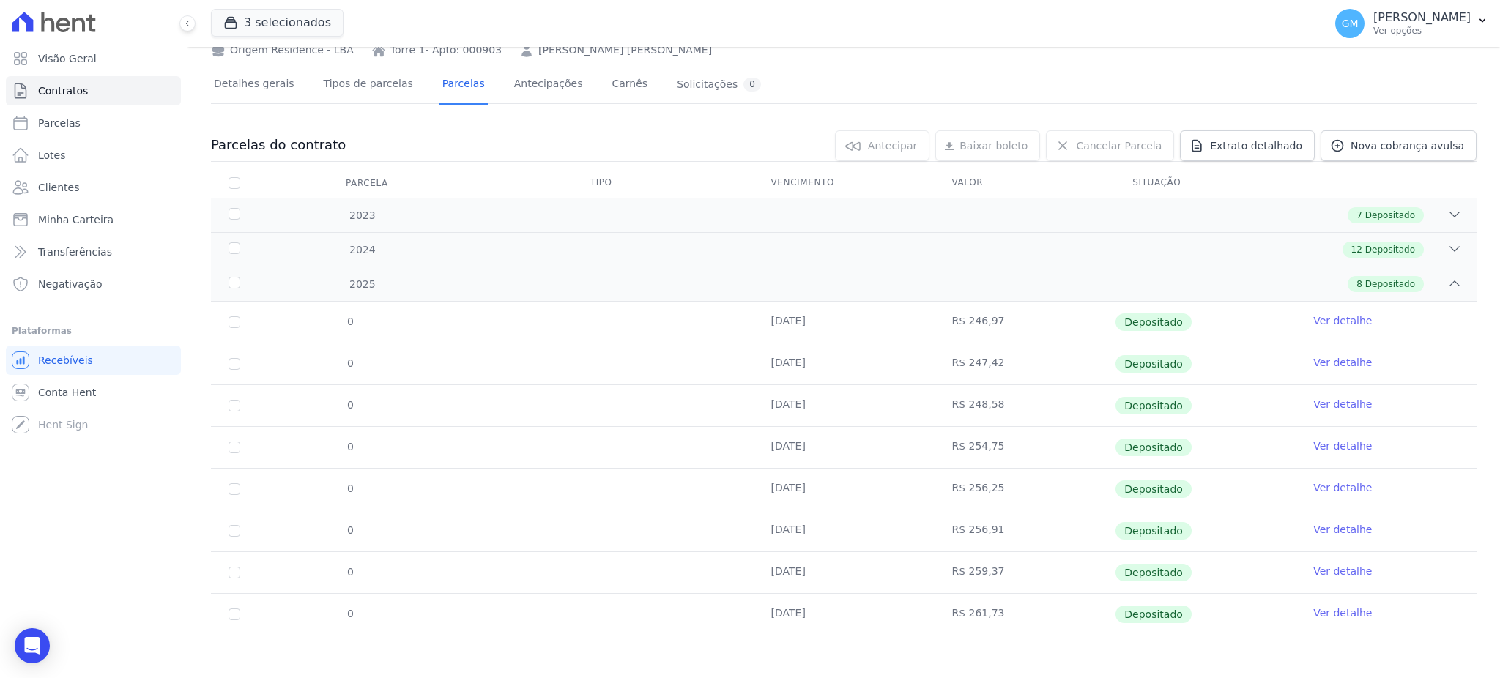
drag, startPoint x: 765, startPoint y: 617, endPoint x: 1107, endPoint y: 632, distance: 342.4
click at [806, 616] on td "16/08/2025" at bounding box center [844, 614] width 181 height 41
click at [1343, 607] on link "Ver detalhe" at bounding box center [1342, 613] width 59 height 15
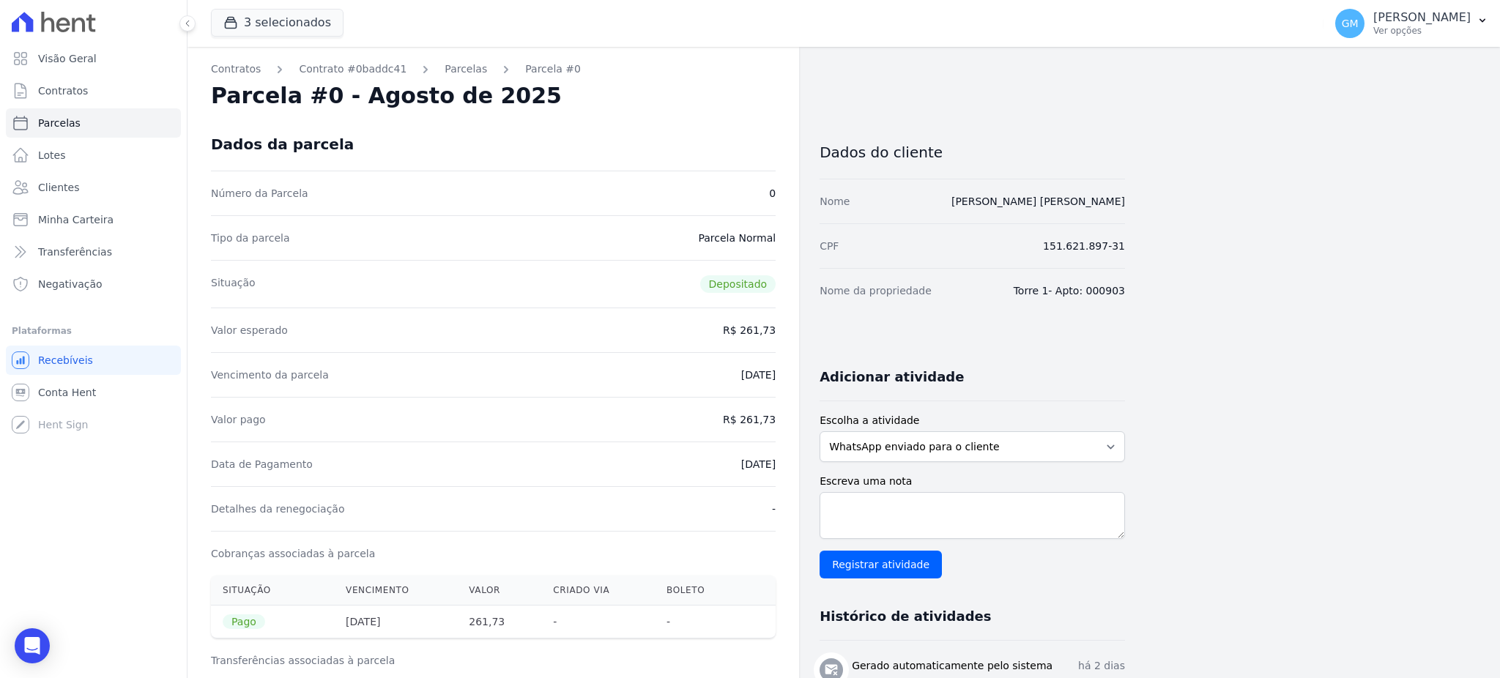
drag, startPoint x: 707, startPoint y: 463, endPoint x: 781, endPoint y: 463, distance: 74.0
drag, startPoint x: 743, startPoint y: 421, endPoint x: 787, endPoint y: 420, distance: 44.7
drag, startPoint x: 680, startPoint y: 467, endPoint x: 718, endPoint y: 467, distance: 37.4
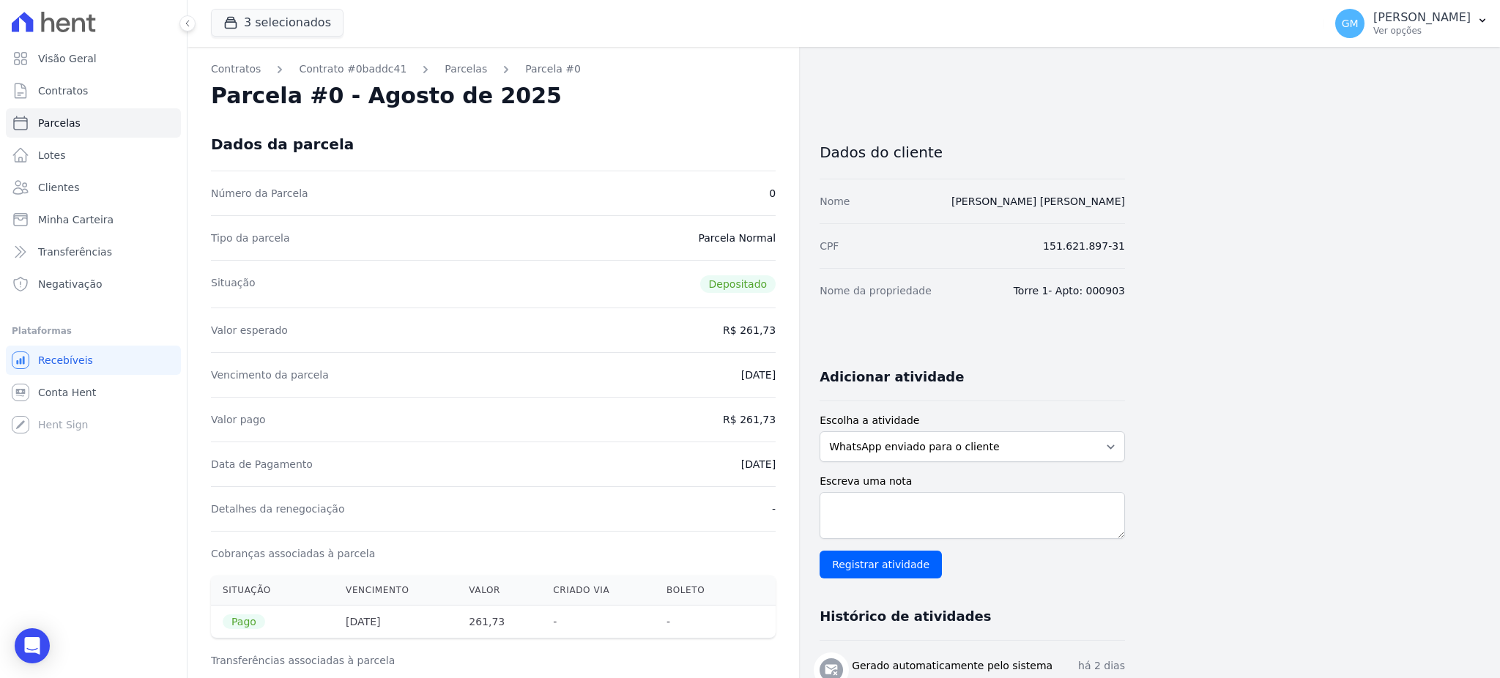
click at [681, 467] on div "Data de Pagamento 18/08/2025" at bounding box center [493, 464] width 565 height 45
drag, startPoint x: 718, startPoint y: 467, endPoint x: 784, endPoint y: 472, distance: 66.1
click at [111, 249] on link "Transferências" at bounding box center [93, 251] width 175 height 29
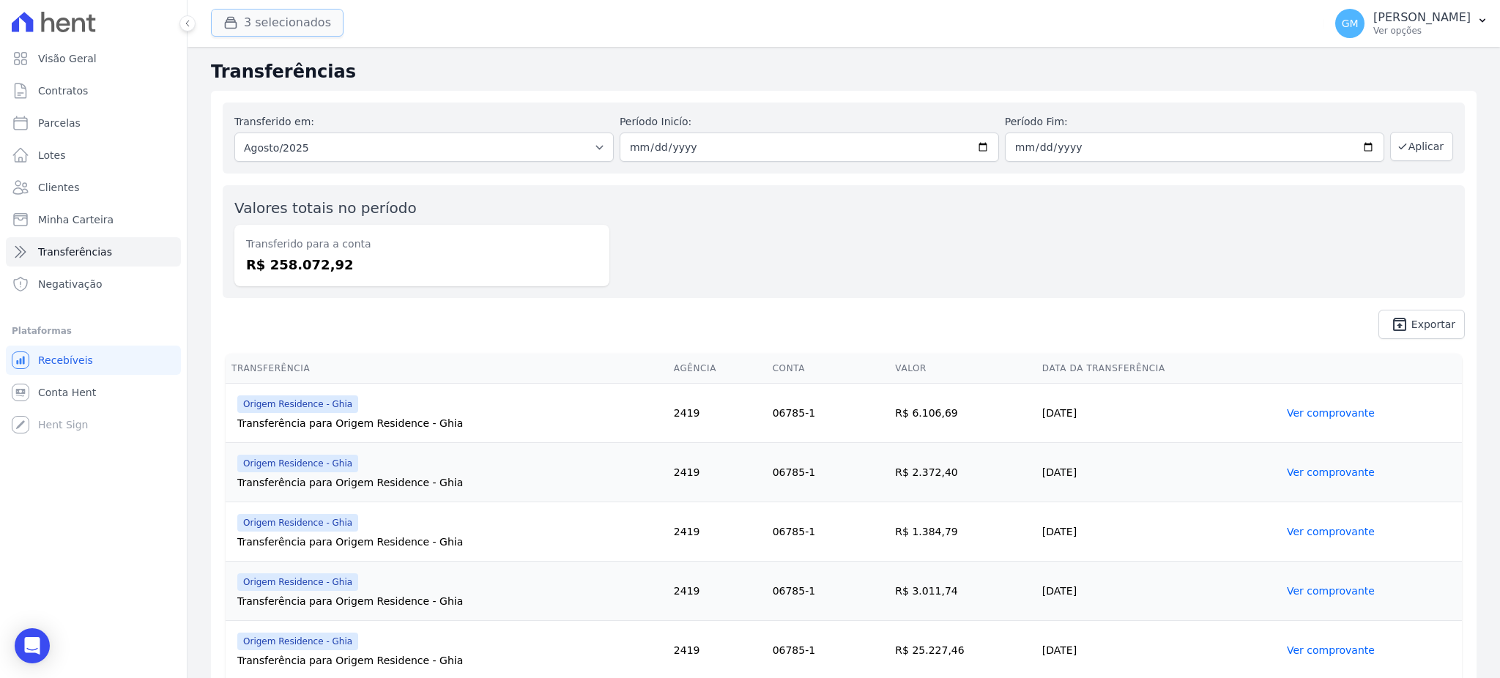
click at [253, 29] on button "3 selecionados" at bounding box center [277, 23] width 133 height 28
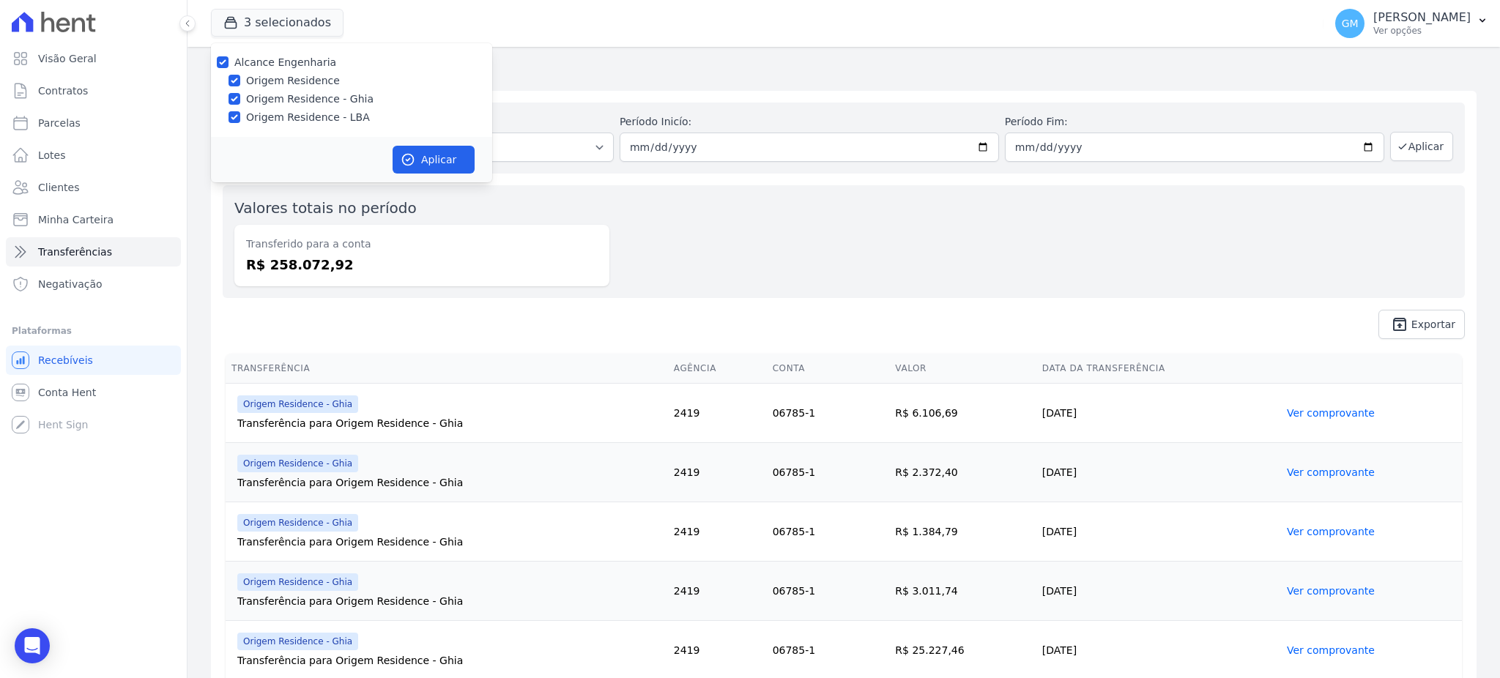
click at [215, 56] on div "Alcance Engenharia" at bounding box center [351, 62] width 281 height 15
click at [227, 70] on div "Alcance Engenharia Origem Residence Origem Residence - Ghia Origem Residence - …" at bounding box center [351, 90] width 281 height 94
click at [219, 63] on input "Alcance Engenharia" at bounding box center [223, 62] width 12 height 12
checkbox input "false"
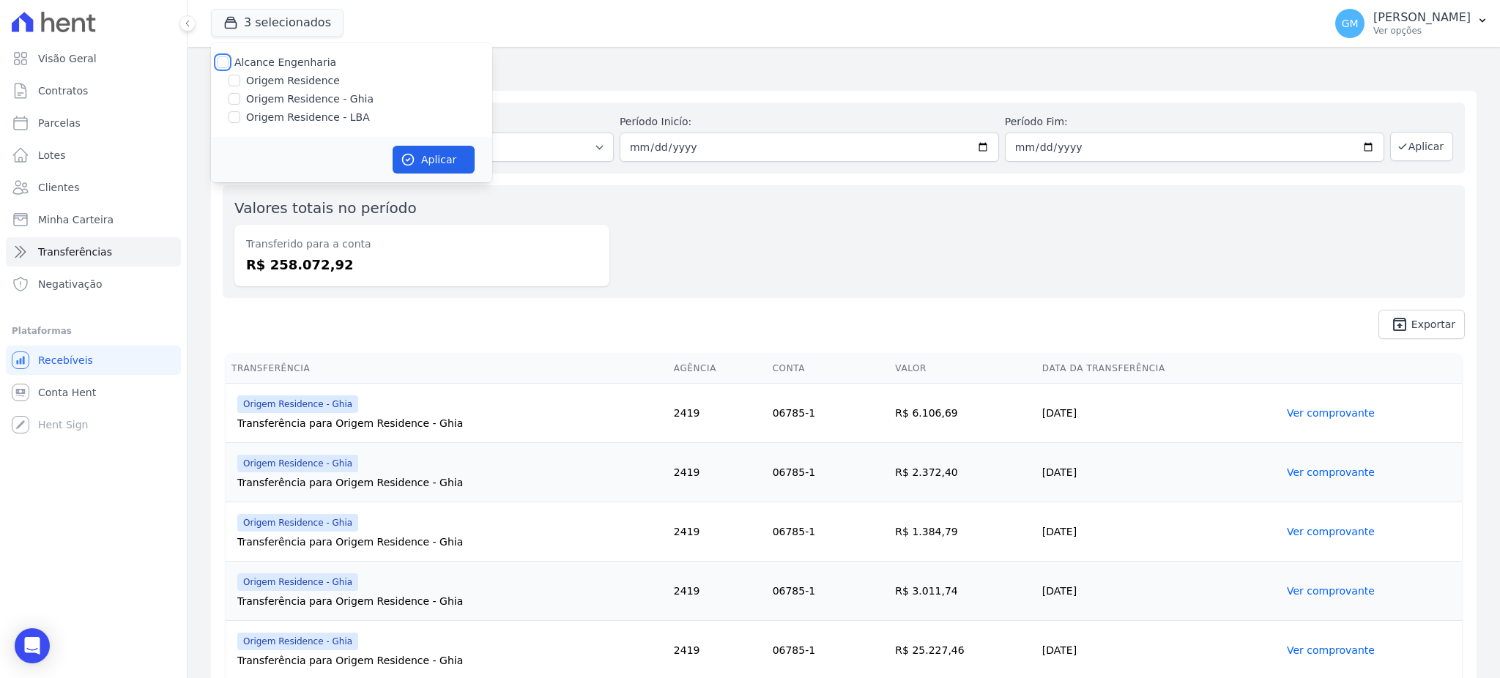
checkbox input "false"
click at [239, 85] on input "Origem Residence" at bounding box center [234, 81] width 12 height 12
checkbox input "true"
click at [445, 164] on button "Aplicar" at bounding box center [434, 160] width 82 height 28
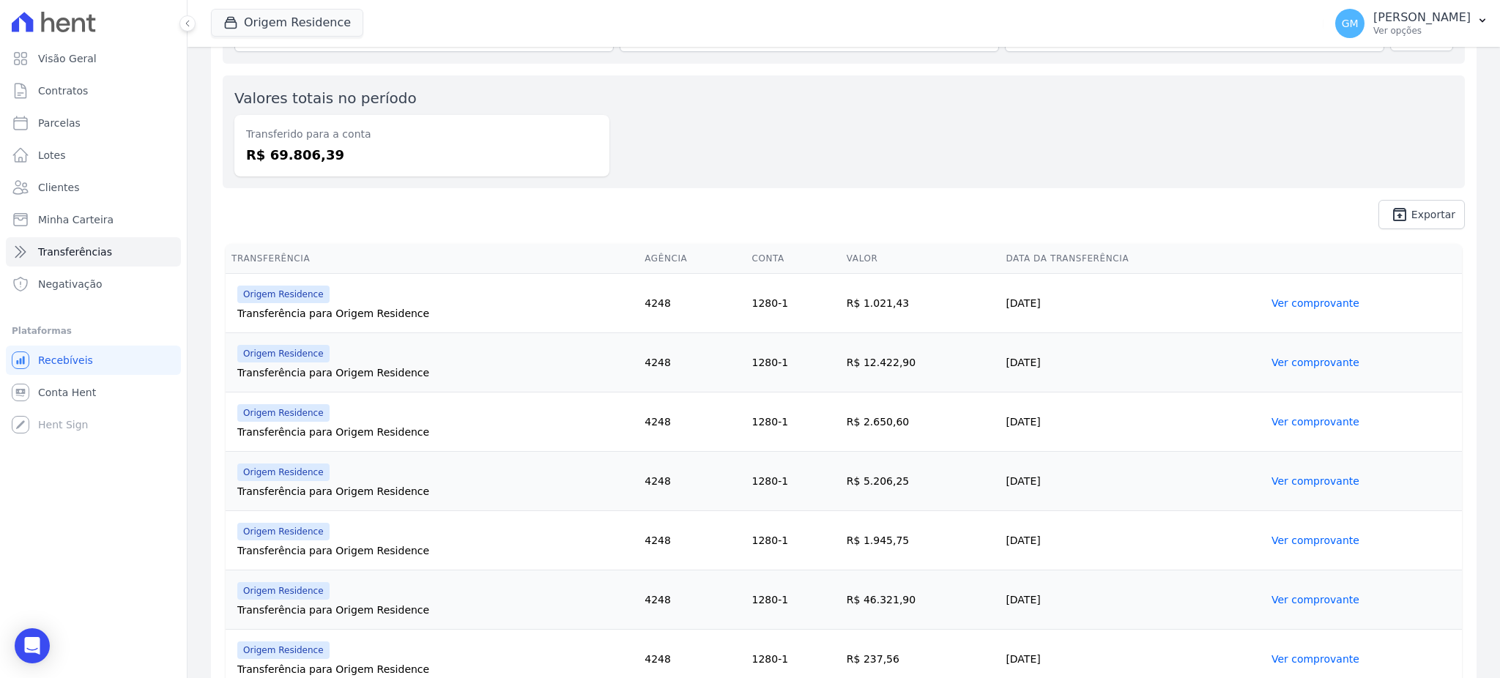
scroll to position [168, 0]
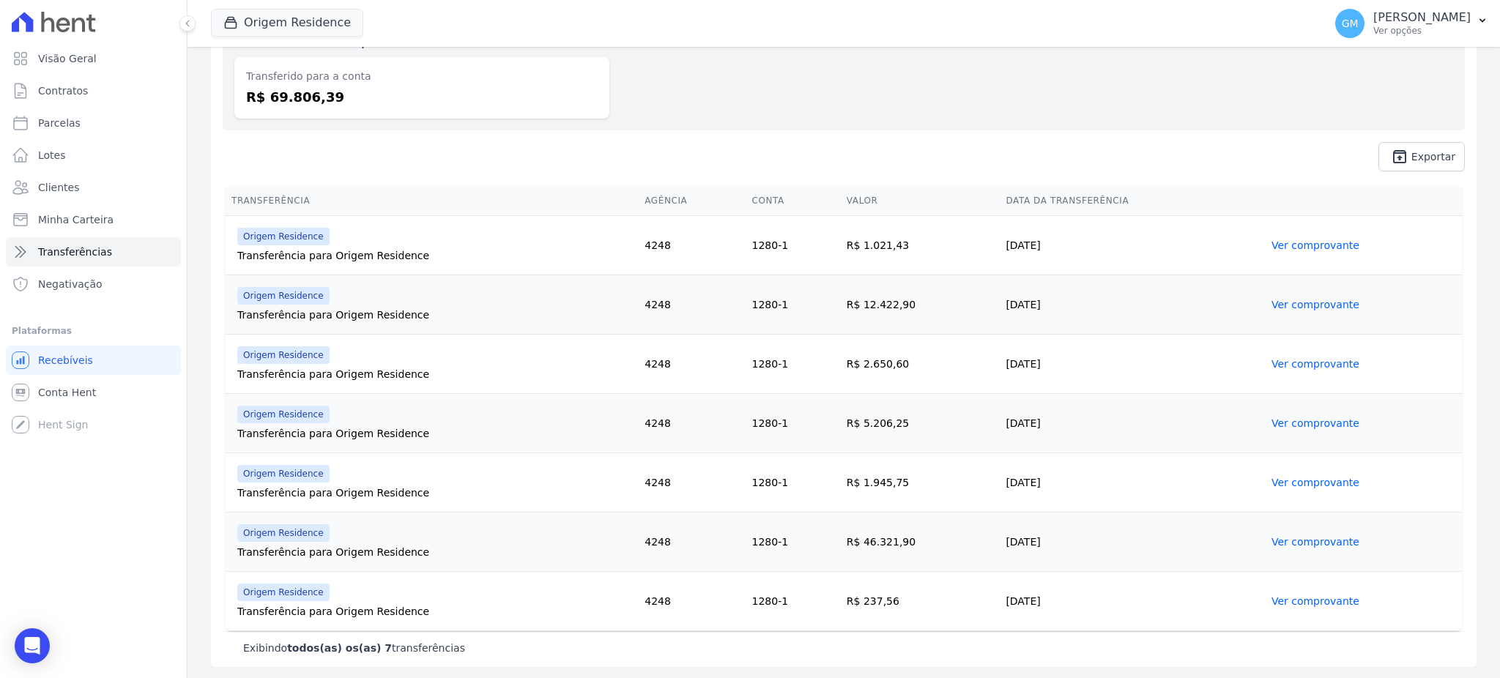
click at [1280, 595] on link "Ver comprovante" at bounding box center [1315, 601] width 88 height 12
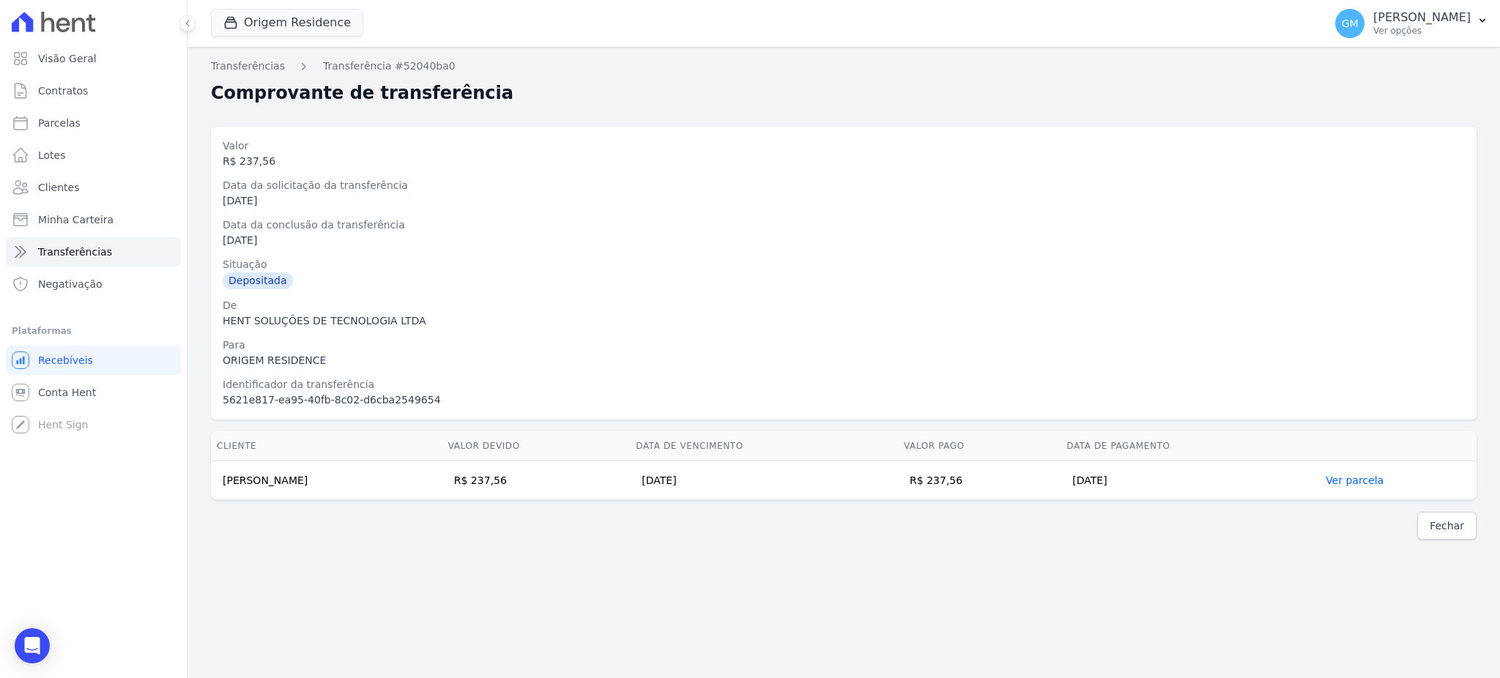
drag, startPoint x: 996, startPoint y: 482, endPoint x: 973, endPoint y: 482, distance: 22.7
click at [973, 482] on td "R$ 237,56" at bounding box center [979, 480] width 163 height 39
drag, startPoint x: 1006, startPoint y: 482, endPoint x: 971, endPoint y: 482, distance: 34.4
click at [971, 482] on td "R$ 237,56" at bounding box center [979, 480] width 163 height 39
drag, startPoint x: 436, startPoint y: 478, endPoint x: 396, endPoint y: 478, distance: 40.3
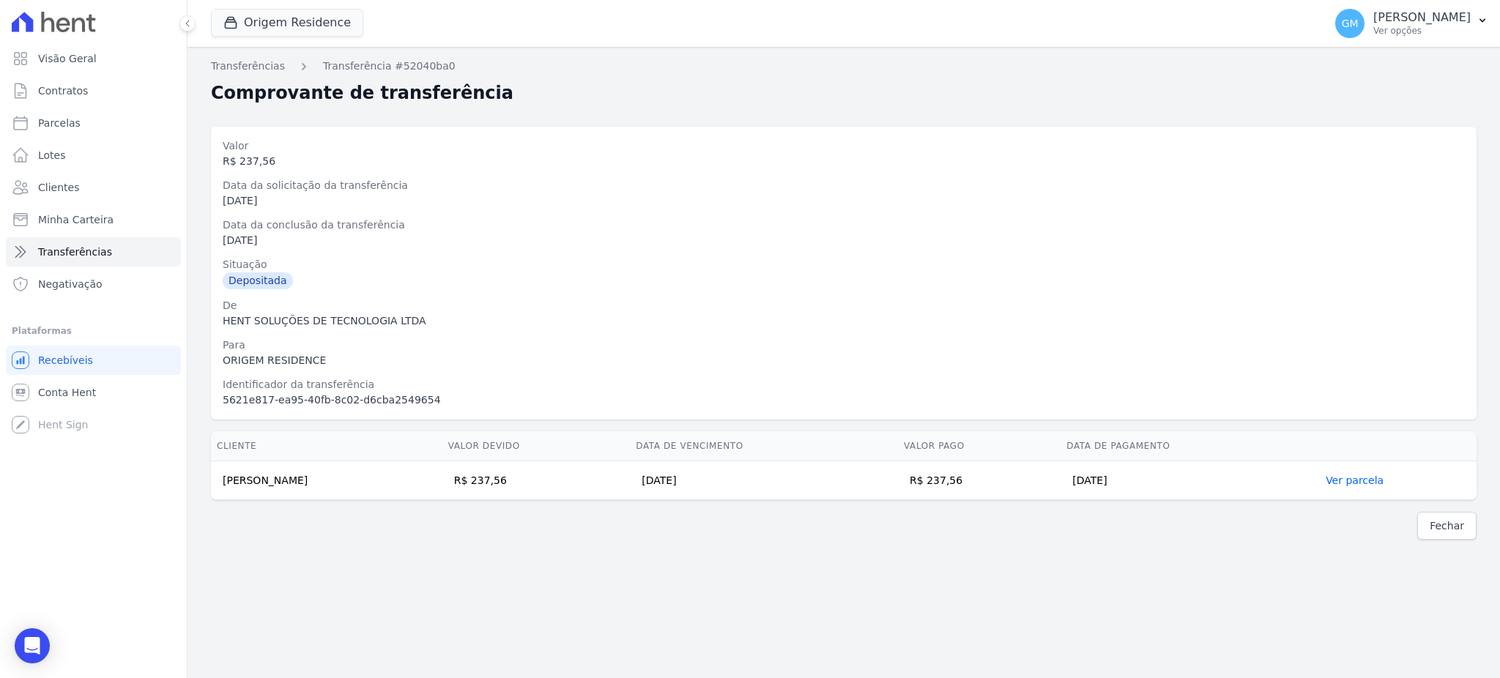
click at [436, 478] on td "Paulo Willian Alves de Lima" at bounding box center [326, 480] width 231 height 39
drag, startPoint x: 379, startPoint y: 479, endPoint x: 218, endPoint y: 483, distance: 160.4
click at [218, 483] on td "Paulo Willian Alves de Lima" at bounding box center [326, 480] width 231 height 39
drag, startPoint x: 574, startPoint y: 362, endPoint x: 427, endPoint y: 308, distance: 156.6
click at [574, 362] on div "ORIGEM RESIDENCE" at bounding box center [844, 360] width 1242 height 15
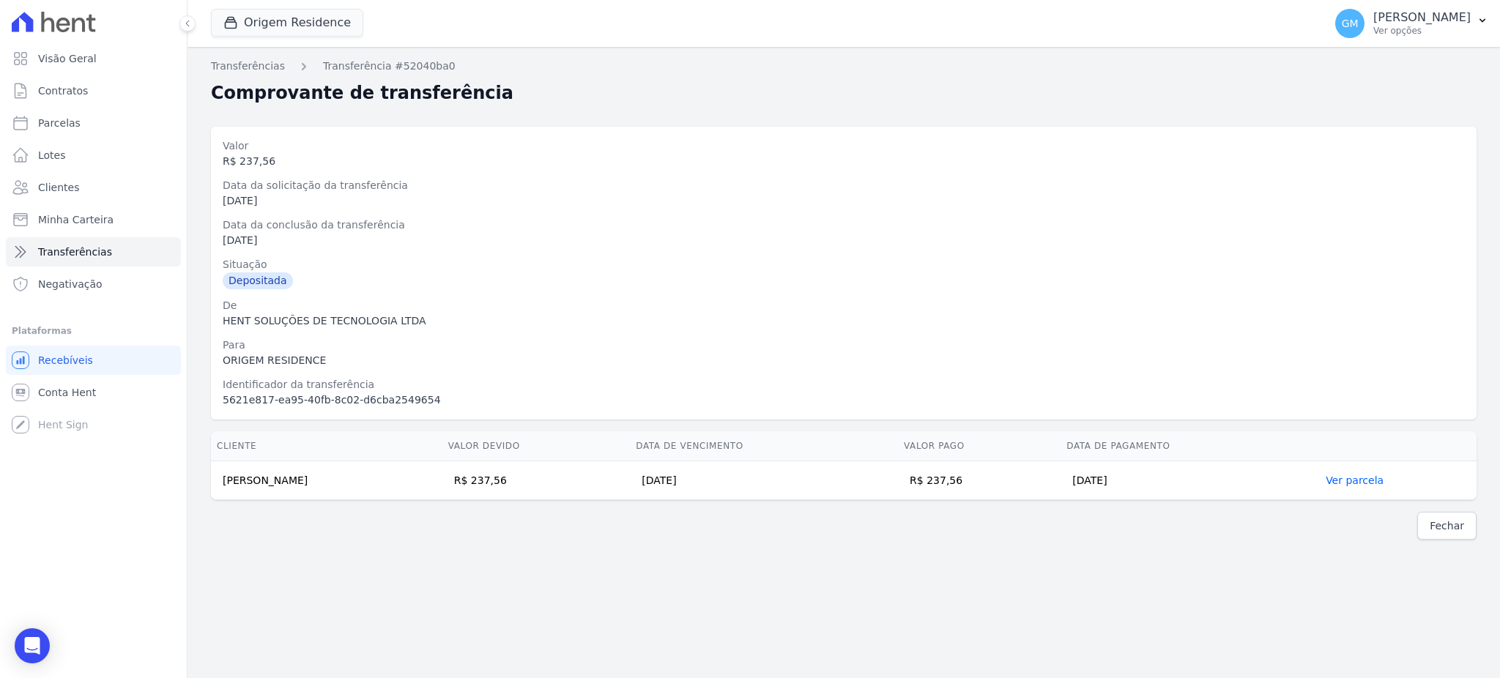
click at [26, 653] on icon "Open Intercom Messenger" at bounding box center [32, 646] width 18 height 18
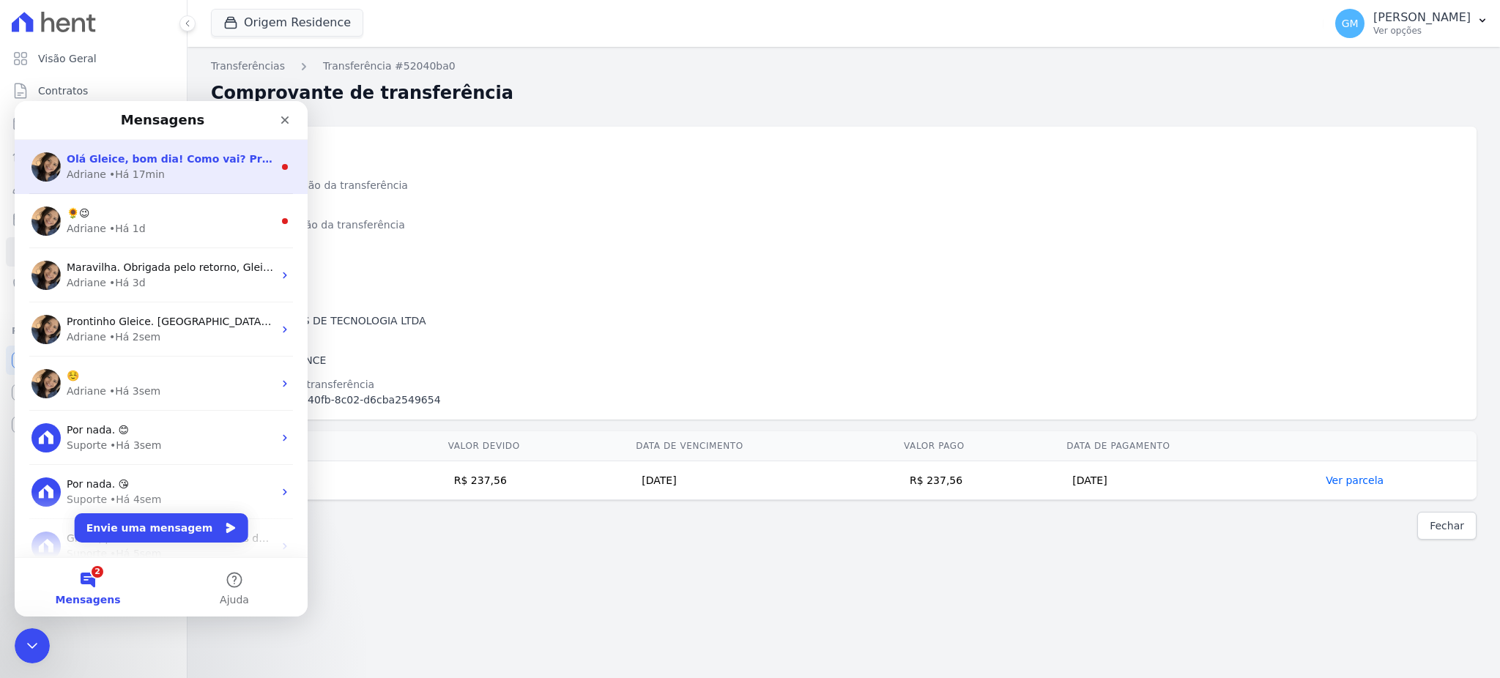
click at [144, 164] on span "Olá Gleice, bom dia! Como vai? Prontinho. Parcela descartada. ; )" at bounding box center [258, 159] width 383 height 12
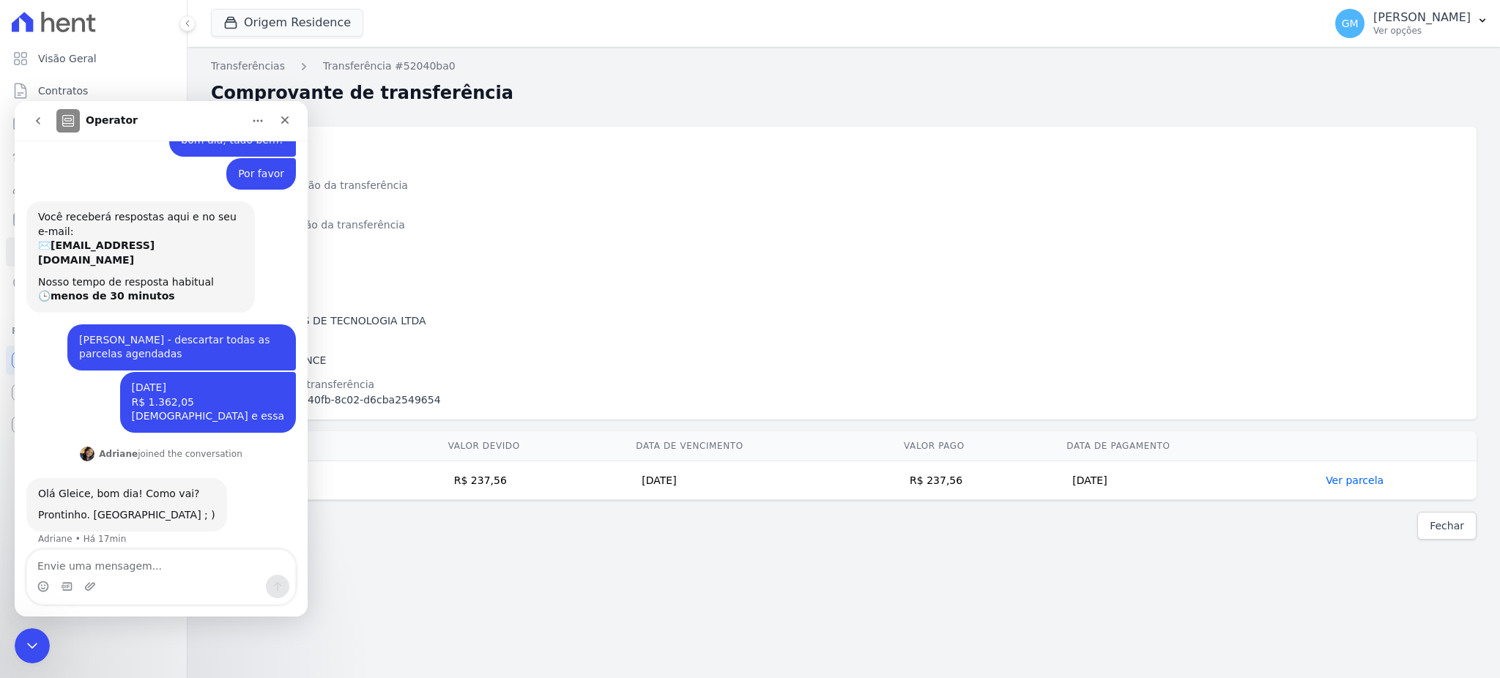
scroll to position [45, 0]
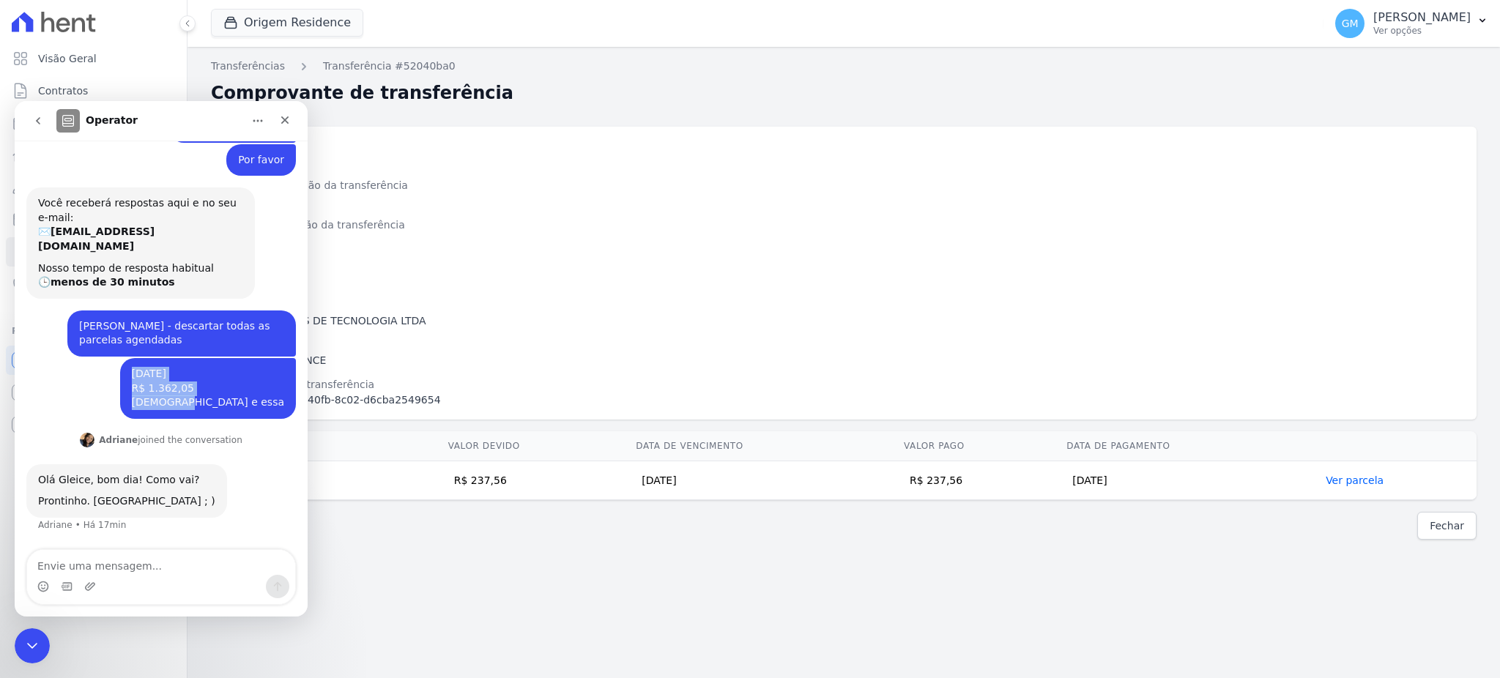
drag, startPoint x: 196, startPoint y: 401, endPoint x: 251, endPoint y: 404, distance: 55.7
click at [251, 404] on div "15/08/2025 R$ 1.362,05 Vencido e essa Gleice • Há 25min" at bounding box center [208, 388] width 176 height 61
drag, startPoint x: 65, startPoint y: 322, endPoint x: 188, endPoint y: 332, distance: 123.5
click at [188, 332] on div "Janderson da Silva Gomes - descartar todas as parcelas agendadas Gleice • Há 25…" at bounding box center [181, 334] width 228 height 46
click at [462, 390] on div "Identificador da transferência" at bounding box center [844, 384] width 1242 height 15
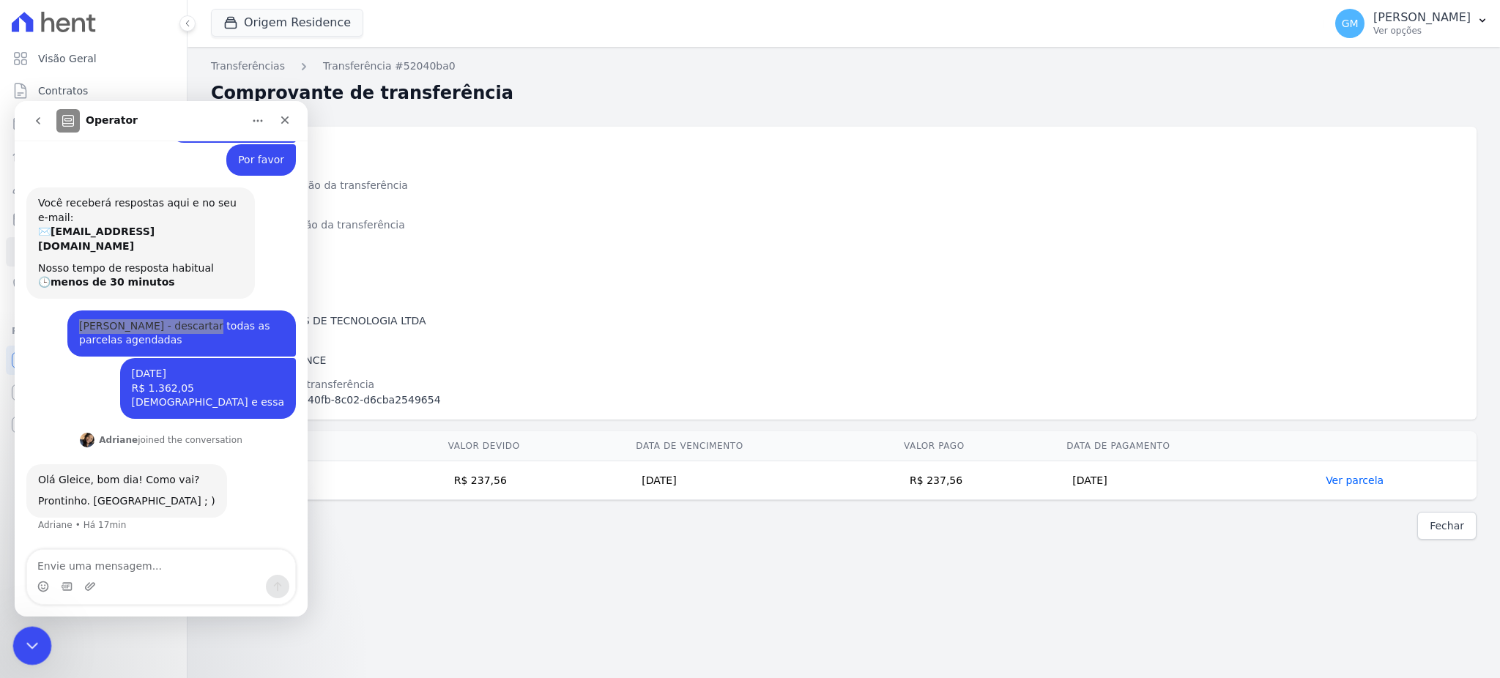
click at [24, 639] on icon "Encerramento do Messenger da Intercom" at bounding box center [30, 644] width 18 height 18
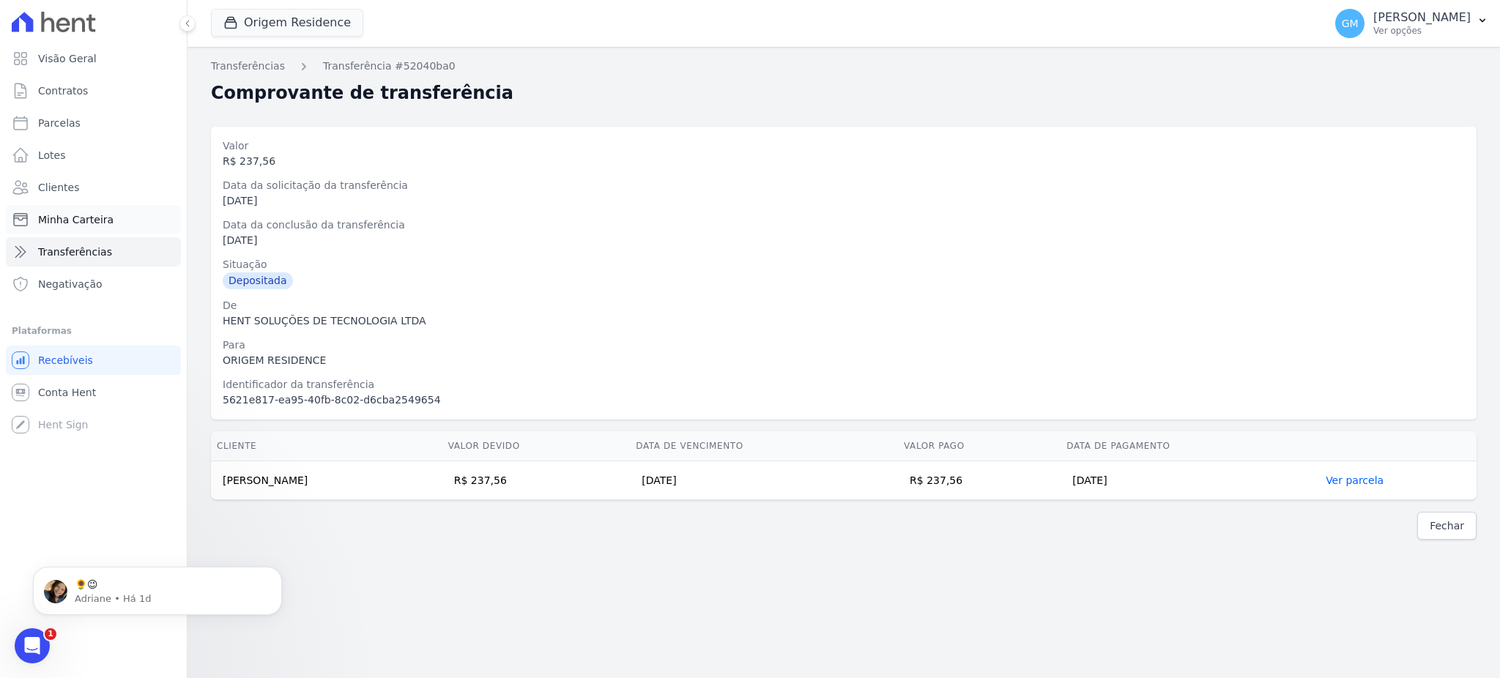
scroll to position [0, 0]
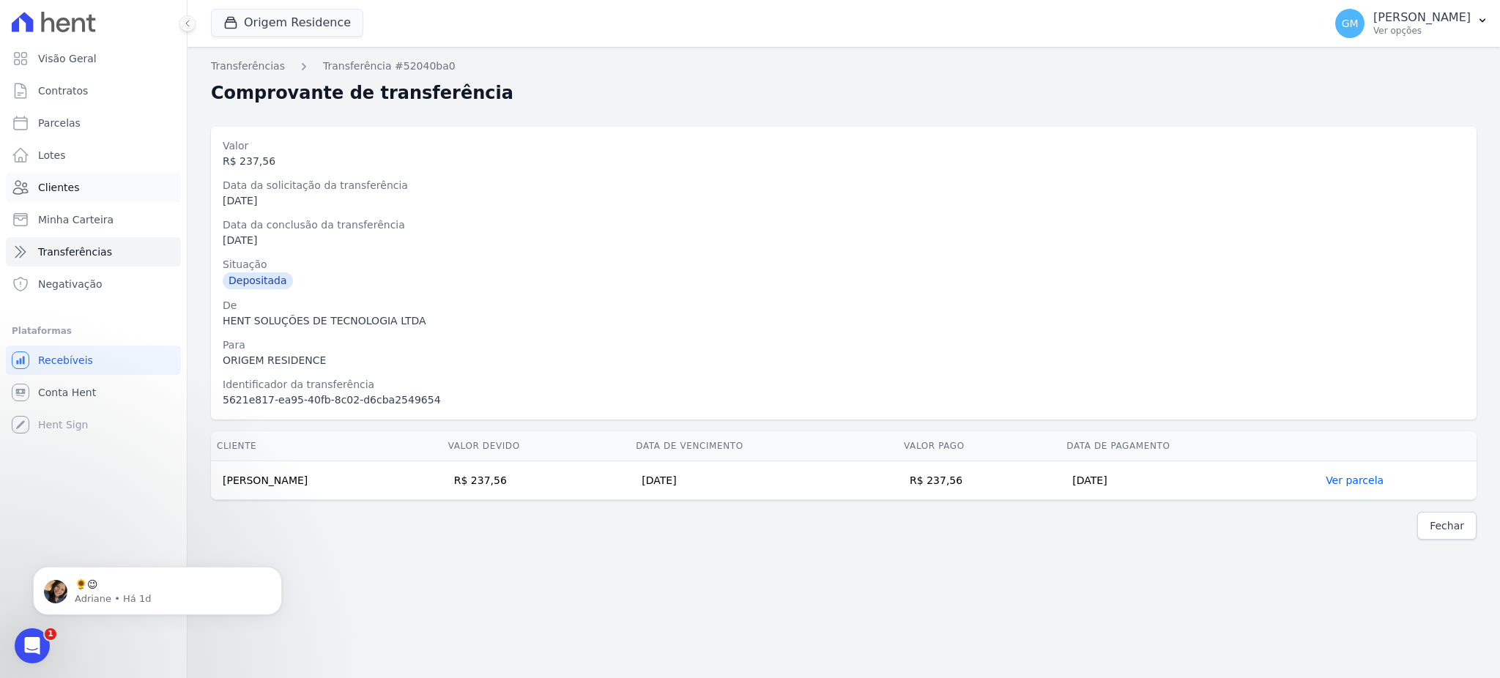
click at [79, 176] on link "Clientes" at bounding box center [93, 187] width 175 height 29
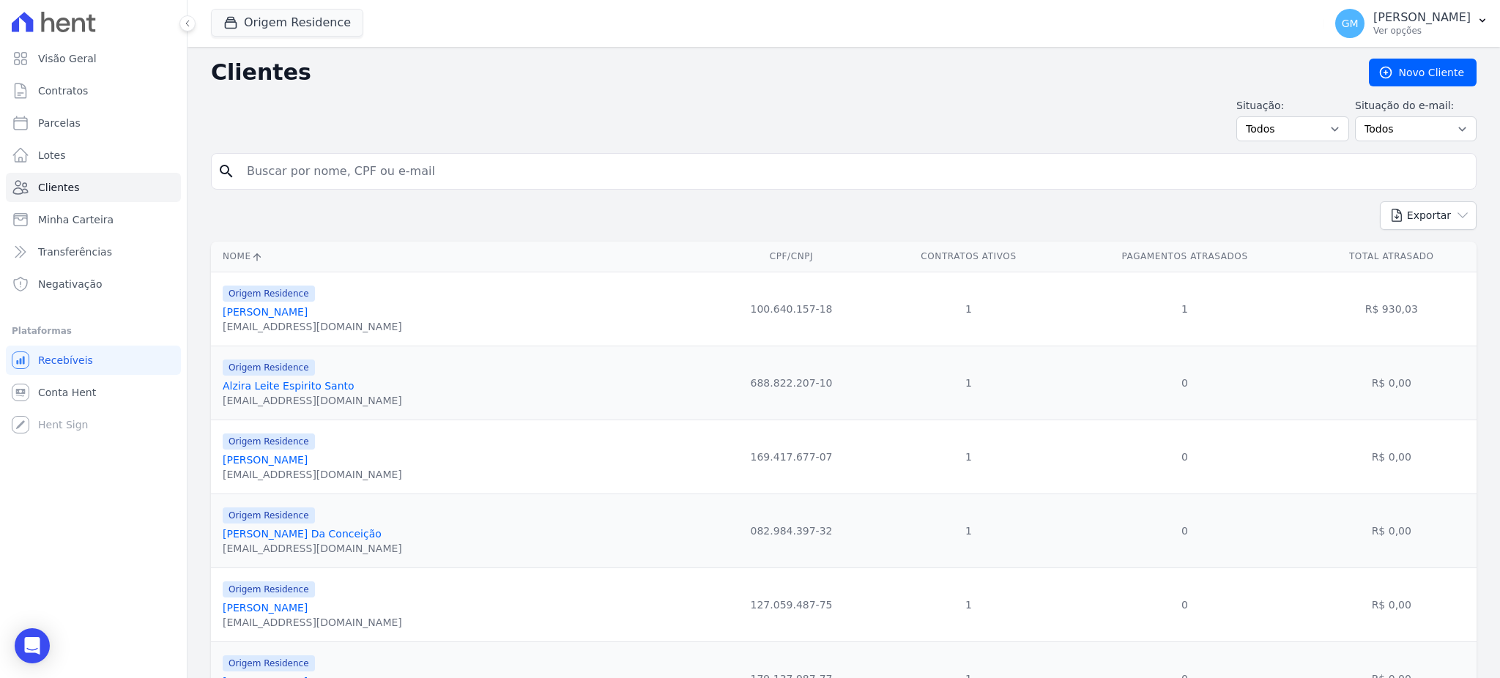
click at [299, 162] on input "search" at bounding box center [854, 171] width 1232 height 29
paste input "[PERSON_NAME]"
type input "[PERSON_NAME]"
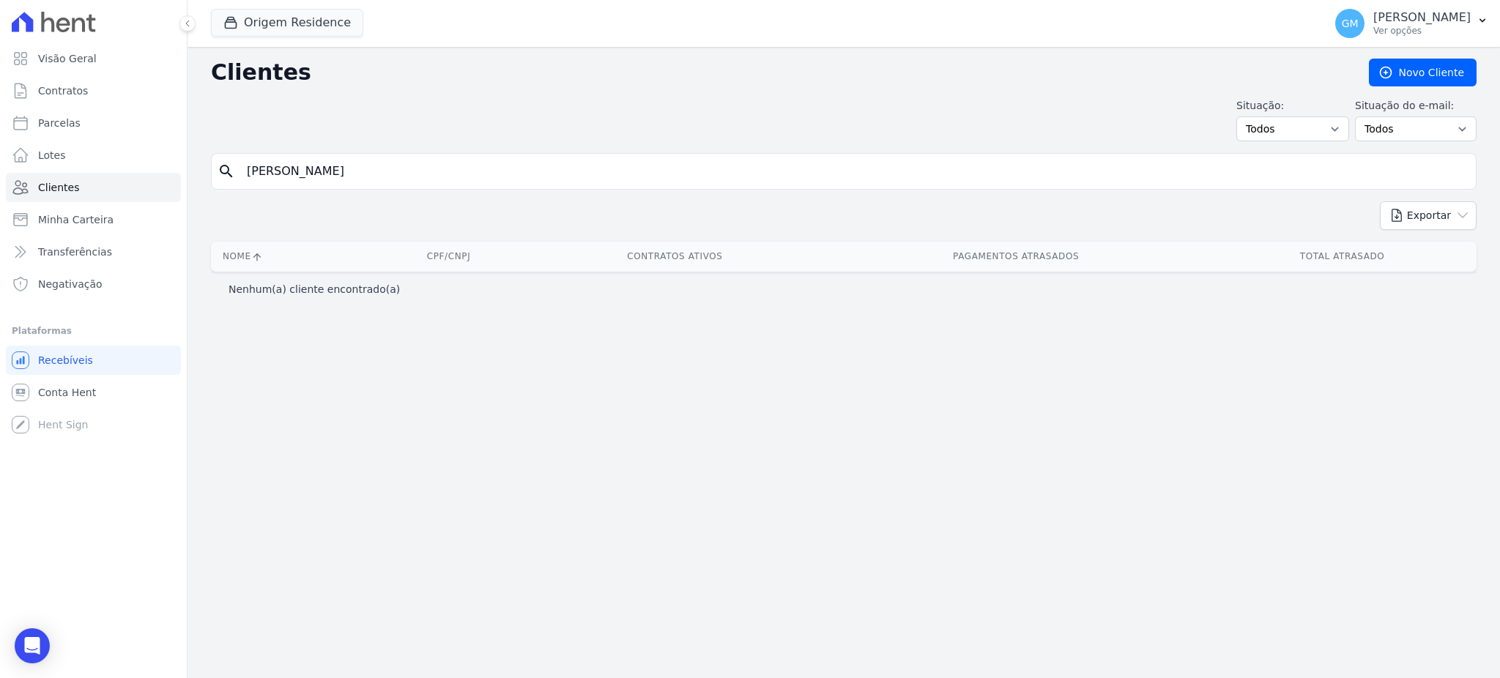
click at [389, 172] on input "[PERSON_NAME]" at bounding box center [854, 171] width 1232 height 29
click at [313, 21] on button "Origem Residence" at bounding box center [287, 23] width 152 height 28
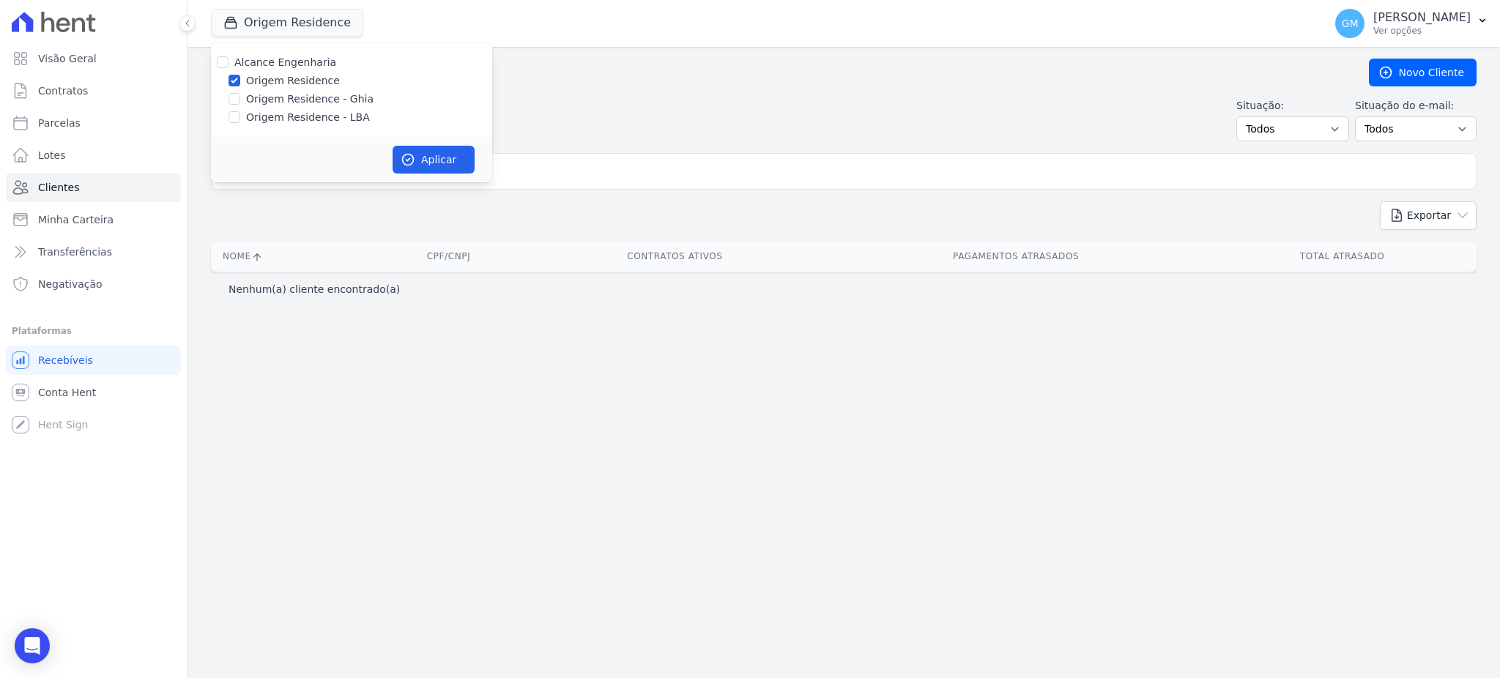
click at [242, 94] on div "Origem Residence - Ghia" at bounding box center [351, 99] width 281 height 15
click at [237, 103] on input "Origem Residence - Ghia" at bounding box center [234, 99] width 12 height 12
checkbox input "true"
drag, startPoint x: 235, startPoint y: 112, endPoint x: 251, endPoint y: 133, distance: 26.1
click at [235, 118] on input "Origem Residence - LBA" at bounding box center [234, 117] width 12 height 12
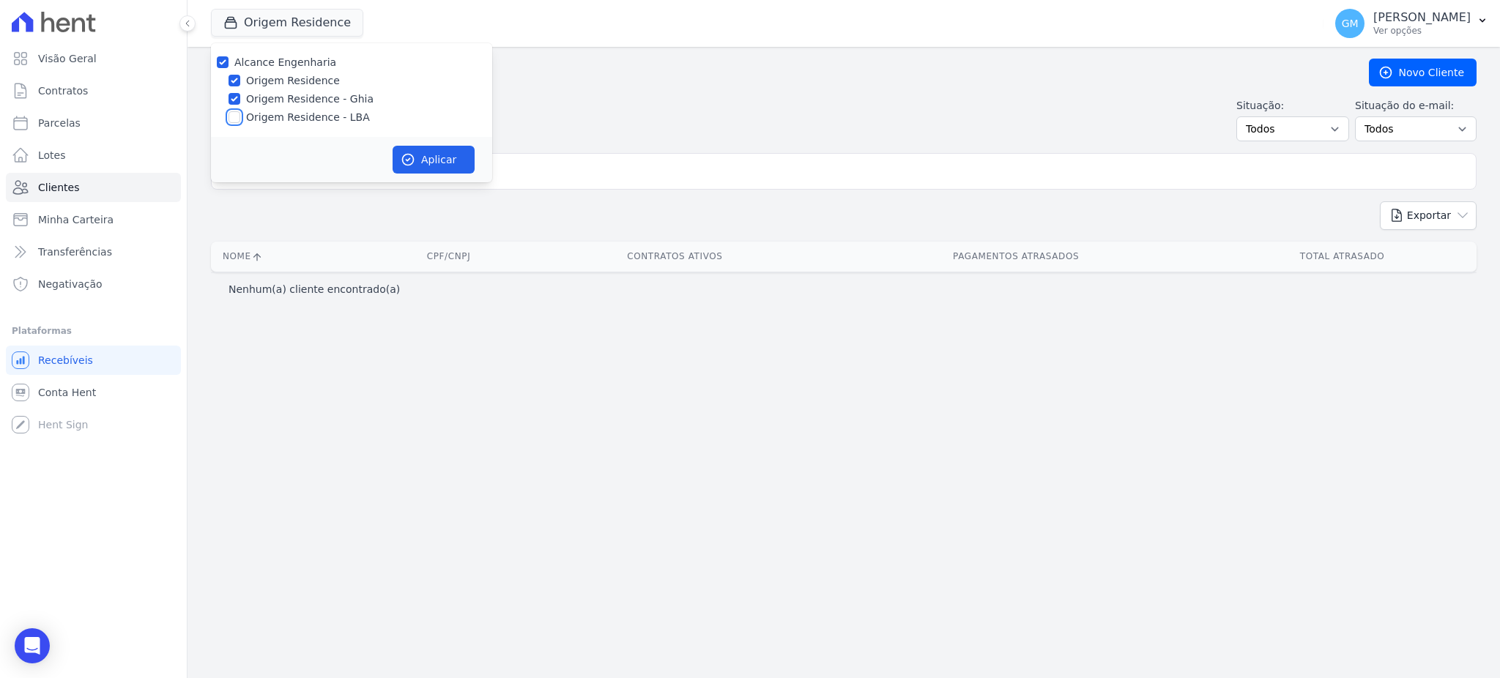
checkbox input "true"
click at [417, 164] on button "Aplicar" at bounding box center [434, 160] width 82 height 28
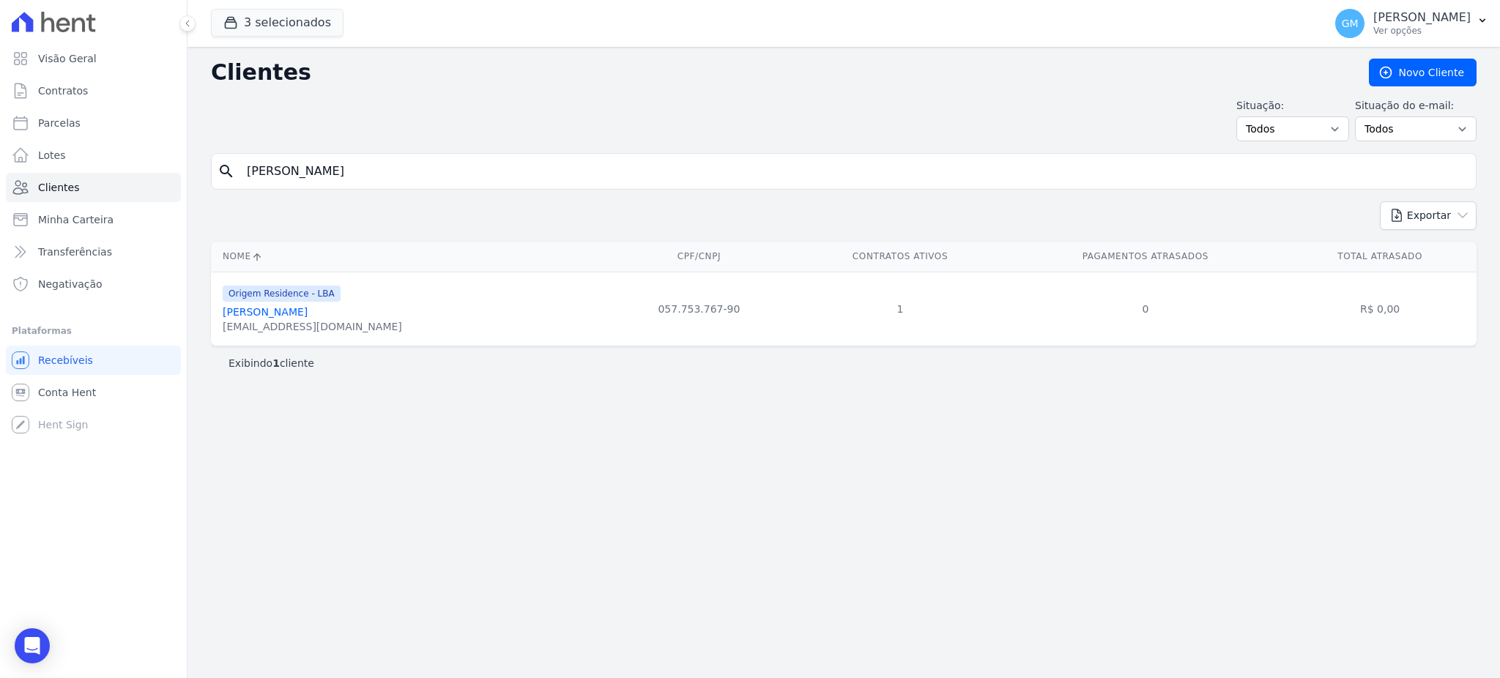
click at [308, 315] on link "[PERSON_NAME]" at bounding box center [265, 312] width 85 height 12
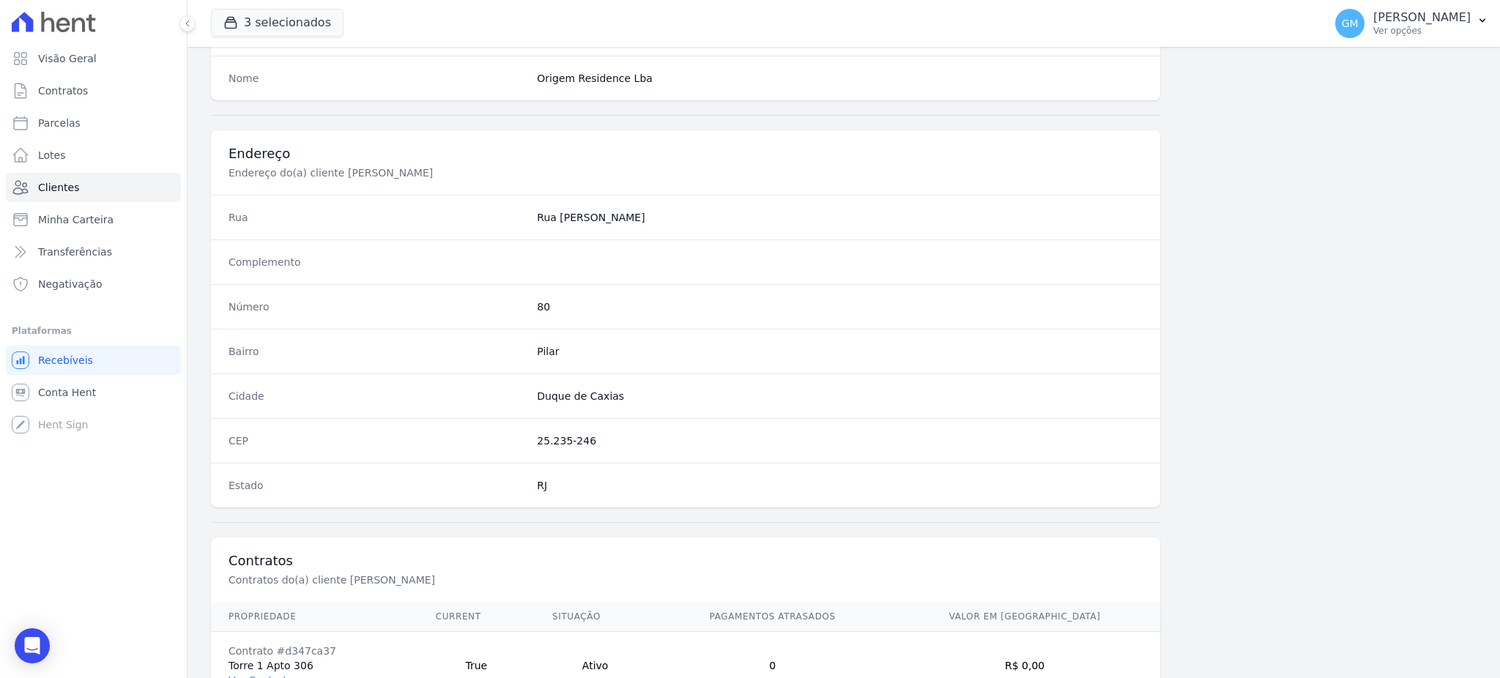
scroll to position [693, 0]
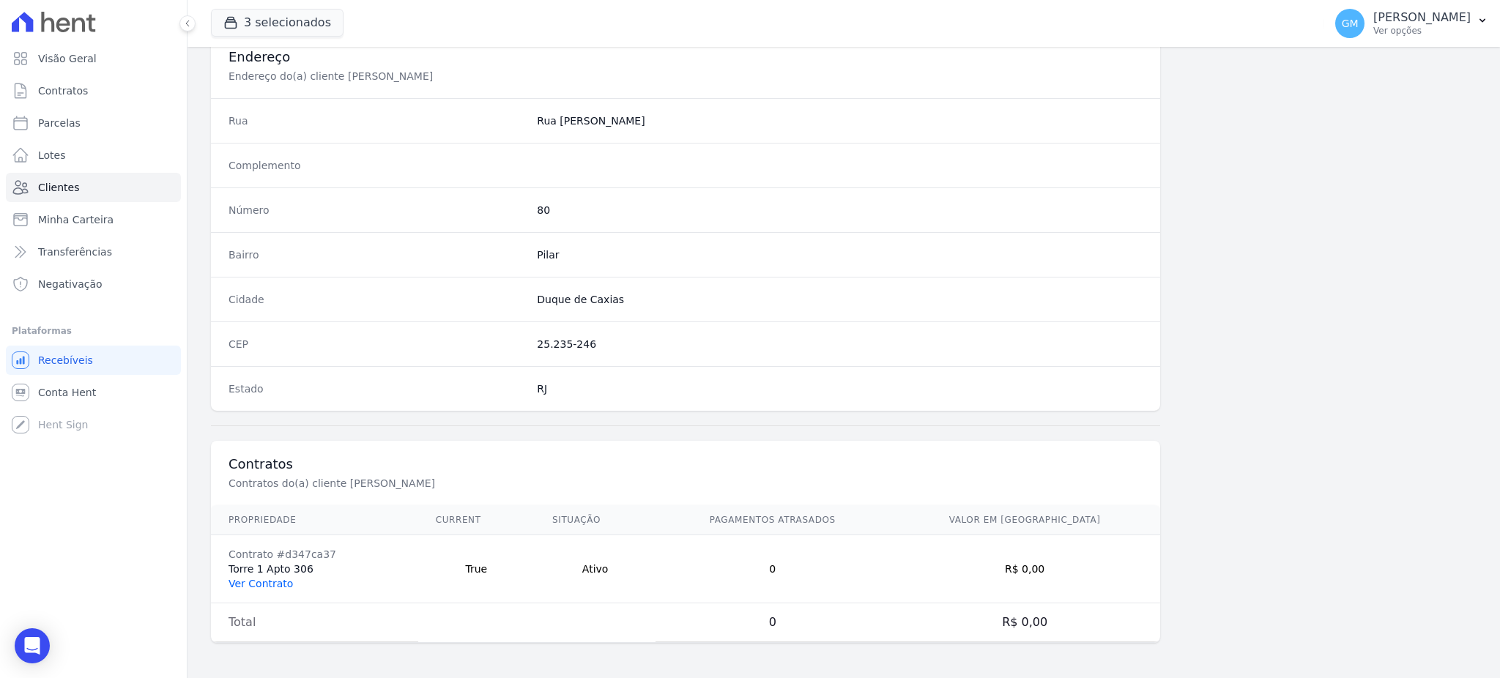
click at [266, 581] on link "Ver Contrato" at bounding box center [260, 584] width 64 height 12
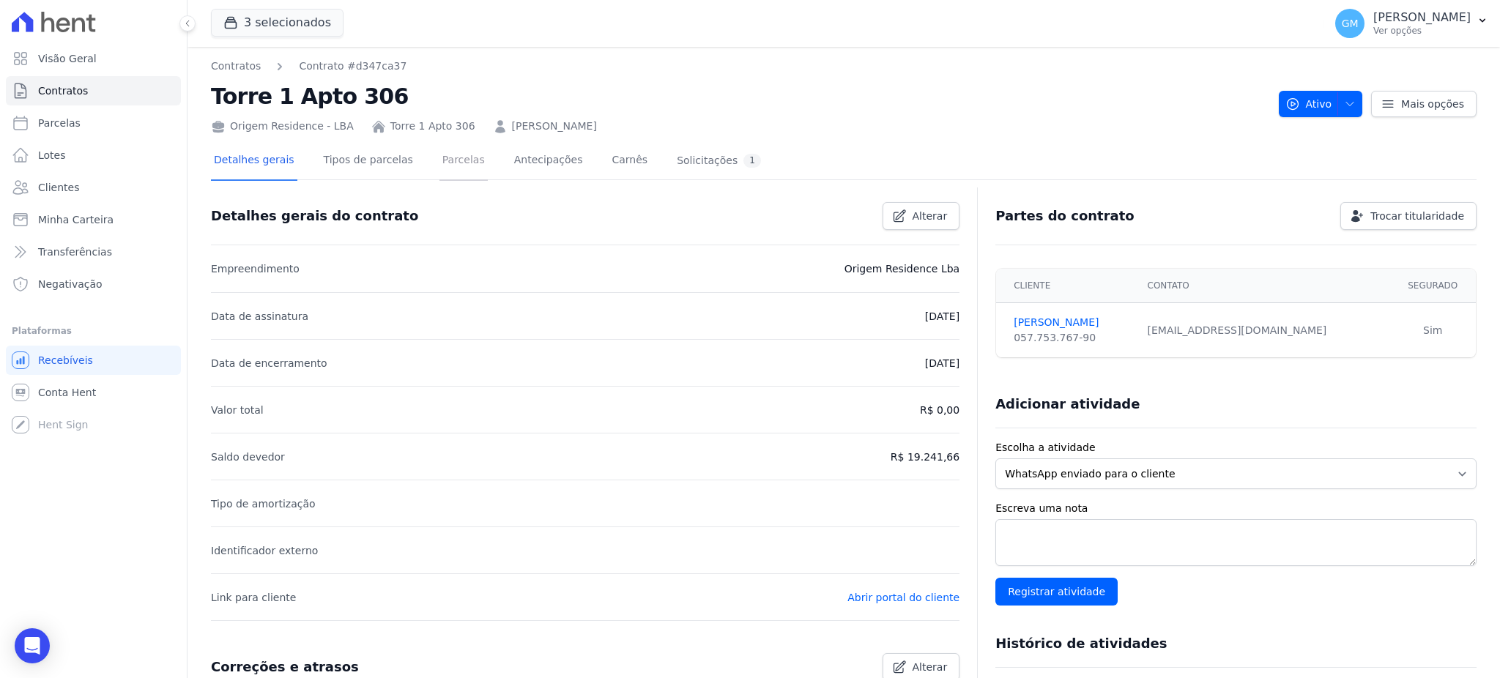
click at [439, 163] on link "Parcelas" at bounding box center [463, 161] width 48 height 39
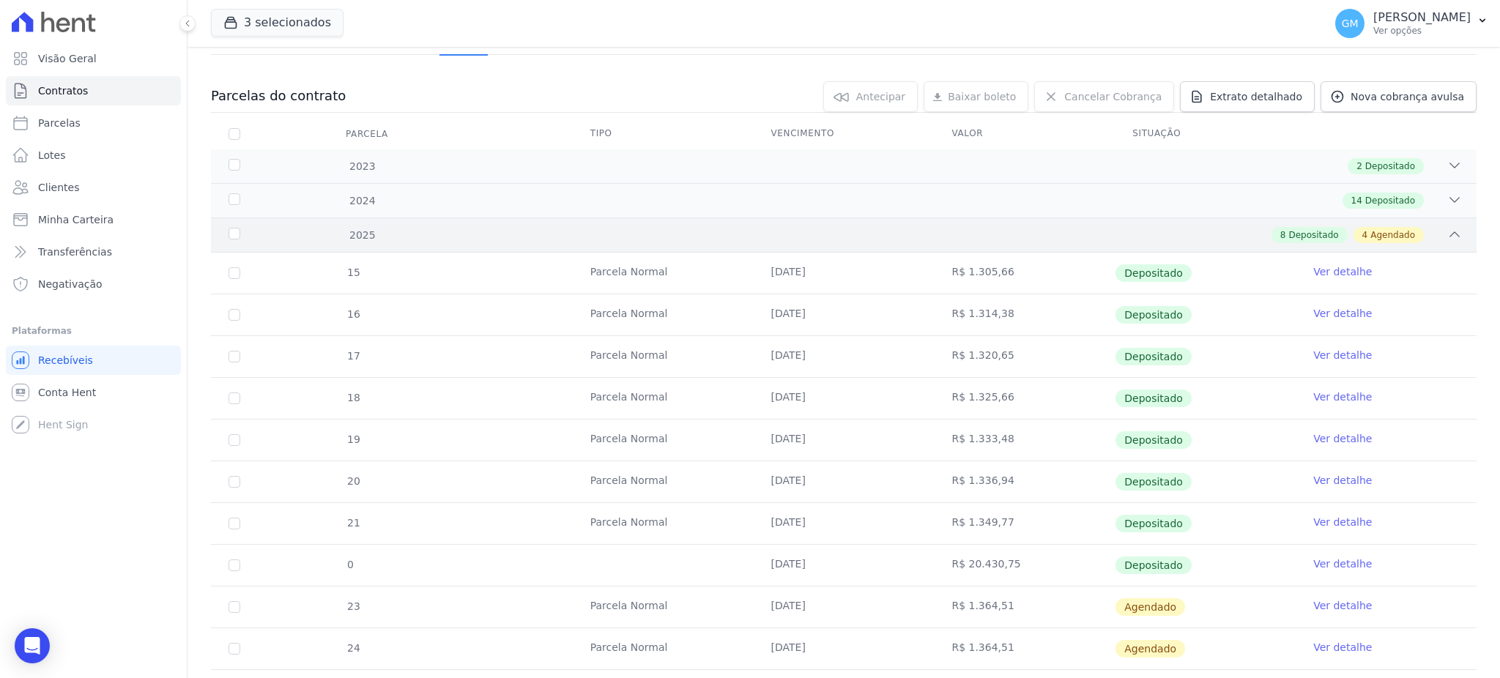
scroll to position [278, 0]
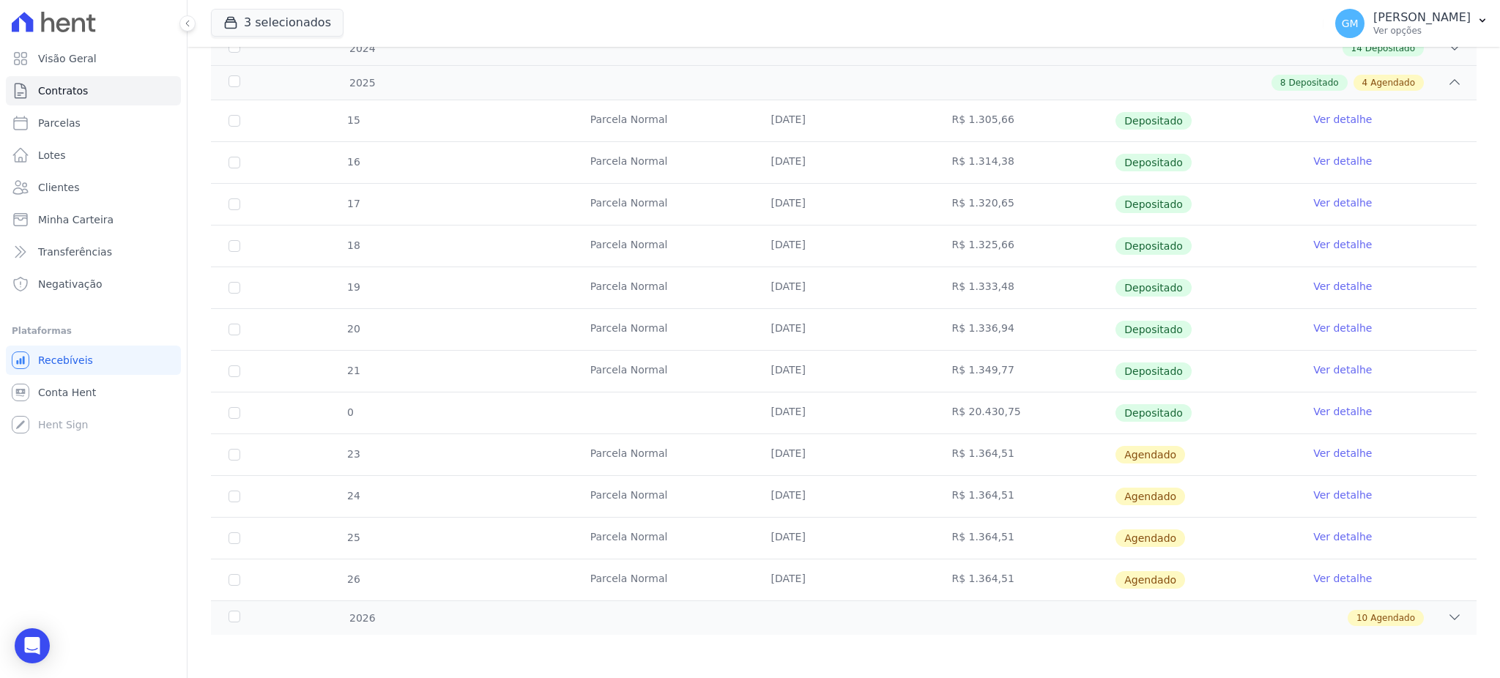
drag, startPoint x: 1189, startPoint y: 412, endPoint x: 698, endPoint y: 404, distance: 491.5
click at [698, 404] on tr "0 31/08/2025 R$ 20.430,75 Depositado Ver detalhe" at bounding box center [844, 413] width 1266 height 42
click at [698, 404] on td at bounding box center [663, 413] width 181 height 41
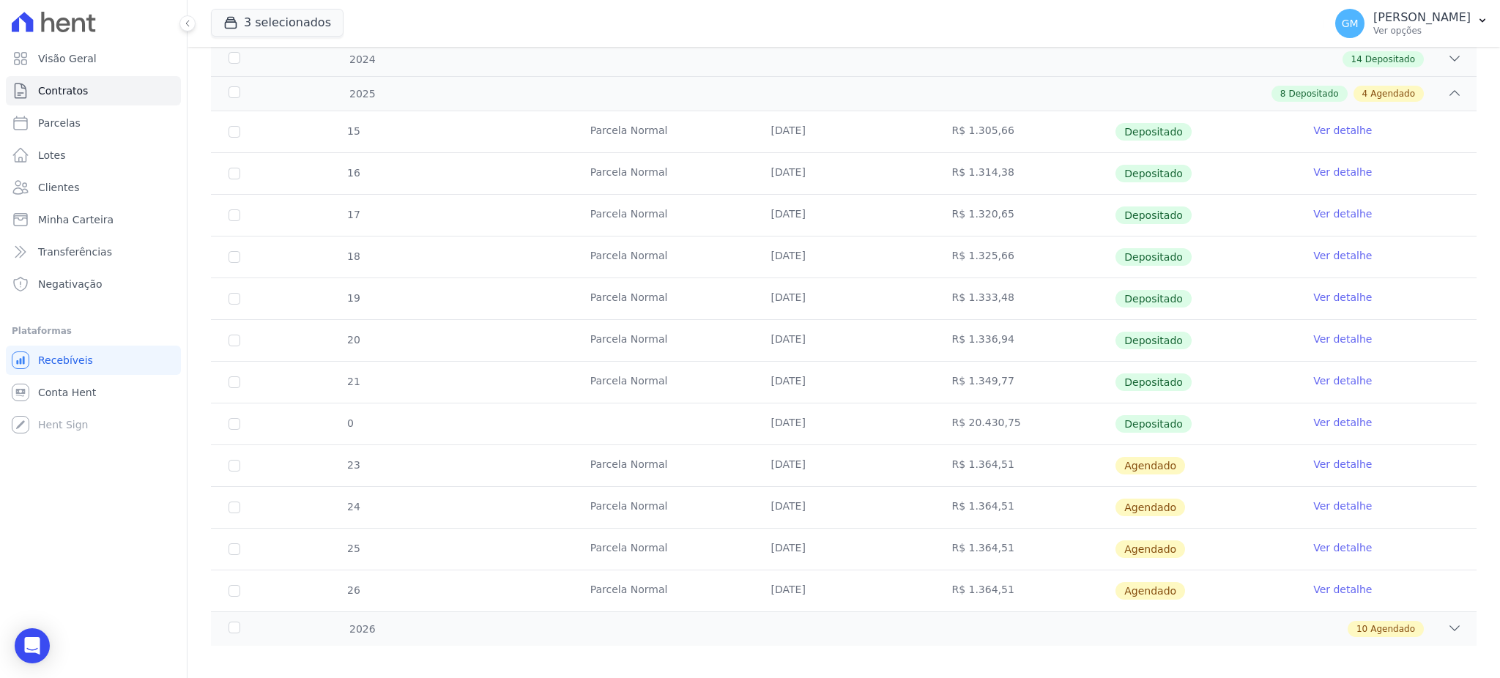
scroll to position [278, 0]
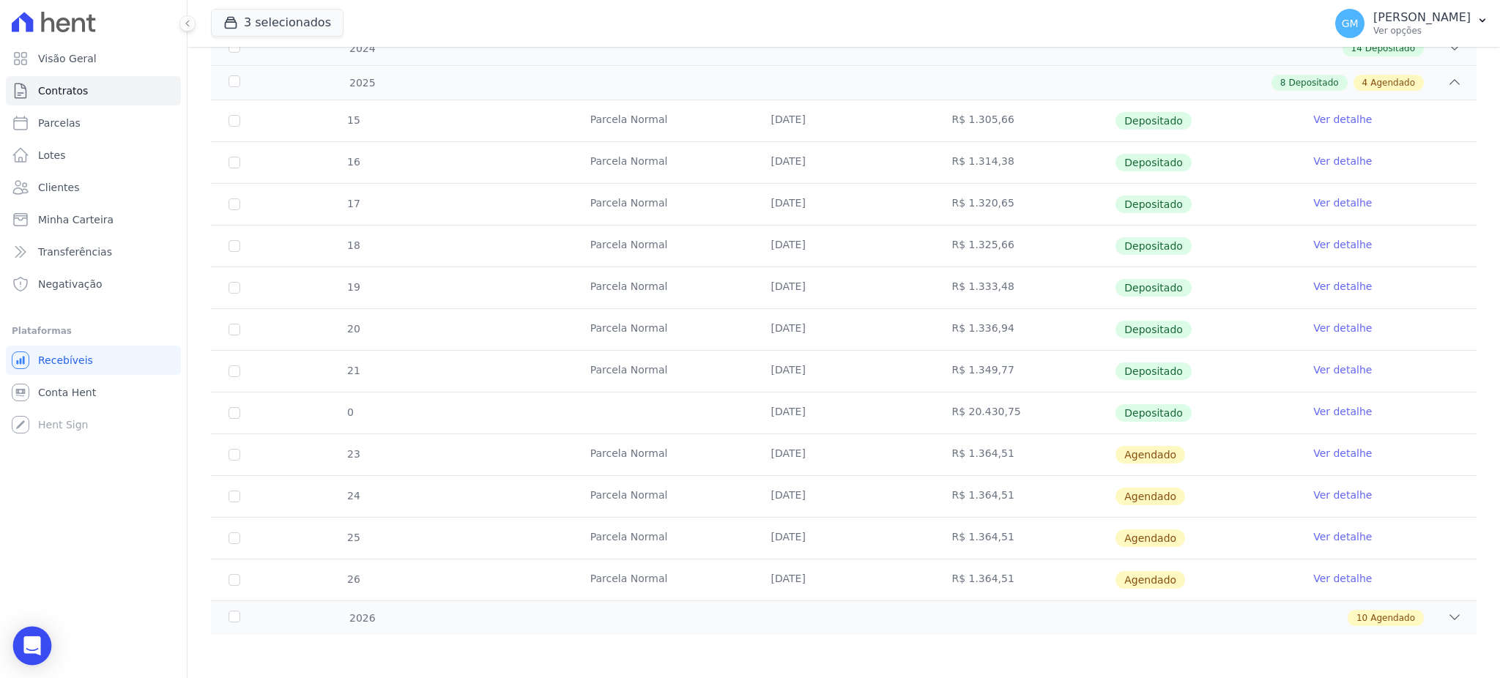
click at [30, 646] on icon "Open Intercom Messenger" at bounding box center [31, 645] width 17 height 19
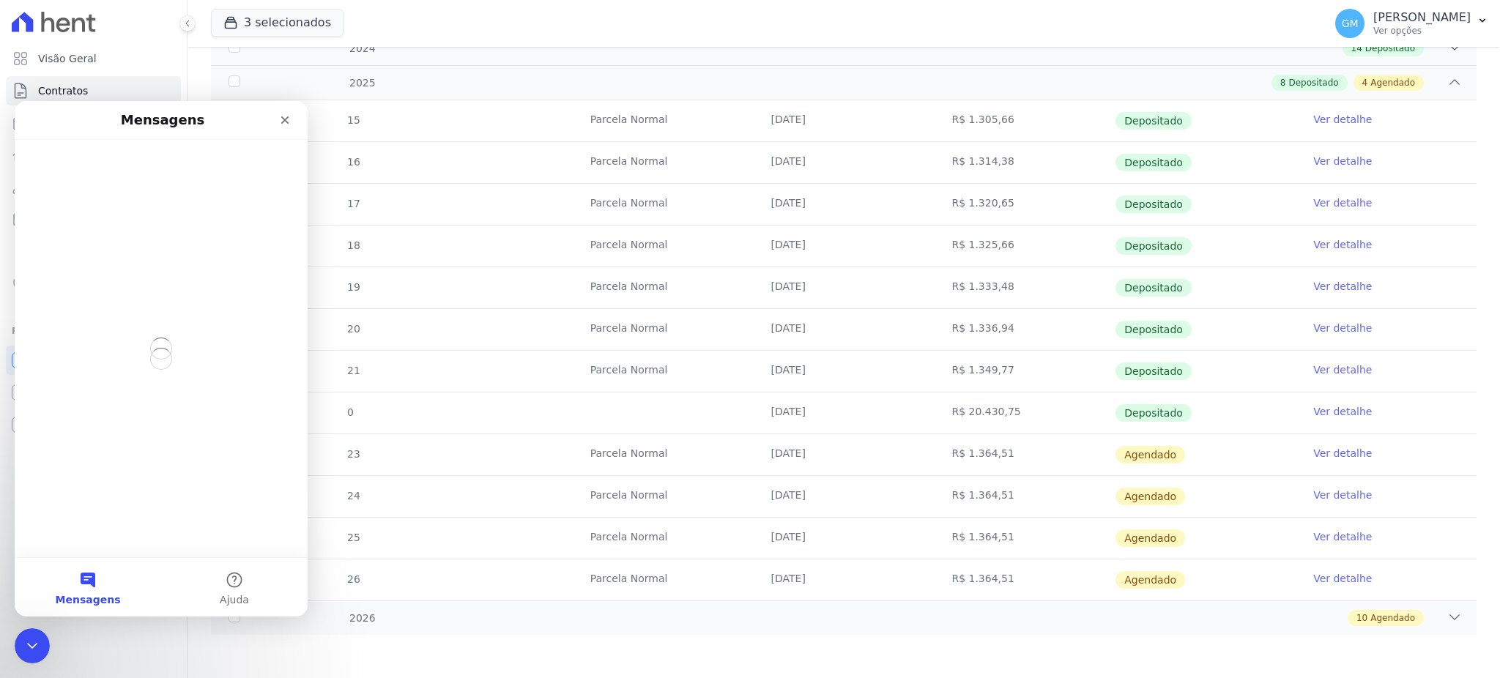
scroll to position [0, 0]
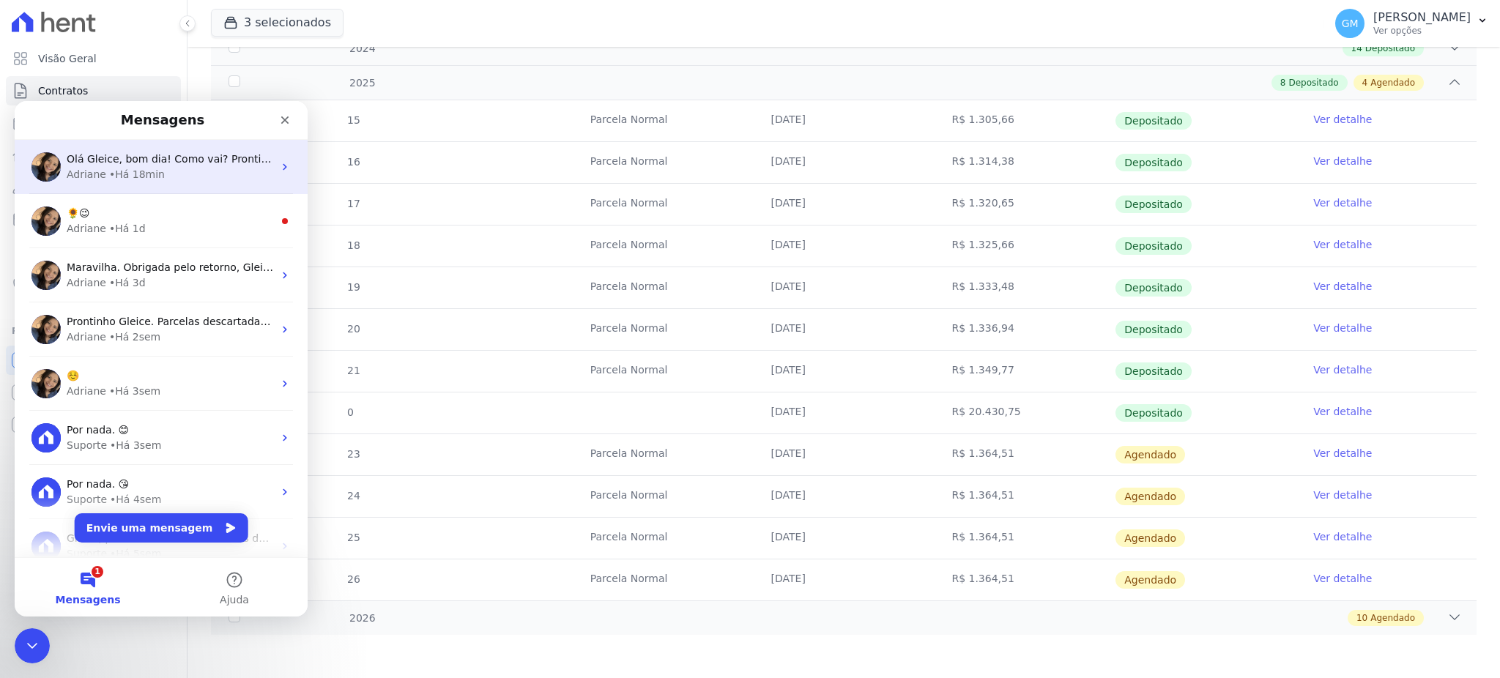
click at [142, 183] on div "Olá Gleice, bom dia! Como vai? Prontinho. Parcela descartada. ; ) Adriane • Há …" at bounding box center [161, 167] width 293 height 54
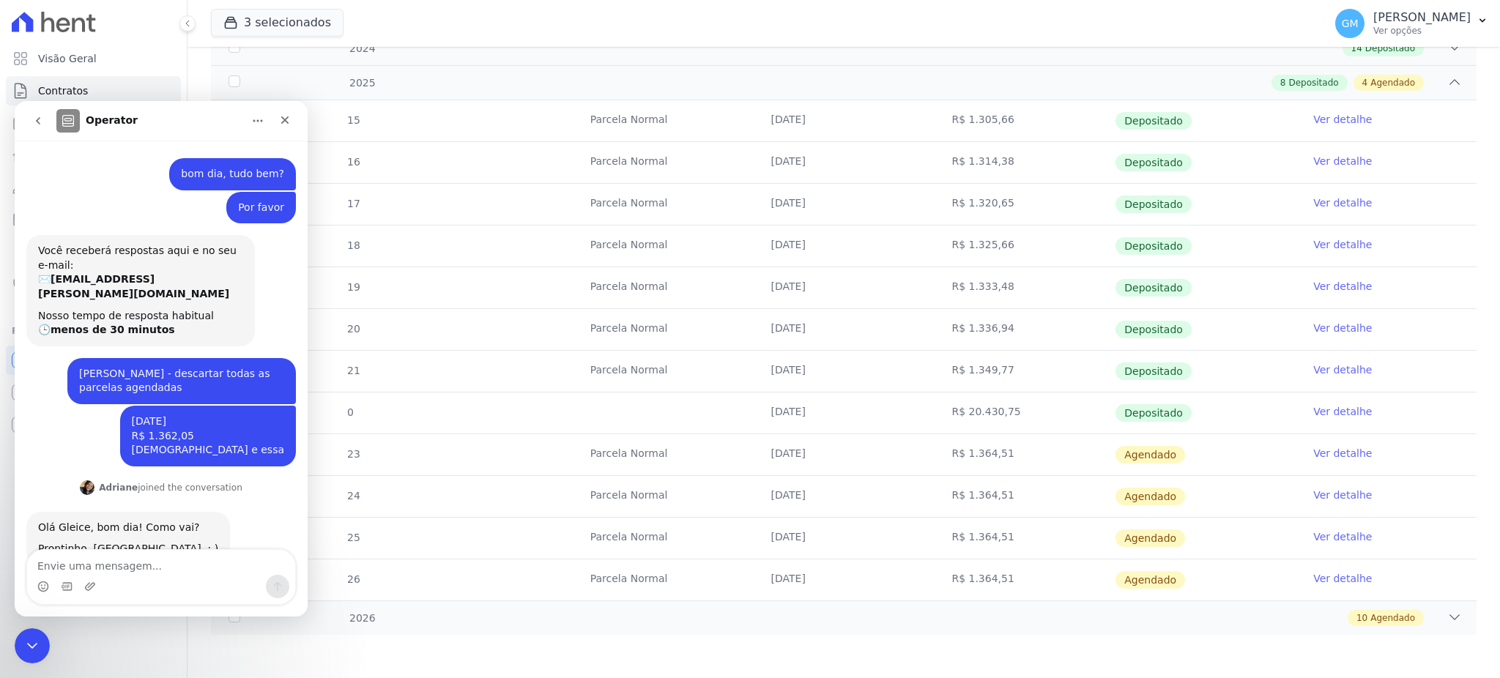
scroll to position [45, 0]
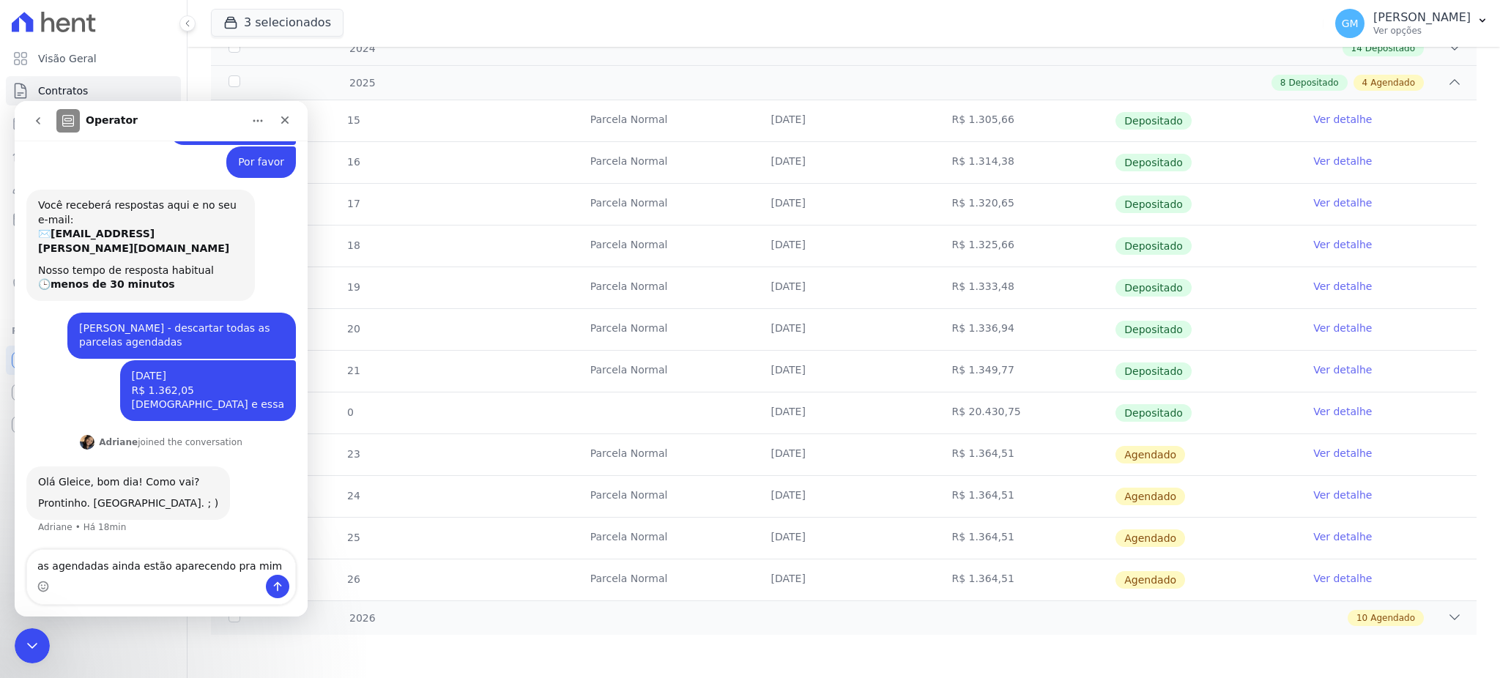
type textarea "as agendadas ainda estão aparecendo pra mim"
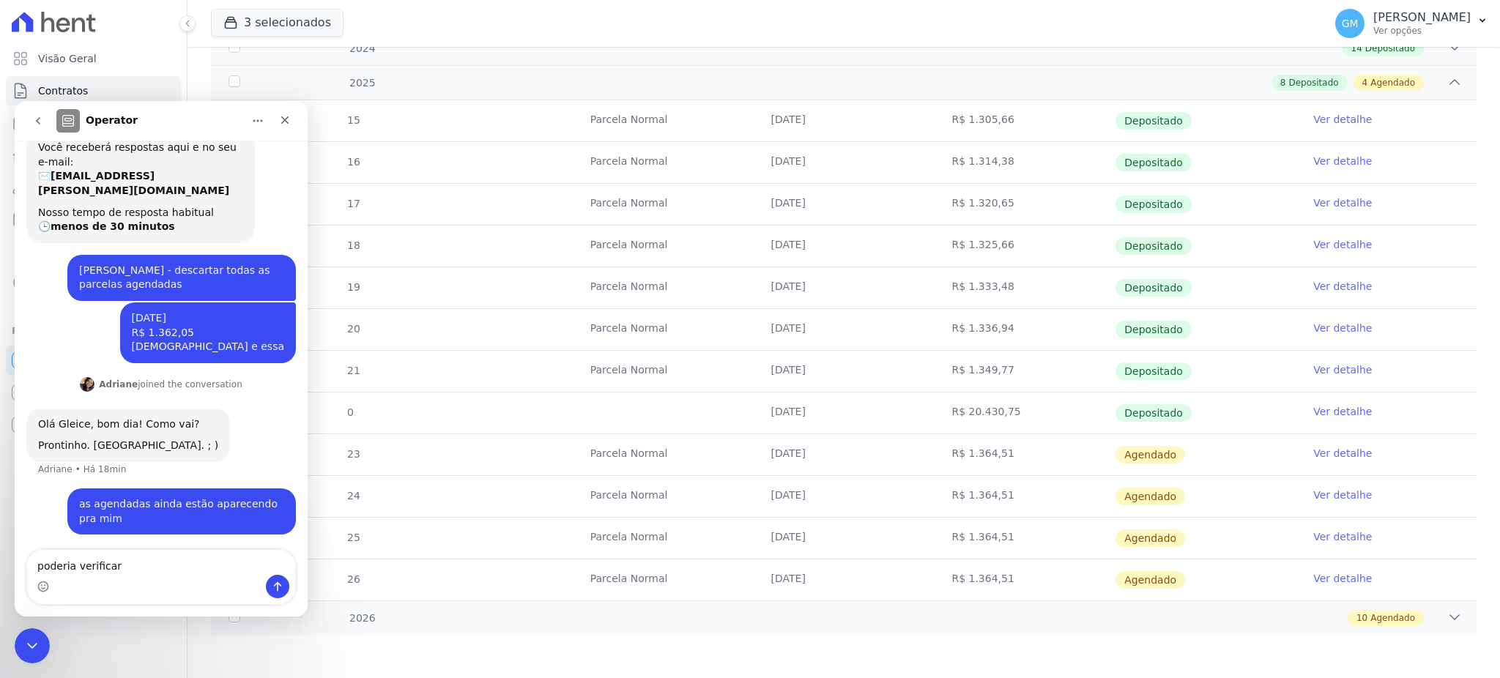
type textarea "poderia verificar?"
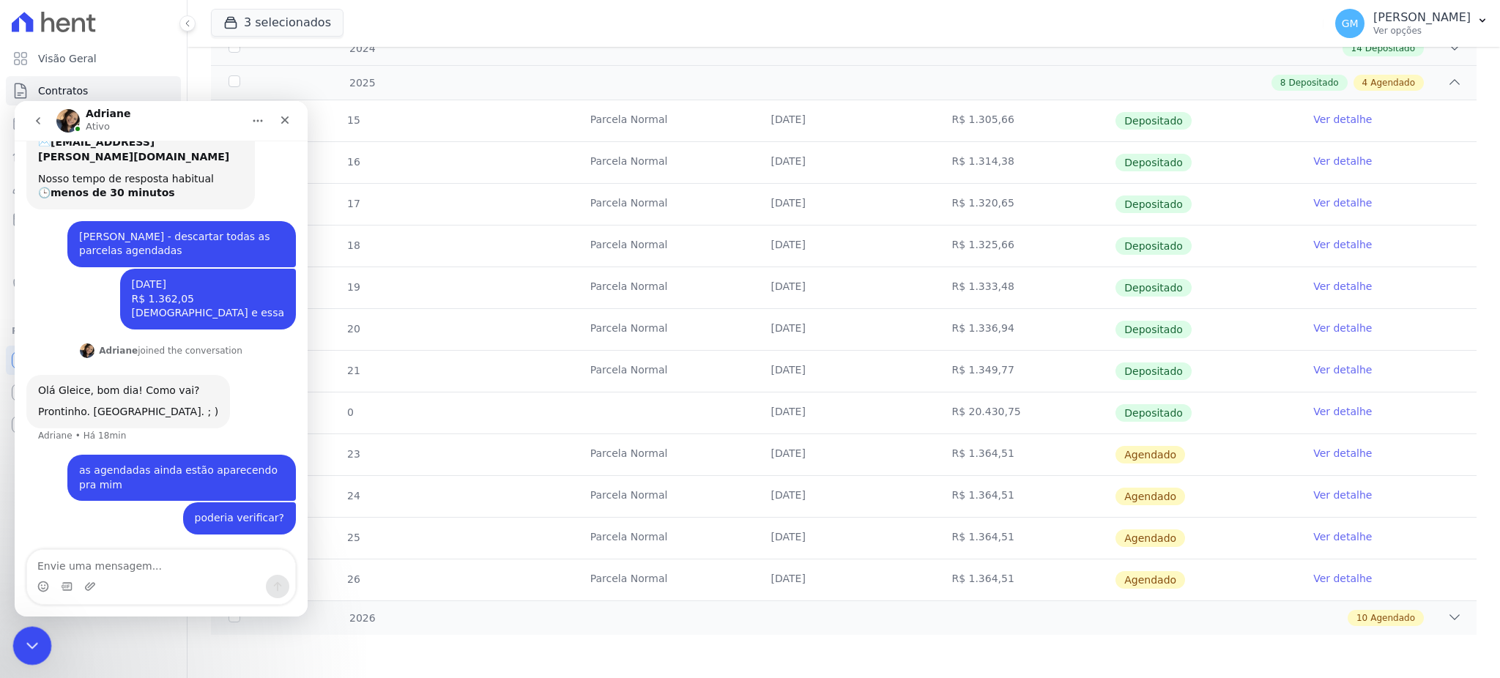
click at [40, 652] on div "Encerramento do Messenger da Intercom" at bounding box center [29, 643] width 35 height 35
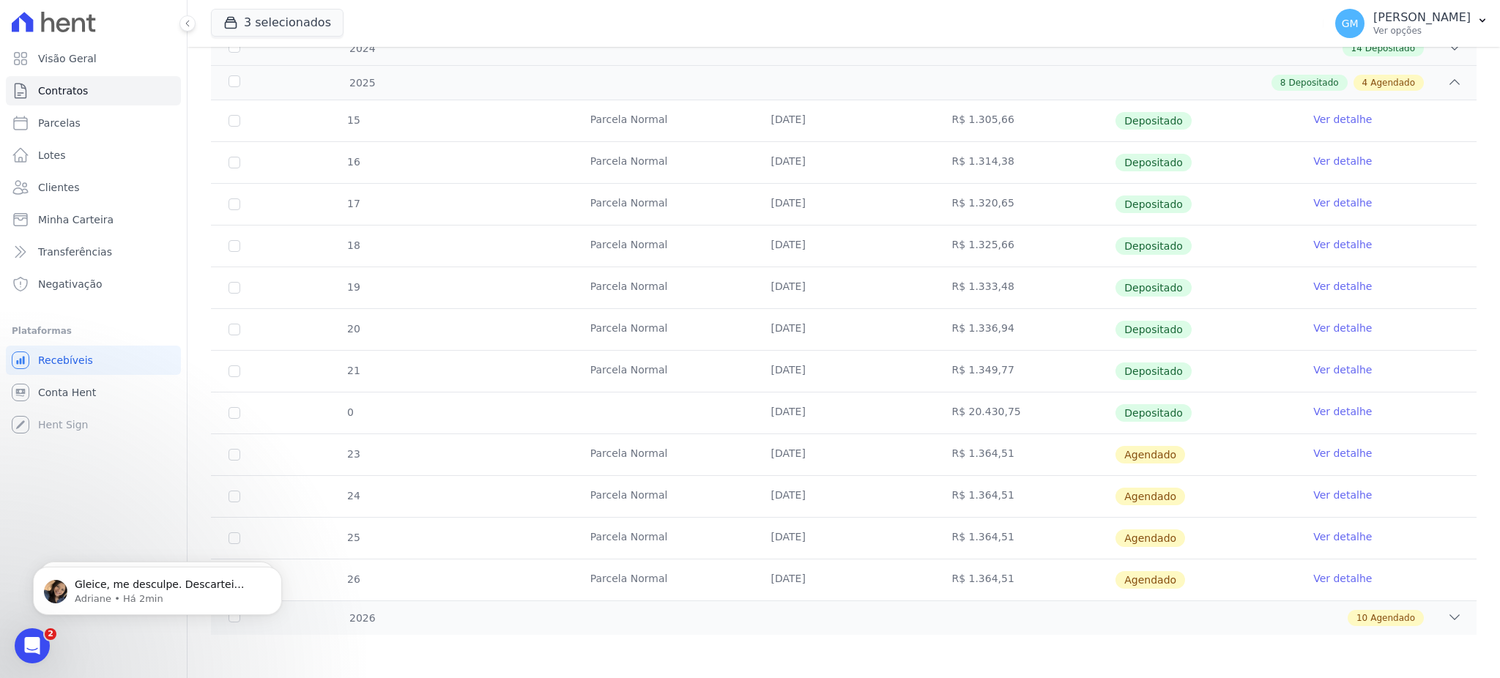
scroll to position [238, 0]
click at [164, 586] on p "Gleice, me desculpe. Descartei apenas a vencida. Não me atentei as agendadas ta…" at bounding box center [169, 585] width 189 height 15
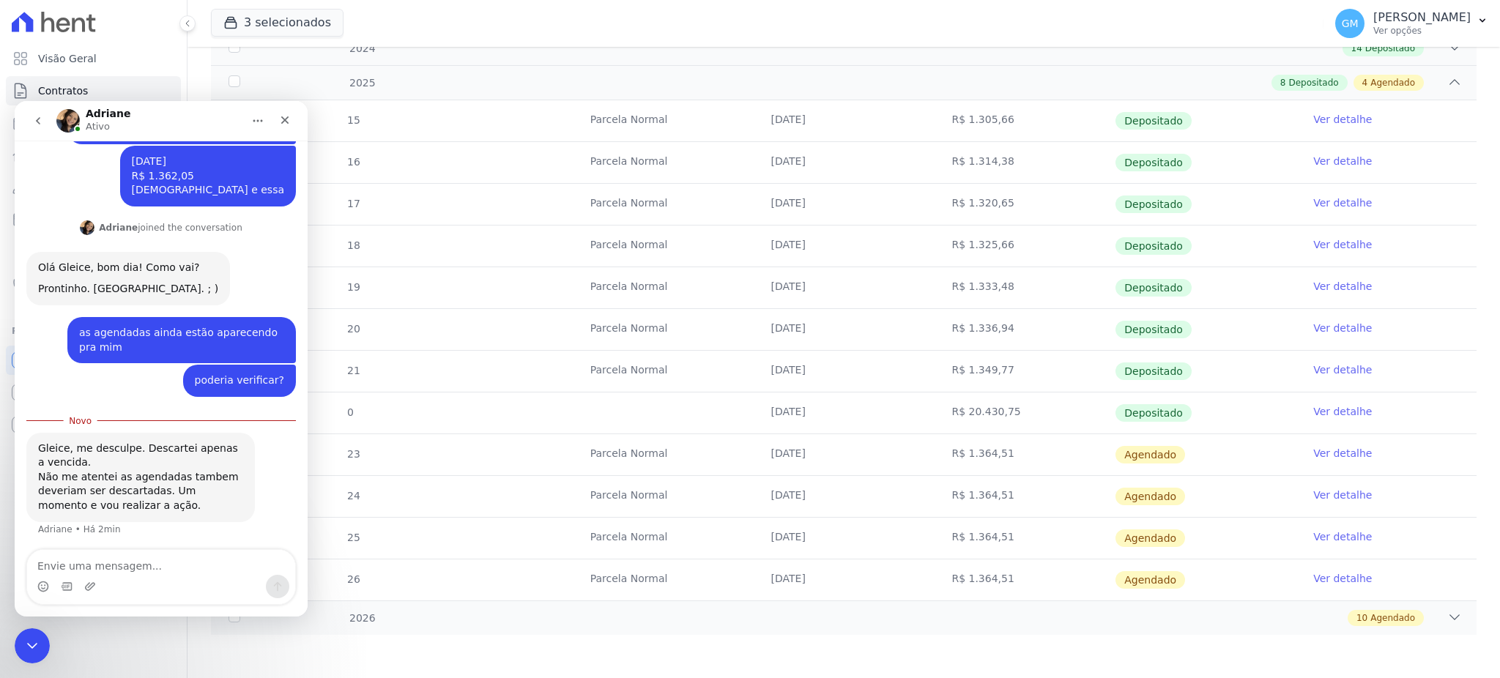
scroll to position [262, 0]
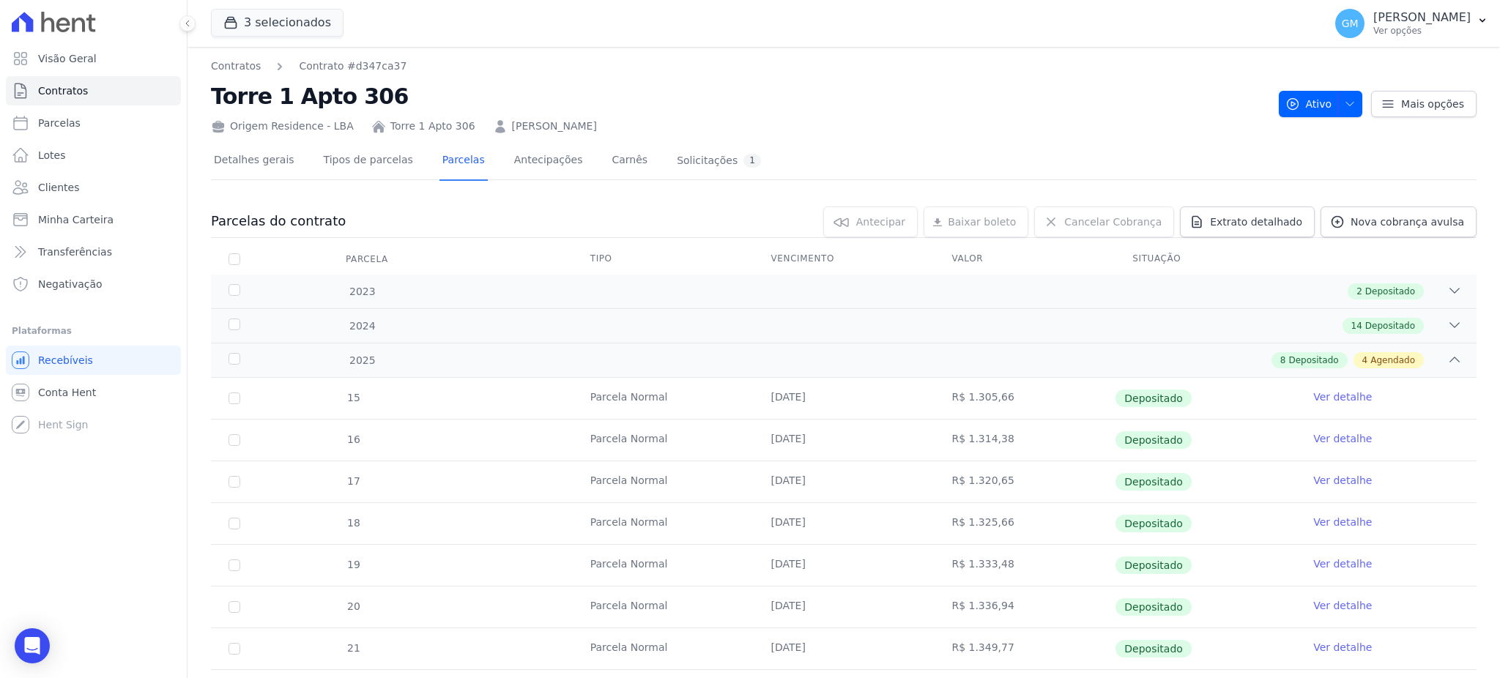
scroll to position [278, 0]
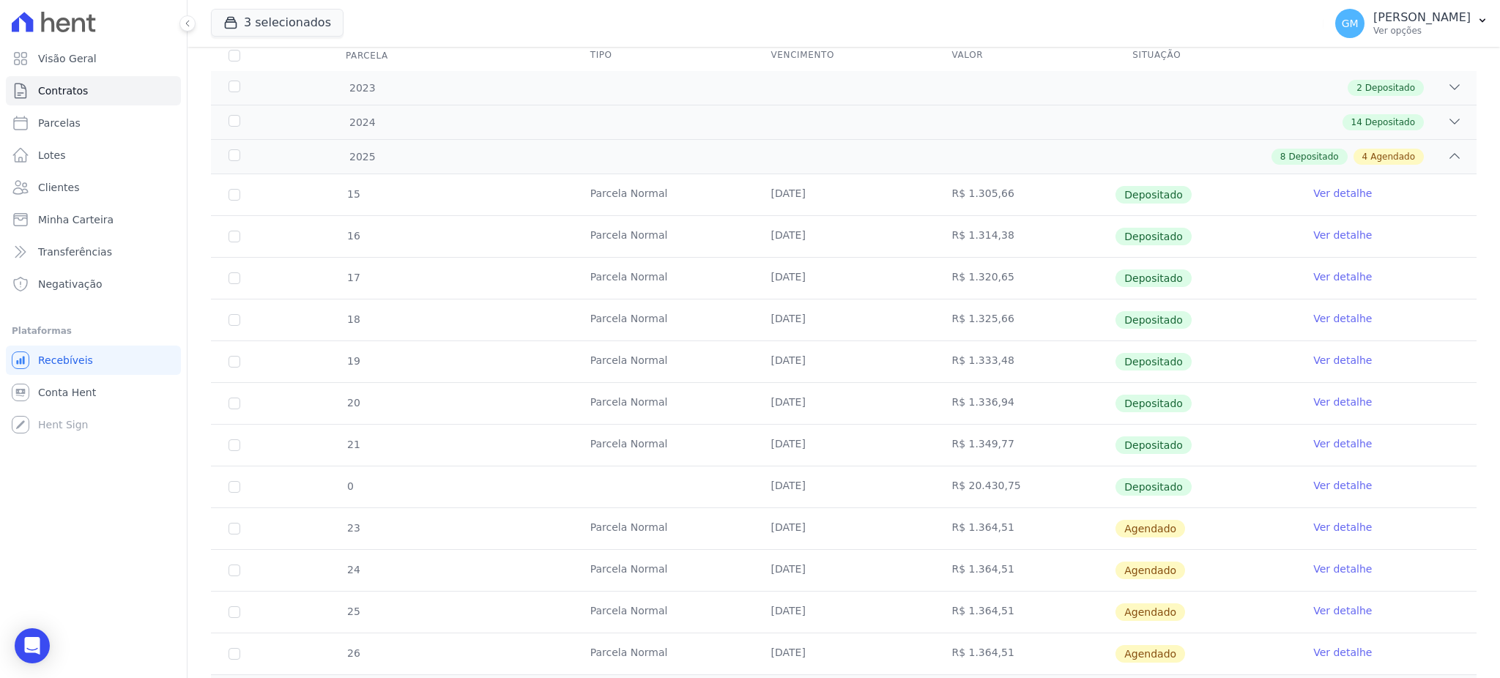
scroll to position [278, 0]
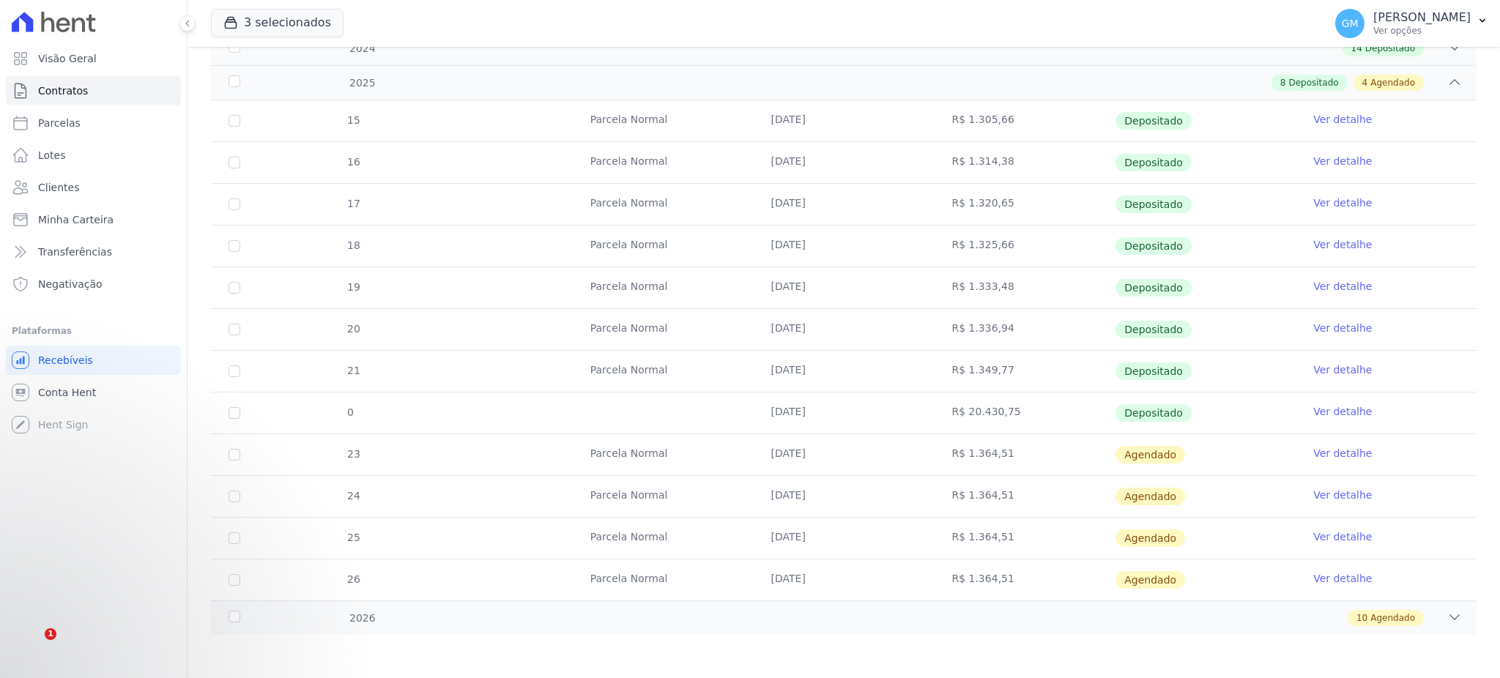
click at [53, 642] on div "Visão Geral Contratos [GEOGRAPHIC_DATA] Lotes Clientes Minha Carteira Transferê…" at bounding box center [93, 339] width 187 height 678
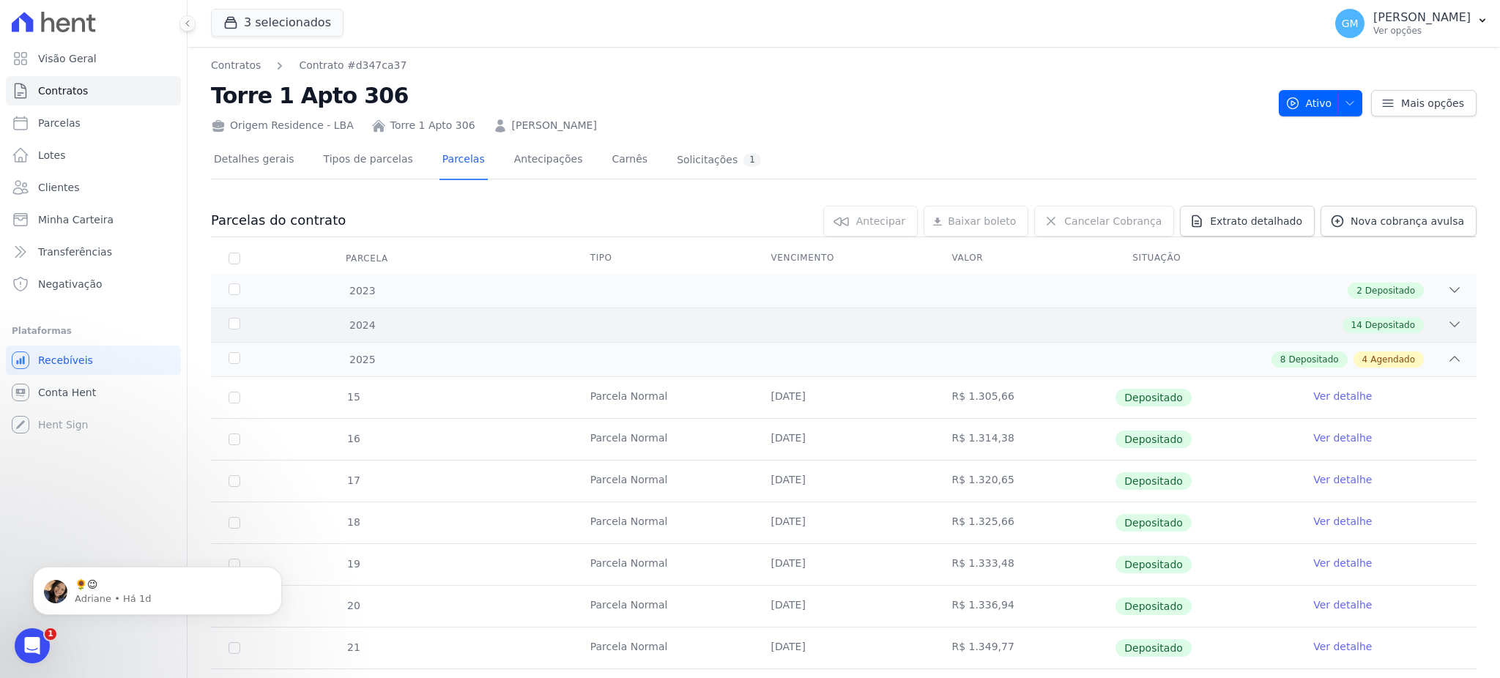
scroll to position [0, 0]
click at [1330, 390] on link "Ver detalhe" at bounding box center [1342, 397] width 59 height 15
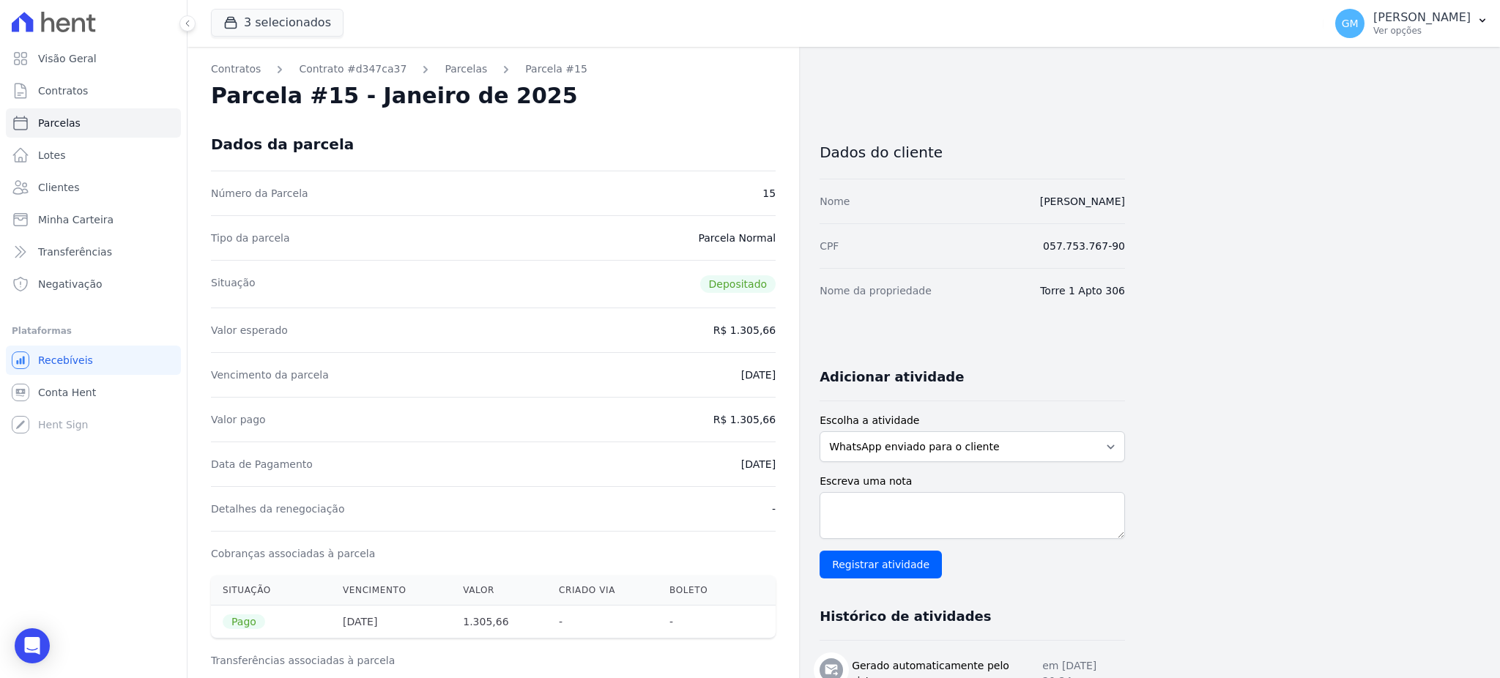
drag, startPoint x: 1144, startPoint y: 197, endPoint x: 1008, endPoint y: 217, distance: 137.6
copy link "[PERSON_NAME]"
click at [48, 190] on span "Clientes" at bounding box center [58, 187] width 41 height 15
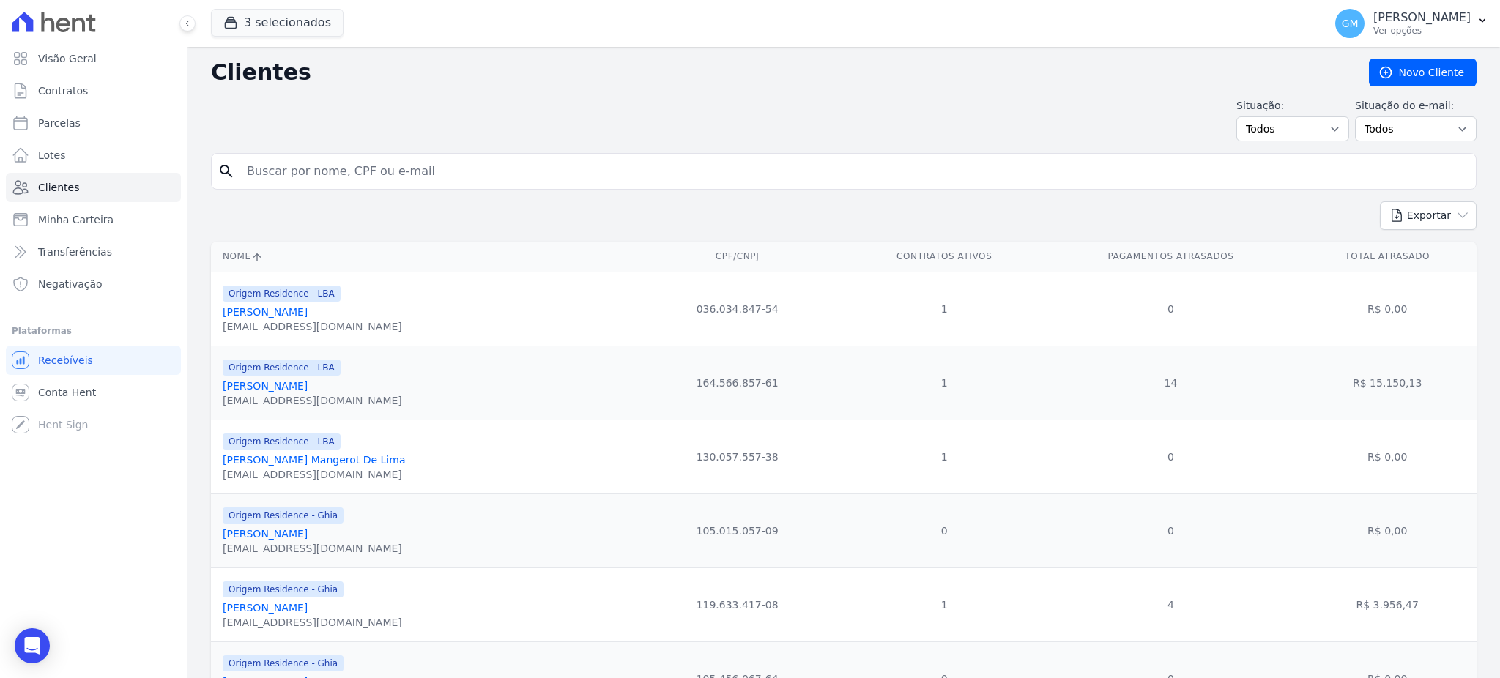
click at [311, 176] on input "search" at bounding box center [854, 171] width 1232 height 29
paste input "[PERSON_NAME]"
type input "[PERSON_NAME]"
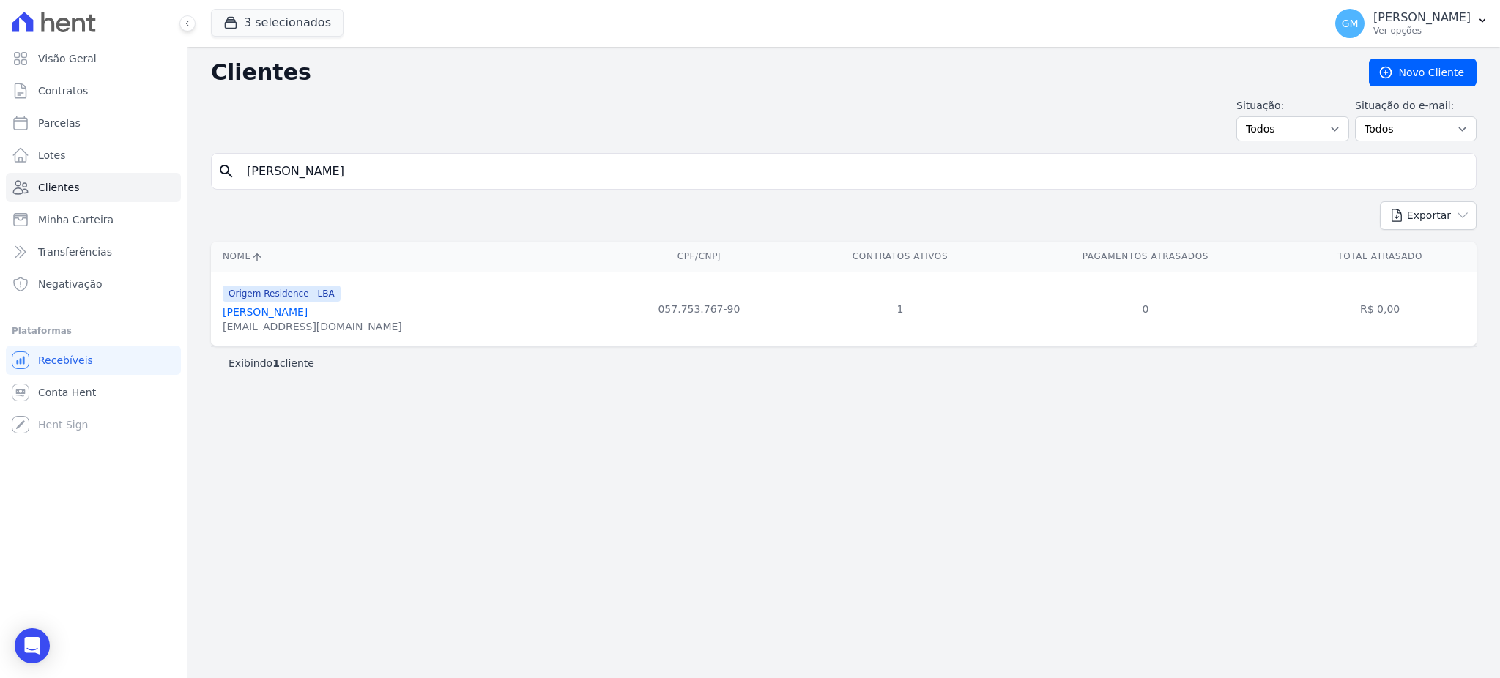
click at [321, 321] on div "[EMAIL_ADDRESS][DOMAIN_NAME]" at bounding box center [312, 326] width 179 height 15
click at [308, 313] on link "[PERSON_NAME]" at bounding box center [265, 312] width 85 height 12
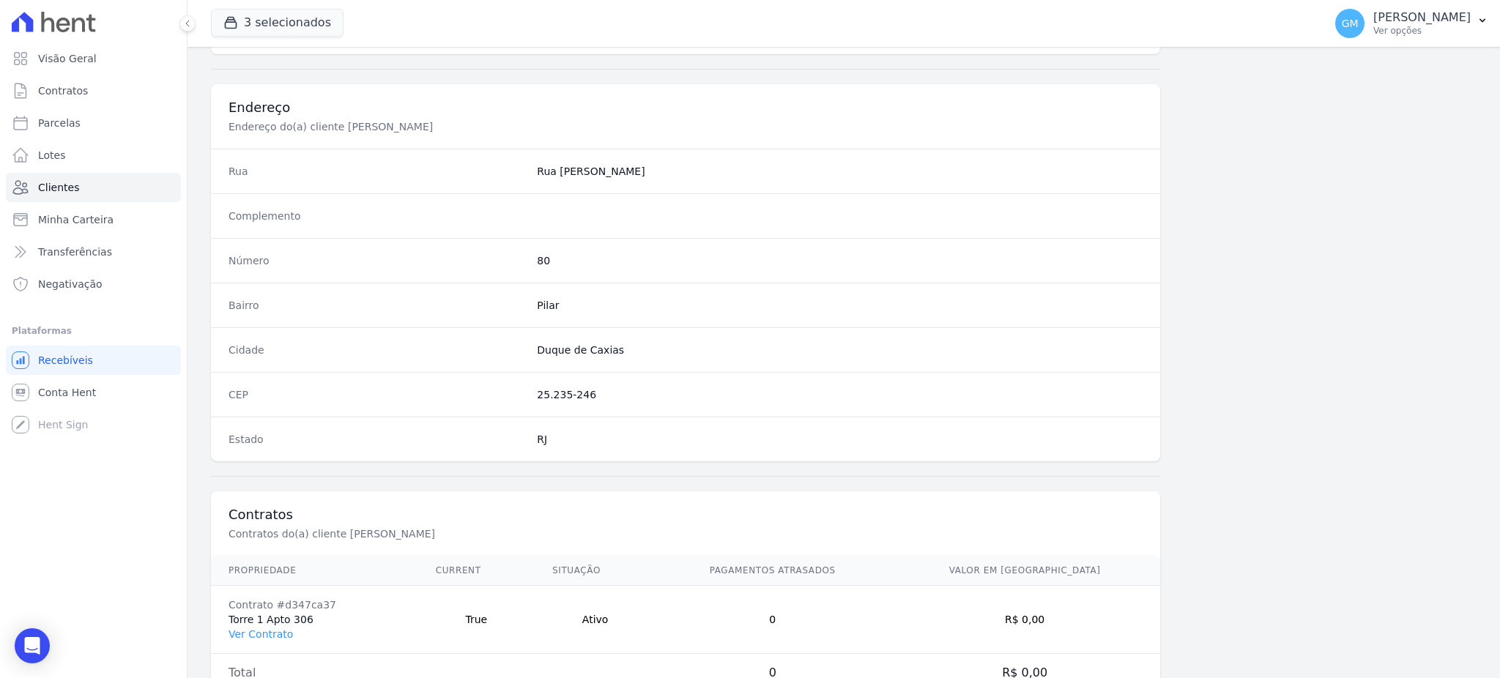
scroll to position [693, 0]
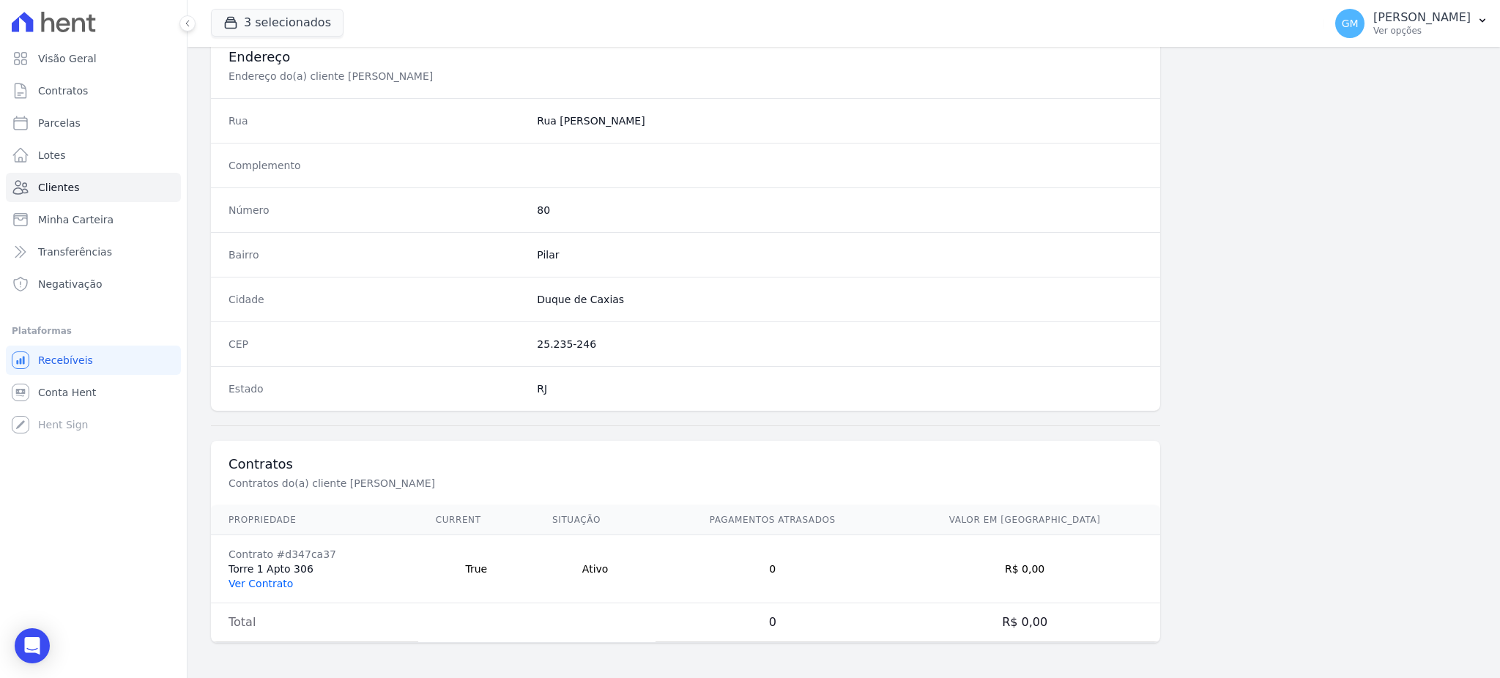
click at [272, 581] on link "Ver Contrato" at bounding box center [260, 584] width 64 height 12
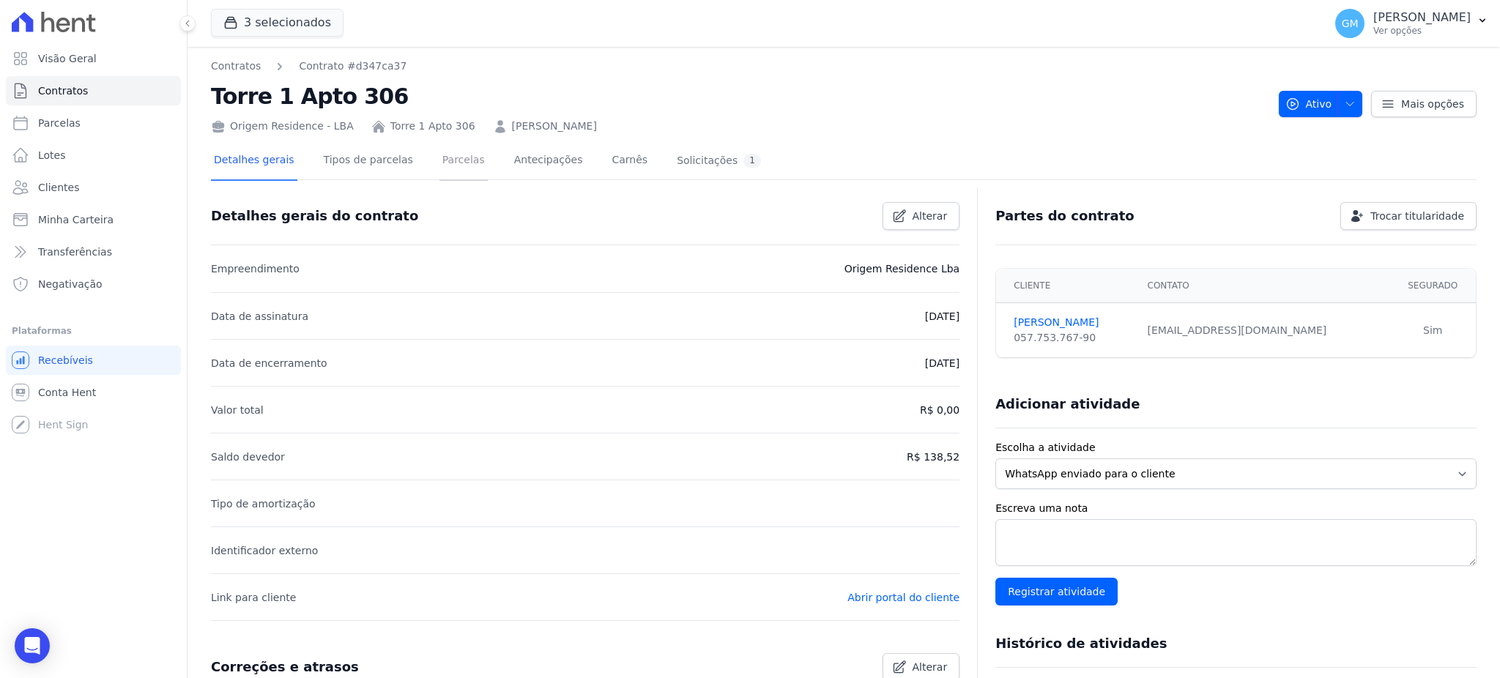
click at [439, 163] on link "Parcelas" at bounding box center [463, 161] width 48 height 39
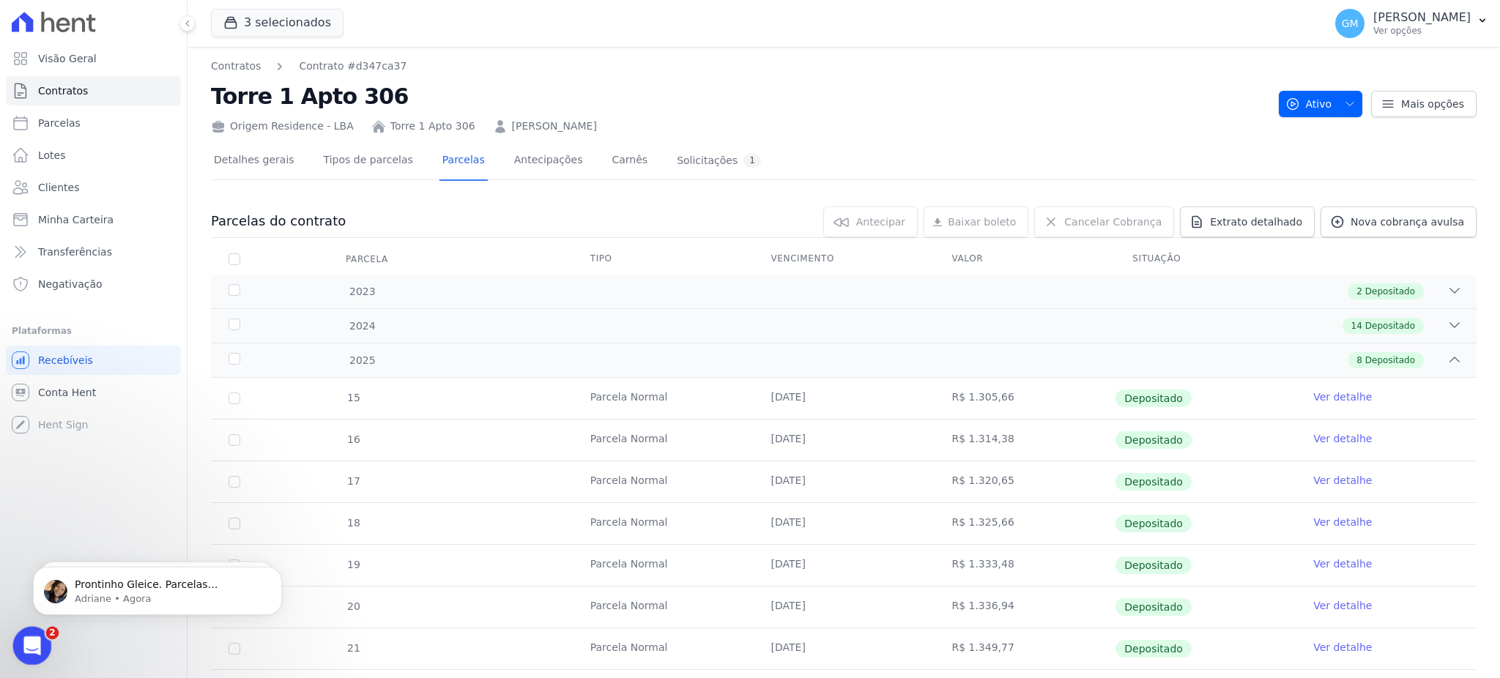
click at [16, 641] on div "Abertura do Messenger da Intercom" at bounding box center [30, 644] width 48 height 48
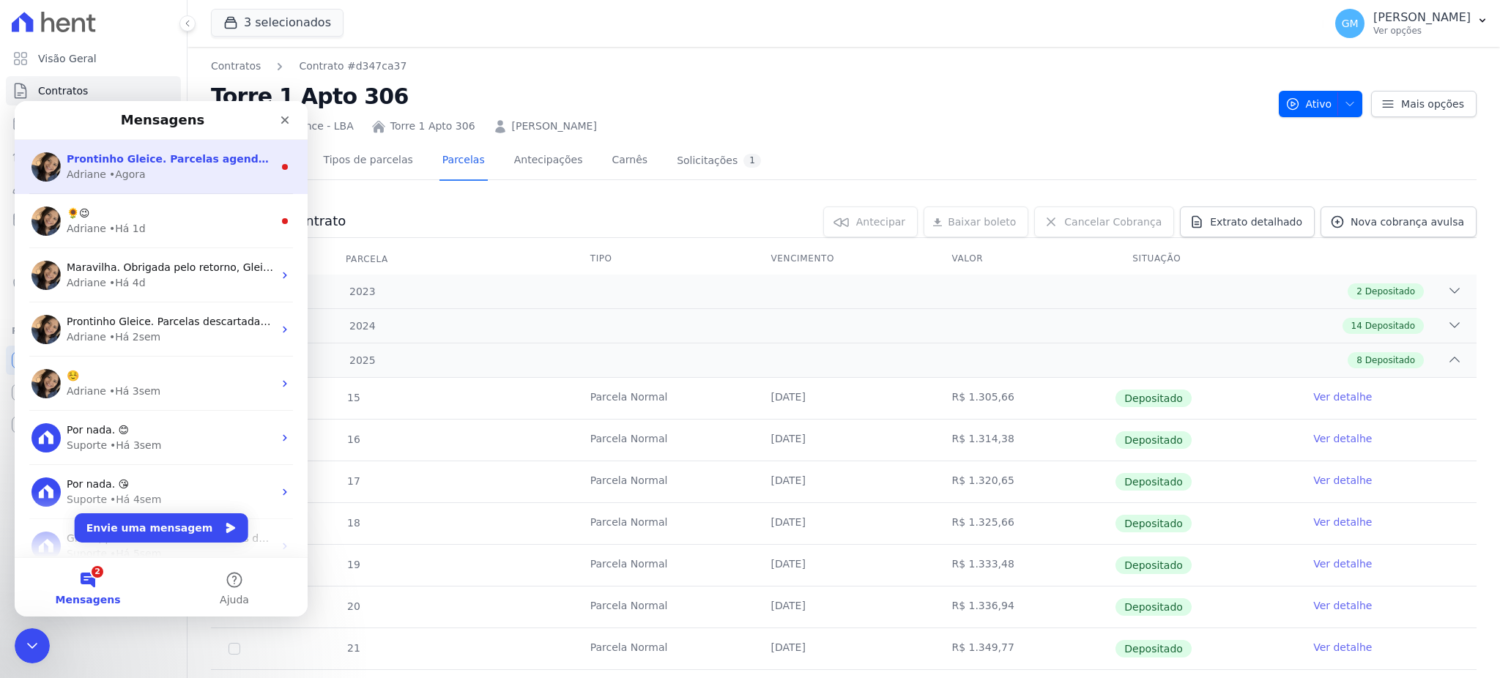
click at [114, 170] on div "• Agora" at bounding box center [127, 174] width 37 height 15
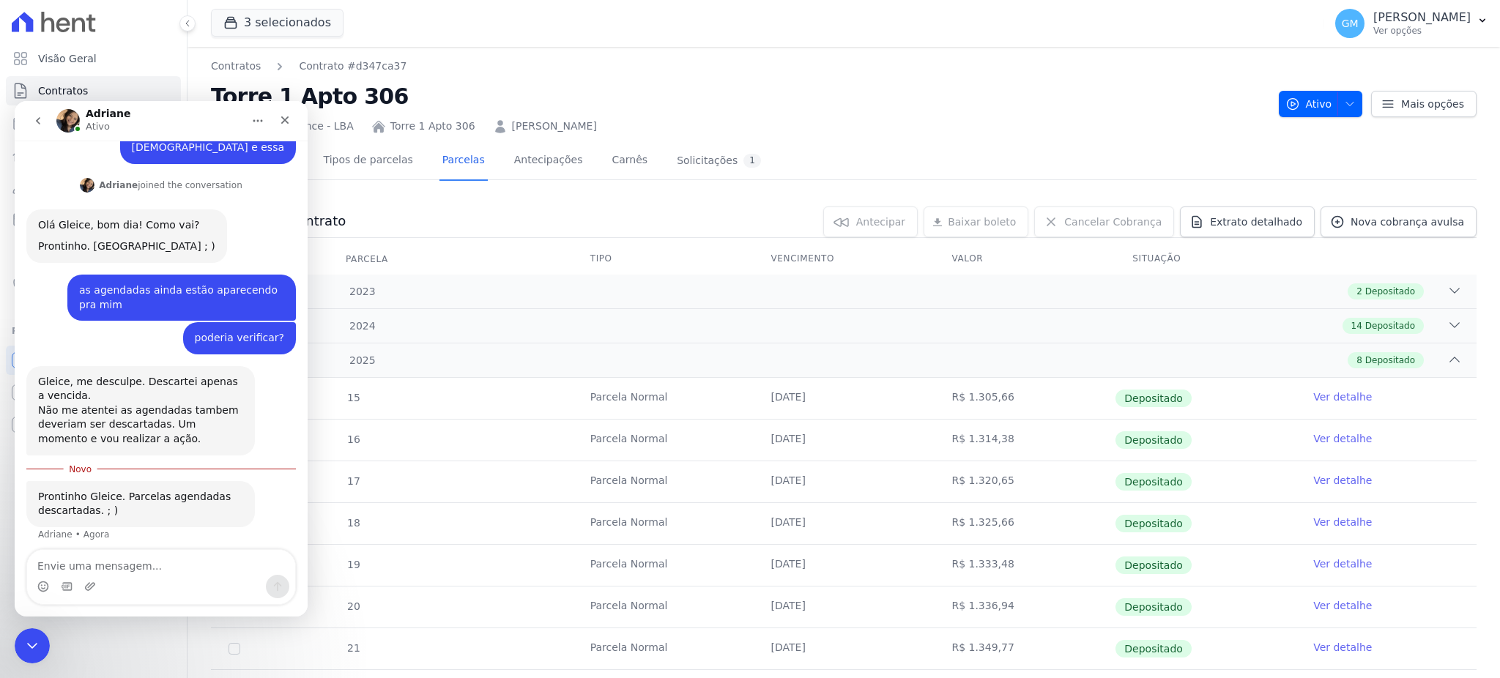
scroll to position [310, 0]
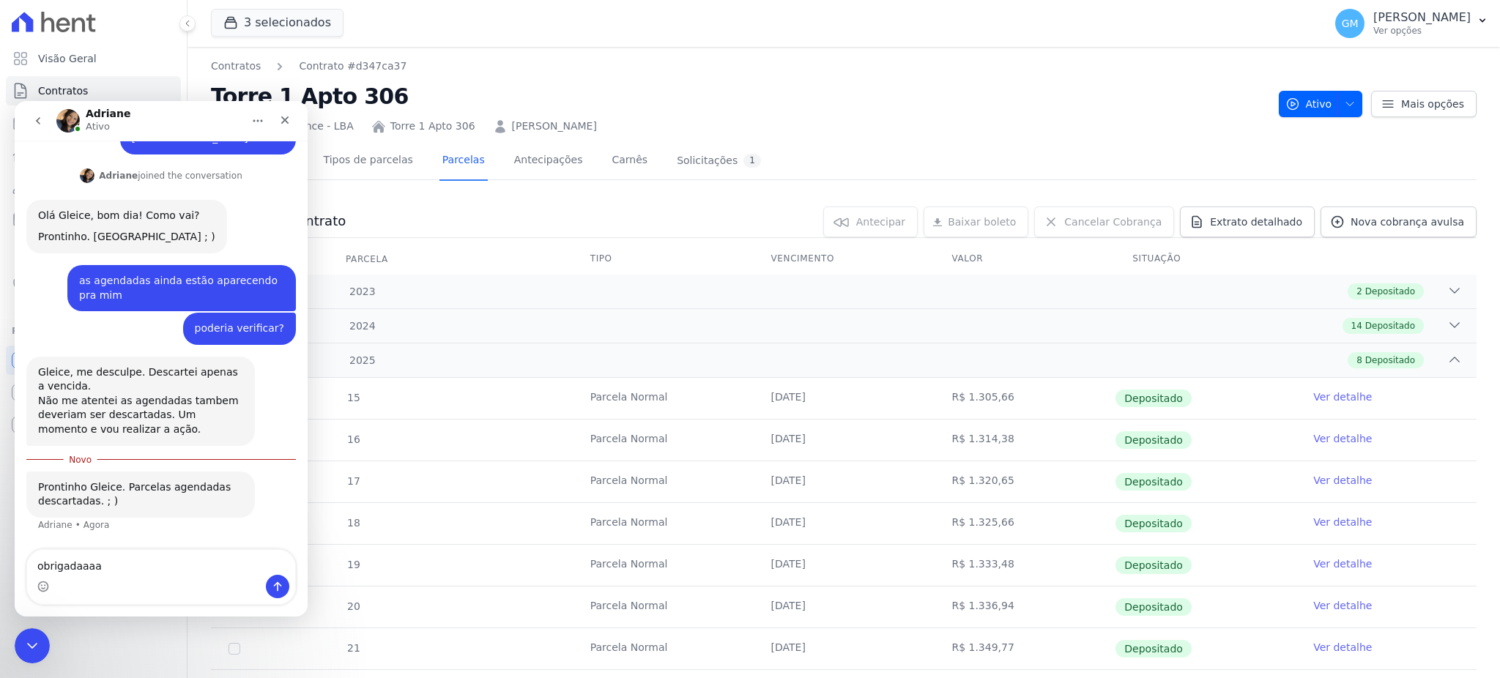
type textarea "obrigadaaaaa"
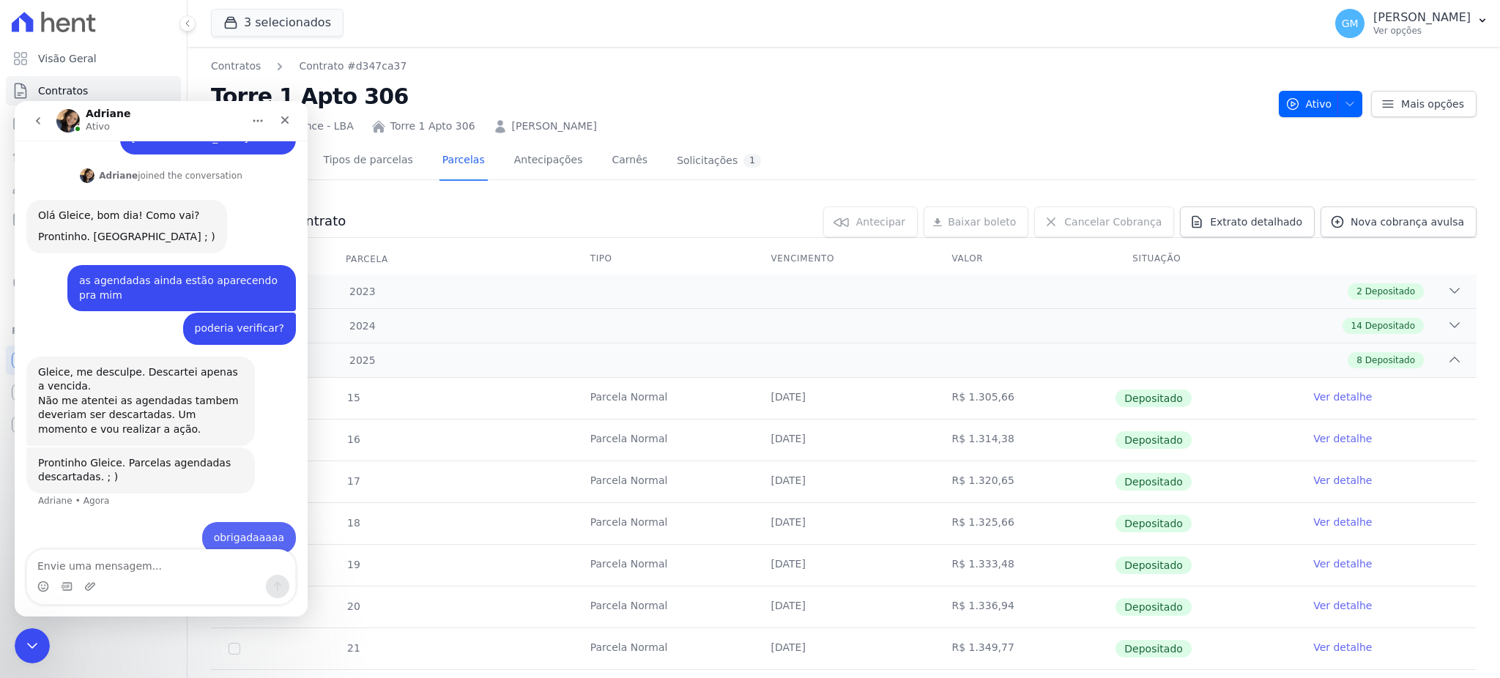
scroll to position [330, 0]
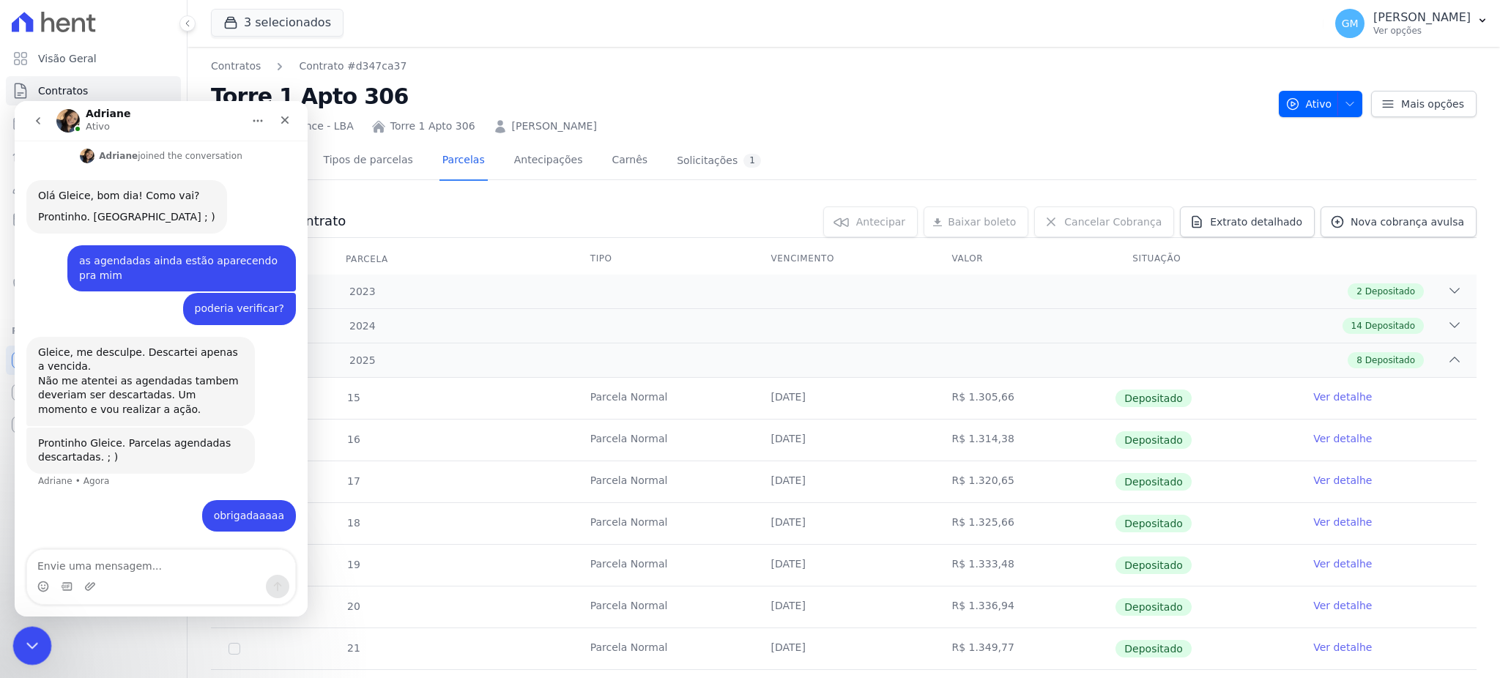
click at [21, 627] on div "Encerramento do Messenger da Intercom" at bounding box center [29, 643] width 35 height 35
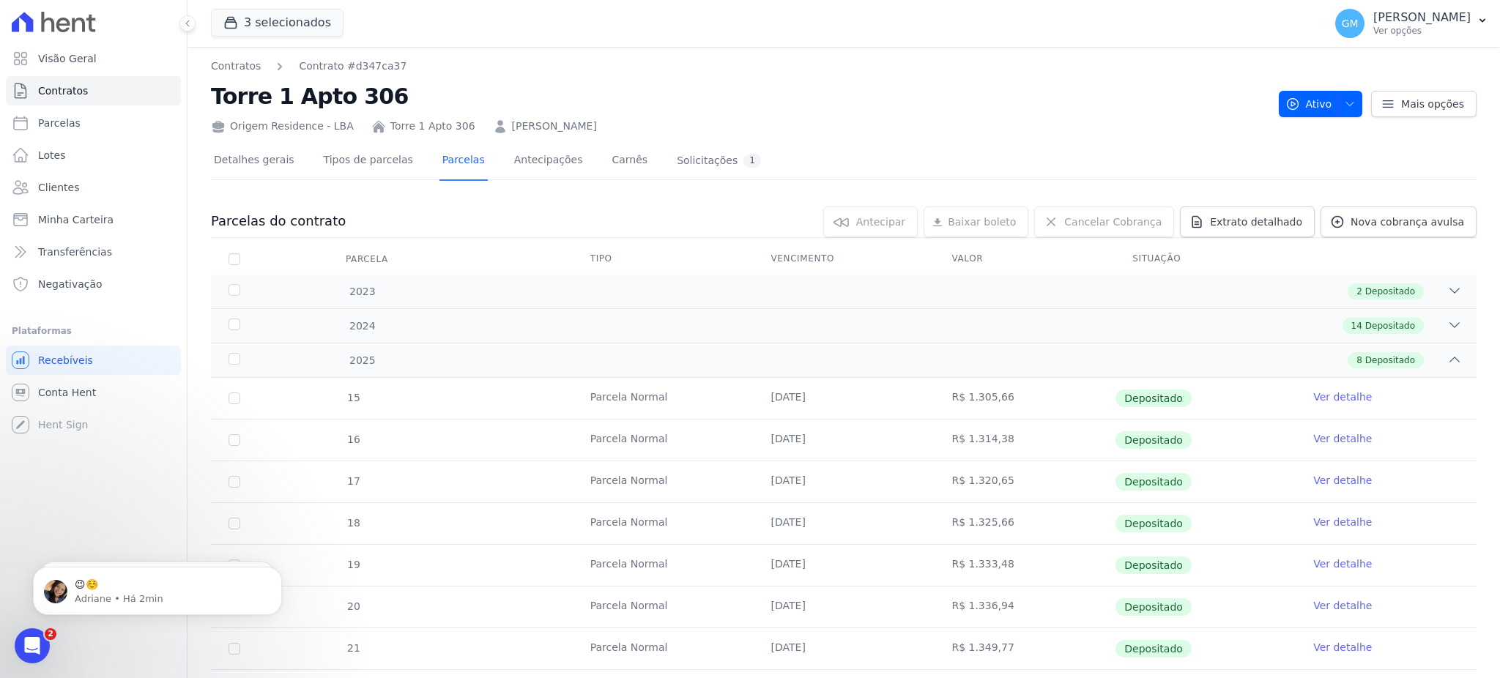
scroll to position [373, 0]
click at [87, 182] on link "Clientes" at bounding box center [93, 187] width 175 height 29
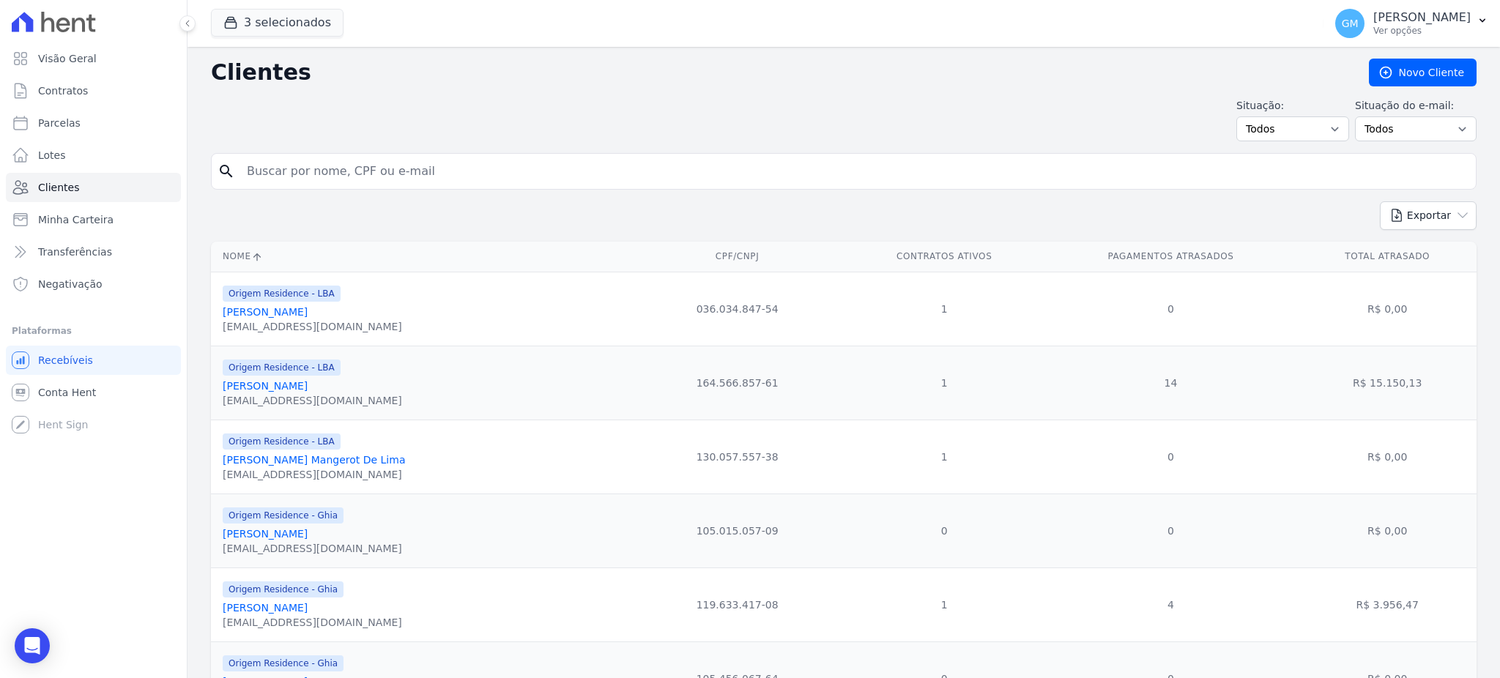
click at [354, 171] on input "search" at bounding box center [854, 171] width 1232 height 29
type input "[PERSON_NAME]"
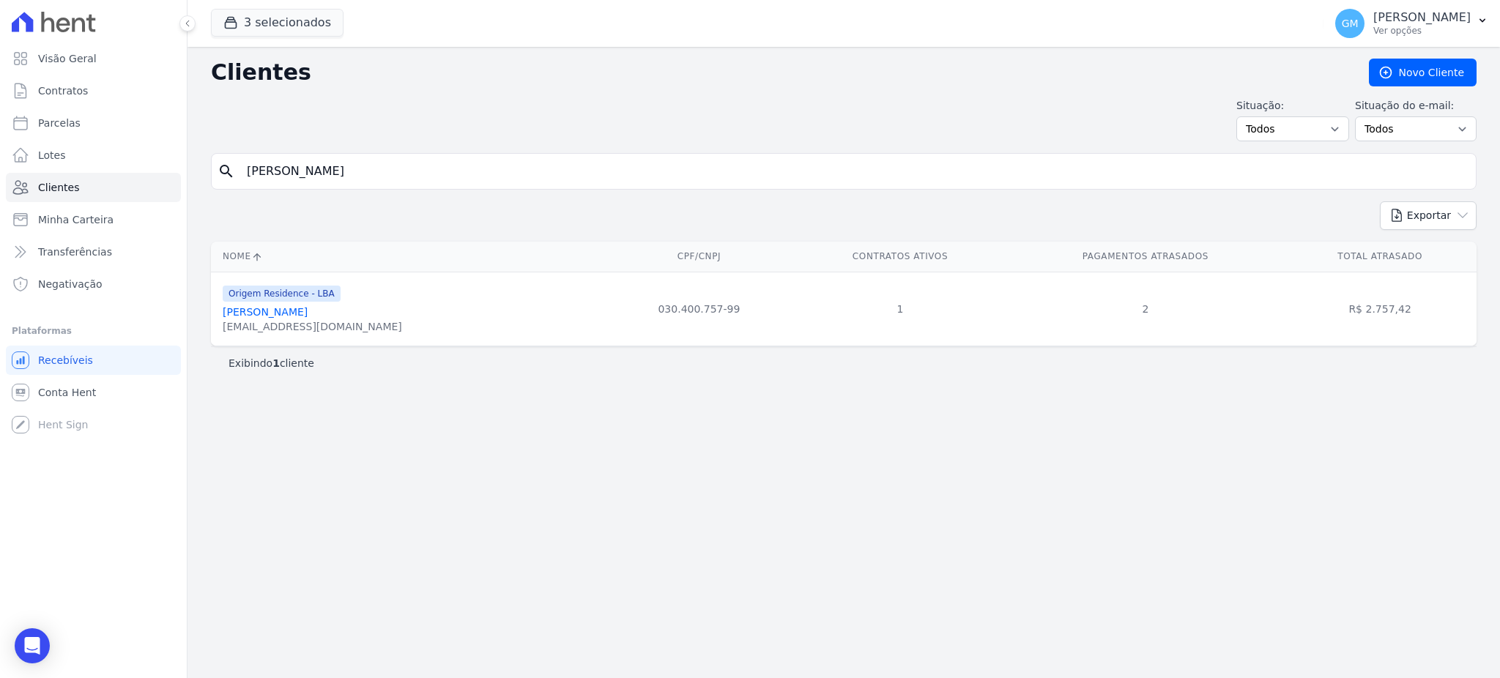
click at [299, 318] on link "[PERSON_NAME]" at bounding box center [265, 312] width 85 height 12
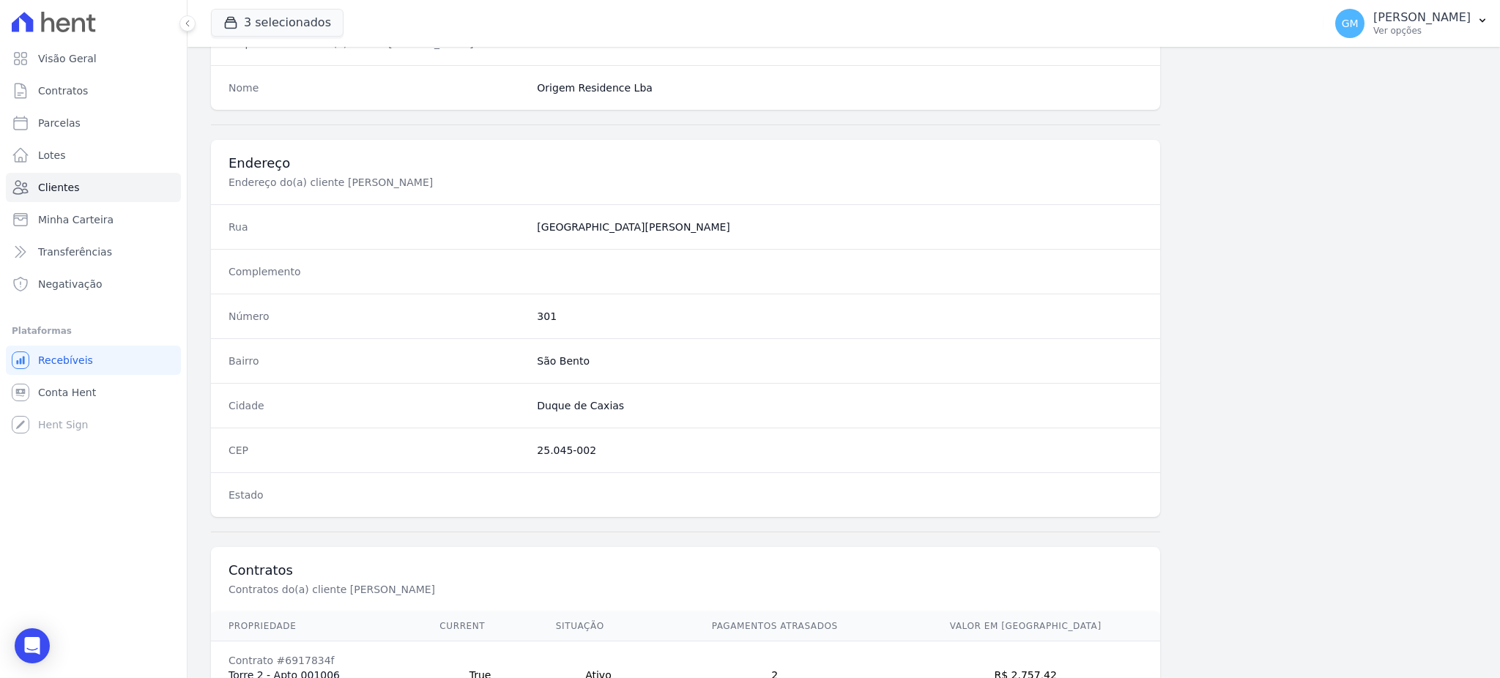
scroll to position [693, 0]
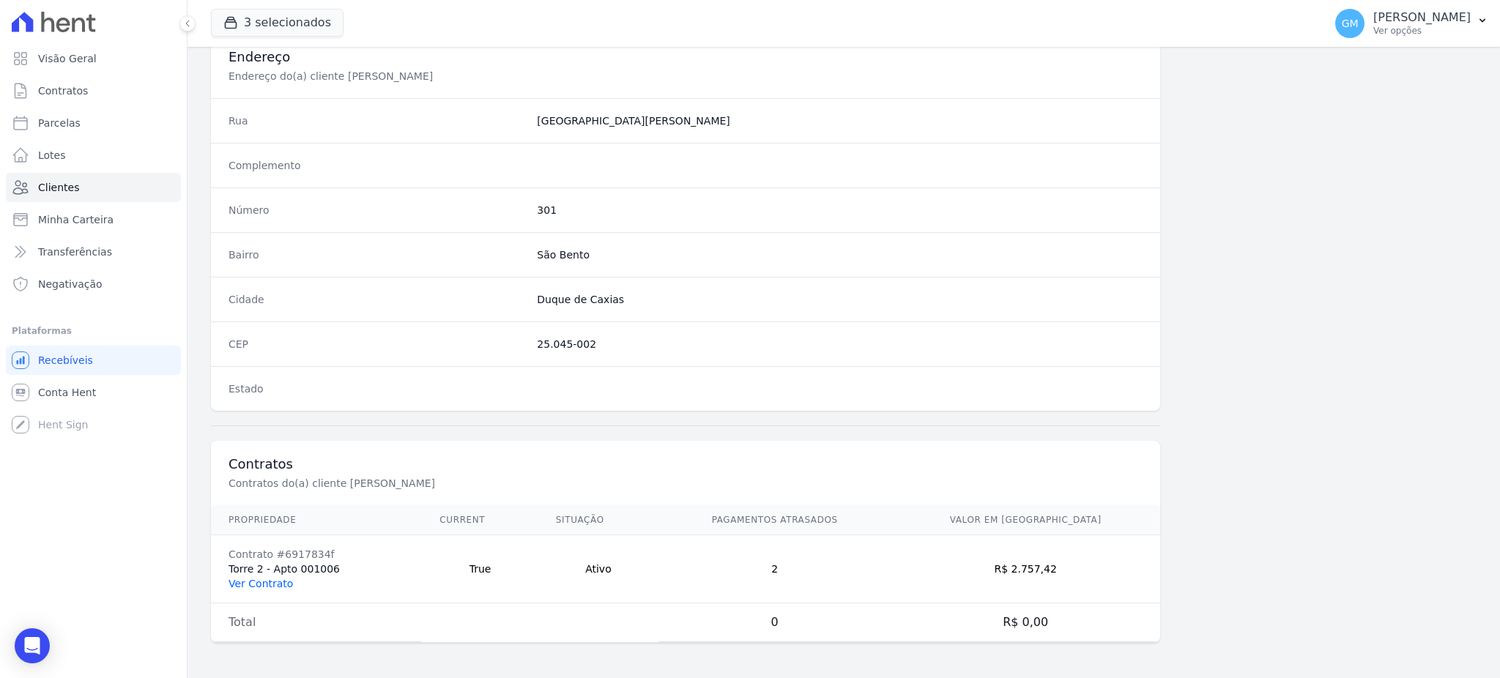
click at [260, 584] on link "Ver Contrato" at bounding box center [260, 584] width 64 height 12
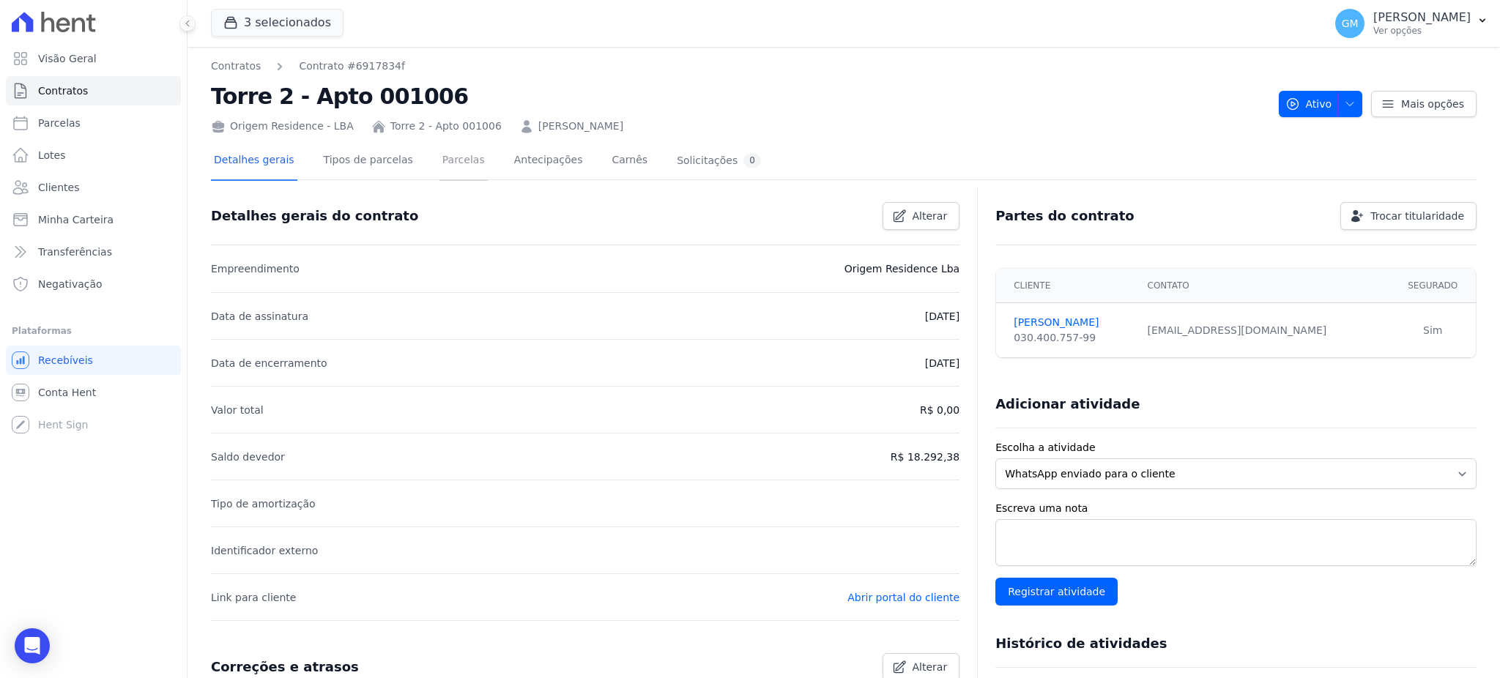
click at [447, 166] on link "Parcelas" at bounding box center [463, 161] width 48 height 39
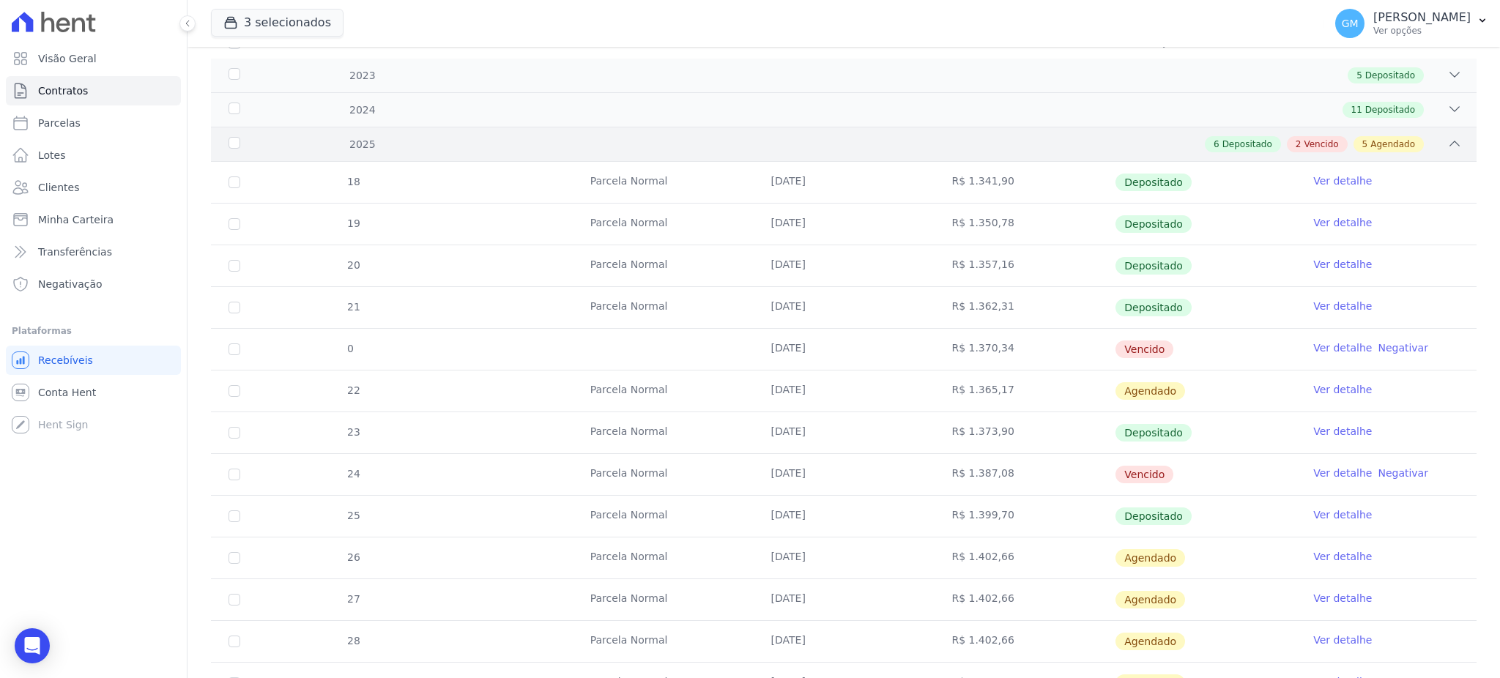
scroll to position [319, 0]
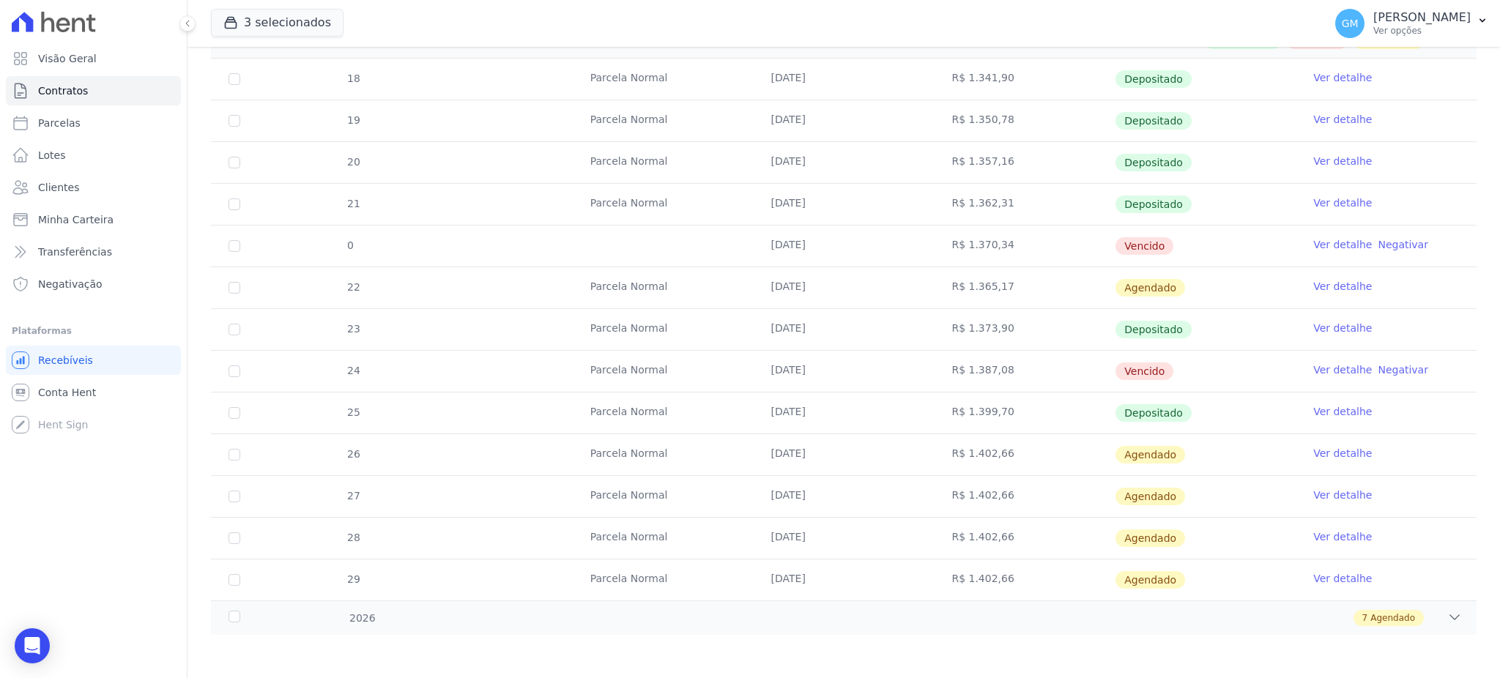
drag, startPoint x: 1013, startPoint y: 371, endPoint x: 907, endPoint y: 365, distance: 106.4
click at [907, 365] on tr "24 [GEOGRAPHIC_DATA] [DATE] R$ 1.387,08 [GEOGRAPHIC_DATA] Ver detalhe Negativar" at bounding box center [844, 371] width 1266 height 42
copy tr "R$ 1.387,08"
drag, startPoint x: 1012, startPoint y: 248, endPoint x: 955, endPoint y: 244, distance: 57.2
click at [955, 244] on td "R$ 1.370,34" at bounding box center [1024, 246] width 181 height 41
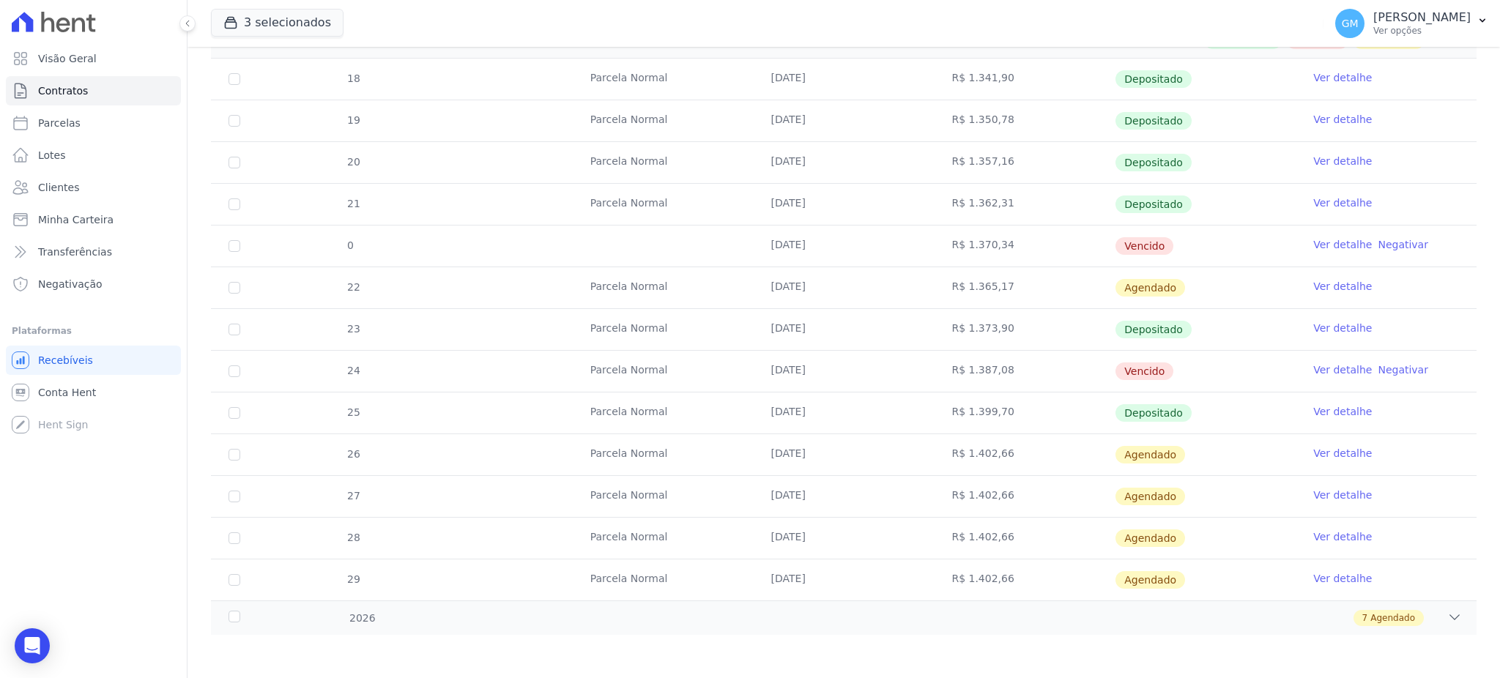
copy td "1.370,34"
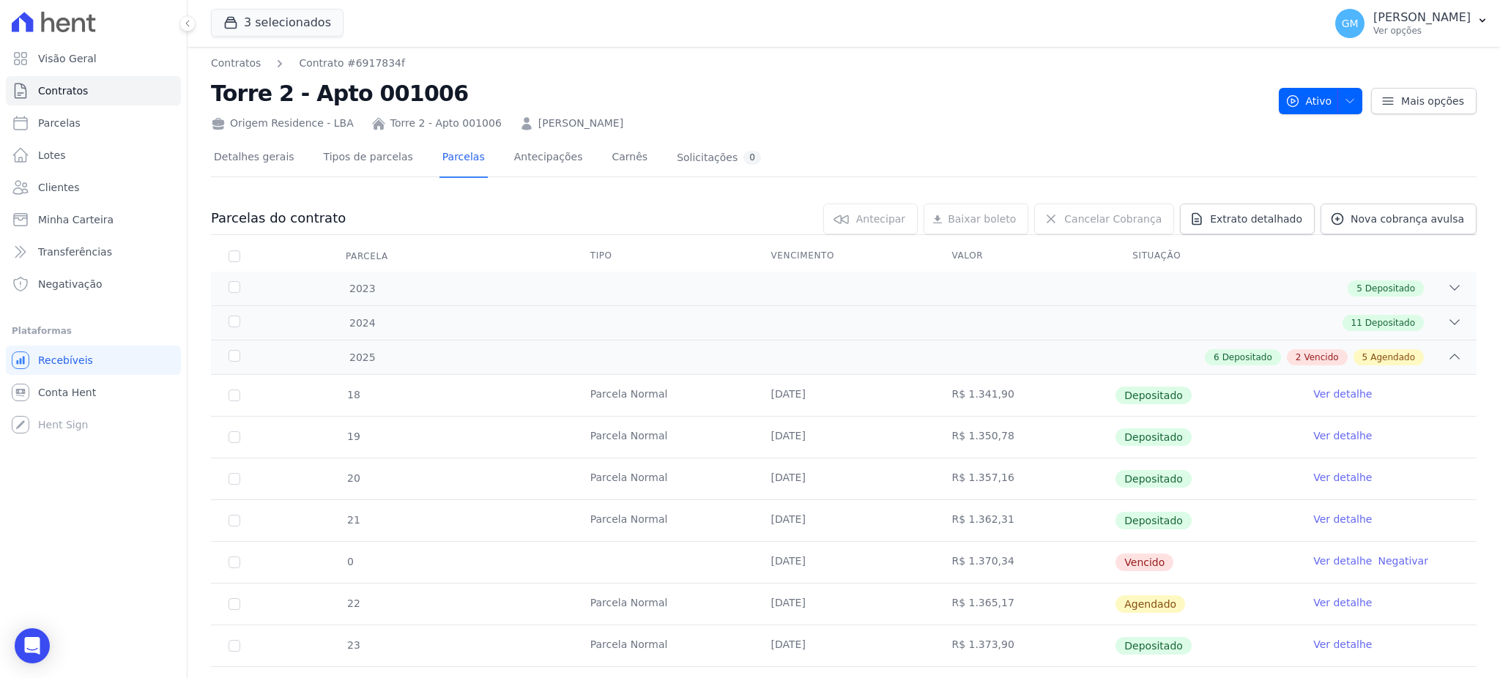
scroll to position [0, 0]
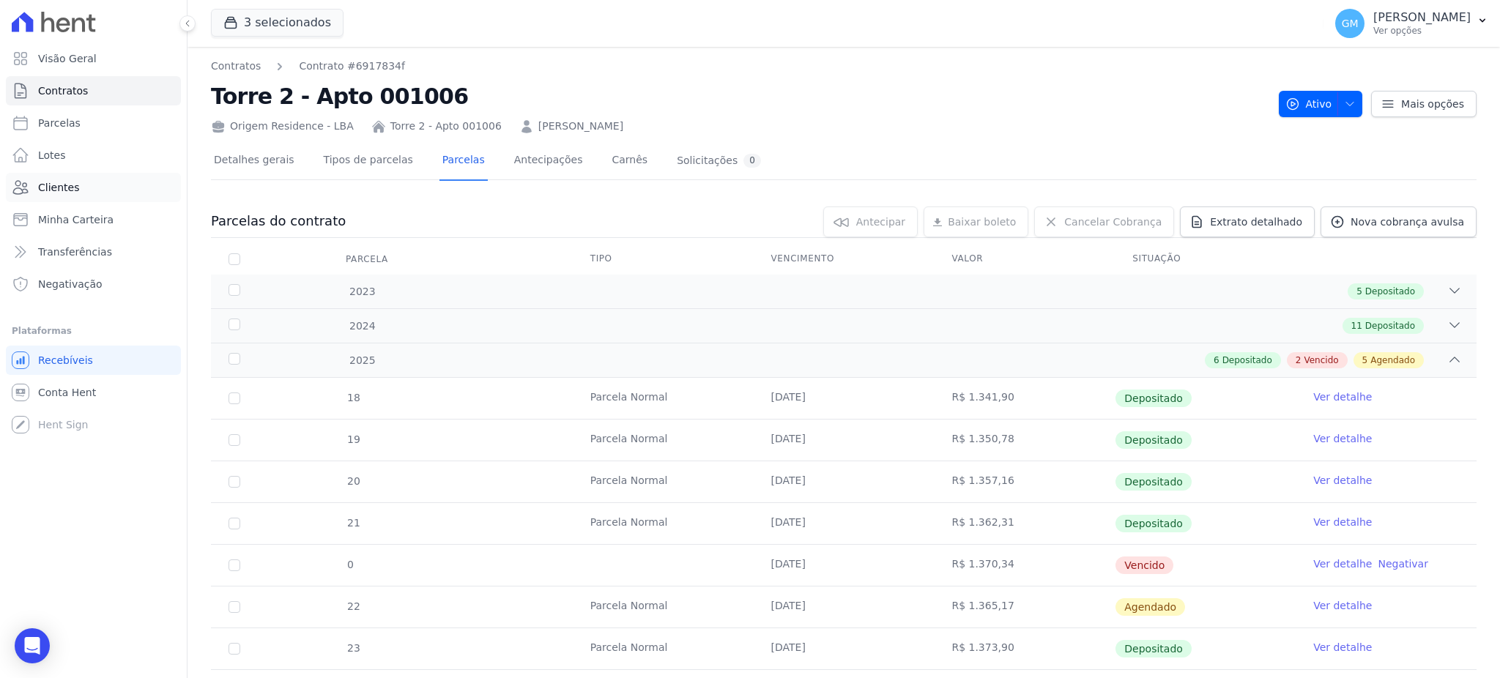
click at [81, 182] on link "Clientes" at bounding box center [93, 187] width 175 height 29
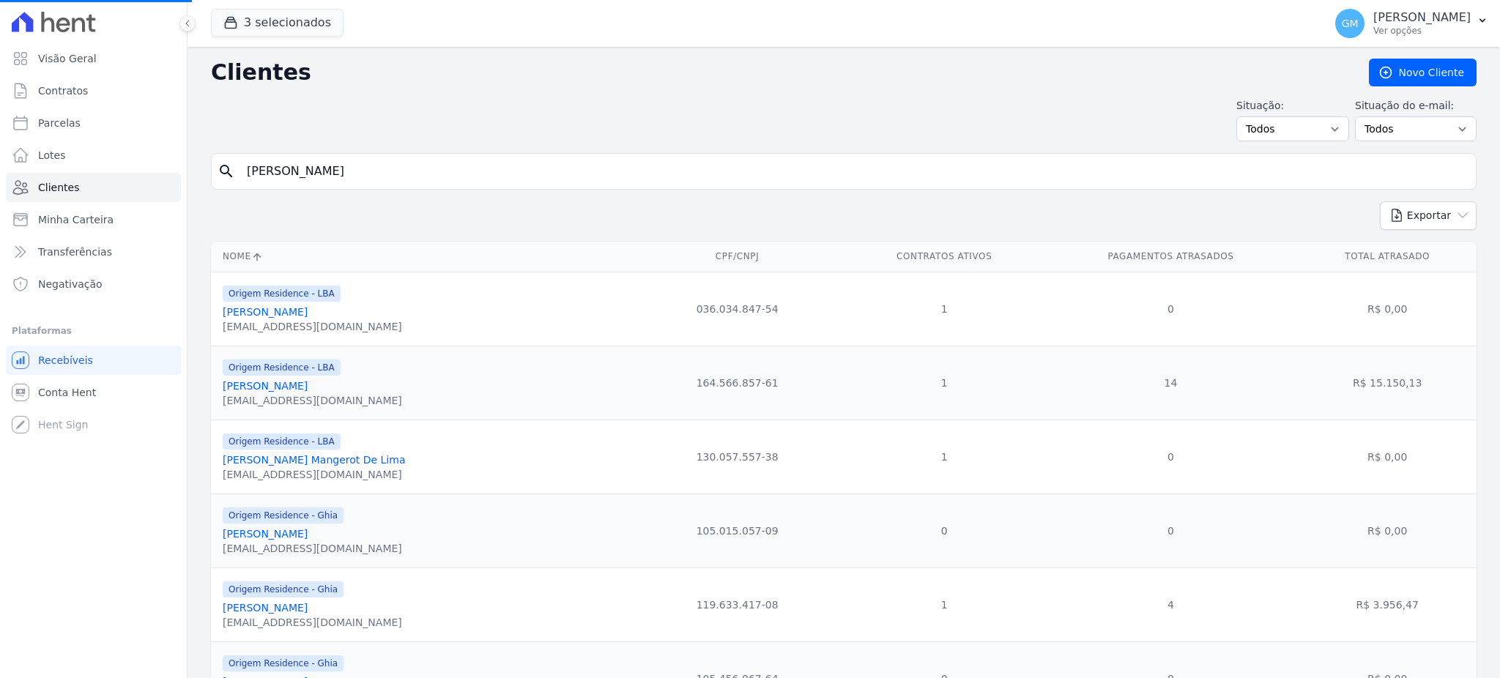
click at [259, 164] on input "[PERSON_NAME]" at bounding box center [854, 171] width 1232 height 29
click at [352, 175] on input "[PERSON_NAME]" at bounding box center [854, 171] width 1232 height 29
drag, startPoint x: 427, startPoint y: 168, endPoint x: 242, endPoint y: 168, distance: 185.3
click at [242, 168] on input "search" at bounding box center [854, 171] width 1232 height 29
drag, startPoint x: 464, startPoint y: 173, endPoint x: 204, endPoint y: 163, distance: 260.9
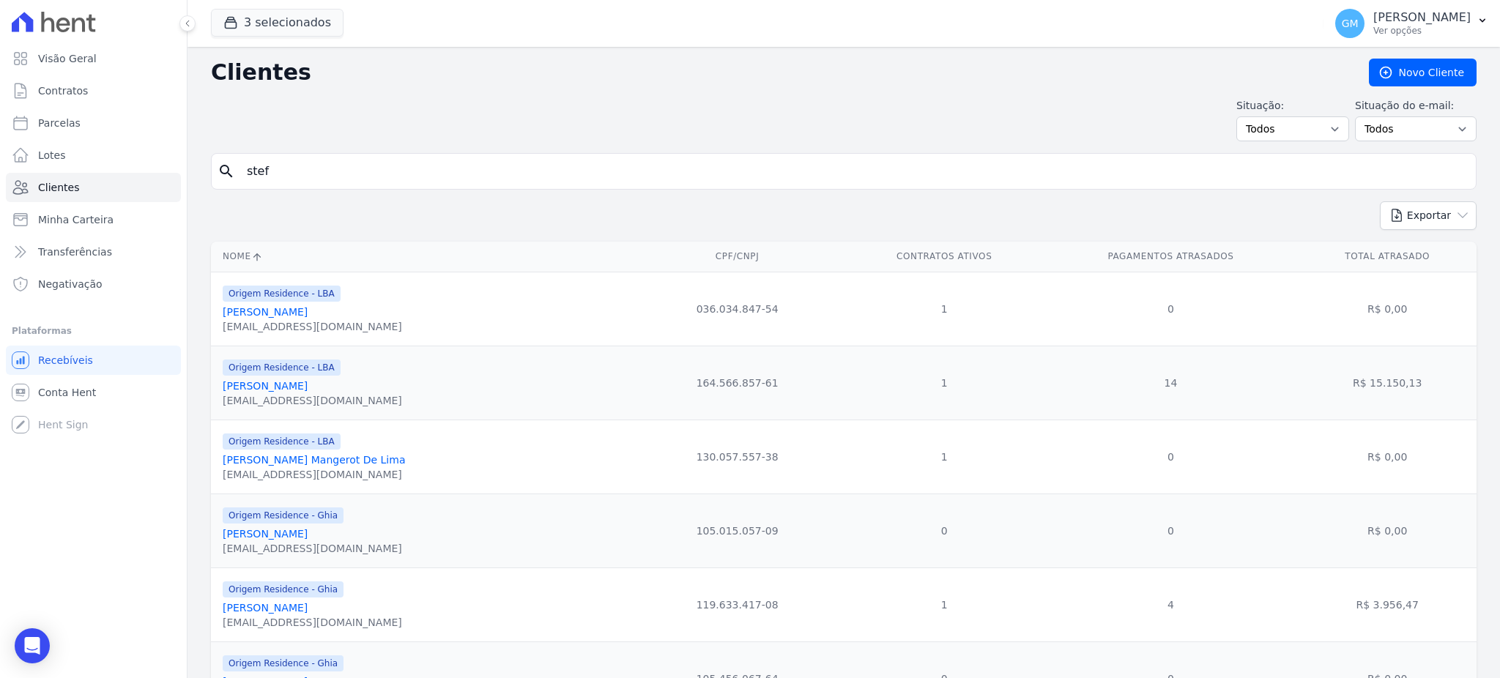
click at [144, 171] on div "Visão Geral Contratos [GEOGRAPHIC_DATA] Lotes Clientes Minha Carteira Transferê…" at bounding box center [750, 339] width 1500 height 678
click at [300, 159] on input "stef" at bounding box center [854, 171] width 1232 height 29
type input "[PERSON_NAME]"
drag, startPoint x: 454, startPoint y: 173, endPoint x: 237, endPoint y: 171, distance: 217.5
click at [237, 171] on div "search [PERSON_NAME]" at bounding box center [844, 171] width 1266 height 37
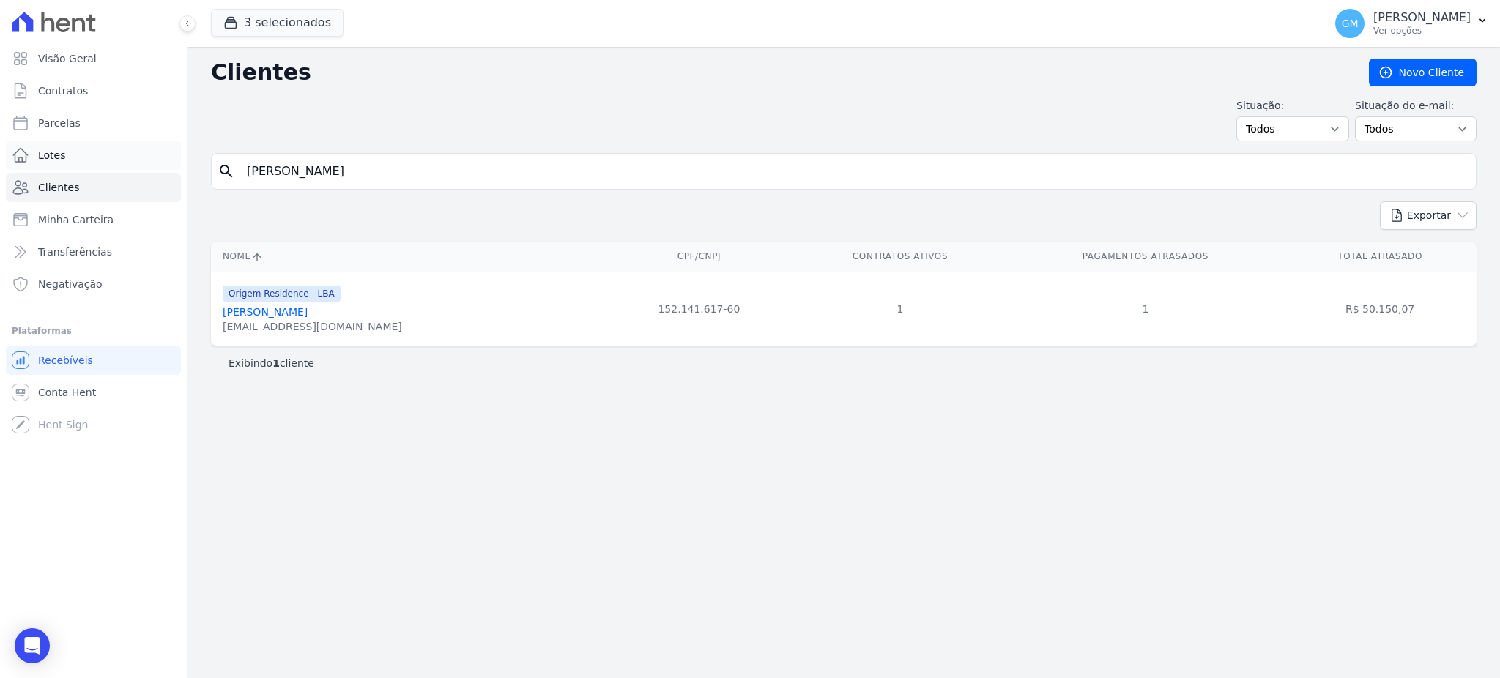
drag, startPoint x: 447, startPoint y: 174, endPoint x: 159, endPoint y: 152, distance: 289.3
click at [159, 152] on div "Visão Geral Contratos [GEOGRAPHIC_DATA] Lotes Clientes Minha Carteira Transferê…" at bounding box center [750, 339] width 1500 height 678
type input "[PERSON_NAME]"
drag, startPoint x: 367, startPoint y: 170, endPoint x: 234, endPoint y: 171, distance: 132.6
click at [234, 171] on div "search [PERSON_NAME]" at bounding box center [844, 171] width 1266 height 37
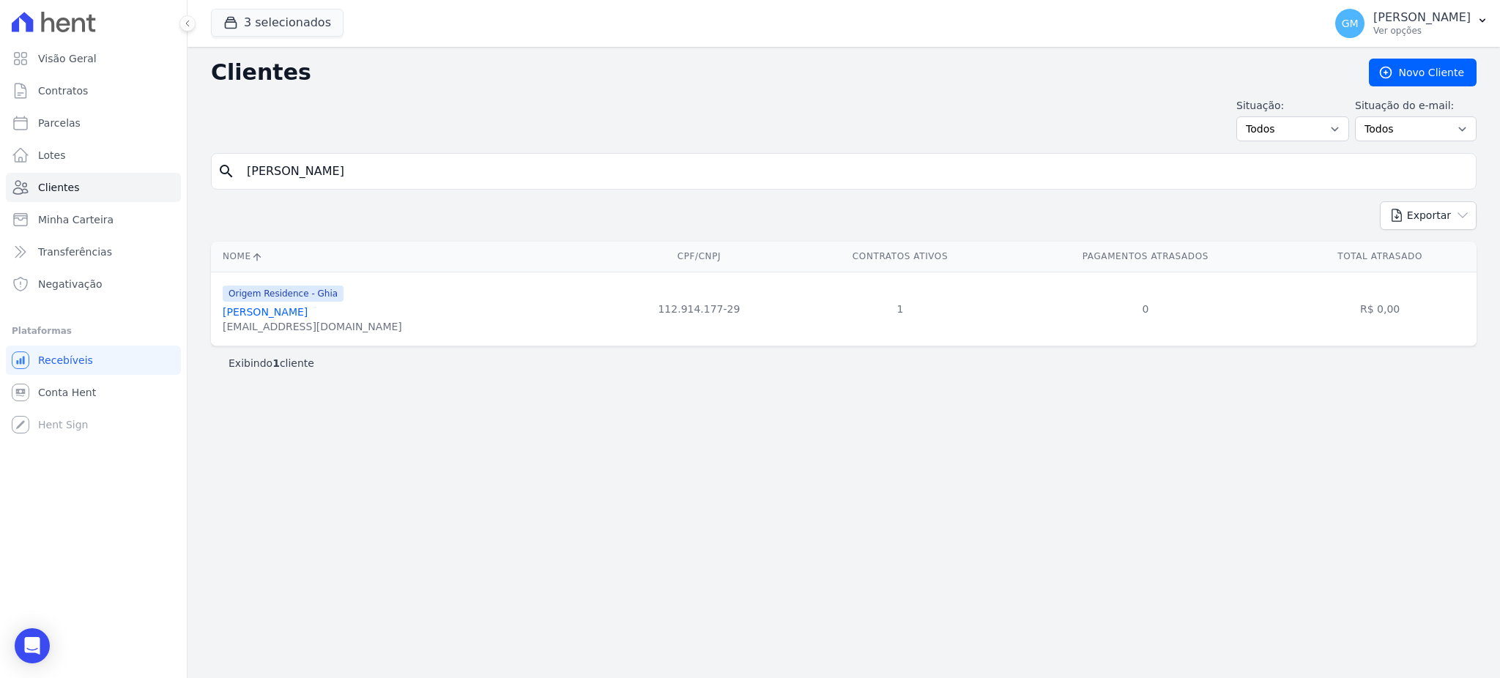
click at [272, 312] on link "[PERSON_NAME]" at bounding box center [265, 312] width 85 height 12
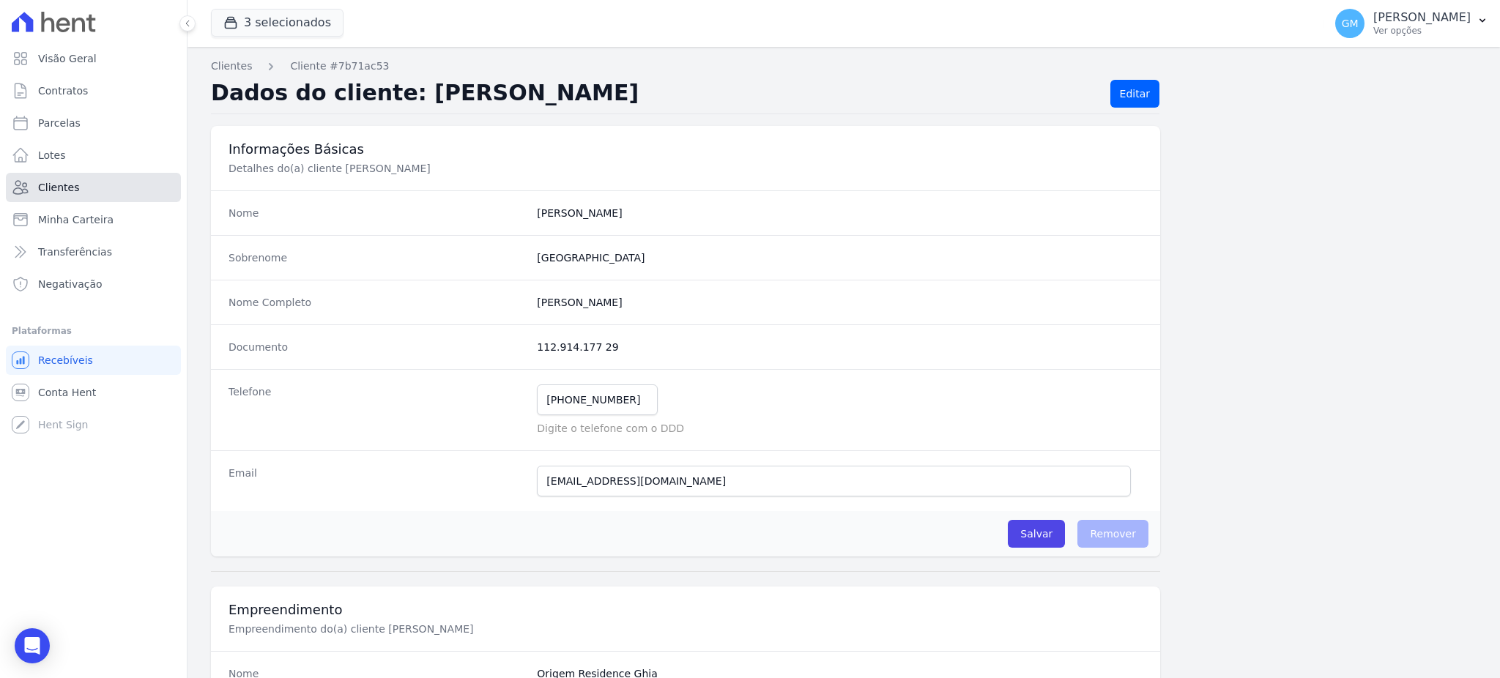
click at [109, 187] on link "Clientes" at bounding box center [93, 187] width 175 height 29
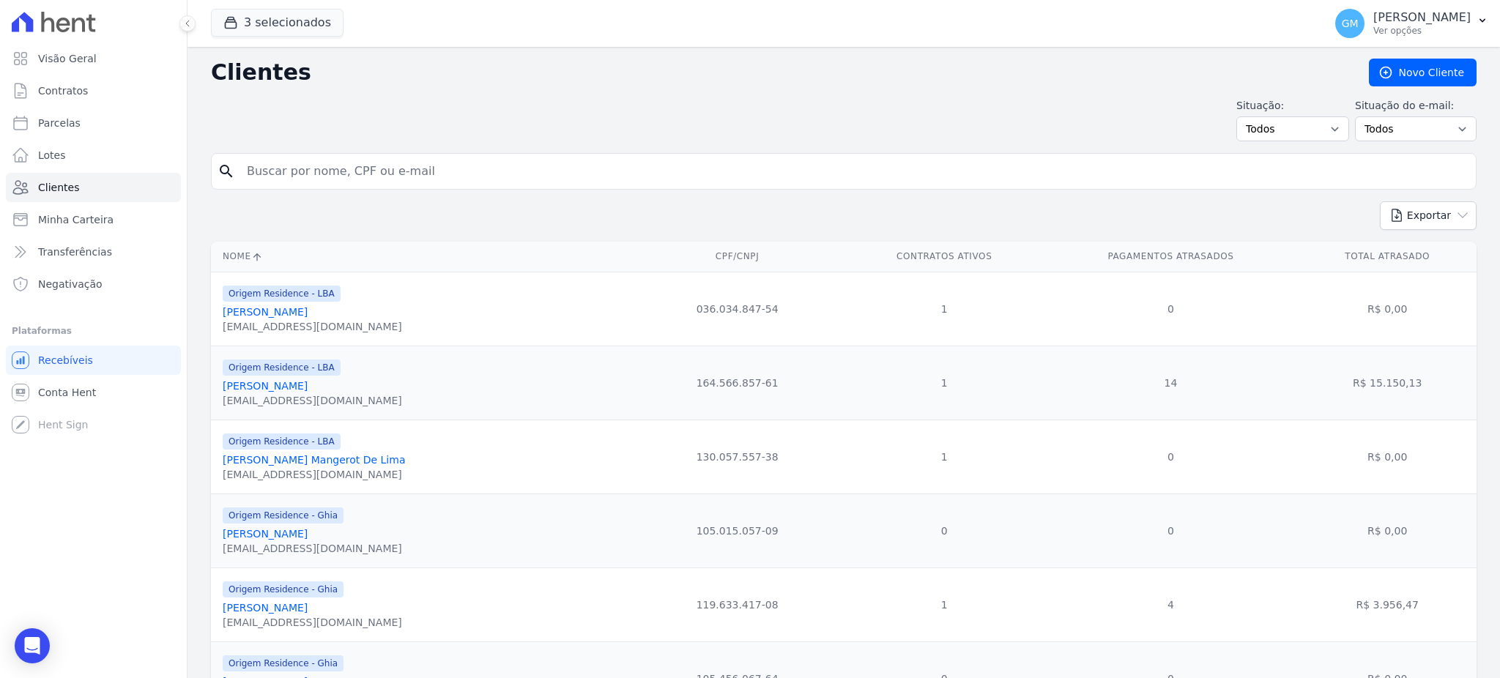
click at [477, 179] on input "search" at bounding box center [854, 171] width 1232 height 29
type input "[PERSON_NAME]"
drag, startPoint x: 403, startPoint y: 169, endPoint x: 199, endPoint y: 169, distance: 203.6
click at [429, 180] on input "[PERSON_NAME]" at bounding box center [854, 171] width 1232 height 29
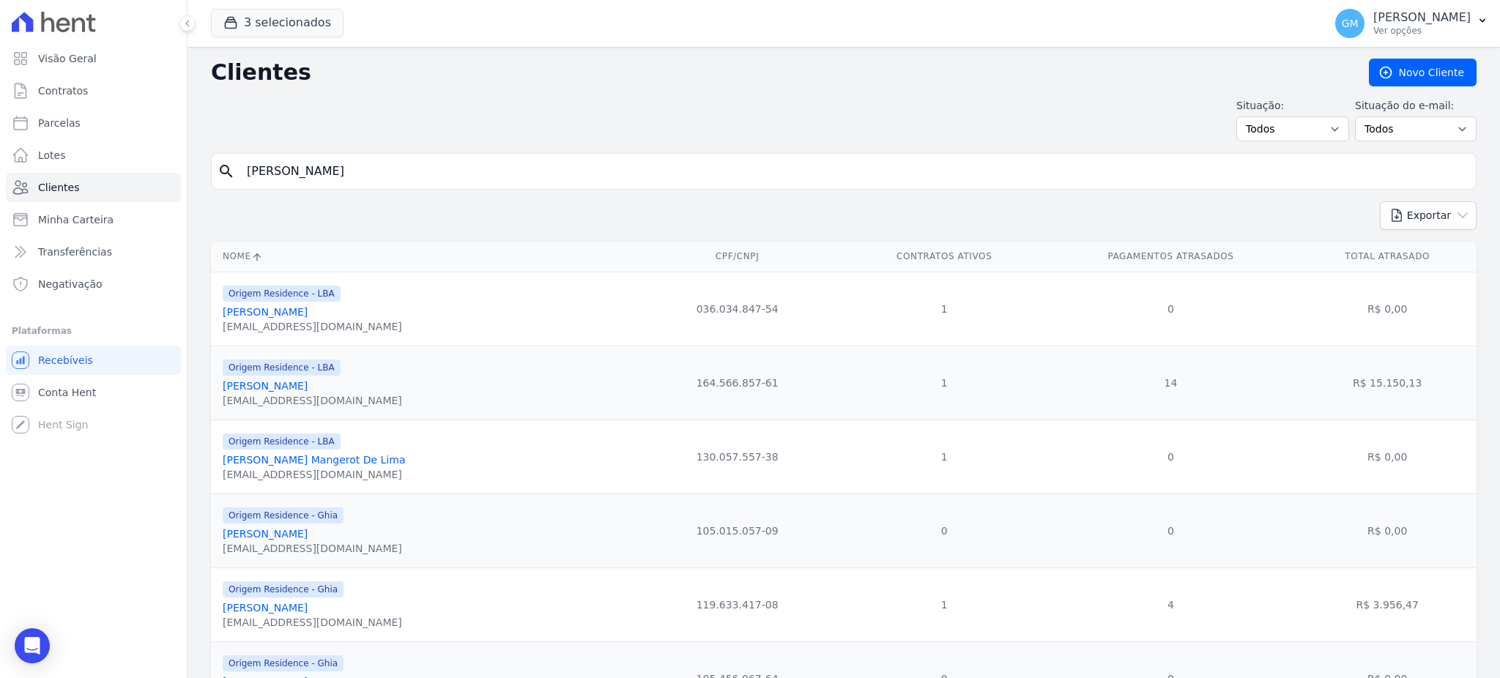
drag, startPoint x: 456, startPoint y: 170, endPoint x: 226, endPoint y: 170, distance: 230.0
click at [226, 170] on div "search [PERSON_NAME]" at bounding box center [844, 171] width 1266 height 37
click at [467, 184] on input "[PERSON_NAME]" at bounding box center [854, 171] width 1232 height 29
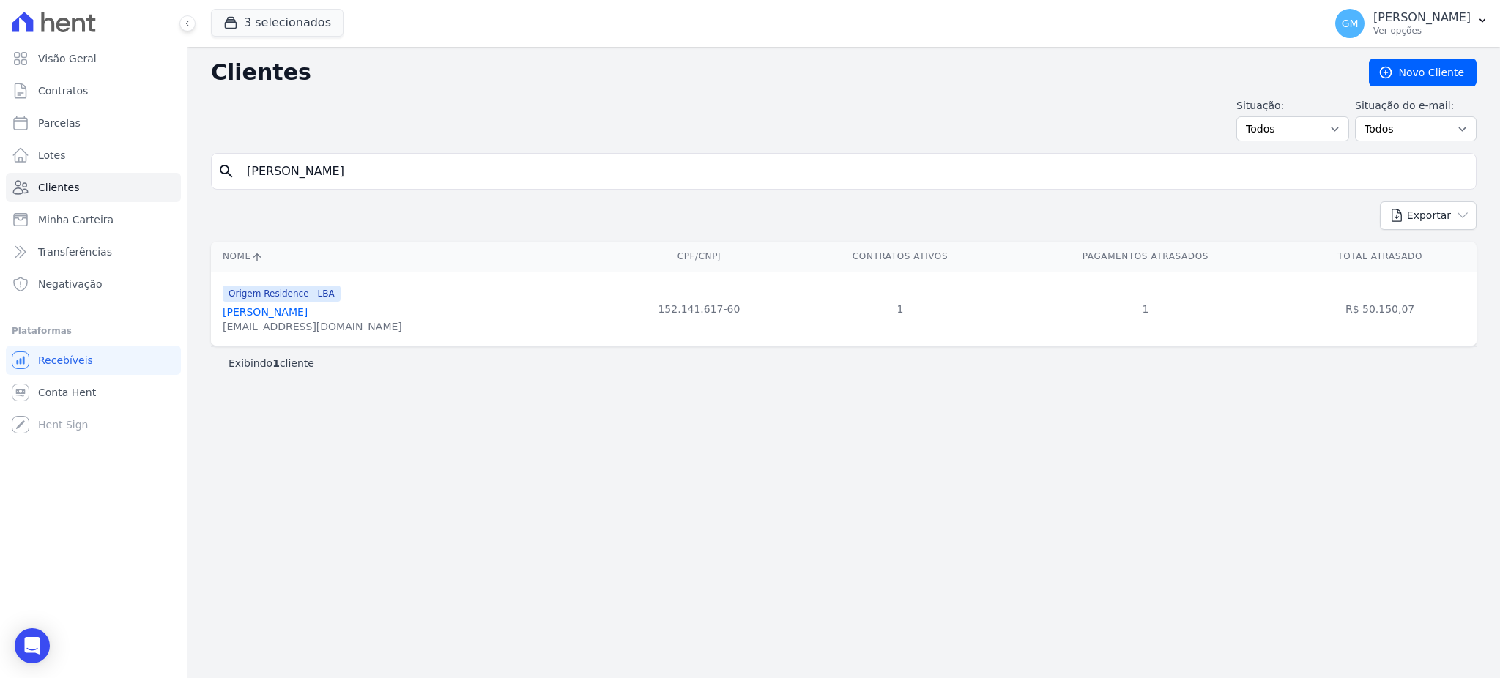
click at [307, 313] on link "[PERSON_NAME]" at bounding box center [265, 312] width 85 height 12
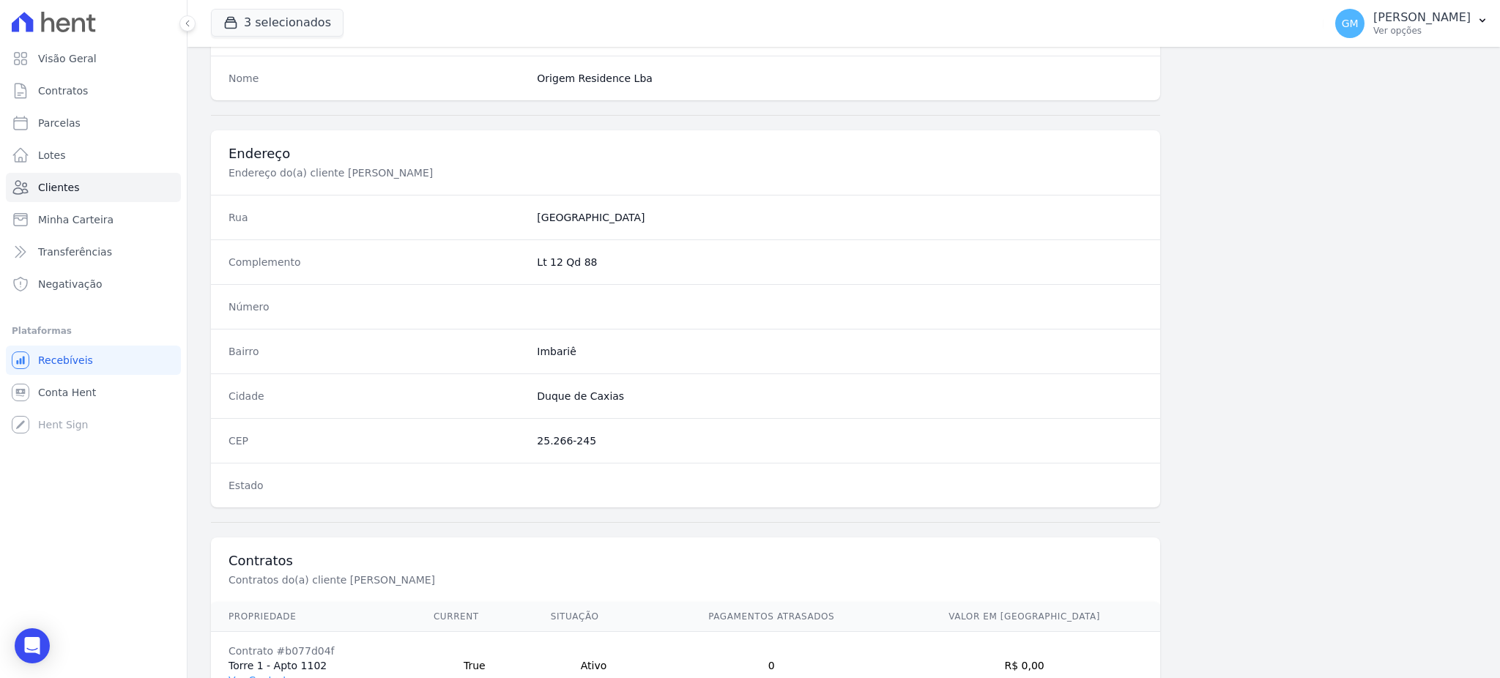
scroll to position [693, 0]
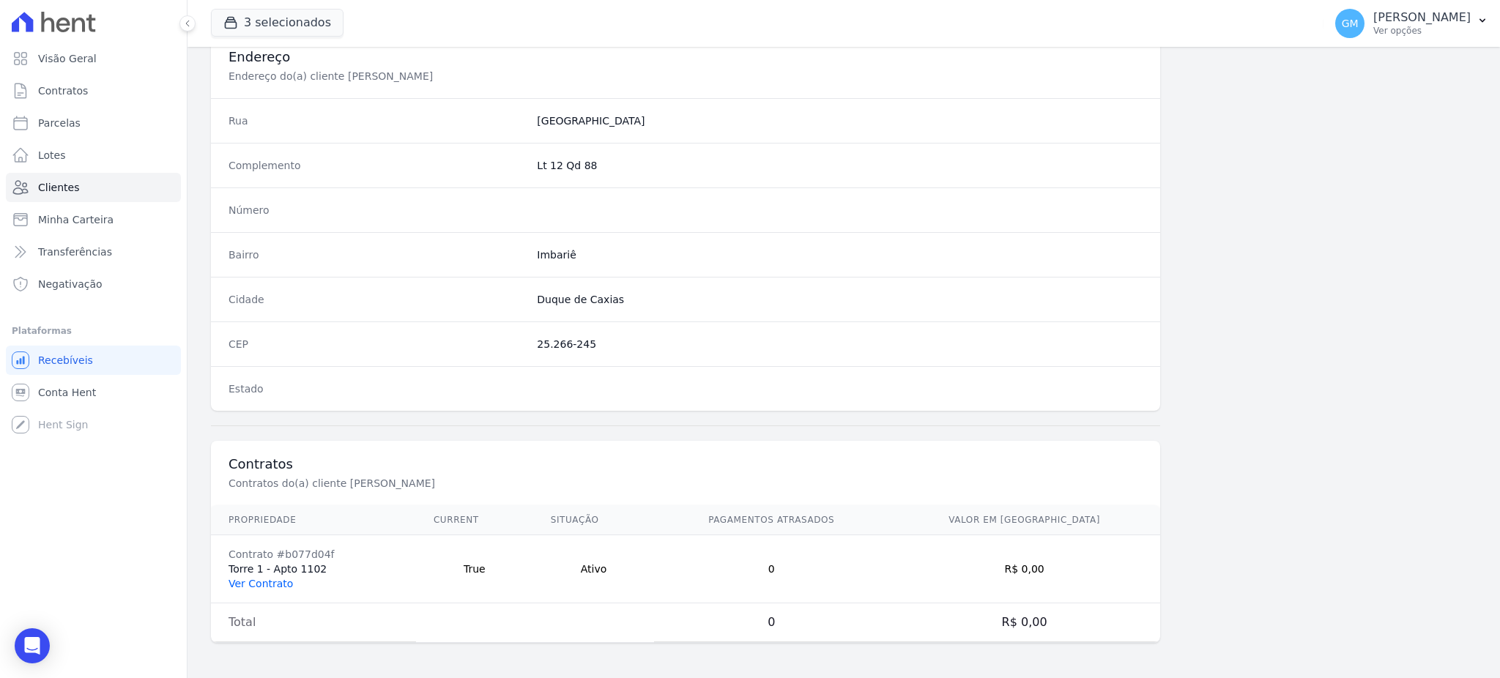
click at [277, 582] on link "Ver Contrato" at bounding box center [260, 584] width 64 height 12
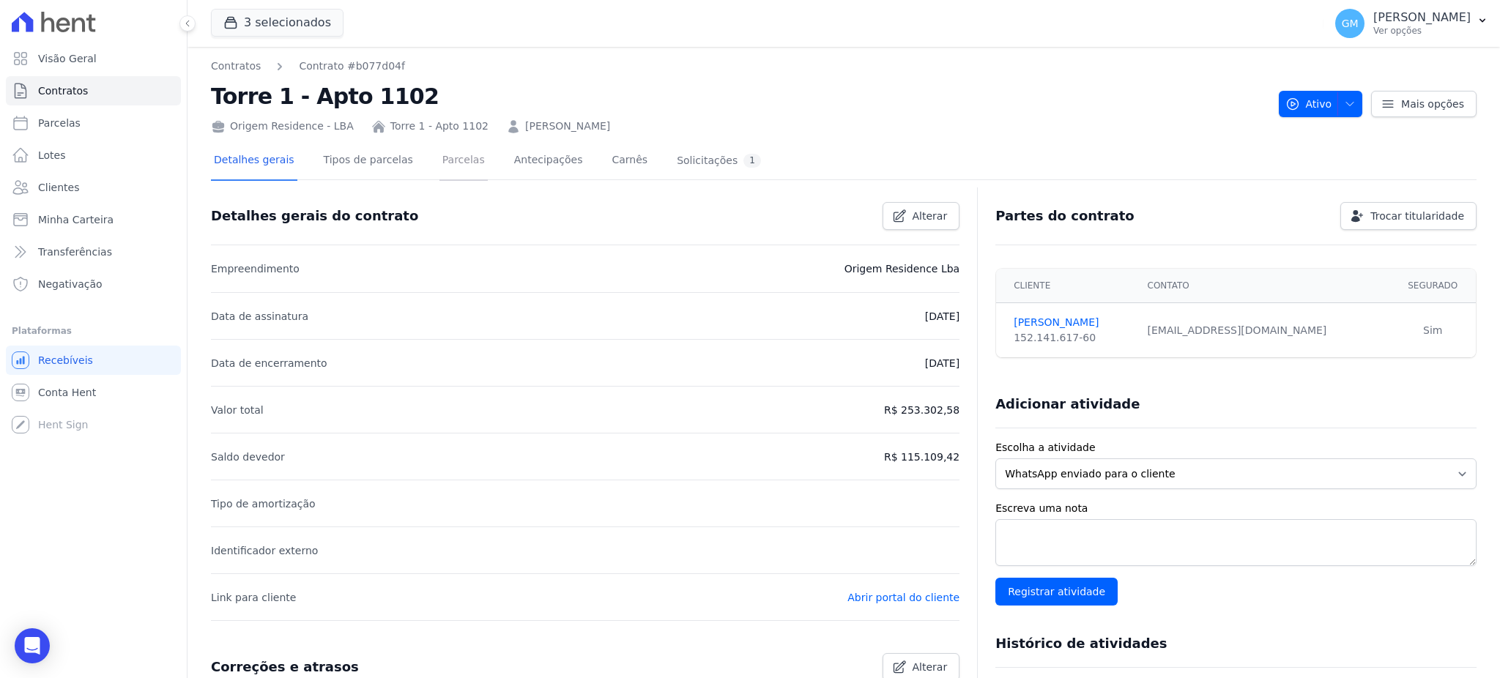
click at [439, 159] on link "Parcelas" at bounding box center [463, 161] width 48 height 39
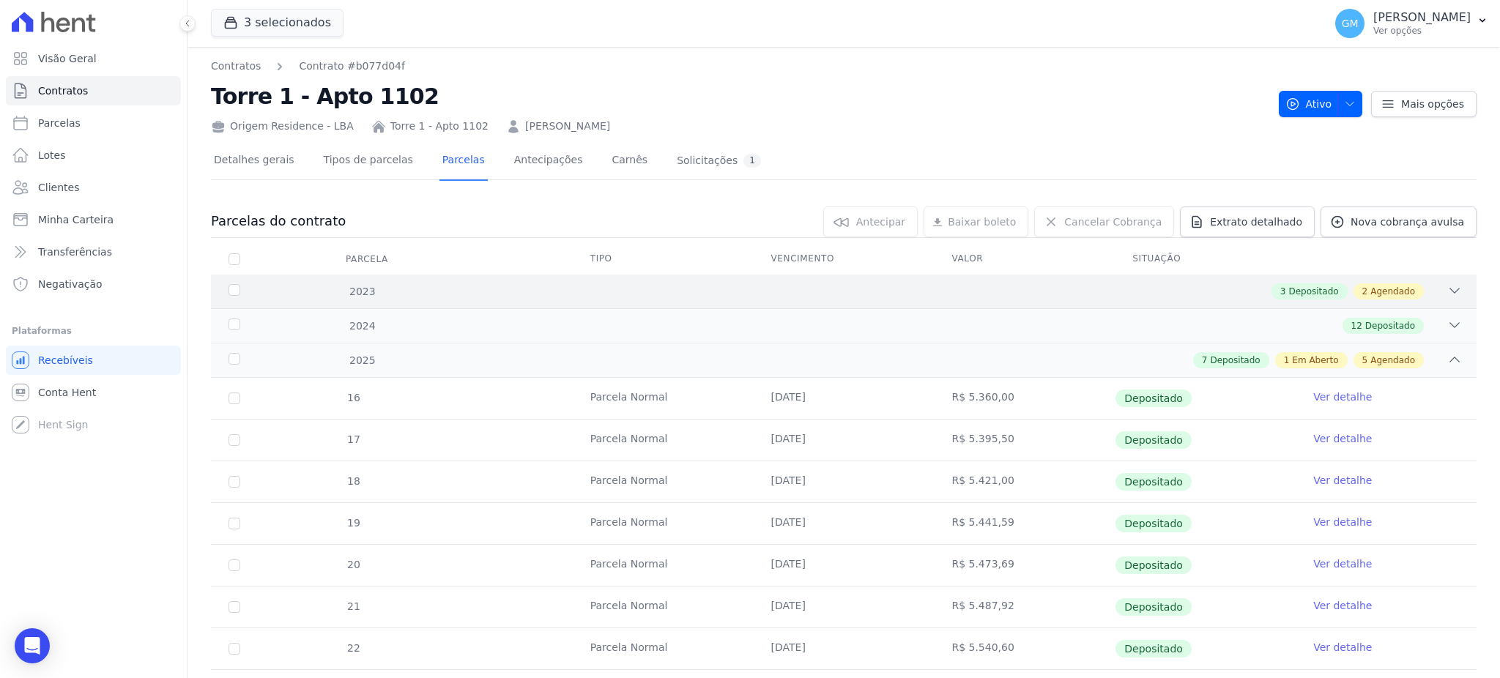
click at [1340, 284] on div "3 Depositado 2 Agendado" at bounding box center [1347, 291] width 152 height 16
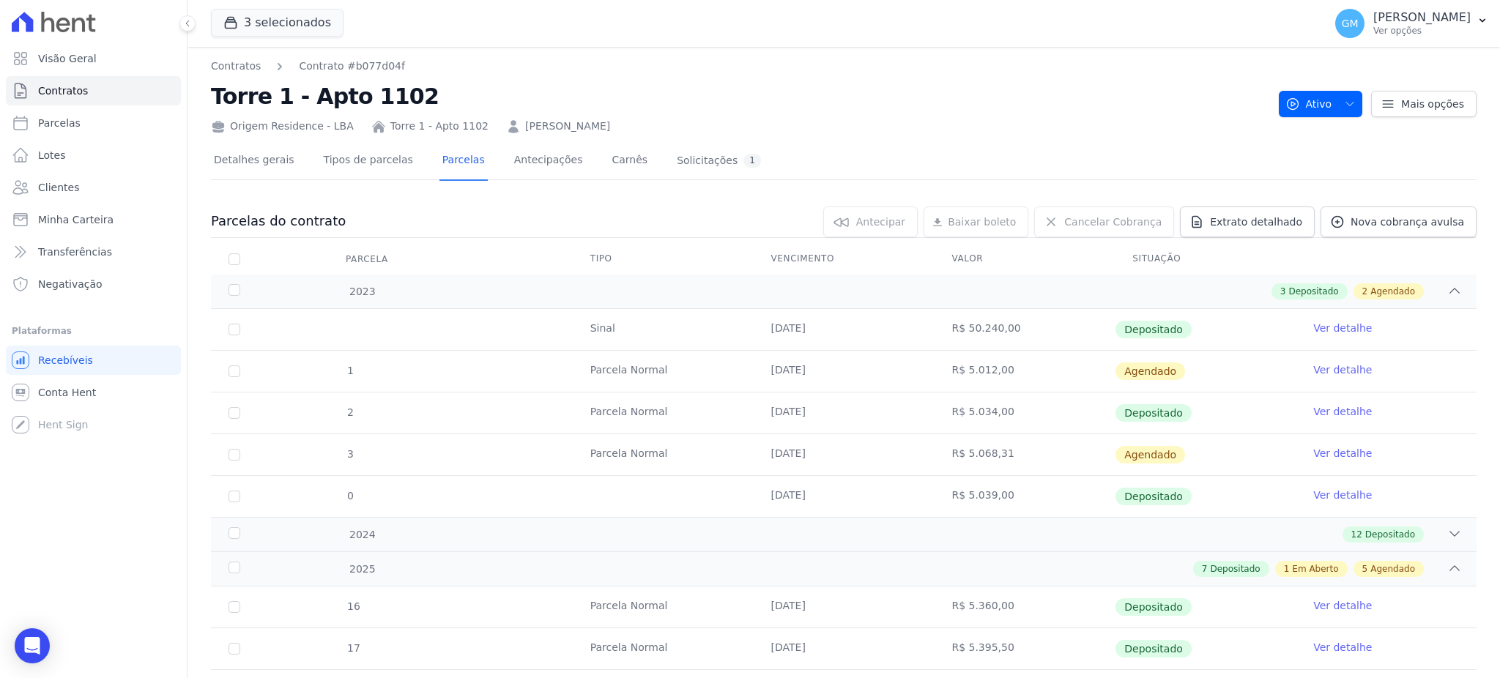
drag, startPoint x: 1032, startPoint y: 324, endPoint x: 872, endPoint y: 332, distance: 159.9
click at [872, 332] on tr "Sinal [DATE] R$ 50.240,00 Depositado Ver detalhe" at bounding box center [844, 329] width 1266 height 41
click at [1353, 286] on div "2 Agendado" at bounding box center [1388, 291] width 70 height 16
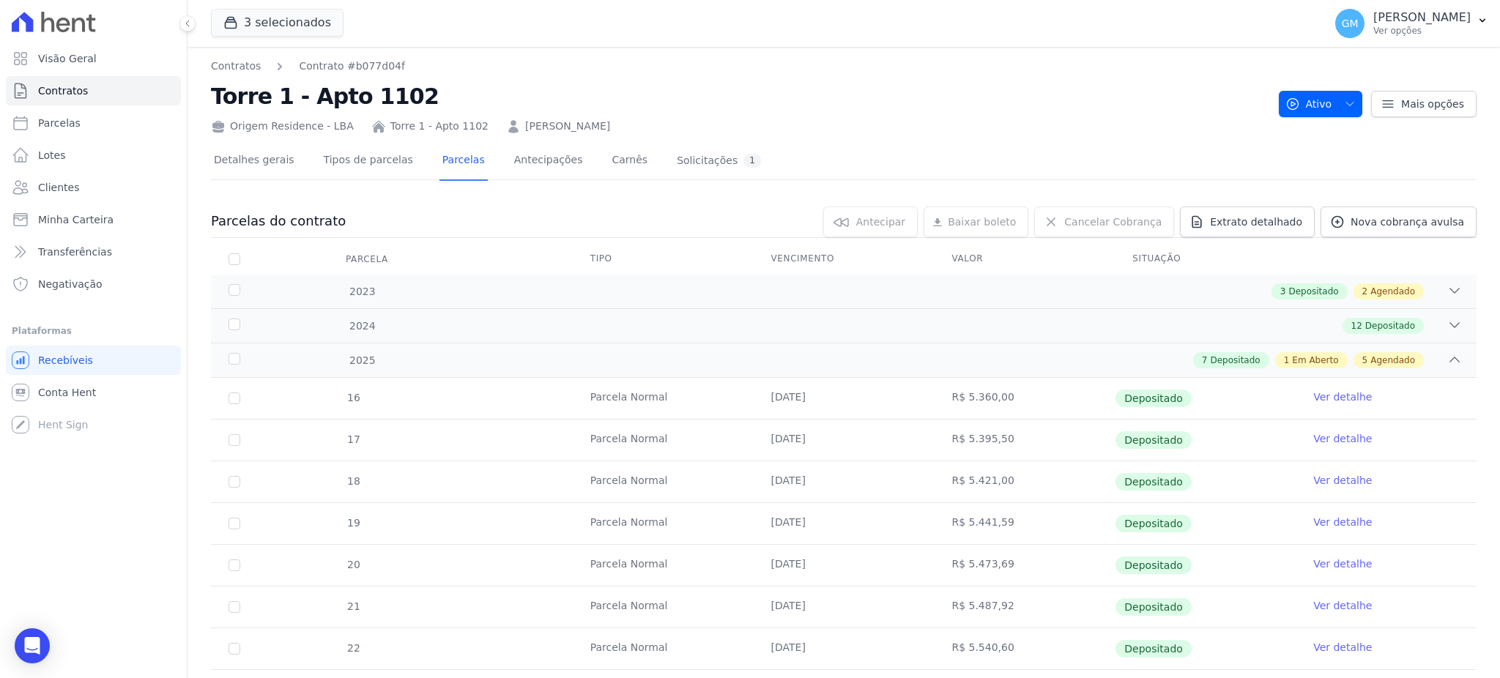
click at [1313, 399] on link "Ver detalhe" at bounding box center [1342, 397] width 59 height 15
click at [1333, 276] on div "2023 3 Depositado 2 Agendado" at bounding box center [844, 292] width 1266 height 34
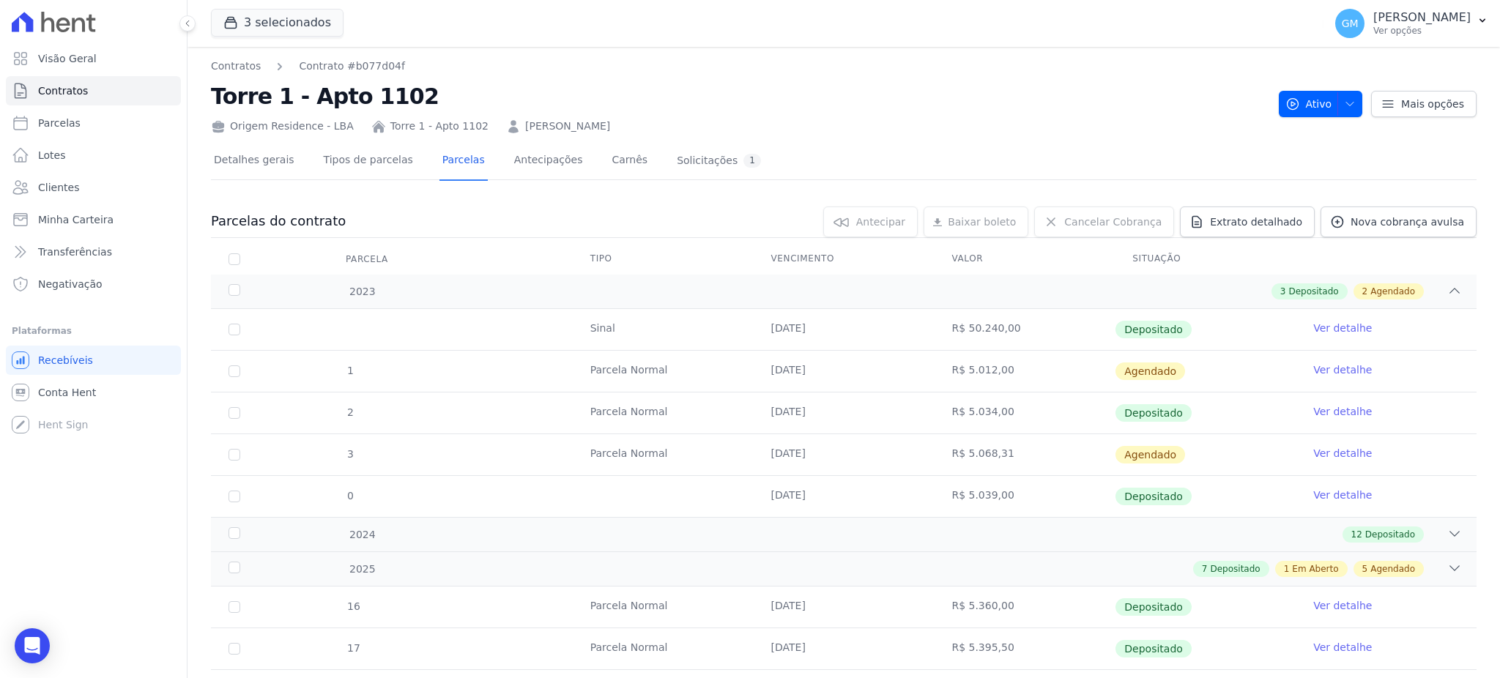
click at [1337, 326] on link "Ver detalhe" at bounding box center [1342, 328] width 59 height 15
